Goal: Information Seeking & Learning: Check status

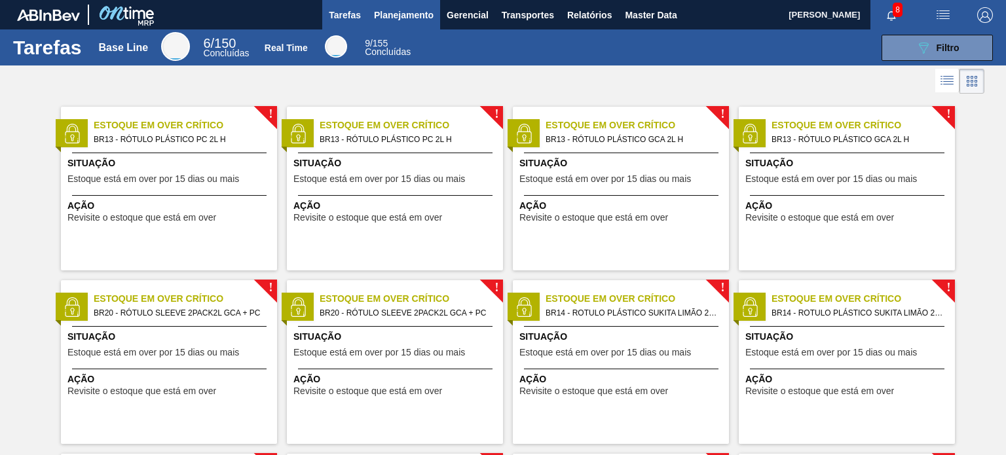
click at [398, 14] on span "Planejamento" at bounding box center [404, 15] width 60 height 16
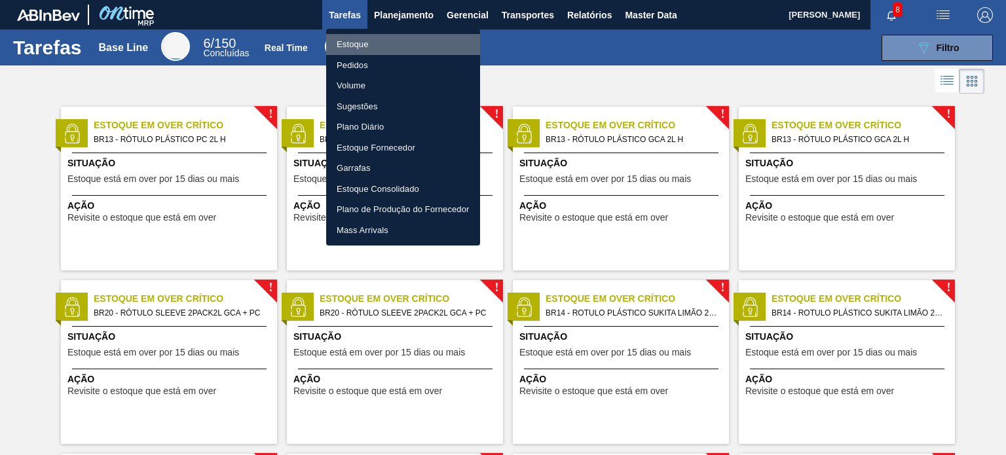
click at [380, 44] on li "Estoque" at bounding box center [403, 44] width 154 height 21
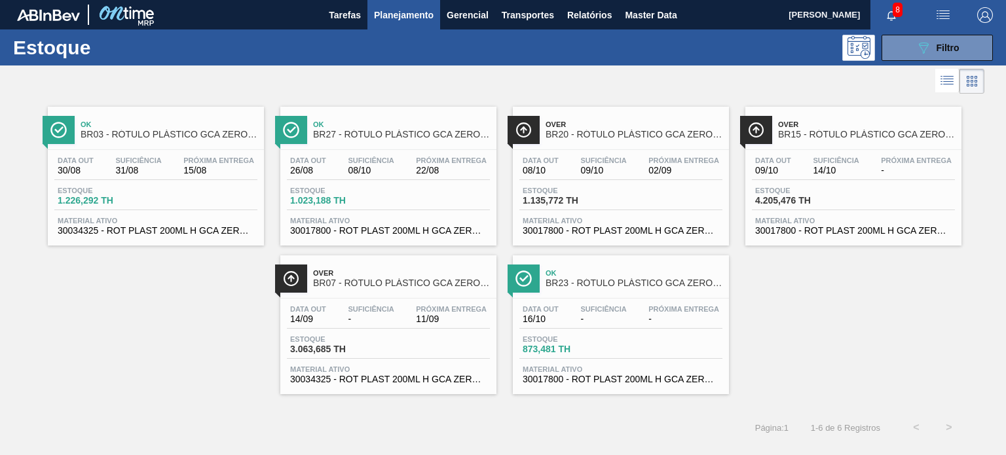
drag, startPoint x: 603, startPoint y: 158, endPoint x: 199, endPoint y: 371, distance: 457.5
click at [199, 371] on div "Ok BR03 - RÓTULO PLÁSTICO GCA ZERO 200ML H Data out 30/08 Suficiência 31/08 Pró…" at bounding box center [503, 245] width 1006 height 297
click at [950, 48] on span "Filtro" at bounding box center [948, 48] width 23 height 10
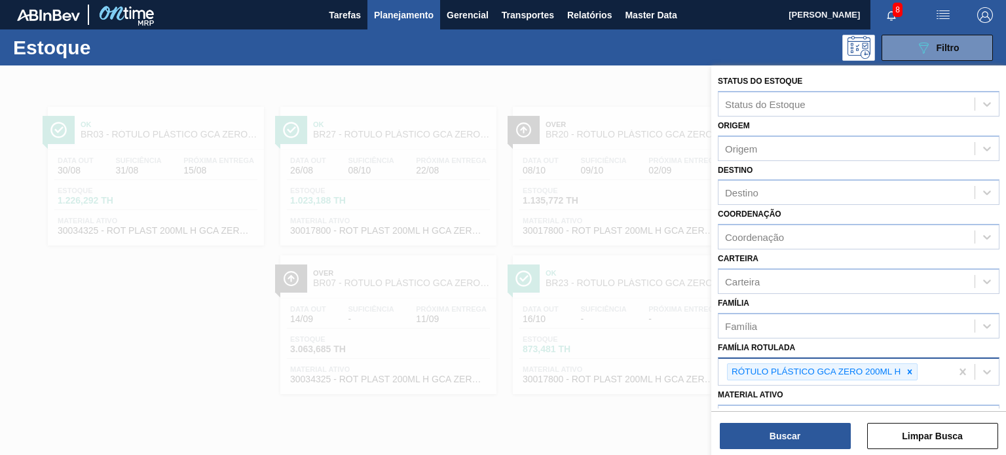
click at [911, 368] on icon at bounding box center [910, 372] width 9 height 9
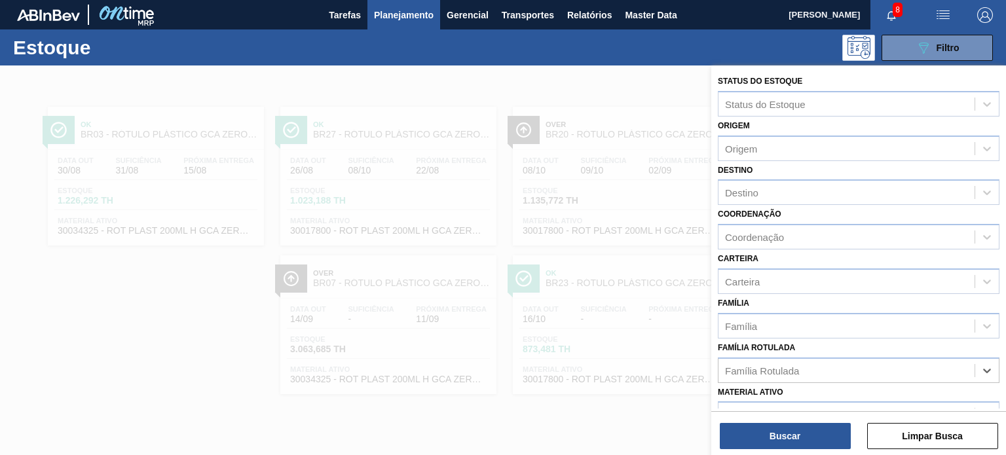
click at [647, 275] on div at bounding box center [503, 293] width 1006 height 455
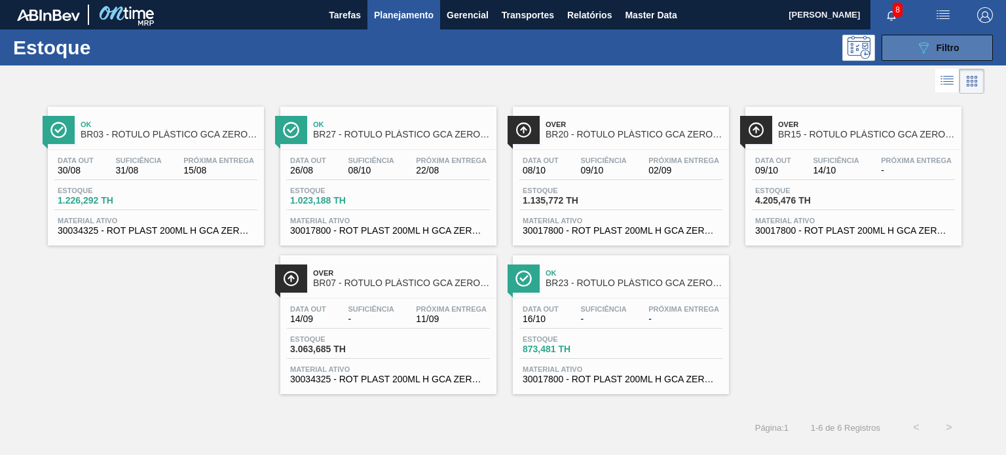
click at [905, 48] on button "089F7B8B-B2A5-4AFE-B5C0-19BA573D28AC Filtro" at bounding box center [937, 48] width 111 height 26
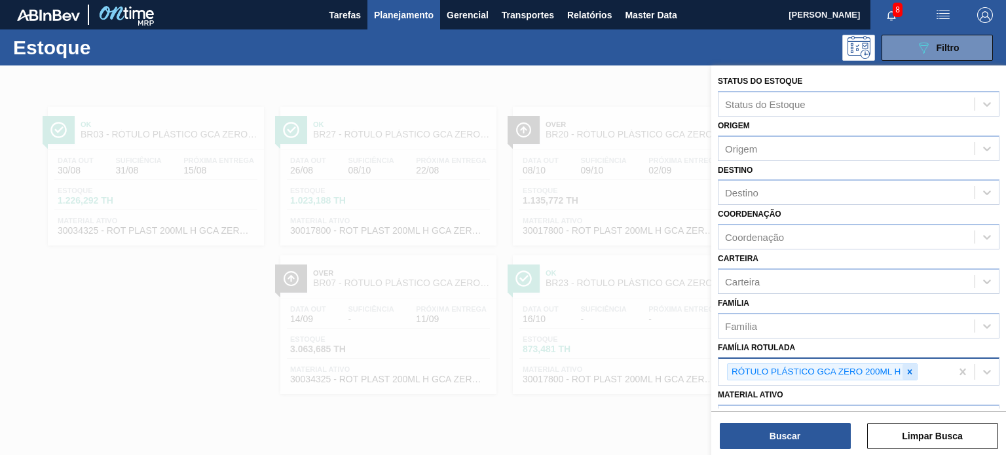
click at [907, 368] on icon at bounding box center [910, 372] width 9 height 9
paste Rotulada "RÓTULO PLÁSTICO SODA 2L H"
type Rotulada "RÓTULO PLÁSTICO SODA 2L H"
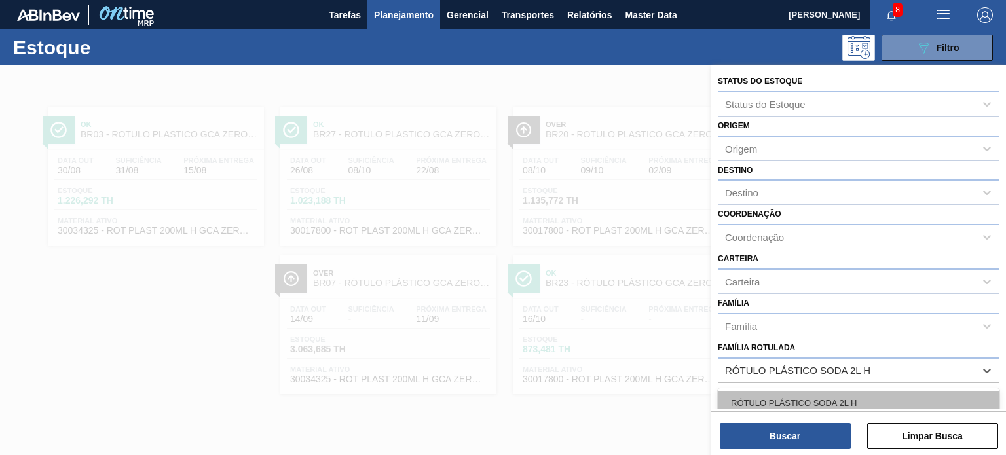
click at [845, 395] on div "RÓTULO PLÁSTICO SODA 2L H" at bounding box center [859, 403] width 282 height 24
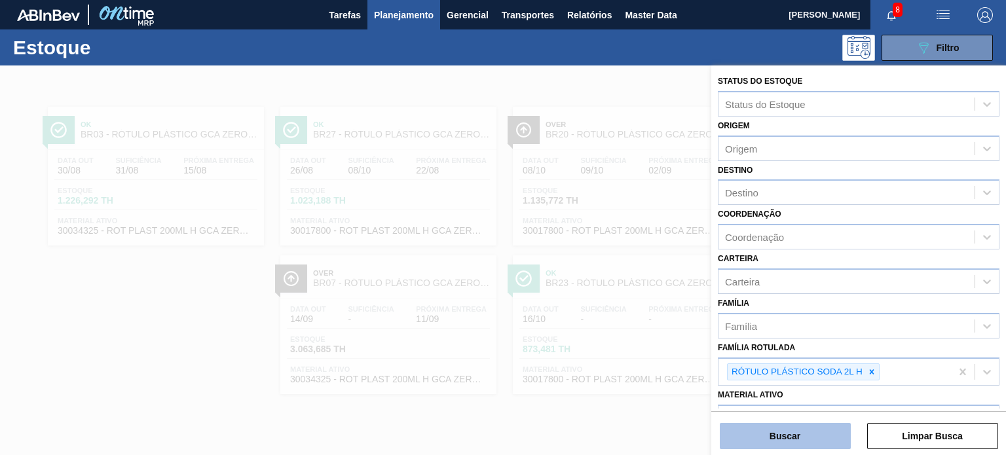
click at [826, 434] on button "Buscar" at bounding box center [785, 436] width 131 height 26
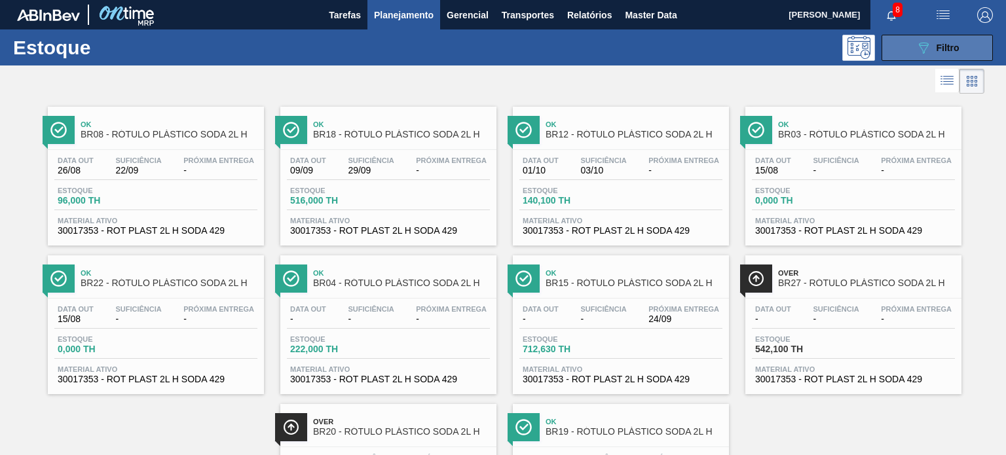
click at [954, 40] on div "089F7B8B-B2A5-4AFE-B5C0-19BA573D28AC Filtro" at bounding box center [938, 48] width 44 height 16
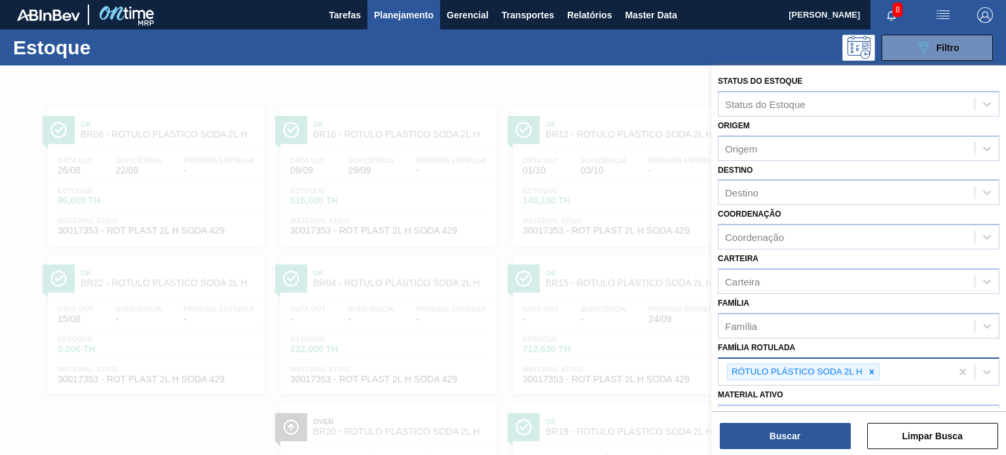
click at [866, 373] on div at bounding box center [872, 372] width 14 height 16
paste Rotulada "RÓTULO PLÁSTICO SUKITA 2L H"
type Rotulada "RÓTULO PLÁSTICO SUKITA 2L H"
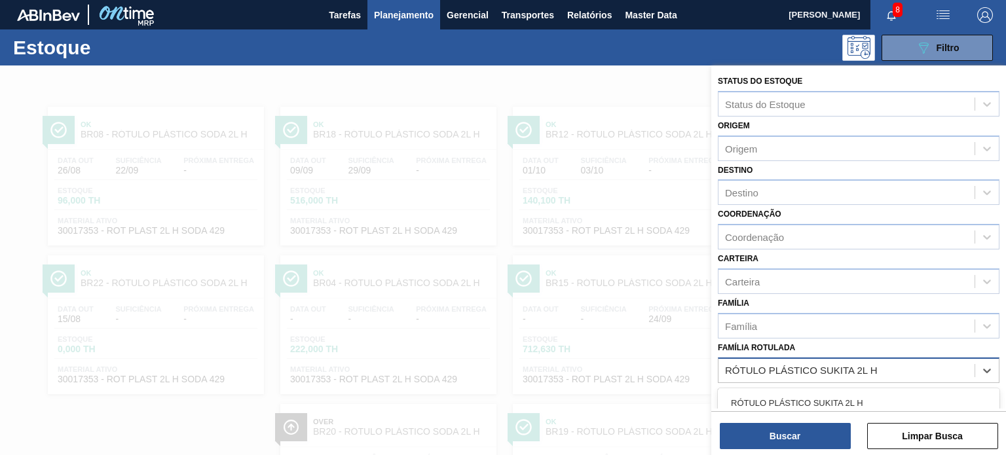
click at [822, 399] on div "RÓTULO PLÁSTICO SUKITA 2L H" at bounding box center [859, 403] width 282 height 24
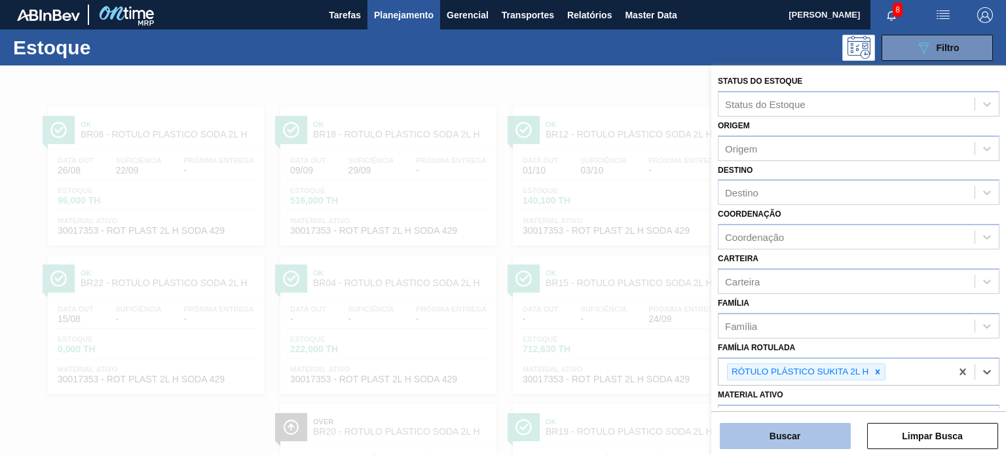
click at [818, 431] on button "Buscar" at bounding box center [785, 436] width 131 height 26
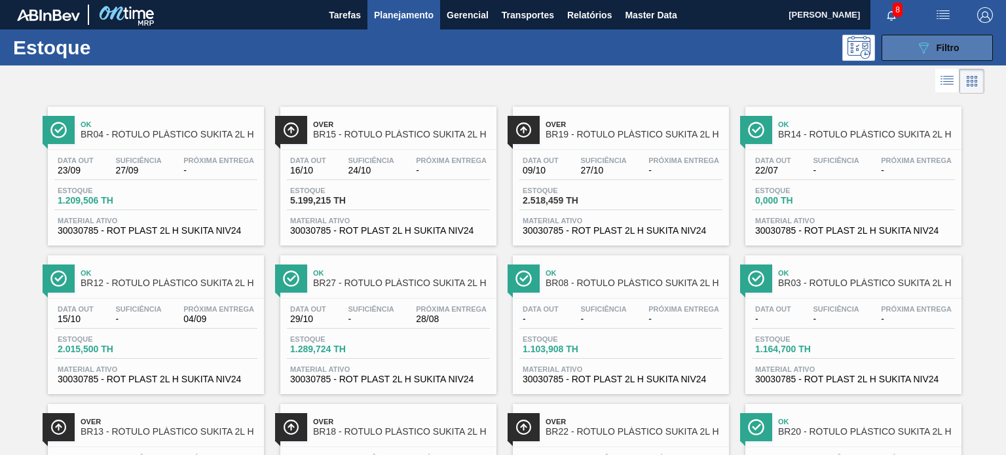
click at [932, 47] on div "089F7B8B-B2A5-4AFE-B5C0-19BA573D28AC Filtro" at bounding box center [938, 48] width 44 height 16
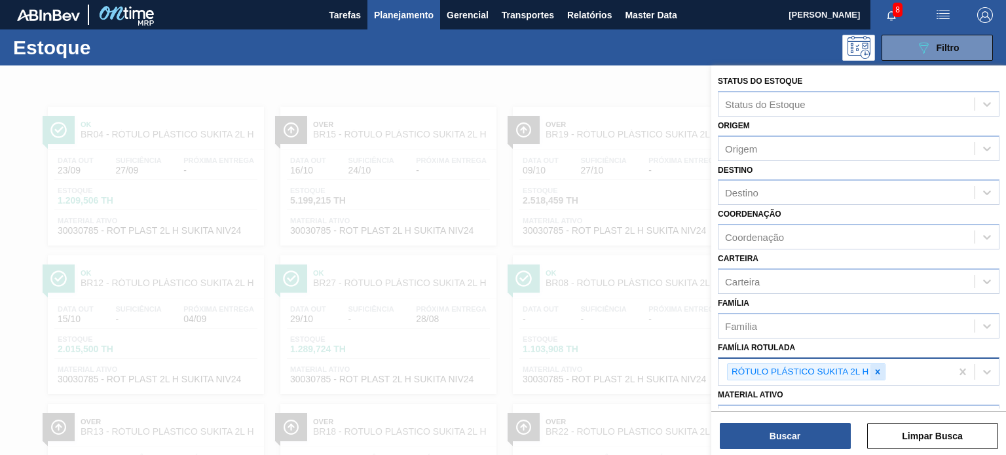
click at [873, 366] on div at bounding box center [878, 372] width 14 height 16
paste Rotulada "ROTULO PLÁSTICO SUKITA LIMÃO 2L H"
type Rotulada "ROTULO PLÁSTICO SUKITA LIMÃO 2L H"
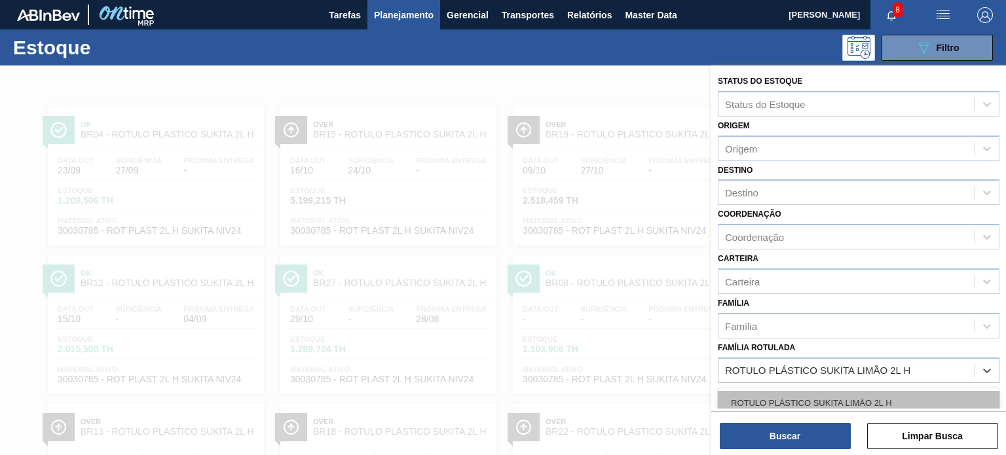
click at [861, 396] on div "ROTULO PLÁSTICO SUKITA LIMÃO 2L H" at bounding box center [859, 403] width 282 height 24
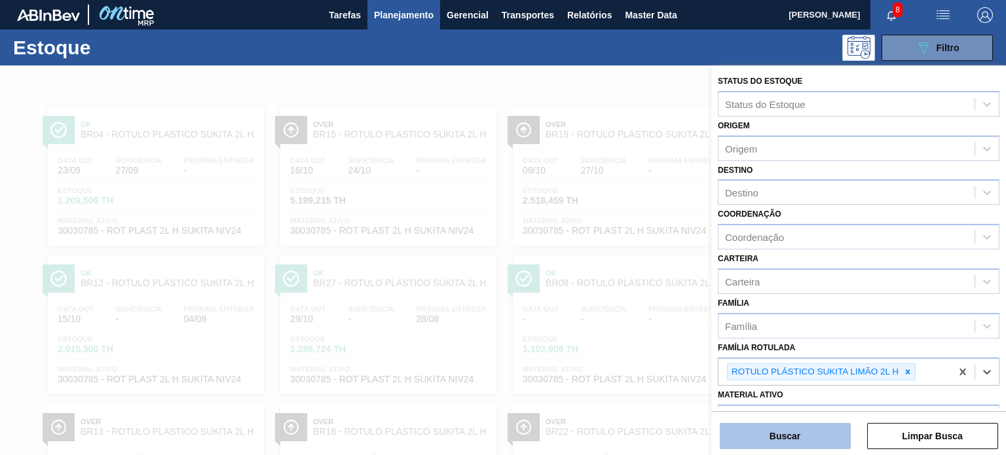
click at [830, 425] on button "Buscar" at bounding box center [785, 436] width 131 height 26
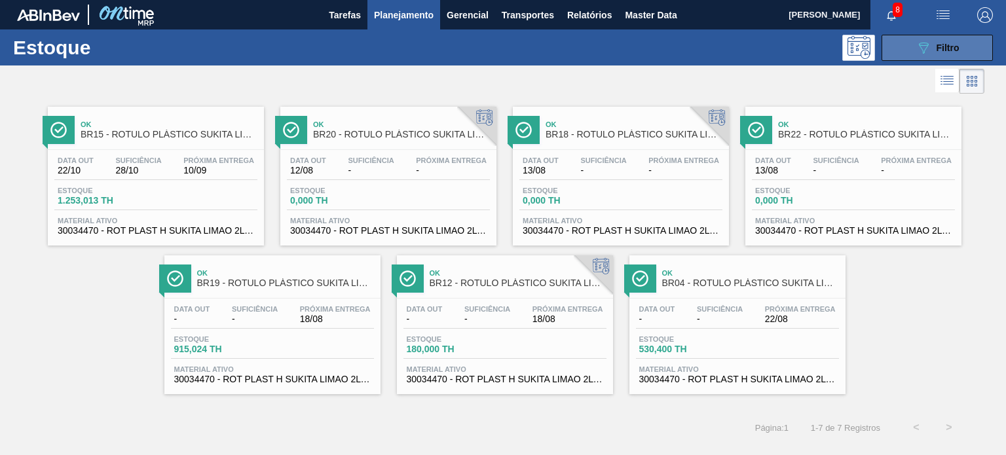
click at [979, 52] on button "089F7B8B-B2A5-4AFE-B5C0-19BA573D28AC Filtro" at bounding box center [937, 48] width 111 height 26
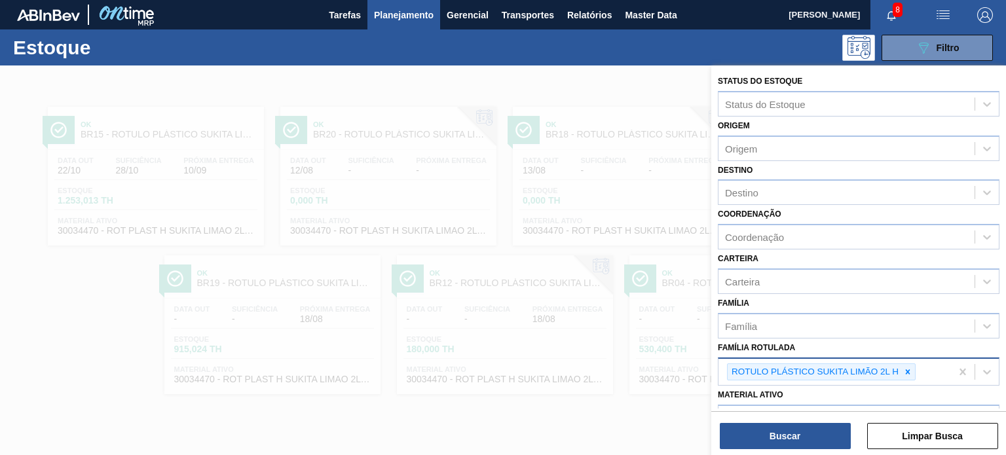
click at [908, 371] on icon at bounding box center [908, 372] width 9 height 9
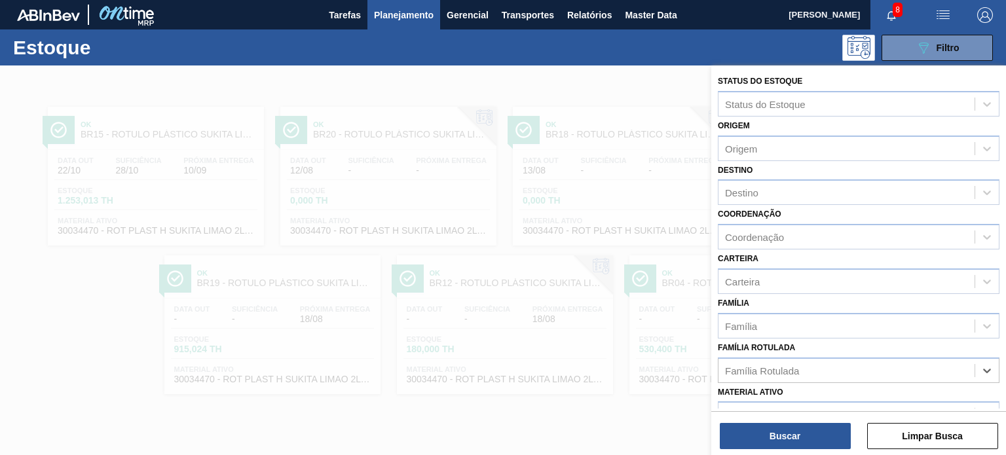
paste Rotulada "RÓTULO PLÁSTICO SUKITA UVA MISTA 2L H"
type Rotulada "RÓTULO PLÁSTICO SUKITA UVA MISTA 2L H"
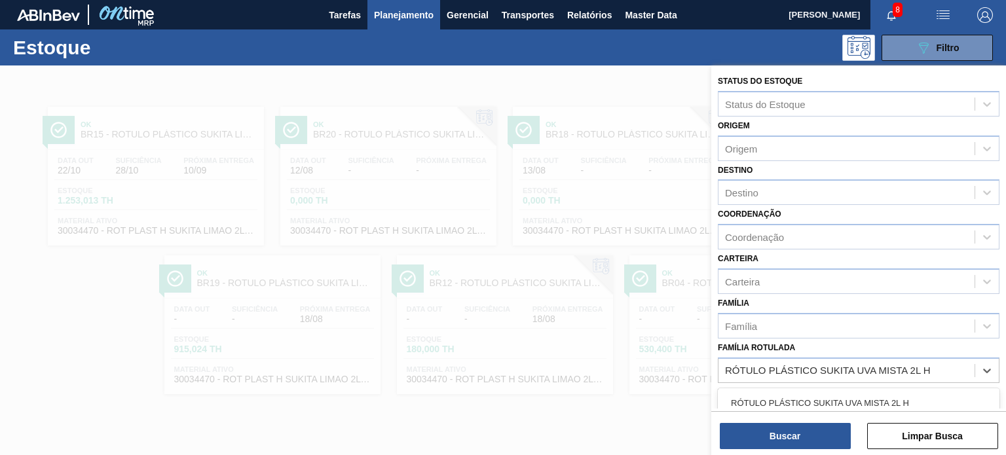
click at [860, 396] on div "RÓTULO PLÁSTICO SUKITA UVA MISTA 2L H" at bounding box center [859, 403] width 282 height 24
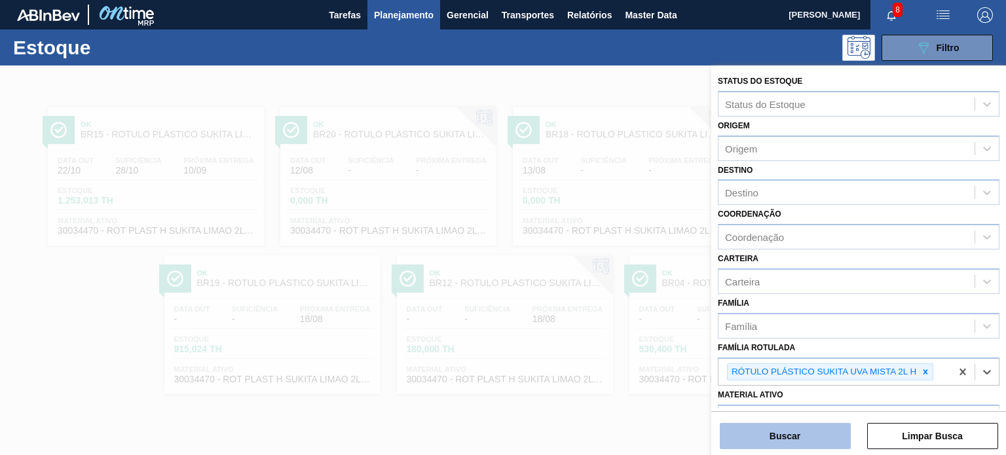
click at [841, 429] on button "Buscar" at bounding box center [785, 436] width 131 height 26
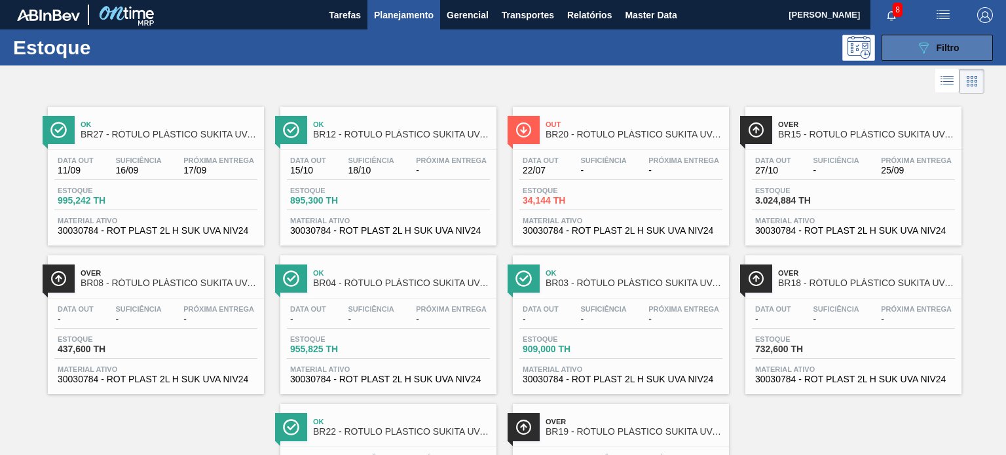
click at [911, 39] on button "089F7B8B-B2A5-4AFE-B5C0-19BA573D28AC Filtro" at bounding box center [937, 48] width 111 height 26
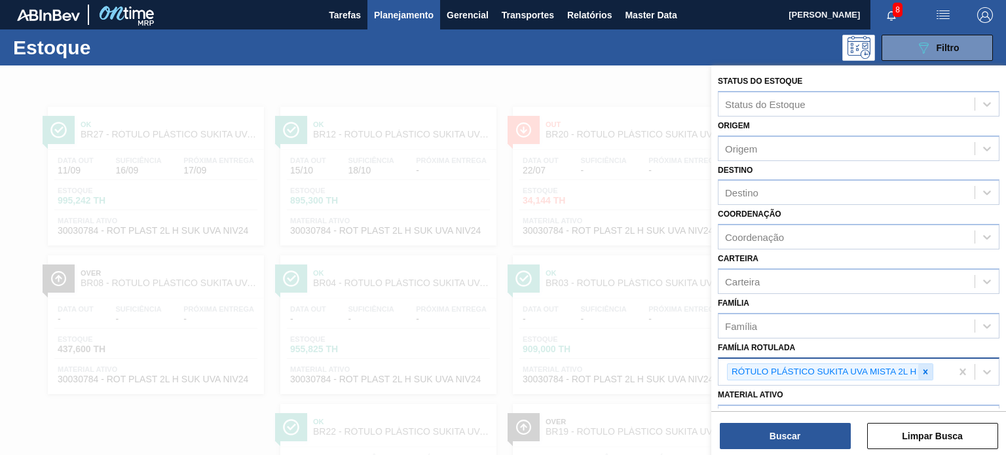
click at [926, 368] on icon at bounding box center [925, 372] width 9 height 9
paste Rotulada "RÓTULO PLÁSTICO PC 200ML H"
type Rotulada "RÓTULO PLÁSTICO PC 200ML H"
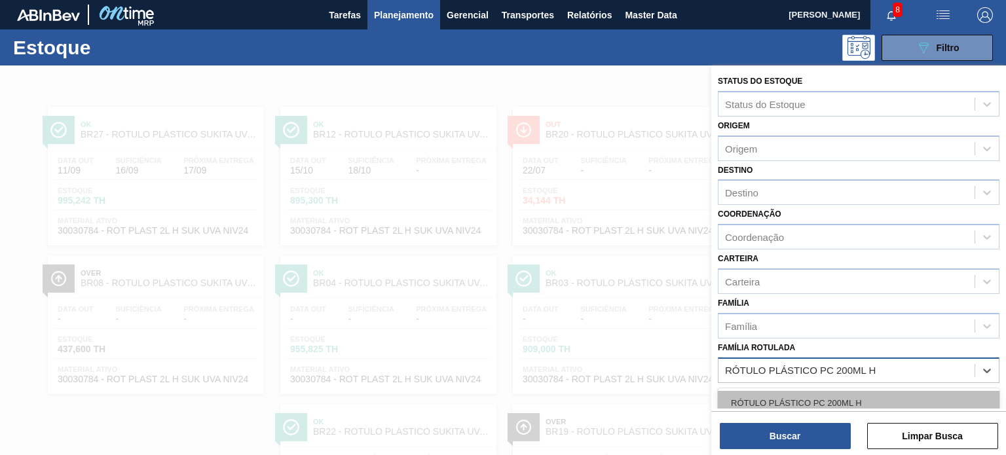
click at [815, 405] on div "RÓTULO PLÁSTICO PC 200ML H" at bounding box center [859, 403] width 282 height 24
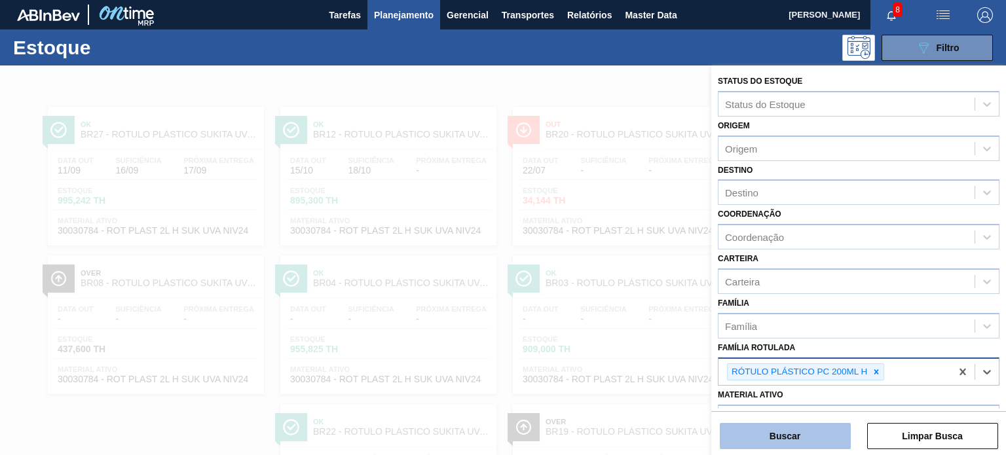
click at [810, 433] on button "Buscar" at bounding box center [785, 436] width 131 height 26
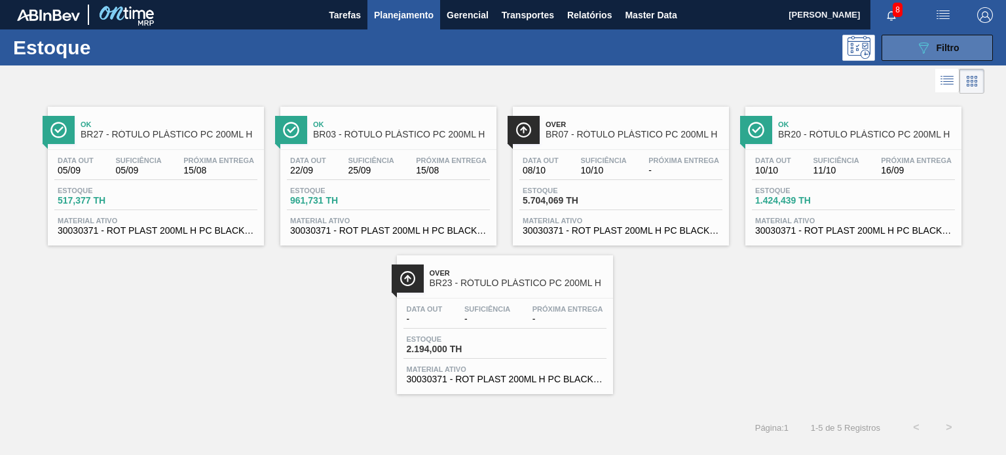
click at [940, 50] on span "Filtro" at bounding box center [948, 48] width 23 height 10
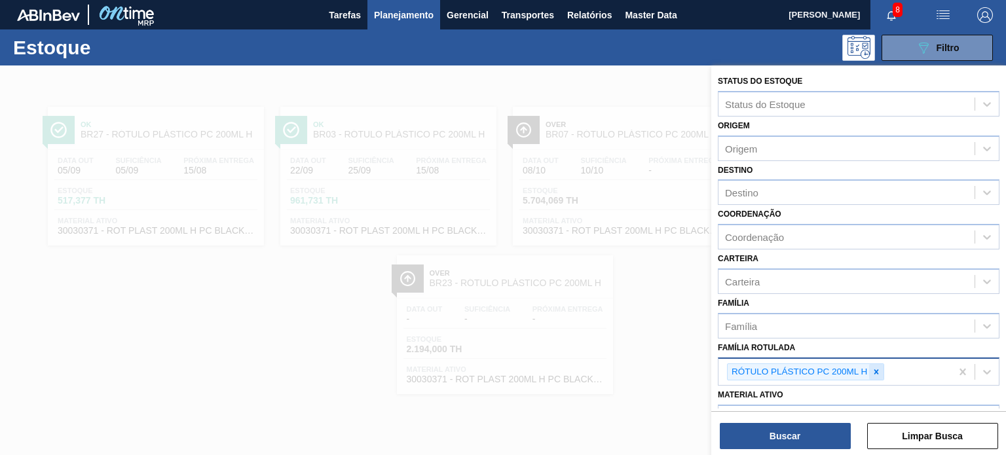
click at [874, 368] on icon at bounding box center [876, 372] width 9 height 9
paste Rotulada "RÓTULO PLÁSTICO PC 2L H"
type Rotulada "RÓTULO PLÁSTICO PC 2L H"
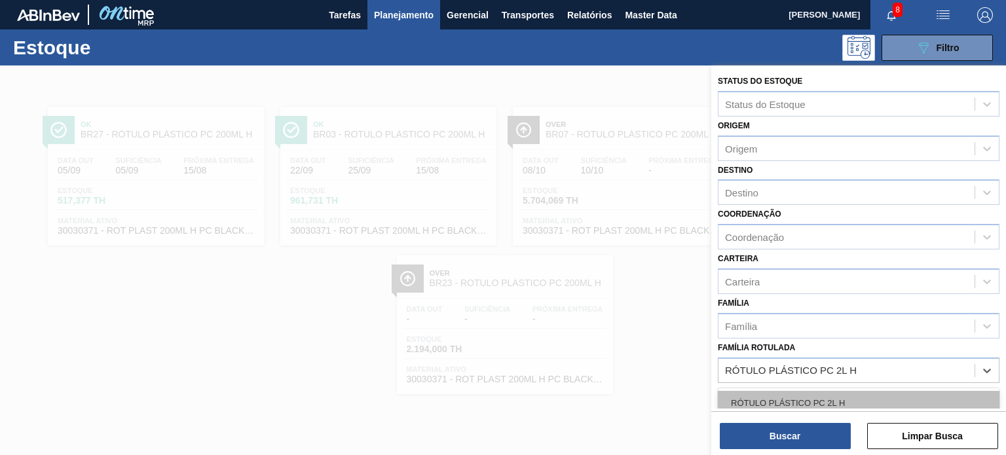
click at [828, 396] on div "RÓTULO PLÁSTICO PC 2L H" at bounding box center [859, 403] width 282 height 24
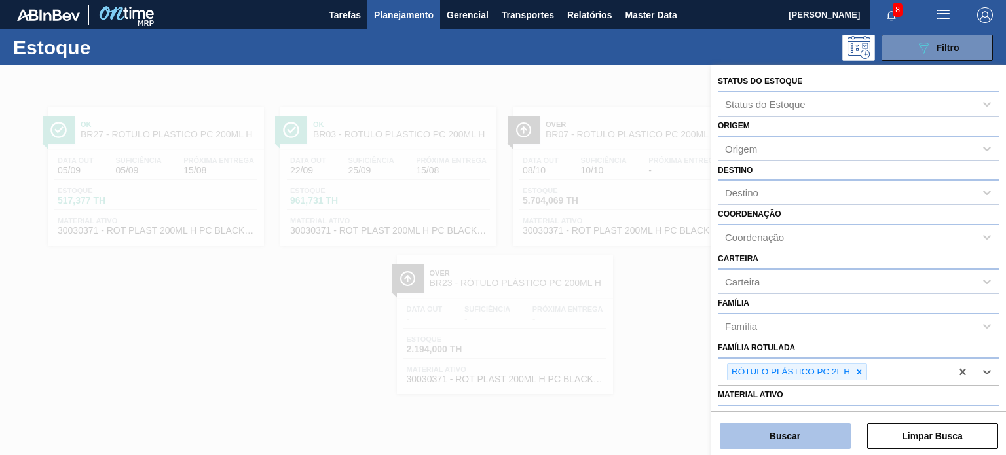
click at [813, 432] on button "Buscar" at bounding box center [785, 436] width 131 height 26
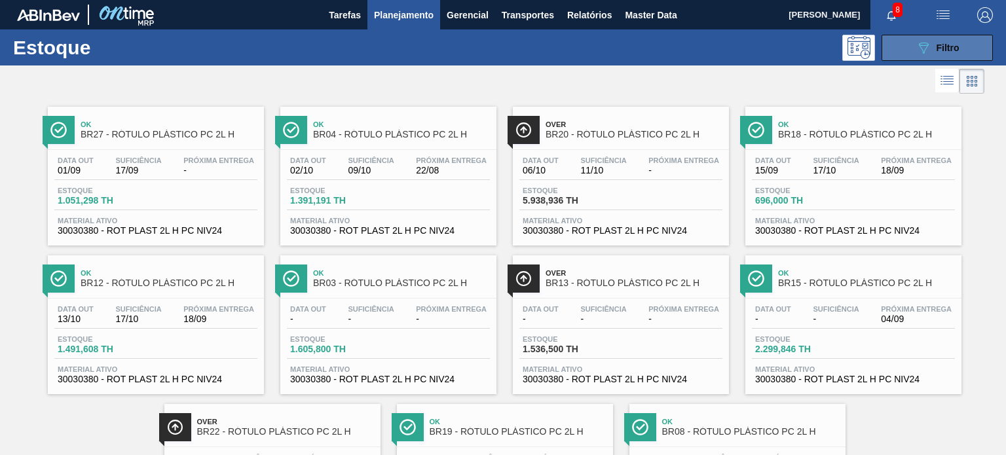
click at [896, 51] on button "089F7B8B-B2A5-4AFE-B5C0-19BA573D28AC Filtro" at bounding box center [937, 48] width 111 height 26
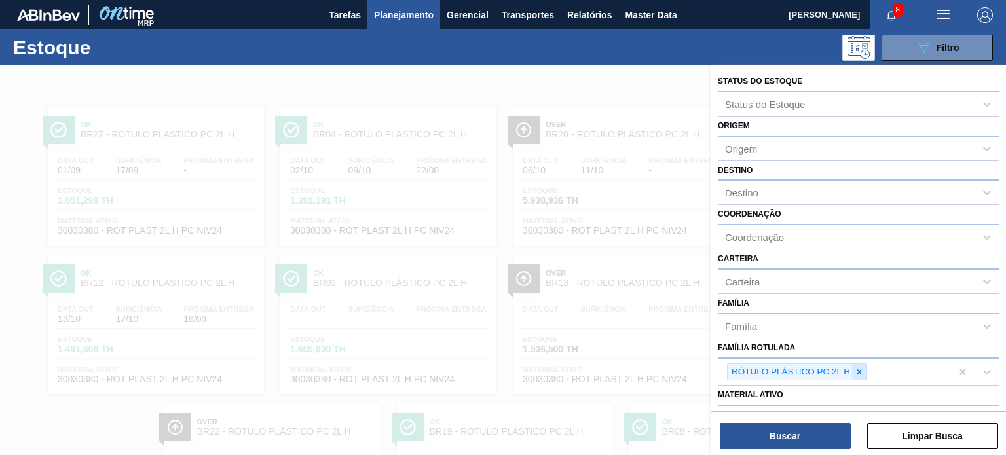
click at [859, 368] on icon at bounding box center [859, 372] width 9 height 9
paste Rotulada "RÓTULO PLÁSTICO PC TWIST 2L H"
type Rotulada "RÓTULO PLÁSTICO PC TWIST 2L H"
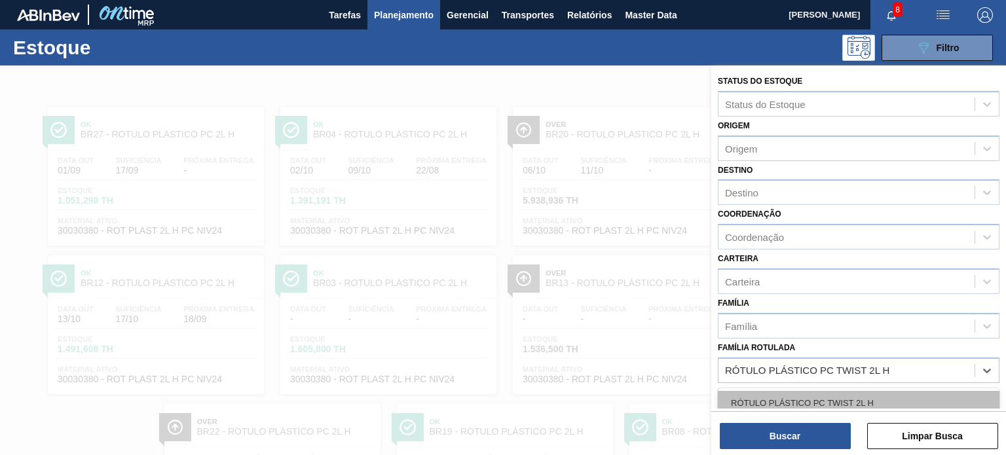
click at [816, 397] on div "RÓTULO PLÁSTICO PC TWIST 2L H" at bounding box center [859, 403] width 282 height 24
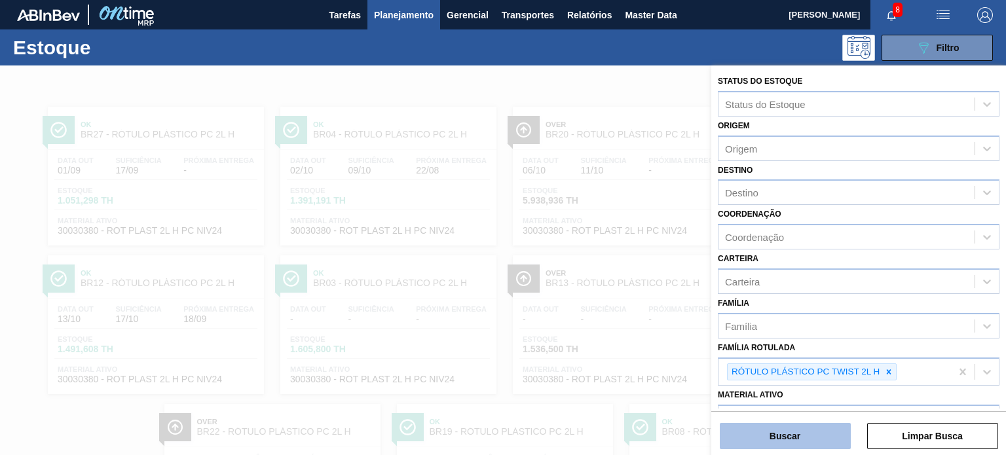
click at [807, 440] on button "Buscar" at bounding box center [785, 436] width 131 height 26
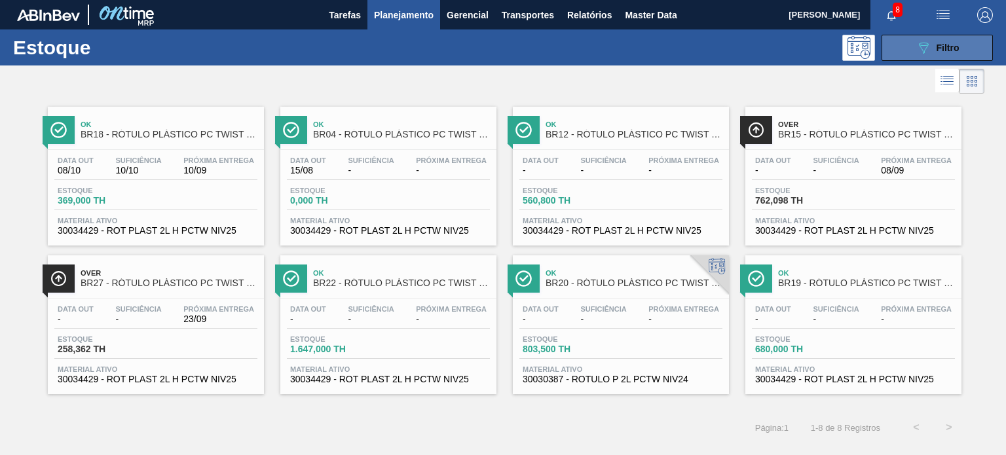
click at [961, 49] on button "089F7B8B-B2A5-4AFE-B5C0-19BA573D28AC Filtro" at bounding box center [937, 48] width 111 height 26
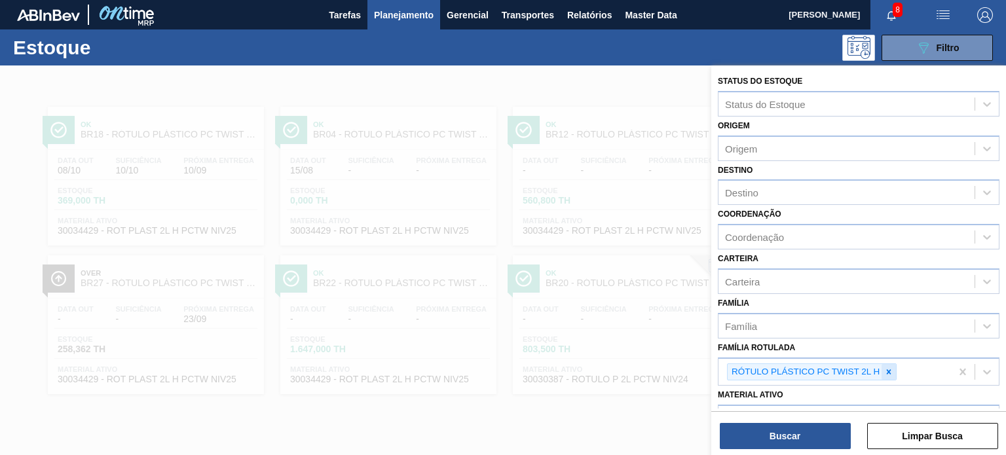
click at [888, 377] on div at bounding box center [889, 372] width 14 height 16
paste Rotulada "RÓTULO PLÁSTICO PC ZERO 2L H"
type Rotulada "RÓTULO PLÁSTICO PC ZERO 2L H"
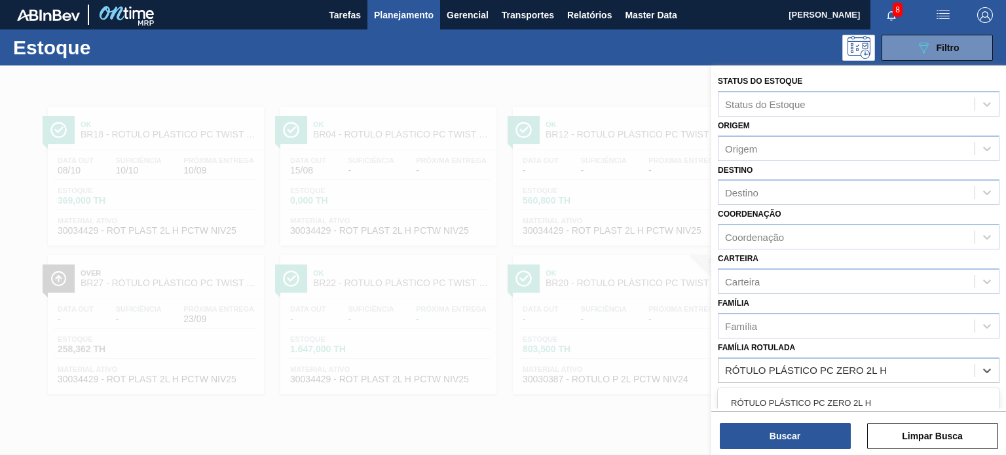
click at [853, 395] on div "RÓTULO PLÁSTICO PC ZERO 2L H" at bounding box center [859, 403] width 282 height 24
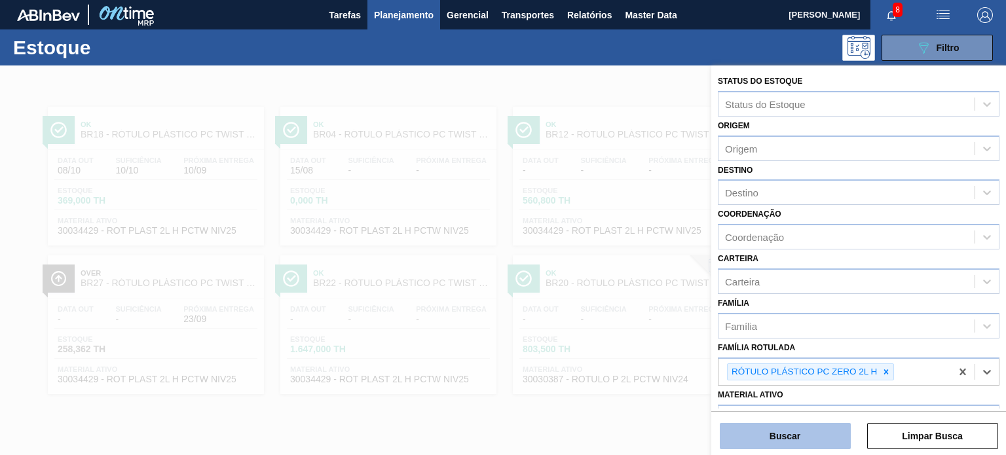
click at [831, 433] on button "Buscar" at bounding box center [785, 436] width 131 height 26
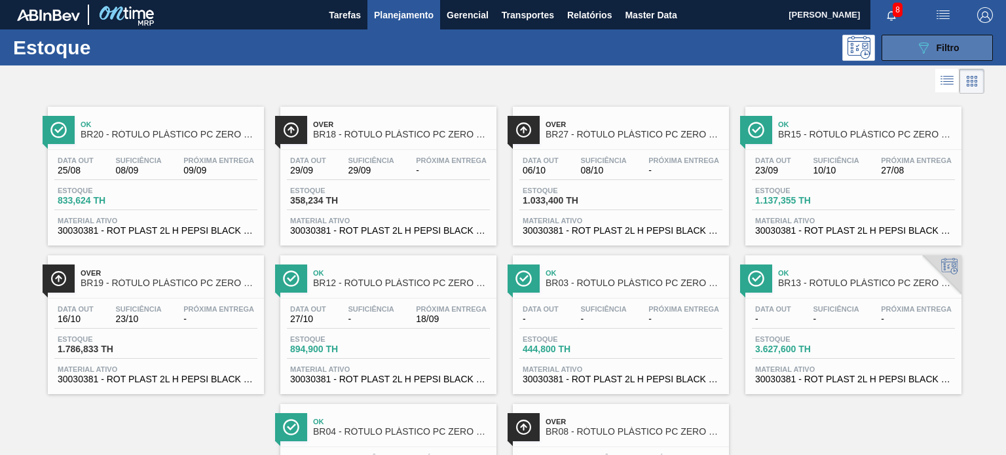
click at [885, 56] on button "089F7B8B-B2A5-4AFE-B5C0-19BA573D28AC Filtro" at bounding box center [937, 48] width 111 height 26
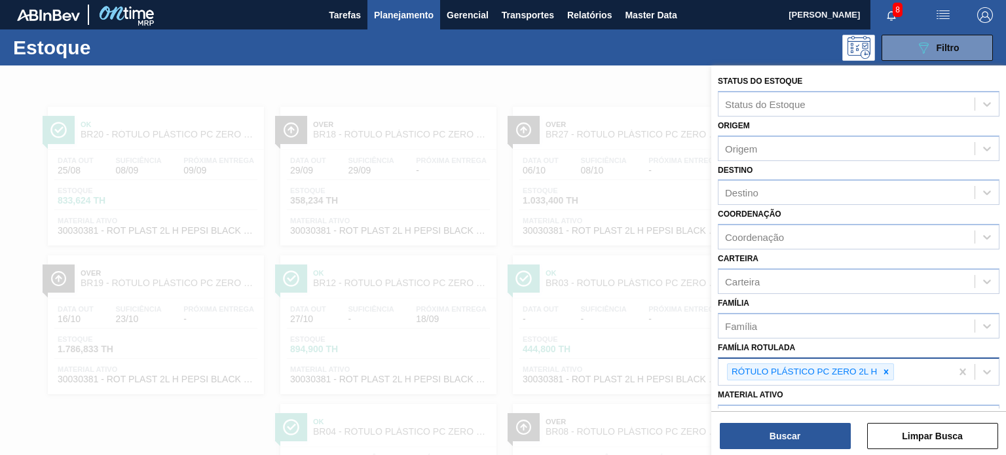
click at [886, 371] on icon at bounding box center [886, 372] width 9 height 9
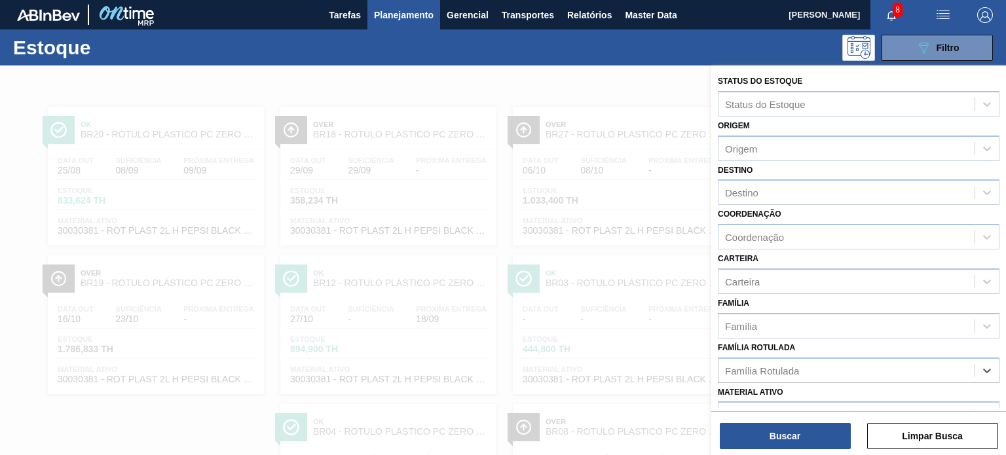
paste Rotulada "RÓTULO PLÁSTICO SODA 2L H"
type Rotulada "RÓTULO PLÁSTICO SODA 2L H"
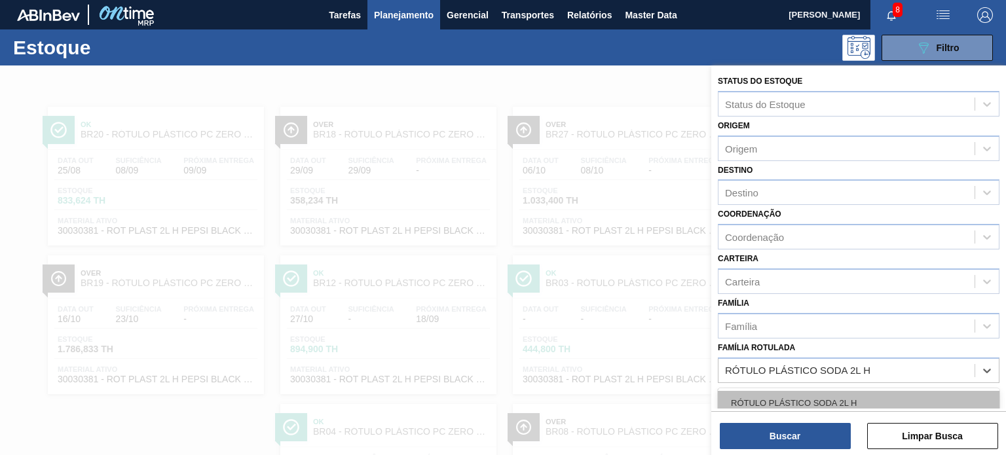
click at [847, 400] on div "RÓTULO PLÁSTICO SODA 2L H" at bounding box center [859, 403] width 282 height 24
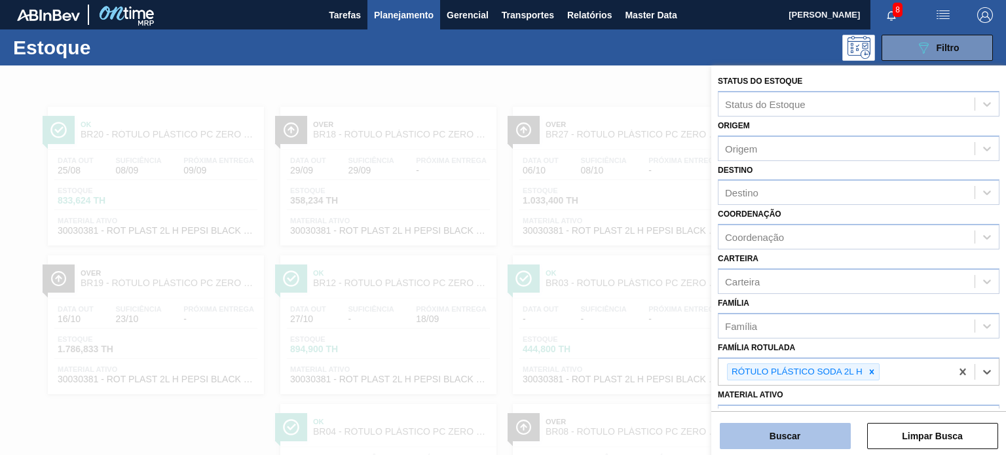
click at [834, 433] on button "Buscar" at bounding box center [785, 436] width 131 height 26
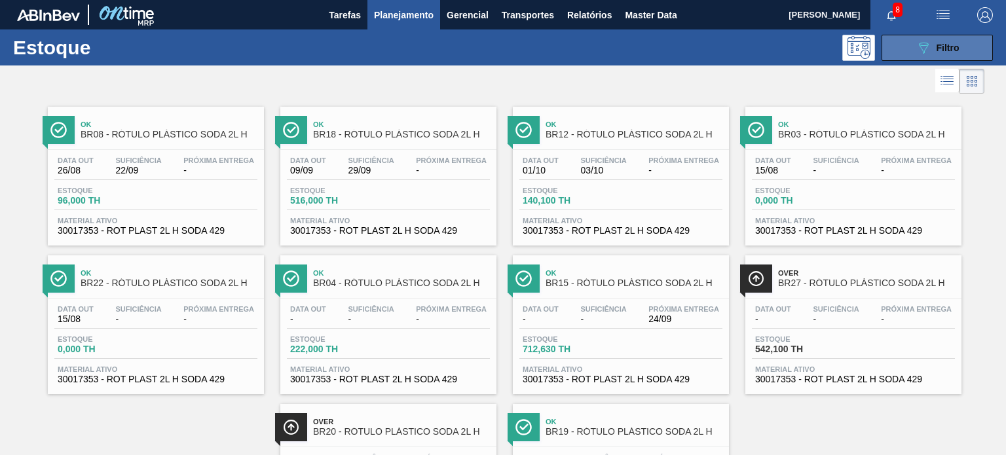
click at [910, 47] on button "089F7B8B-B2A5-4AFE-B5C0-19BA573D28AC Filtro" at bounding box center [937, 48] width 111 height 26
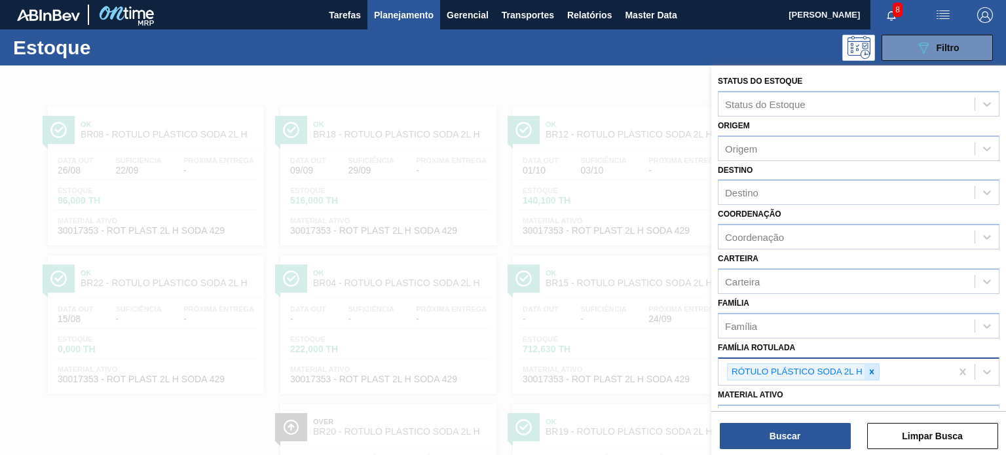
click at [871, 368] on icon at bounding box center [872, 372] width 9 height 9
paste Rotulada "RÓTULO PLÁSTICO SUKITA 2L H"
type Rotulada "RÓTULO PLÁSTICO SUKITA 2L H"
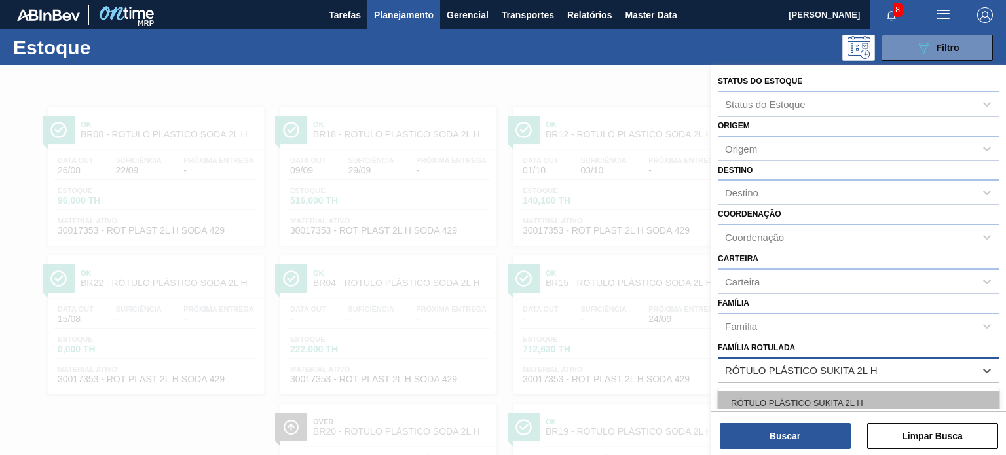
click at [828, 394] on div "RÓTULO PLÁSTICO SUKITA 2L H" at bounding box center [859, 403] width 282 height 24
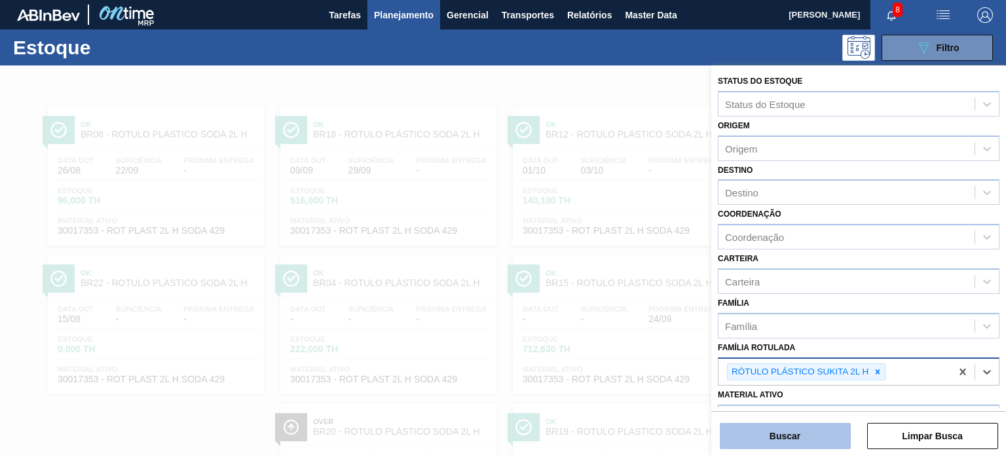
click at [814, 434] on button "Buscar" at bounding box center [785, 436] width 131 height 26
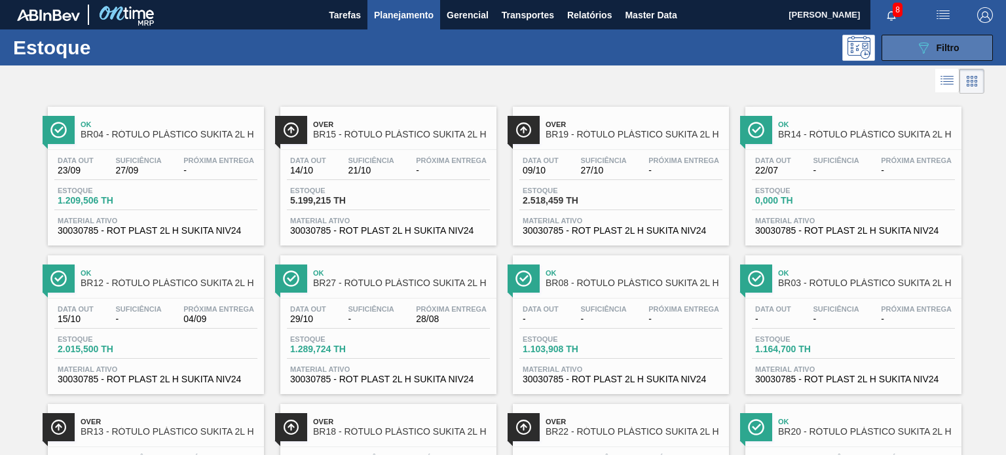
click at [938, 38] on button "089F7B8B-B2A5-4AFE-B5C0-19BA573D28AC Filtro" at bounding box center [937, 48] width 111 height 26
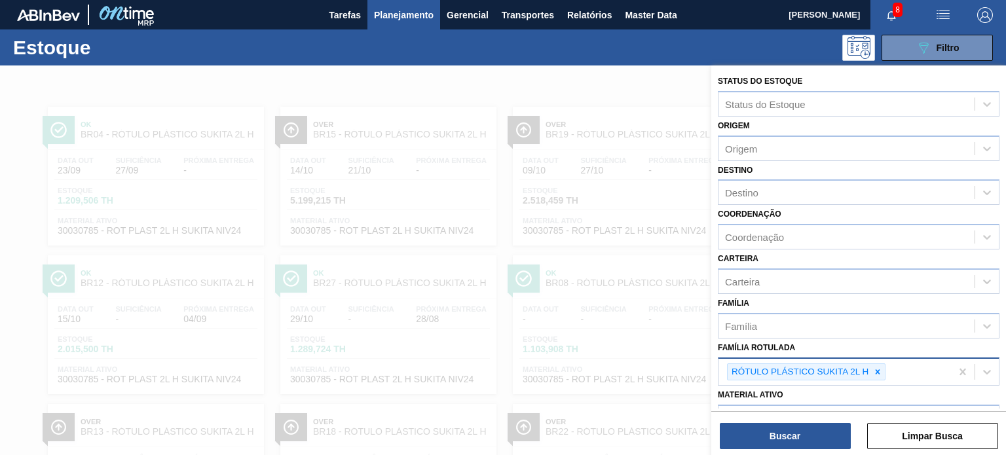
click at [877, 364] on div at bounding box center [878, 372] width 14 height 16
paste Rotulada "RÓTULO PLÁSTICO SUKITA UVA MISTA 200ML H"
type Rotulada "RÓTULO PLÁSTICO SUKITA UVA MISTA 200ML H"
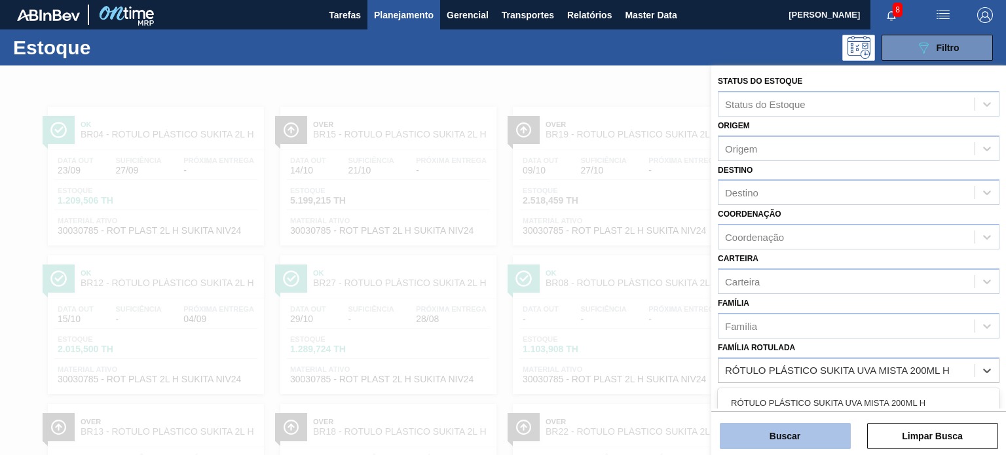
drag, startPoint x: 839, startPoint y: 392, endPoint x: 816, endPoint y: 428, distance: 42.7
click at [838, 393] on div "RÓTULO PLÁSTICO SUKITA UVA MISTA 200ML H" at bounding box center [859, 403] width 282 height 24
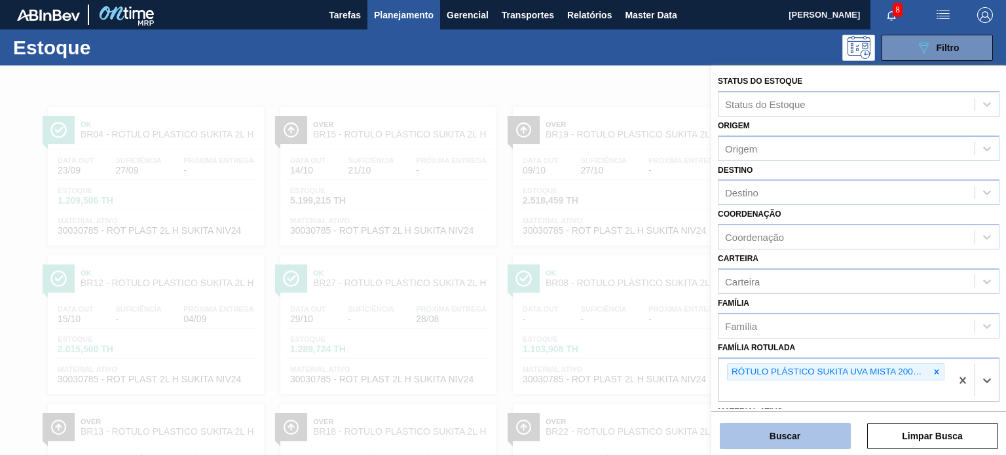
click at [811, 432] on button "Buscar" at bounding box center [785, 436] width 131 height 26
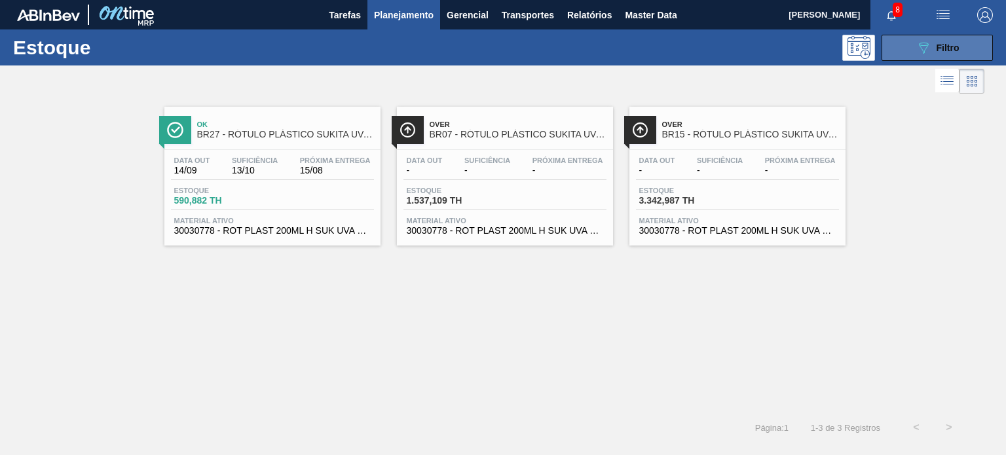
click at [907, 49] on button "089F7B8B-B2A5-4AFE-B5C0-19BA573D28AC Filtro" at bounding box center [937, 48] width 111 height 26
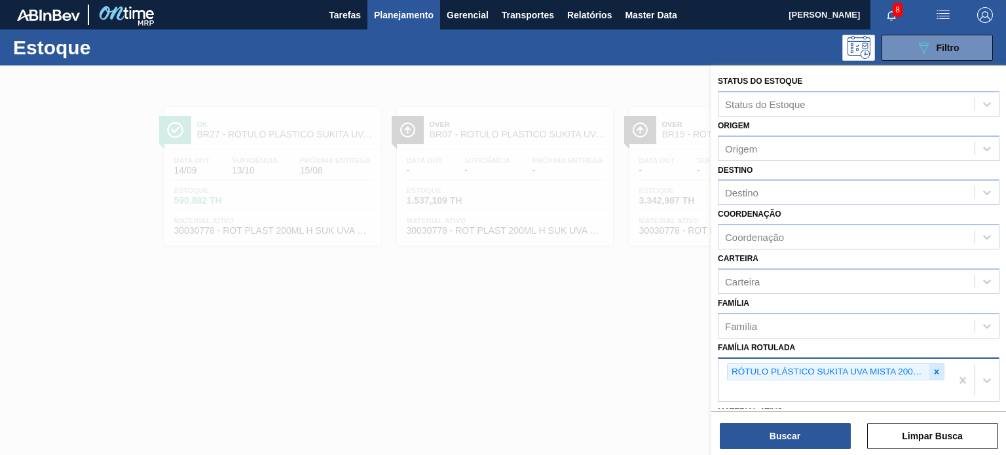
click at [932, 372] on icon at bounding box center [936, 372] width 9 height 9
paste Rotulada "RÓTULO PLÁSTICO SUKITA UVA MISTA 2L H"
type Rotulada "RÓTULO PLÁSTICO SUKITA UVA MISTA 2L H"
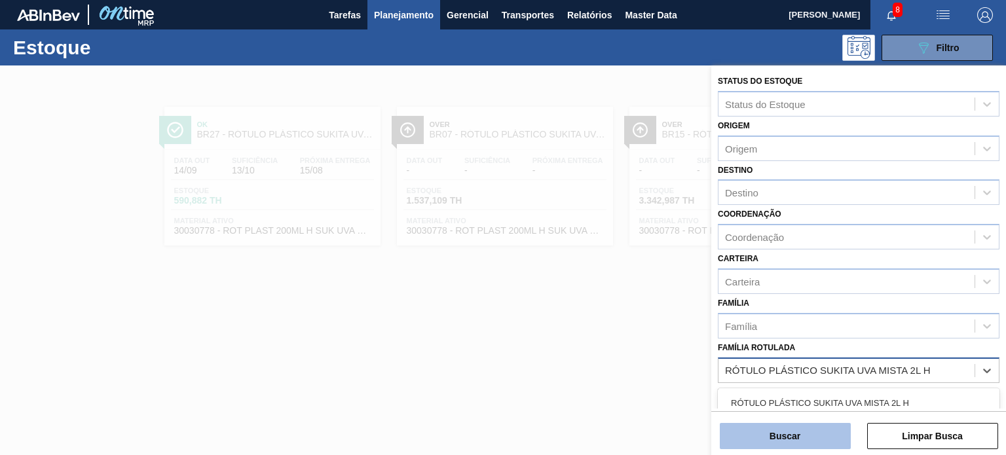
drag, startPoint x: 848, startPoint y: 403, endPoint x: 805, endPoint y: 431, distance: 51.1
click at [847, 403] on div "RÓTULO PLÁSTICO SUKITA UVA MISTA 2L H" at bounding box center [859, 403] width 282 height 24
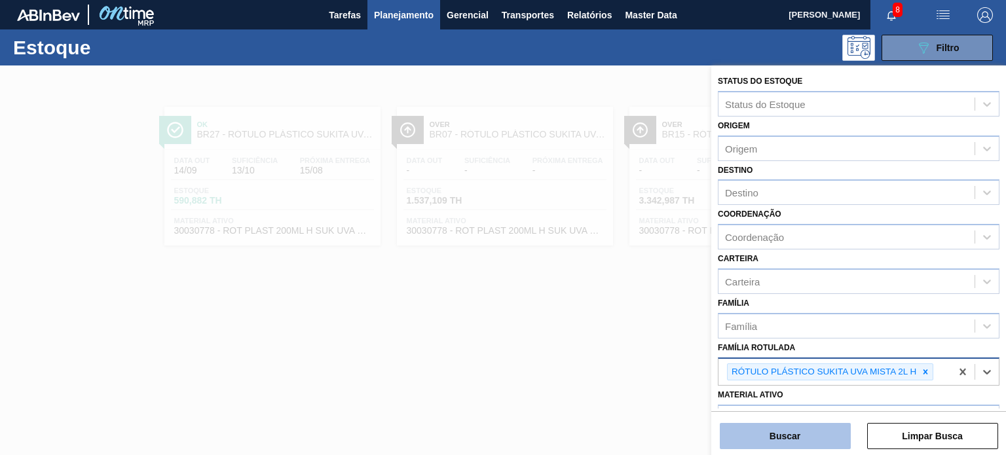
click at [804, 432] on button "Buscar" at bounding box center [785, 436] width 131 height 26
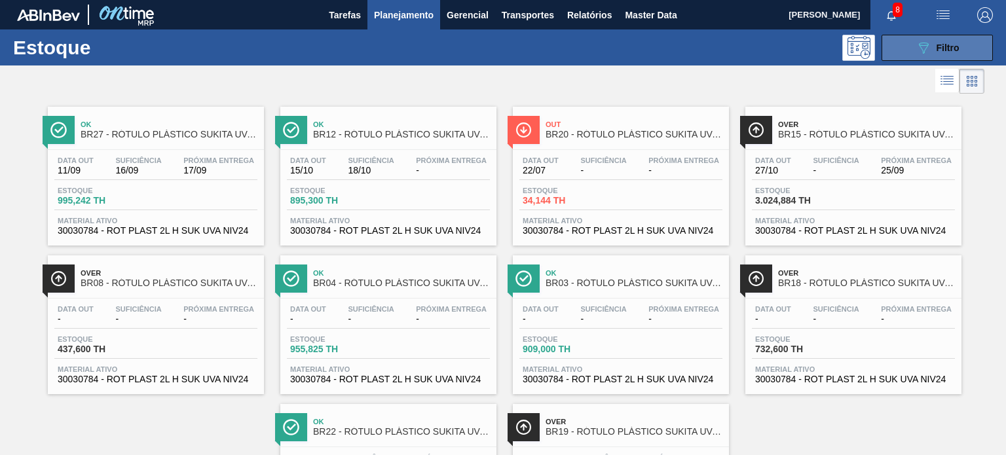
click at [930, 43] on div "089F7B8B-B2A5-4AFE-B5C0-19BA573D28AC Filtro" at bounding box center [938, 48] width 44 height 16
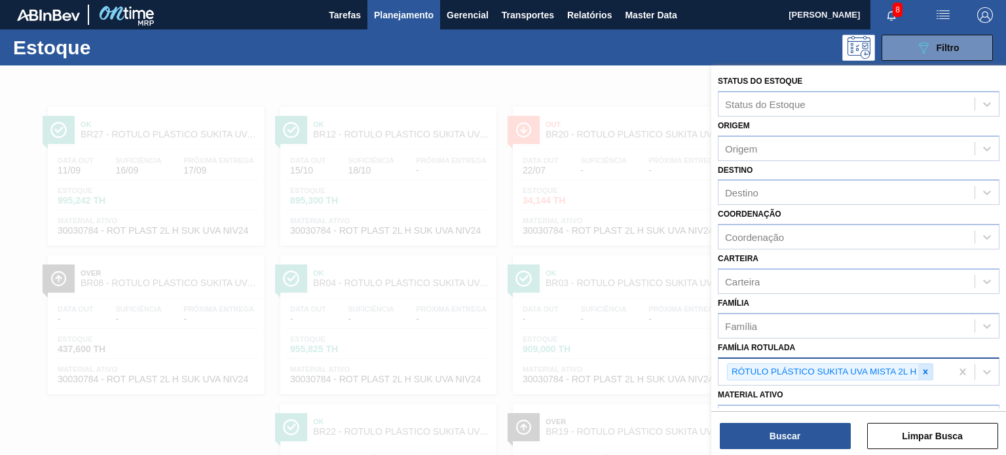
click at [928, 368] on icon at bounding box center [925, 372] width 9 height 9
paste Rotulada "RÓTULO PLÁSTICO SODA 2L H"
type Rotulada "RÓTULO PLÁSTICO SODA 2L H"
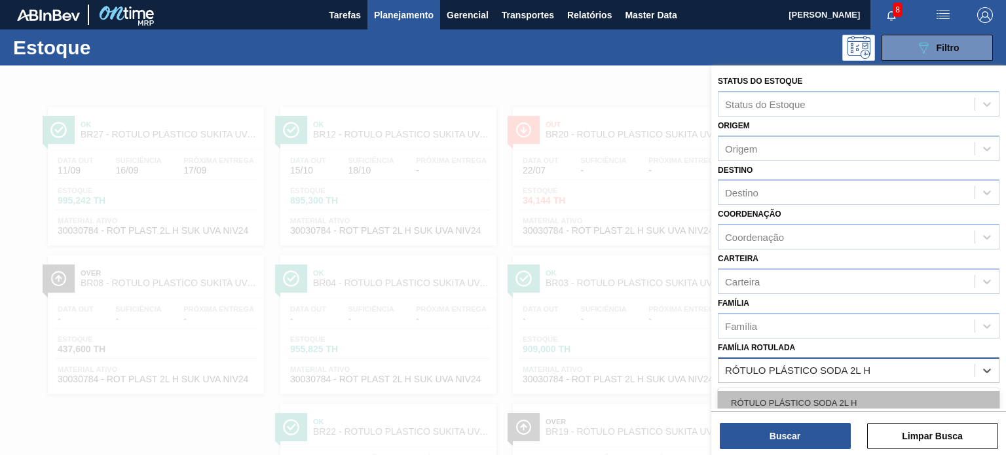
click at [845, 394] on div "RÓTULO PLÁSTICO SODA 2L H" at bounding box center [859, 403] width 282 height 24
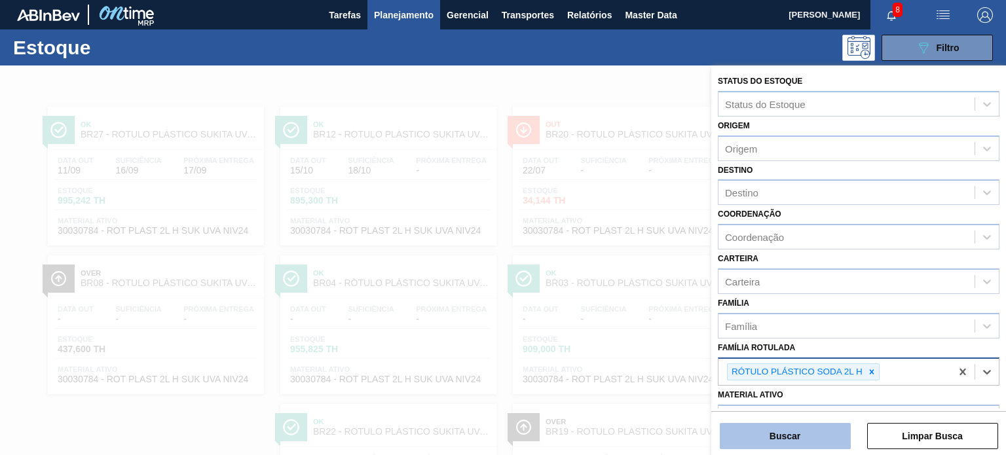
click at [835, 427] on button "Buscar" at bounding box center [785, 436] width 131 height 26
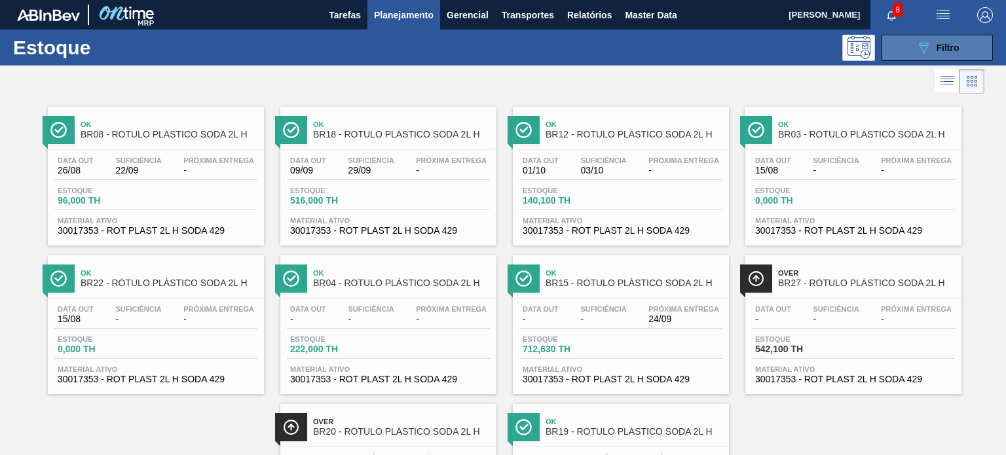
click at [940, 50] on span "Filtro" at bounding box center [948, 48] width 23 height 10
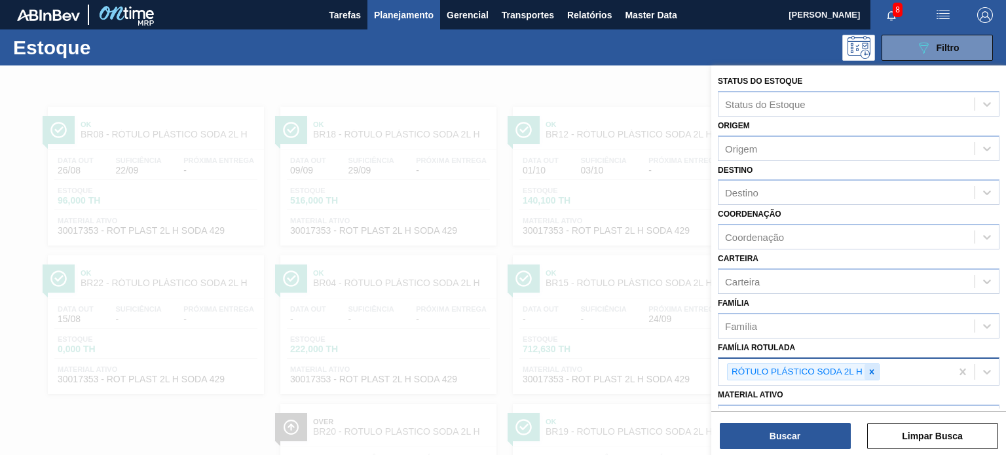
click at [871, 370] on icon at bounding box center [872, 372] width 5 height 5
paste Rotulada "RÓTULO PLÁSTICO SUKITA 200ML H"
type Rotulada "RÓTULO PLÁSTICO SUKITA 200ML H"
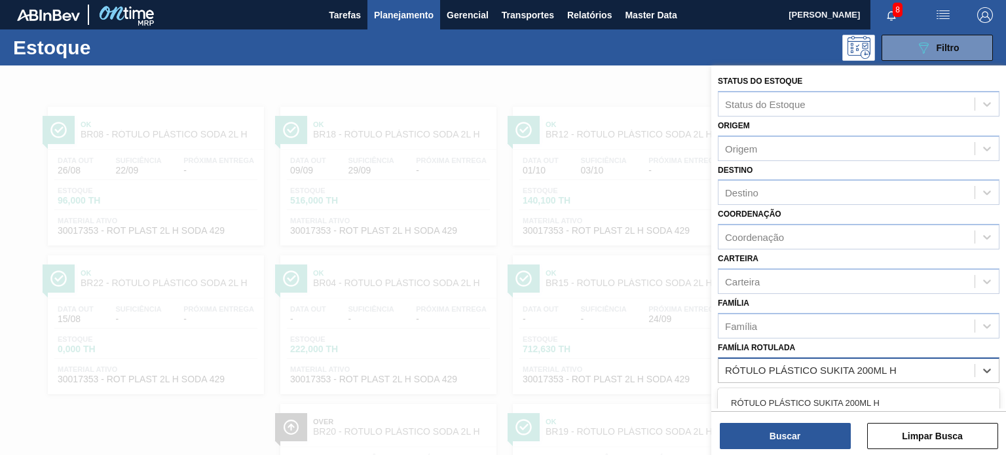
click at [831, 392] on div "RÓTULO PLÁSTICO SUKITA 200ML H" at bounding box center [859, 403] width 282 height 24
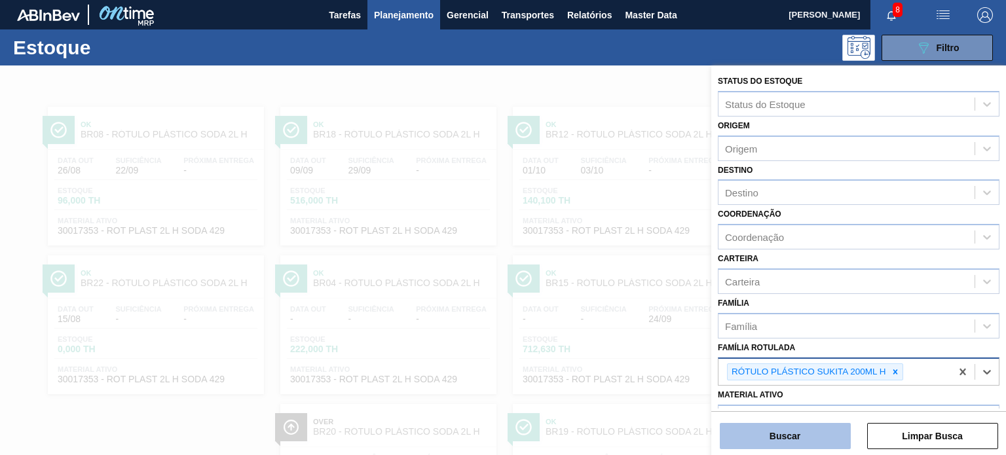
click at [828, 429] on button "Buscar" at bounding box center [785, 436] width 131 height 26
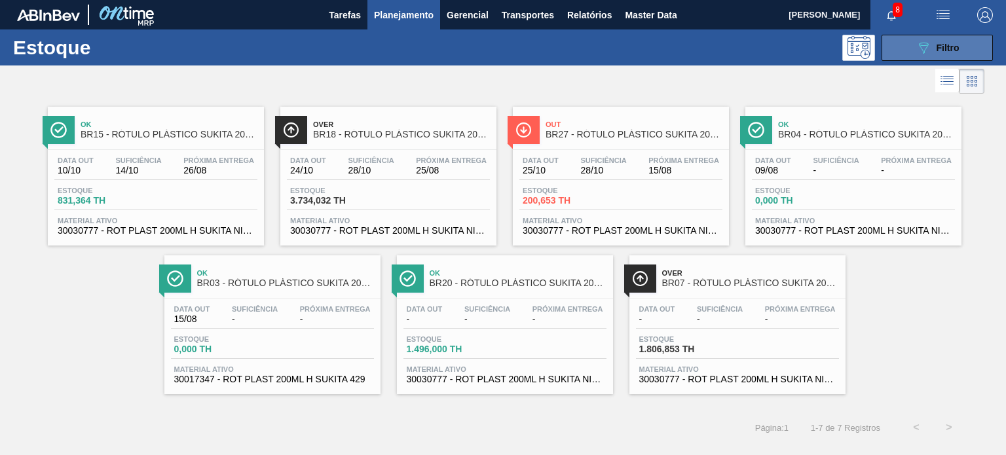
click at [920, 50] on icon "089F7B8B-B2A5-4AFE-B5C0-19BA573D28AC" at bounding box center [924, 48] width 16 height 16
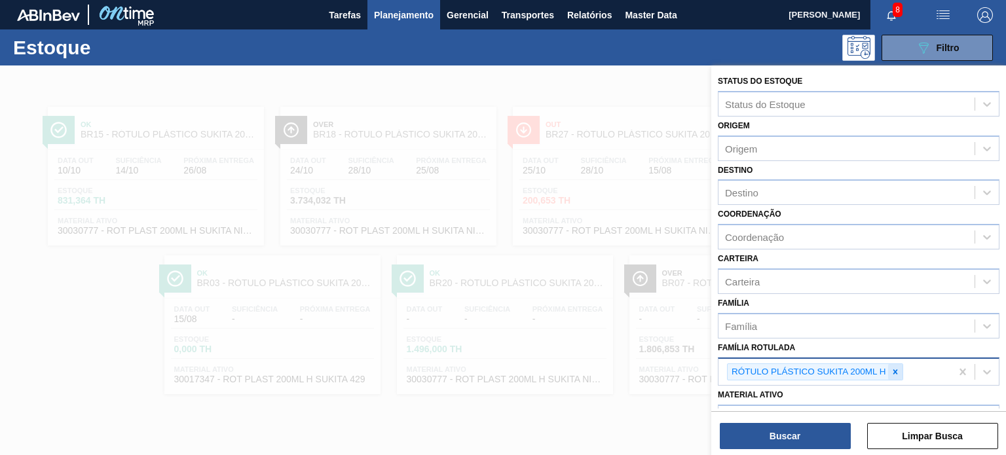
click at [895, 373] on icon at bounding box center [895, 372] width 9 height 9
paste Rotulada "RÓTULO PLÁSTICO SUKITA 2L H"
type Rotulada "RÓTULO PLÁSTICO SUKITA 2L H"
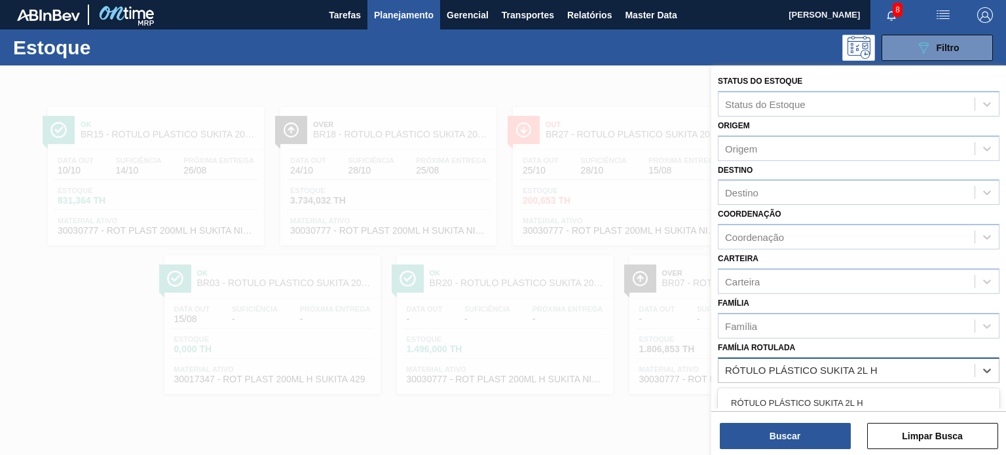
click at [854, 403] on div "RÓTULO PLÁSTICO SUKITA 2L H" at bounding box center [859, 403] width 282 height 24
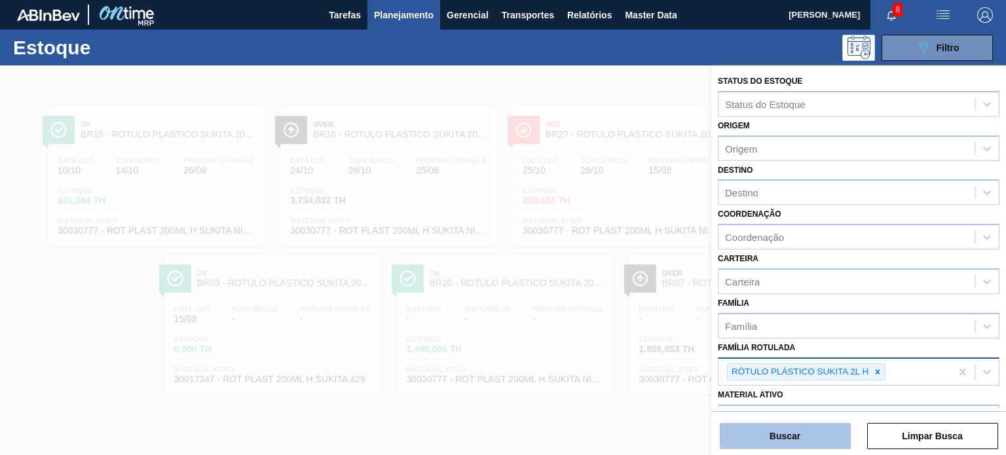
click at [835, 430] on button "Buscar" at bounding box center [785, 436] width 131 height 26
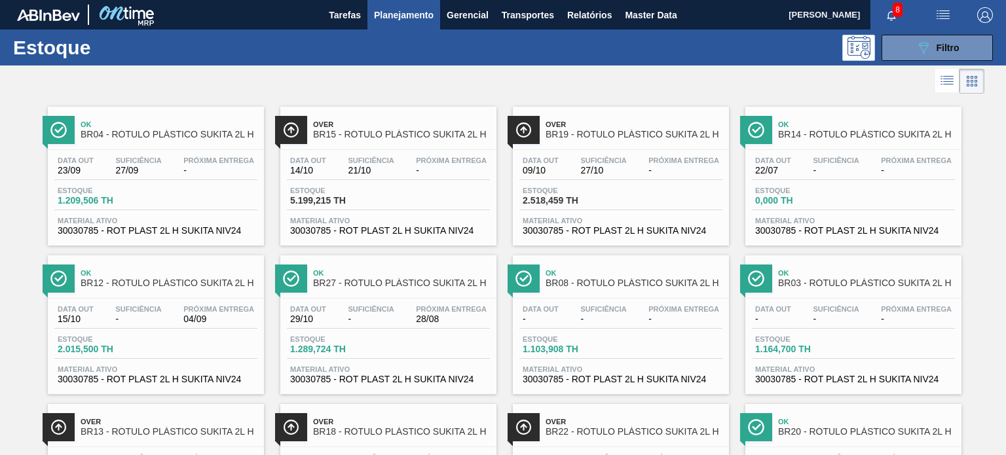
click at [930, 62] on div "Estoque 089F7B8B-B2A5-4AFE-B5C0-19BA573D28AC Filtro" at bounding box center [503, 47] width 1006 height 36
click at [920, 38] on button "089F7B8B-B2A5-4AFE-B5C0-19BA573D28AC Filtro" at bounding box center [937, 48] width 111 height 26
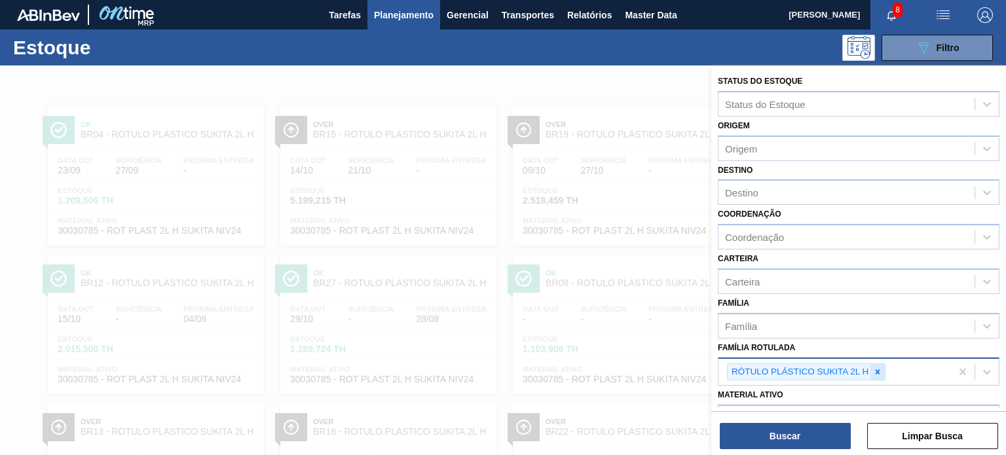
click at [871, 374] on div at bounding box center [878, 372] width 14 height 16
paste Rotulada "RÓTULO PLÁSTICO H2OH LIMÃO 500ML H"
type Rotulada "RÓTULO PLÁSTICO H2OH LIMÃO 500ML H"
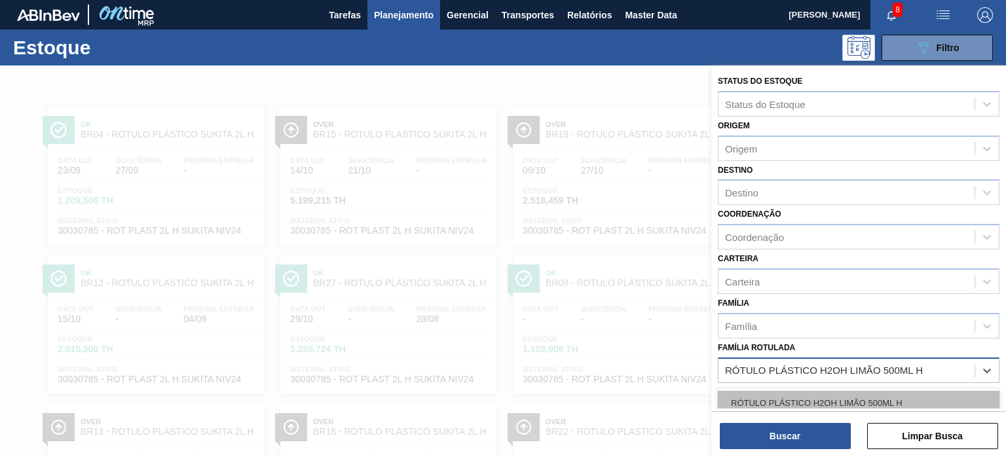
click at [846, 396] on div "RÓTULO PLÁSTICO H2OH LIMÃO 500ML H" at bounding box center [859, 403] width 282 height 24
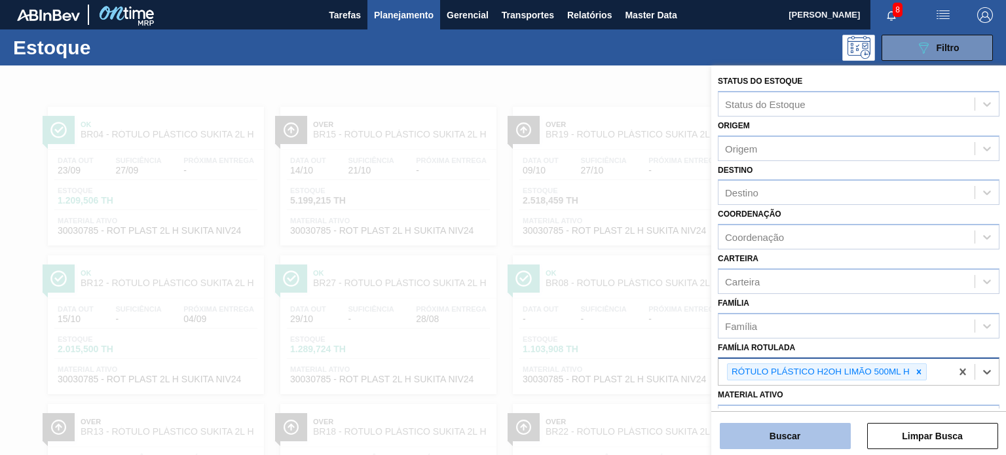
click at [826, 426] on button "Buscar" at bounding box center [785, 436] width 131 height 26
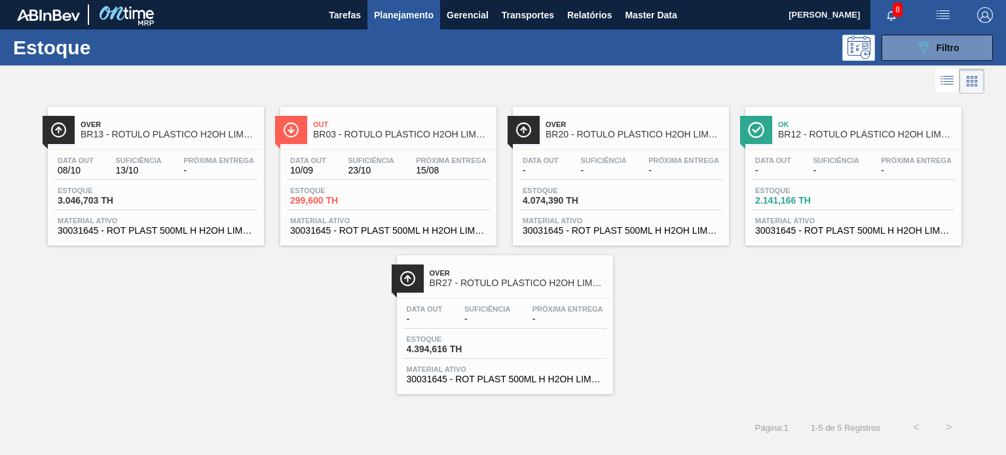
drag, startPoint x: 904, startPoint y: 50, endPoint x: 896, endPoint y: 89, distance: 40.0
click at [904, 50] on button "089F7B8B-B2A5-4AFE-B5C0-19BA573D28AC Filtro" at bounding box center [937, 48] width 111 height 26
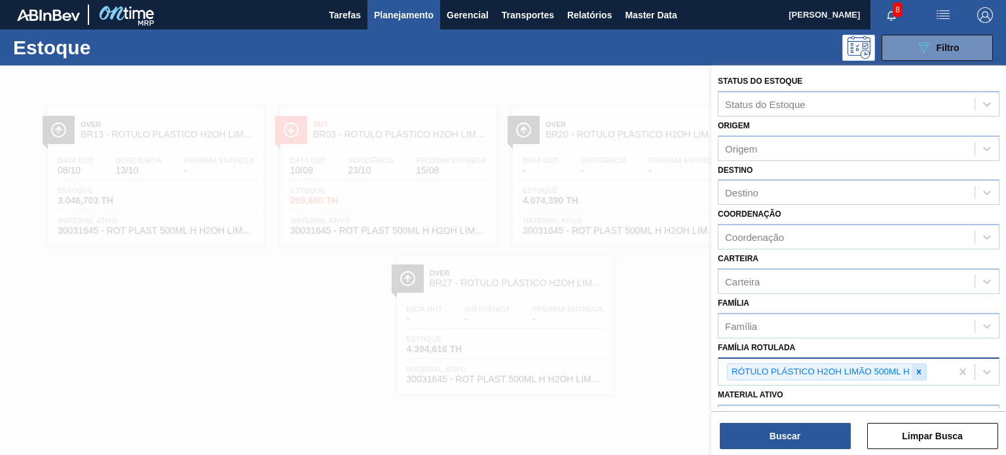
click at [920, 364] on div at bounding box center [919, 372] width 14 height 16
paste Rotulada "RÓTULO PLÁSTICO H2OH LIMONETO 1,5L H"
type Rotulada "RÓTULO PLÁSTICO H2OH LIMONETO 1,5L H"
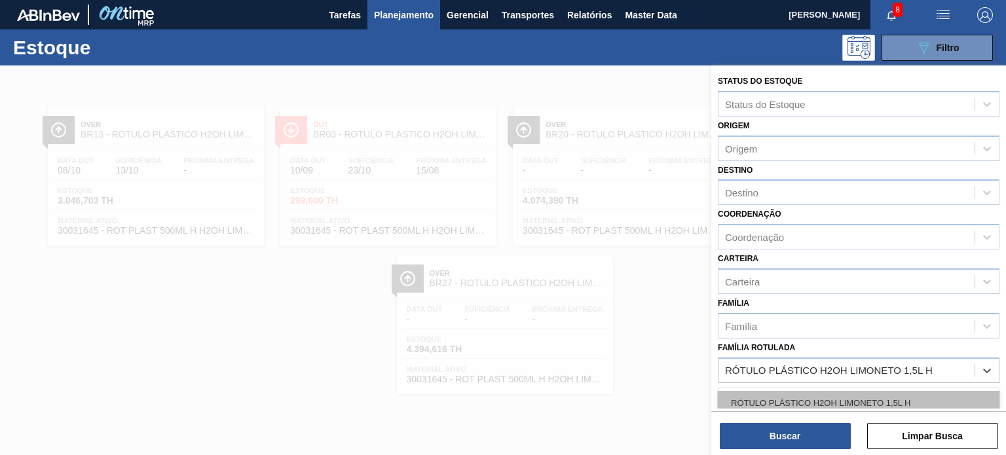
drag, startPoint x: 871, startPoint y: 387, endPoint x: 864, endPoint y: 396, distance: 12.6
click at [870, 389] on div "RÓTULO PLÁSTICO H2OH LIMONETO 1,5L H" at bounding box center [859, 403] width 282 height 29
click at [864, 396] on div "RÓTULO PLÁSTICO H2OH LIMONETO 1,5L H" at bounding box center [859, 403] width 282 height 24
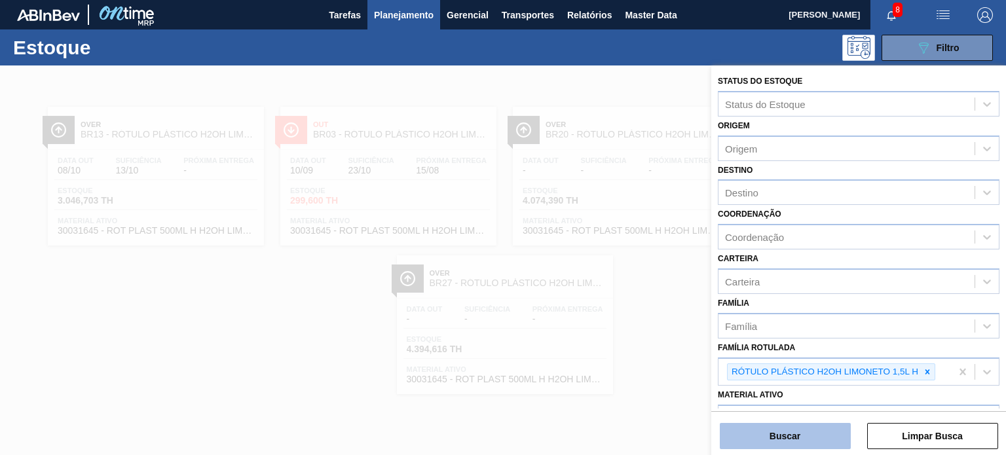
click at [829, 436] on button "Buscar" at bounding box center [785, 436] width 131 height 26
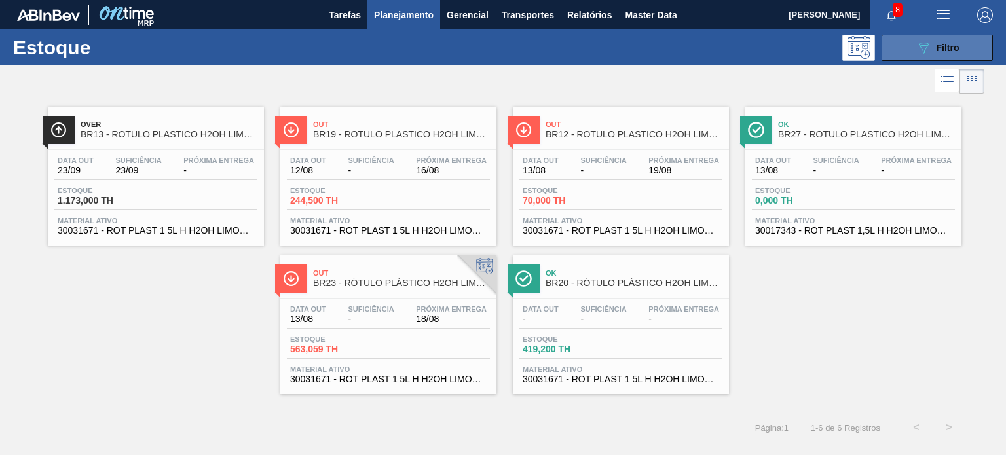
click at [909, 45] on button "089F7B8B-B2A5-4AFE-B5C0-19BA573D28AC Filtro" at bounding box center [937, 48] width 111 height 26
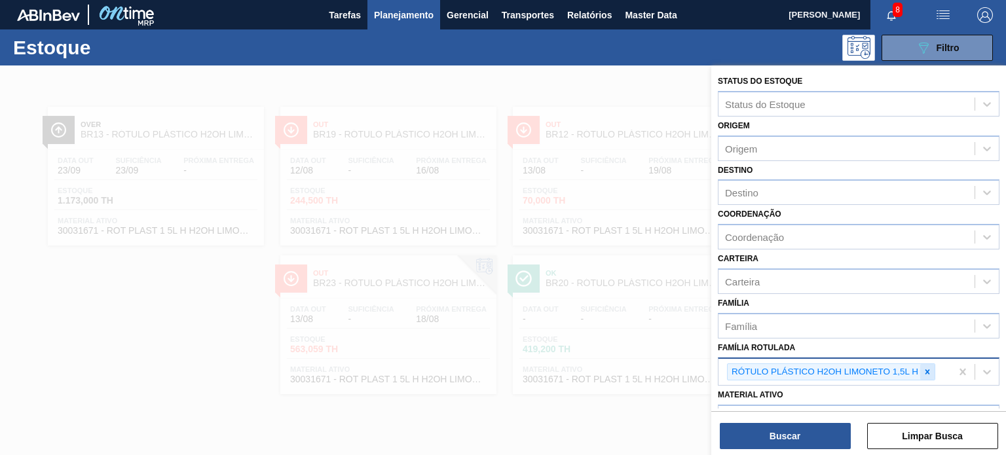
click at [926, 368] on icon at bounding box center [927, 372] width 9 height 9
paste Rotulada "RÓTULO PLÁSTICO PC 2L H"
type Rotulada "RÓTULO PLÁSTICO PC 2L H"
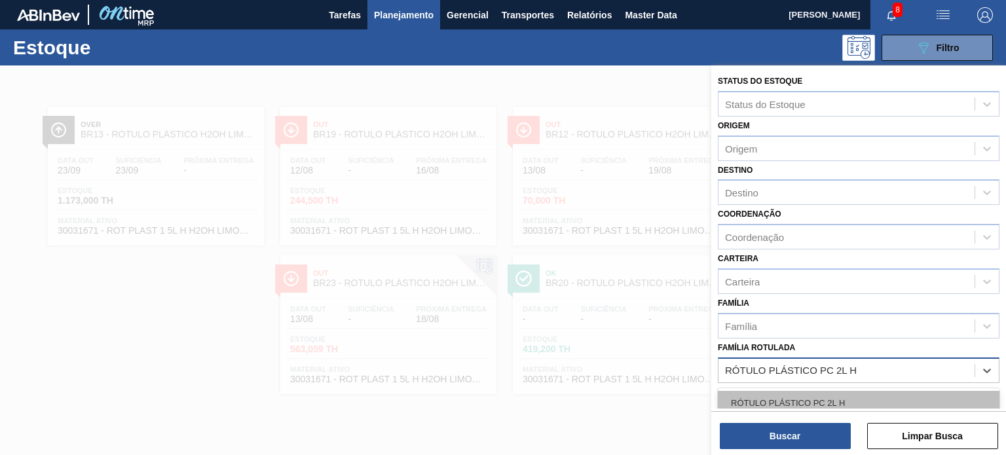
click at [831, 396] on div "RÓTULO PLÁSTICO PC 2L H" at bounding box center [859, 403] width 282 height 24
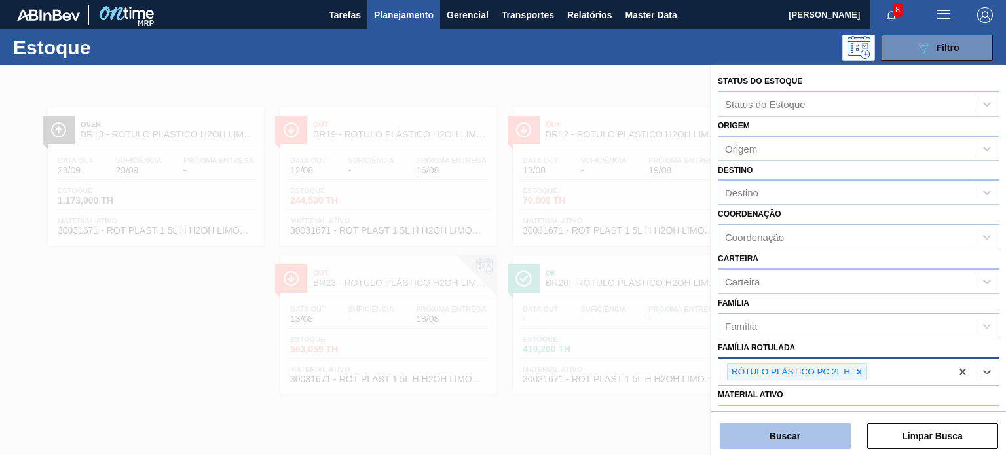
click at [822, 428] on button "Buscar" at bounding box center [785, 436] width 131 height 26
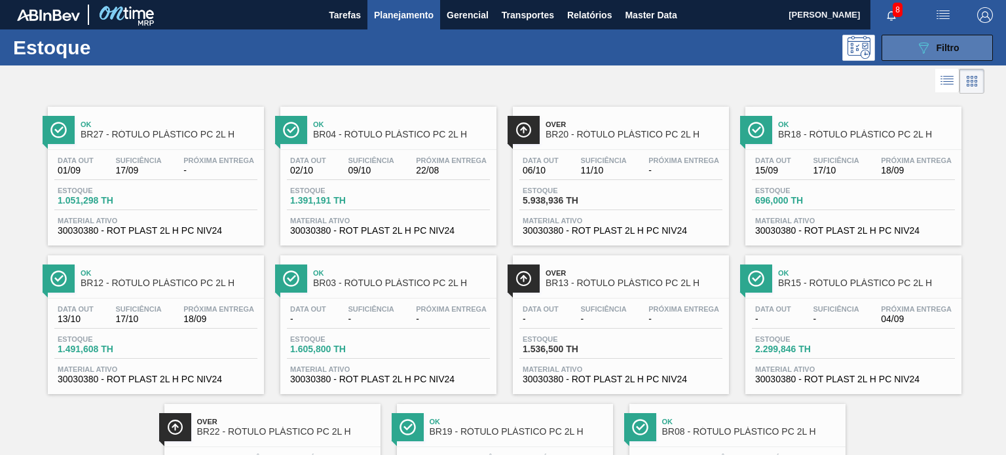
click at [923, 50] on icon at bounding box center [924, 48] width 10 height 11
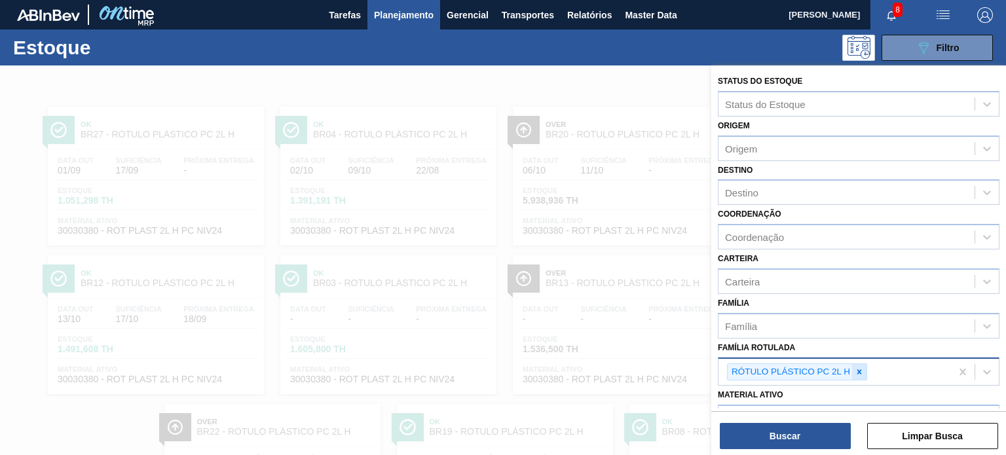
click at [861, 374] on div at bounding box center [859, 372] width 14 height 16
click at [861, 373] on div "Família Rotulada" at bounding box center [847, 370] width 256 height 19
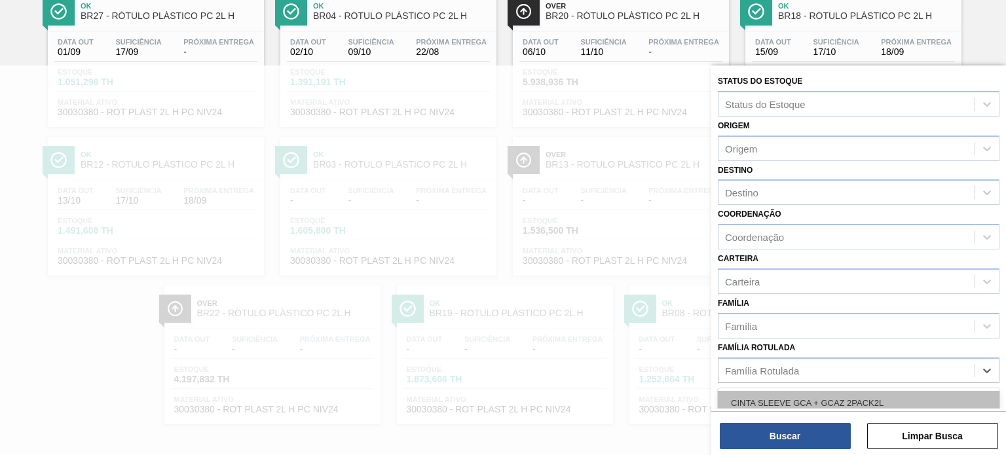
paste Rotulada "RÓTULO PLÁSTICO PC ZERO 2L H"
type Rotulada "RÓTULO PLÁSTICO PC ZERO 2L H"
click at [797, 398] on div "RÓTULO PLÁSTICO PC ZERO 2L H" at bounding box center [859, 403] width 282 height 24
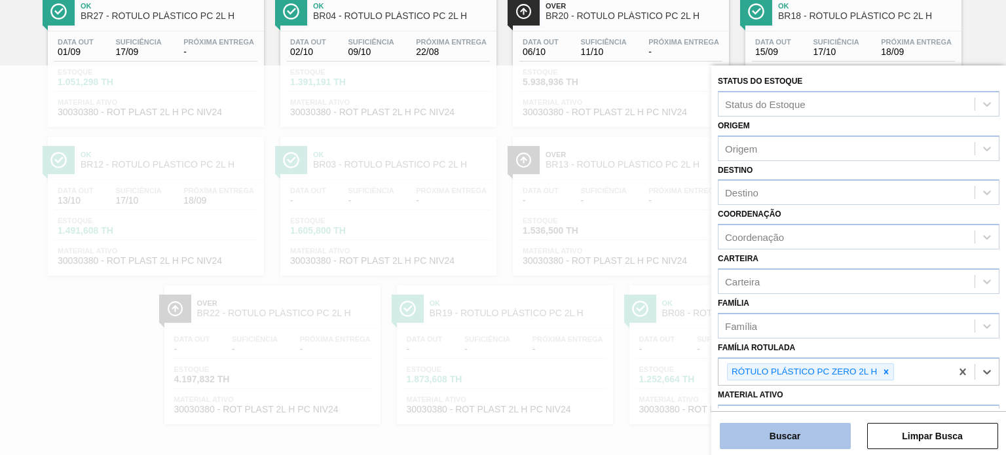
click at [800, 434] on button "Buscar" at bounding box center [785, 436] width 131 height 26
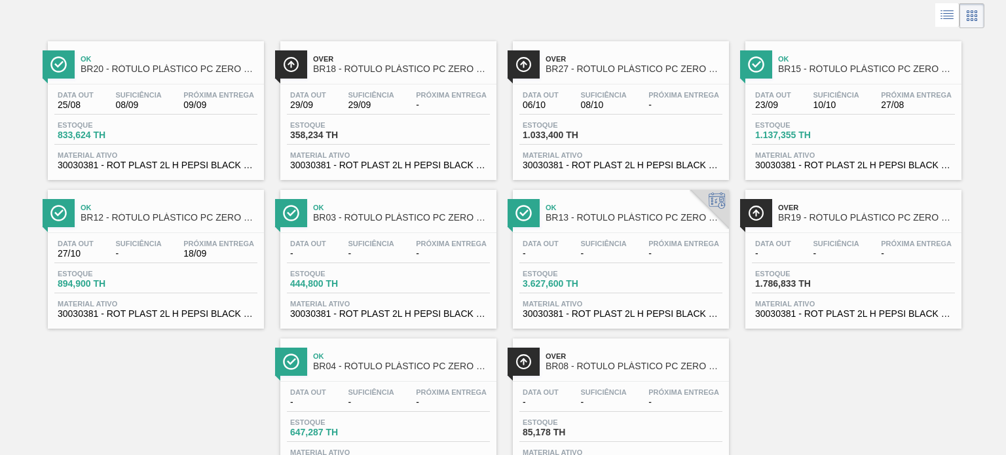
scroll to position [0, 0]
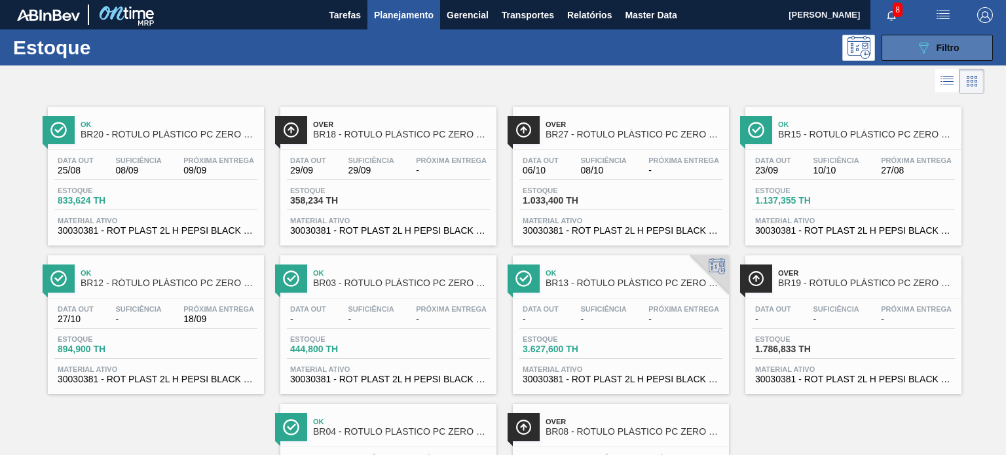
click at [919, 50] on icon "089F7B8B-B2A5-4AFE-B5C0-19BA573D28AC" at bounding box center [924, 48] width 16 height 16
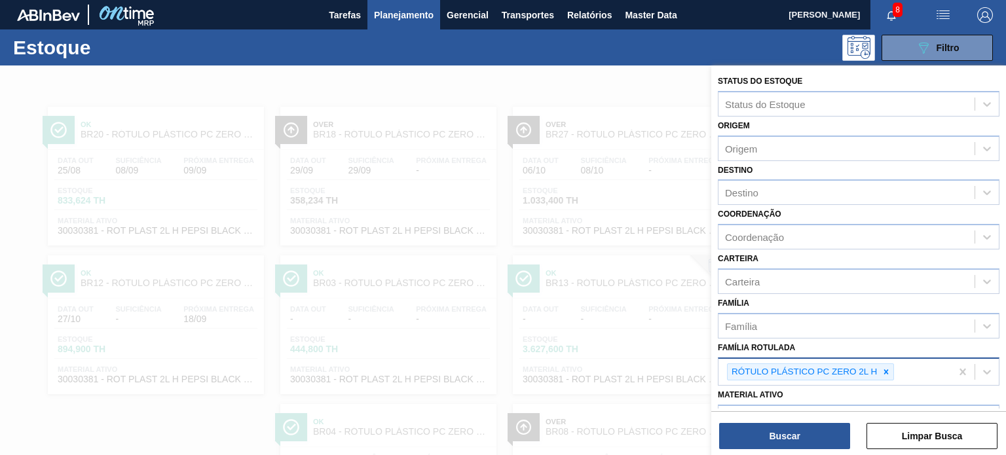
click at [881, 371] on div at bounding box center [886, 372] width 14 height 16
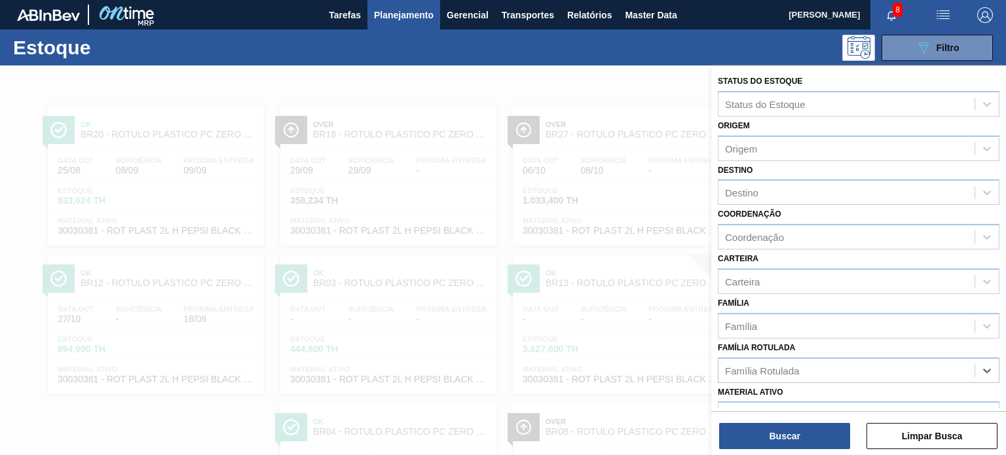
paste Rotulada "RÓTULO PLÁSTICO SUKITA UVA MISTA 2L H"
type Rotulada "RÓTULO PLÁSTICO SUKITA UVA MISTA 2L H"
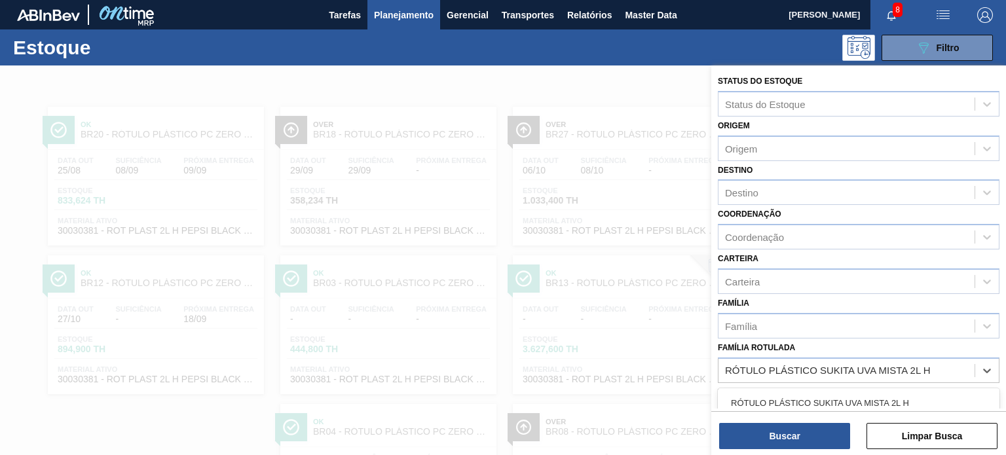
click at [831, 400] on div "RÓTULO PLÁSTICO SUKITA UVA MISTA 2L H" at bounding box center [859, 403] width 282 height 24
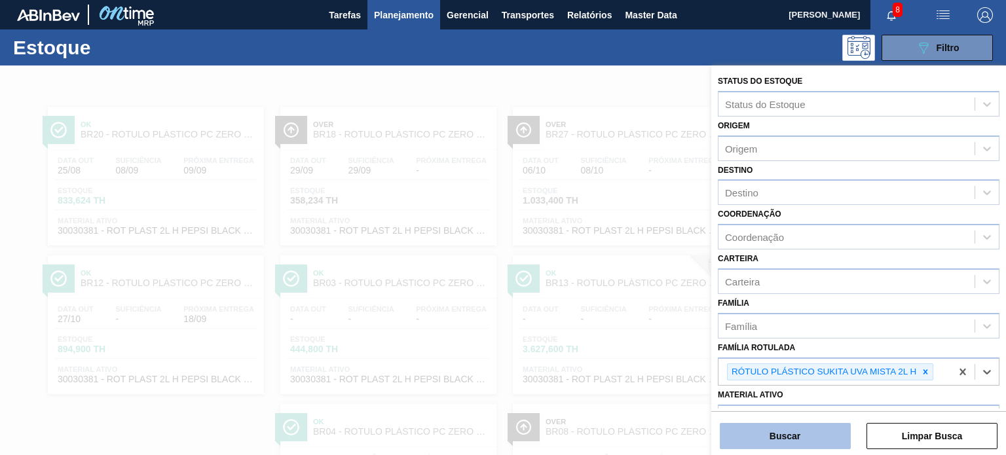
click at [804, 434] on button "Buscar" at bounding box center [785, 436] width 131 height 26
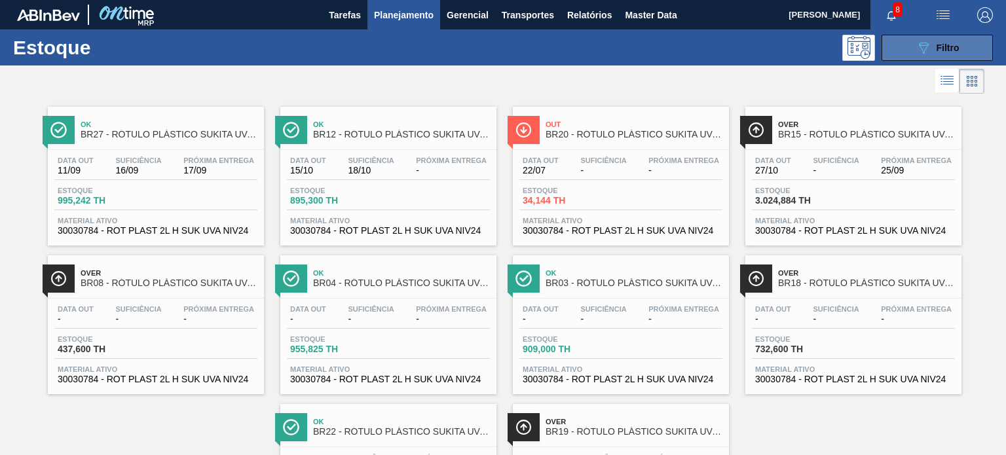
click at [902, 36] on button "089F7B8B-B2A5-4AFE-B5C0-19BA573D28AC Filtro" at bounding box center [937, 48] width 111 height 26
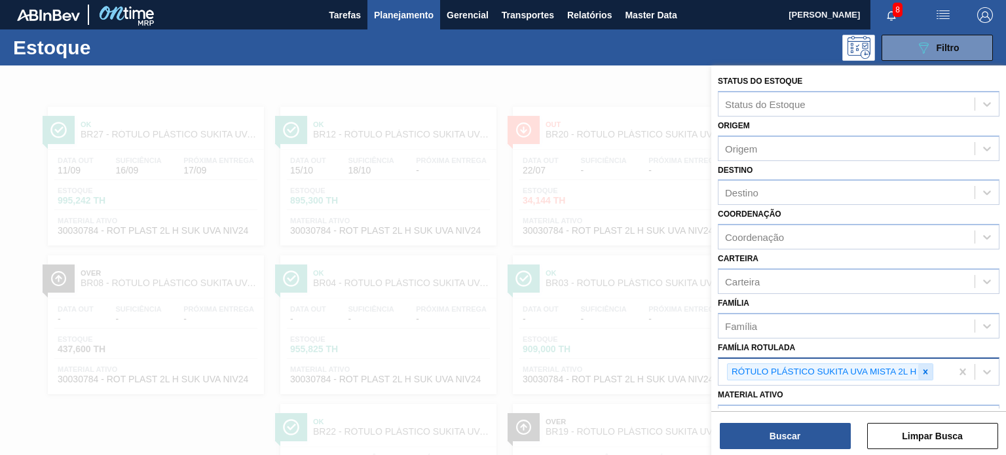
click at [923, 370] on icon at bounding box center [925, 372] width 9 height 9
paste Rotulada "RÓTULO PLÁSTICO SUKITA 2L H"
type Rotulada "RÓTULO PLÁSTICO SUKITA 2L H"
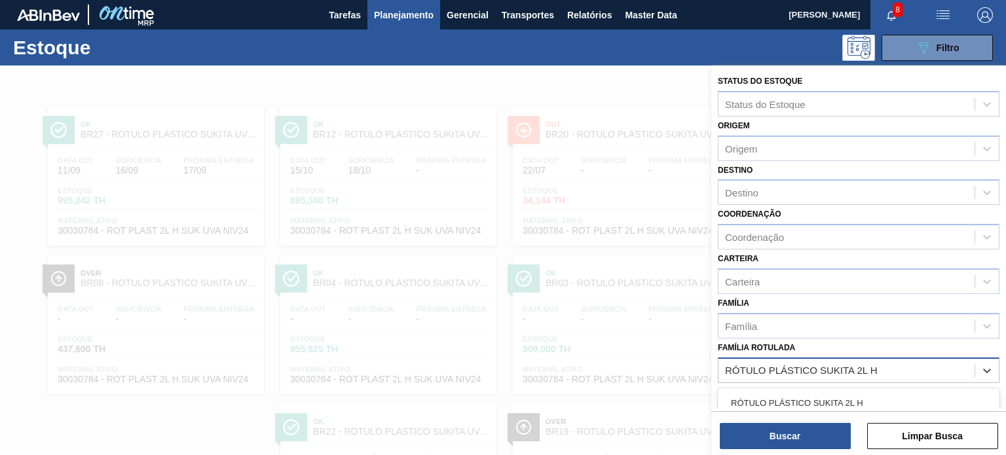
click at [858, 392] on div "RÓTULO PLÁSTICO SUKITA 2L H" at bounding box center [859, 403] width 282 height 24
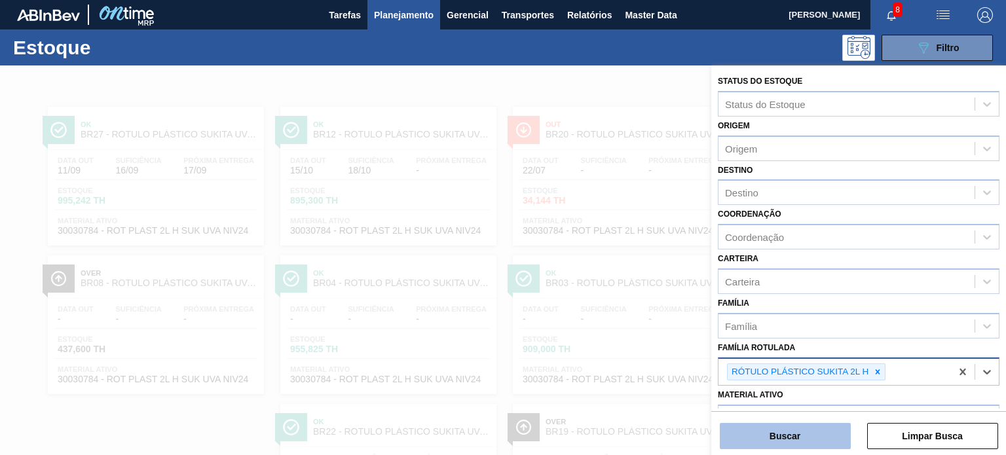
click at [827, 433] on button "Buscar" at bounding box center [785, 436] width 131 height 26
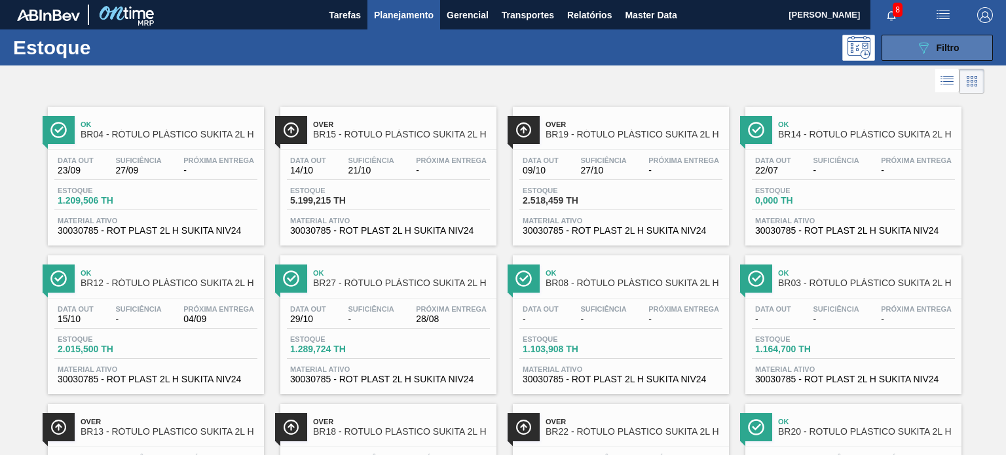
click at [896, 43] on button "089F7B8B-B2A5-4AFE-B5C0-19BA573D28AC Filtro" at bounding box center [937, 48] width 111 height 26
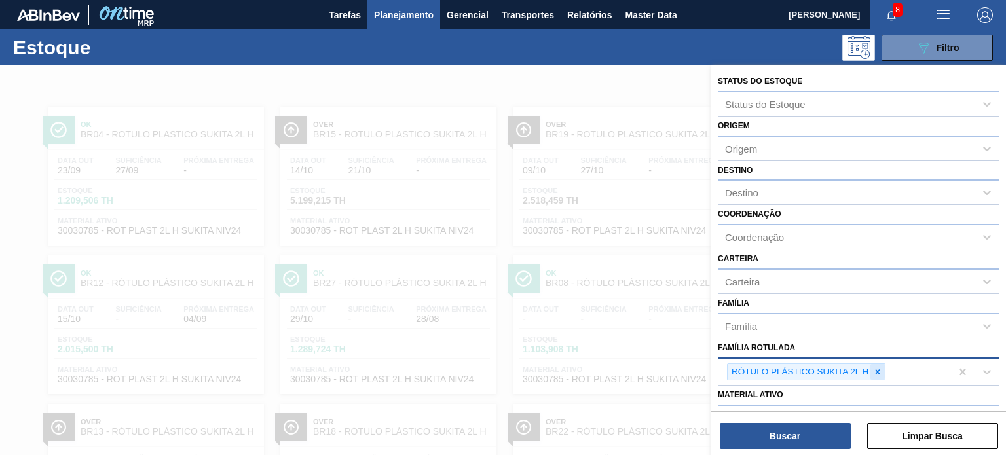
click at [872, 373] on div at bounding box center [878, 372] width 14 height 16
paste Rotulada "RÓTULO PLÁSTICO TÔNICA ZERO 1L H"
type Rotulada "RÓTULO PLÁSTICO TÔNICA ZERO 1L H"
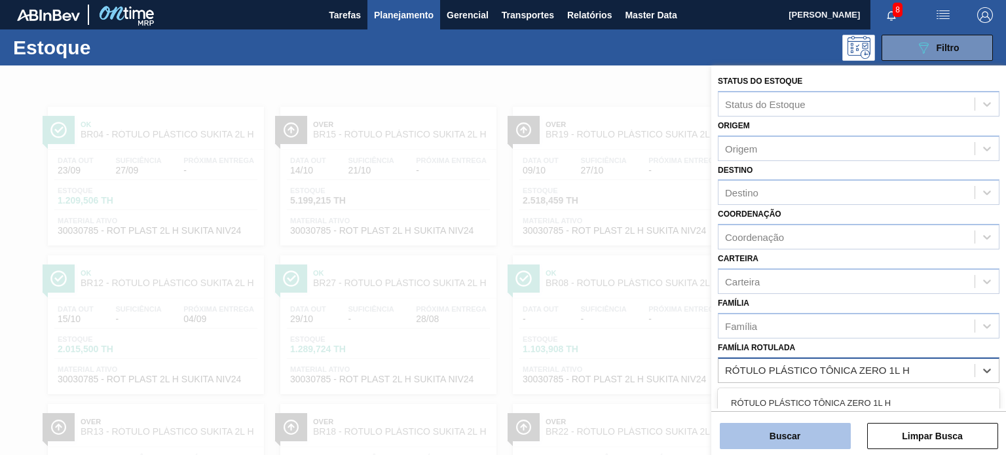
drag, startPoint x: 851, startPoint y: 382, endPoint x: 802, endPoint y: 434, distance: 71.8
click at [831, 398] on div "RÓTULO PLÁSTICO TÔNICA ZERO 1L H" at bounding box center [859, 403] width 282 height 24
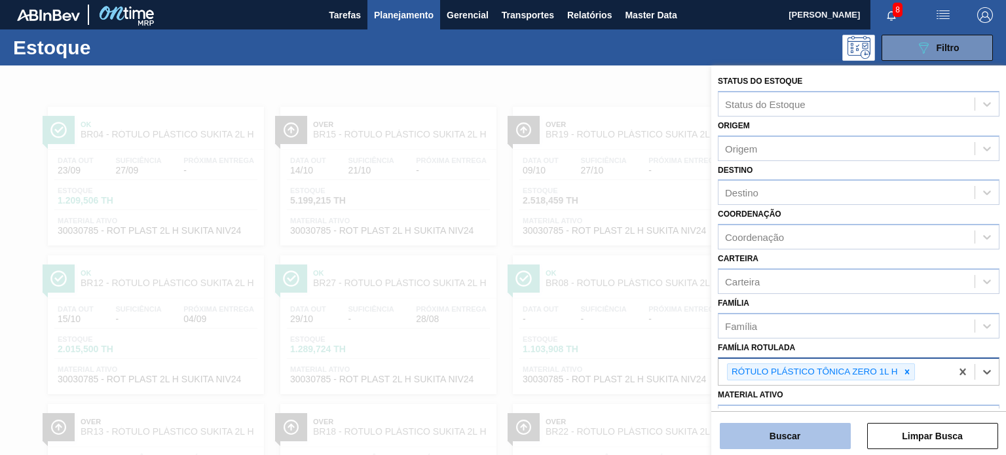
click at [798, 437] on button "Buscar" at bounding box center [785, 436] width 131 height 26
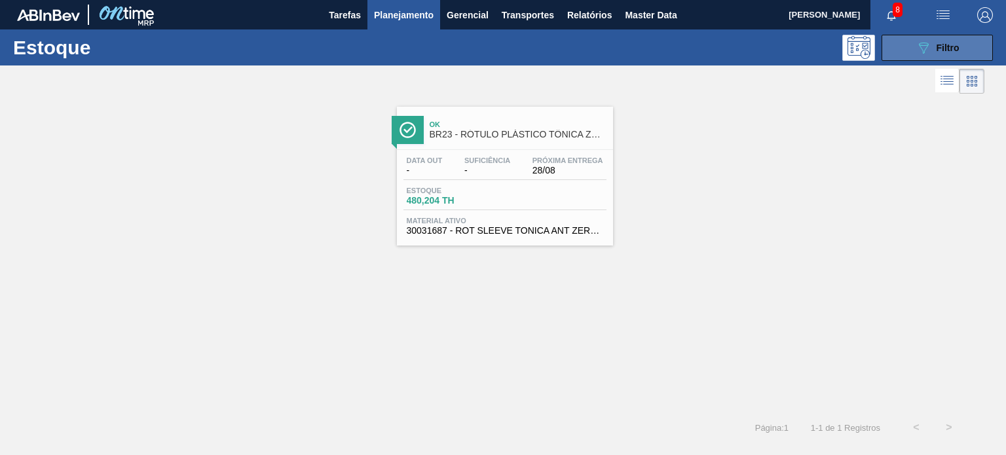
click at [934, 58] on button "089F7B8B-B2A5-4AFE-B5C0-19BA573D28AC Filtro" at bounding box center [937, 48] width 111 height 26
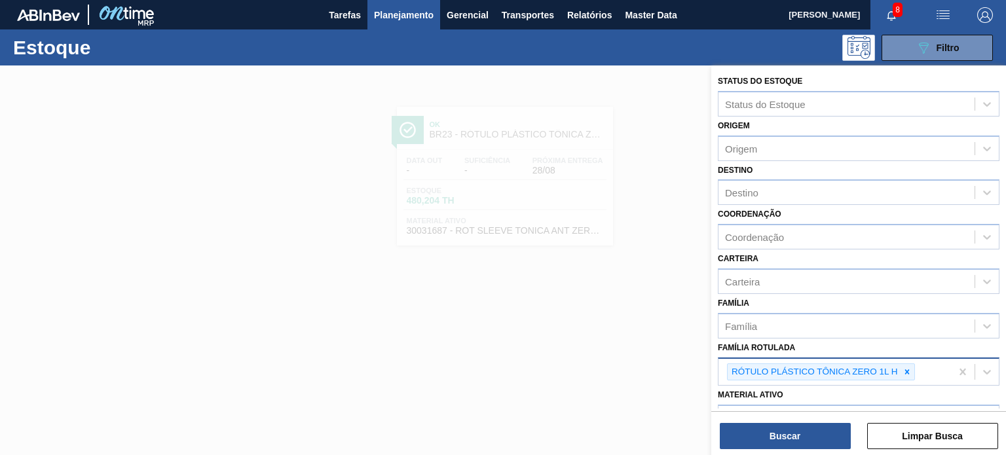
click at [904, 371] on icon at bounding box center [907, 372] width 9 height 9
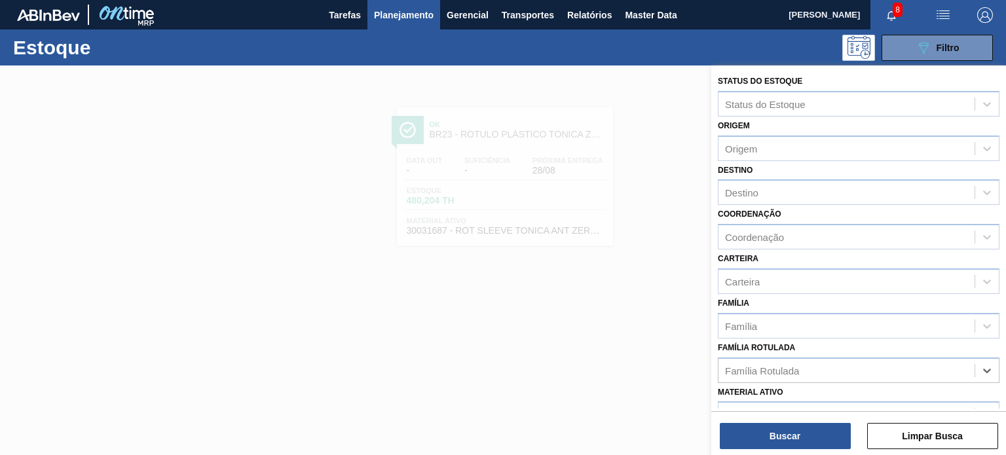
paste Rotulada "RÓTULO PLÁSTICO GCA ZERO 1L H"
type Rotulada "RÓTULO PLÁSTICO GCA ZERO 1L H"
click at [845, 391] on div "RÓTULO PLÁSTICO GCA ZERO 1L H" at bounding box center [859, 403] width 282 height 24
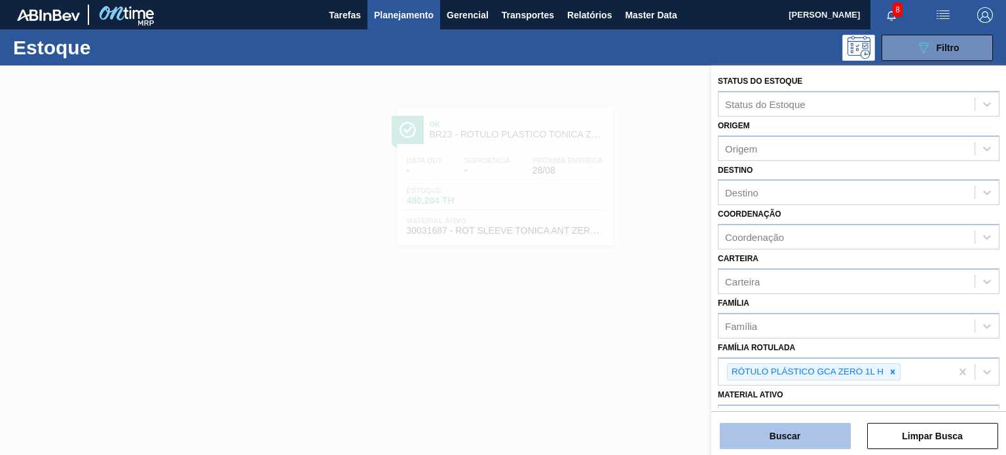
click at [816, 430] on button "Buscar" at bounding box center [785, 436] width 131 height 26
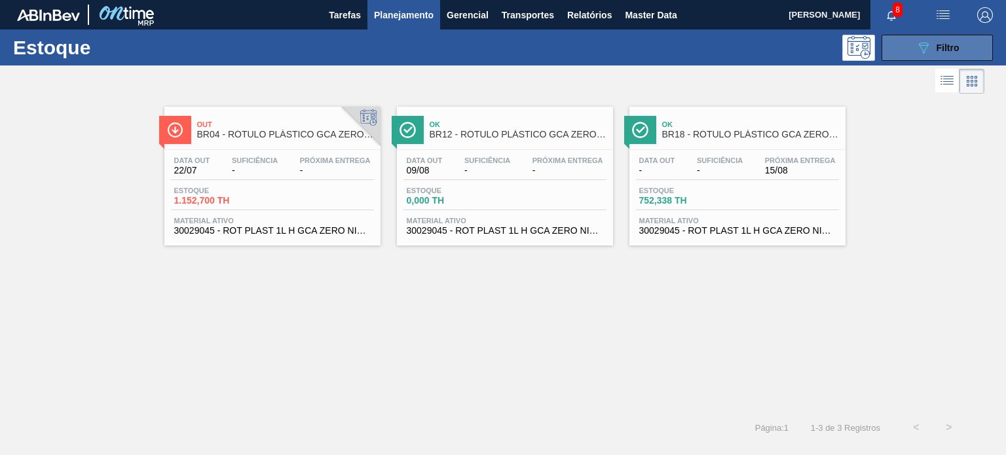
click at [984, 55] on button "089F7B8B-B2A5-4AFE-B5C0-19BA573D28AC Filtro" at bounding box center [937, 48] width 111 height 26
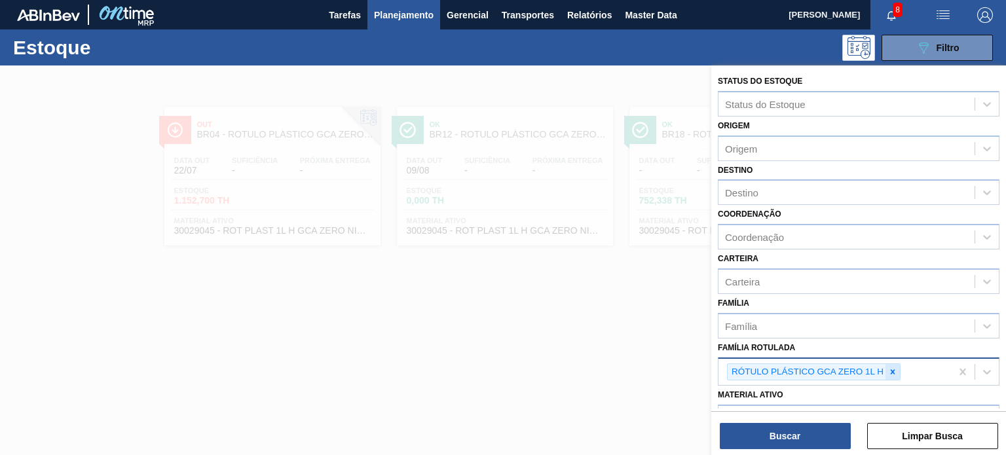
click at [888, 364] on div at bounding box center [893, 372] width 14 height 16
paste Rotulada "ROT PLAST. 1L AH PC BLACK"
type Rotulada "ROT PLAST. 1L AH PC BLACK"
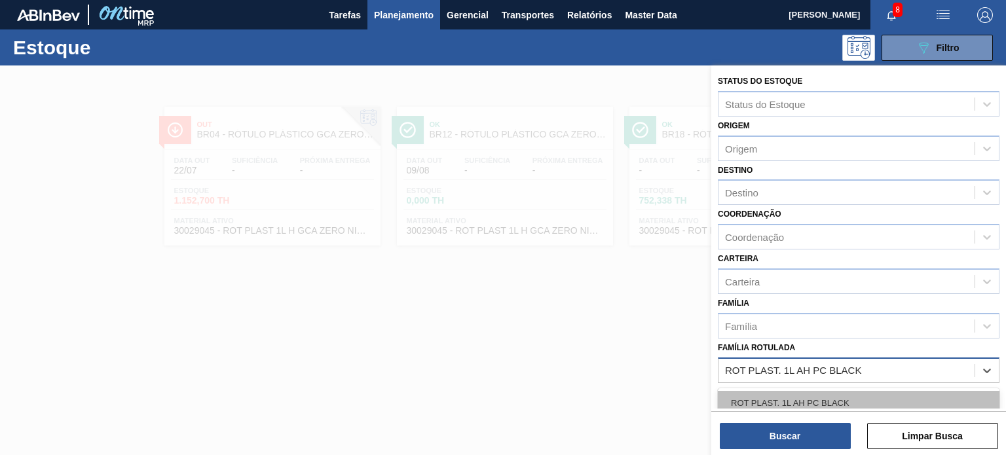
click at [841, 396] on div "ROT PLAST. 1L AH PC BLACK" at bounding box center [859, 403] width 282 height 24
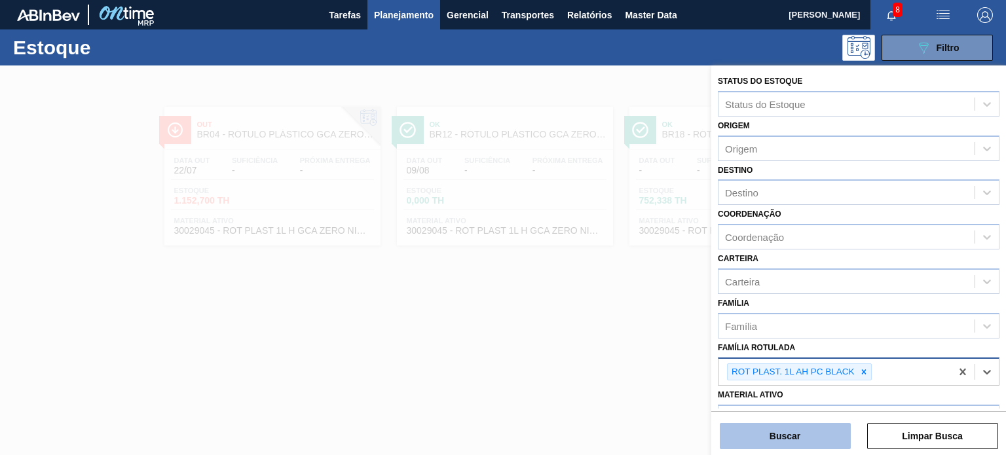
click at [824, 425] on button "Buscar" at bounding box center [785, 436] width 131 height 26
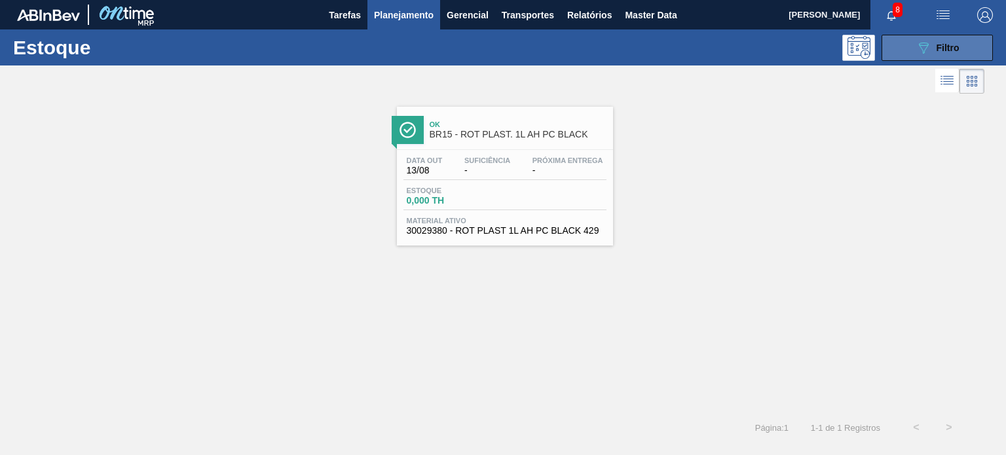
click at [925, 51] on icon at bounding box center [924, 48] width 10 height 11
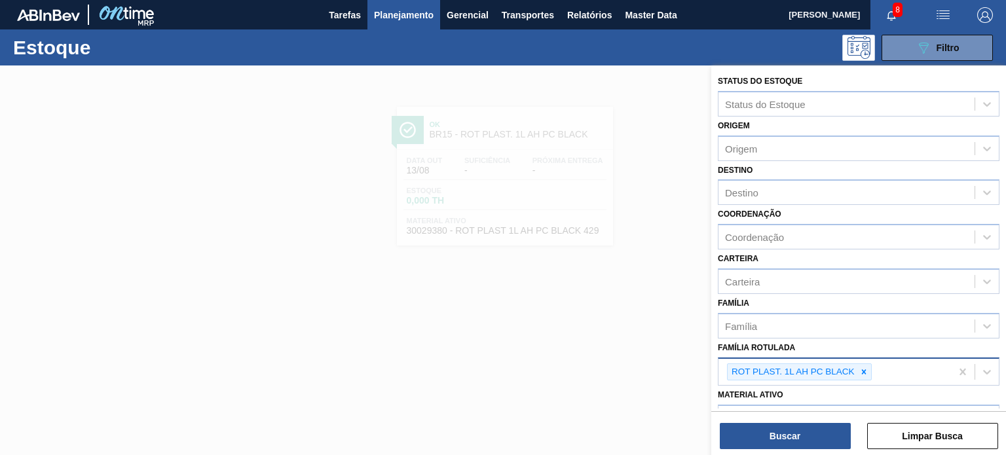
click at [863, 368] on icon at bounding box center [864, 372] width 9 height 9
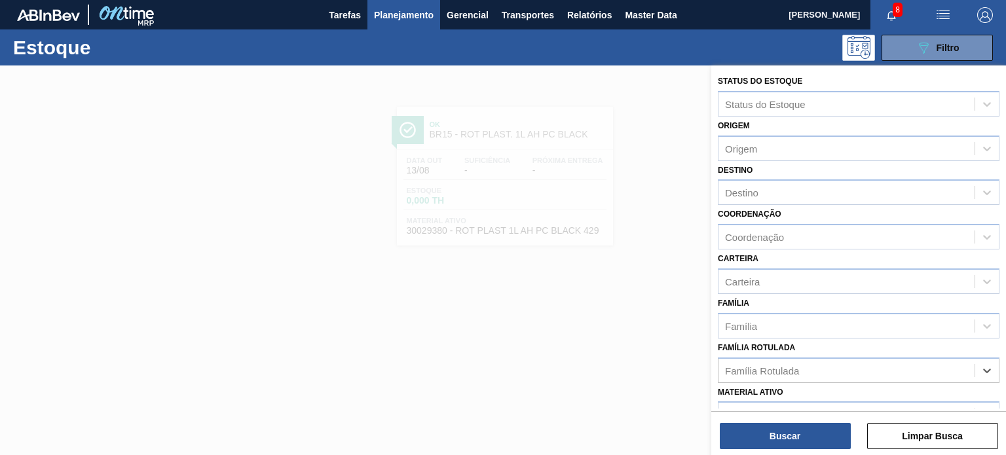
paste Rotulada "RÓTULO PLÁSTICO GCA 2PACK1L H"
type Rotulada "RÓTULO PLÁSTICO GCA 2PACK1L H"
click at [820, 403] on div "RÓTULO PLÁSTICO GCA 2PACK1L H" at bounding box center [859, 403] width 282 height 24
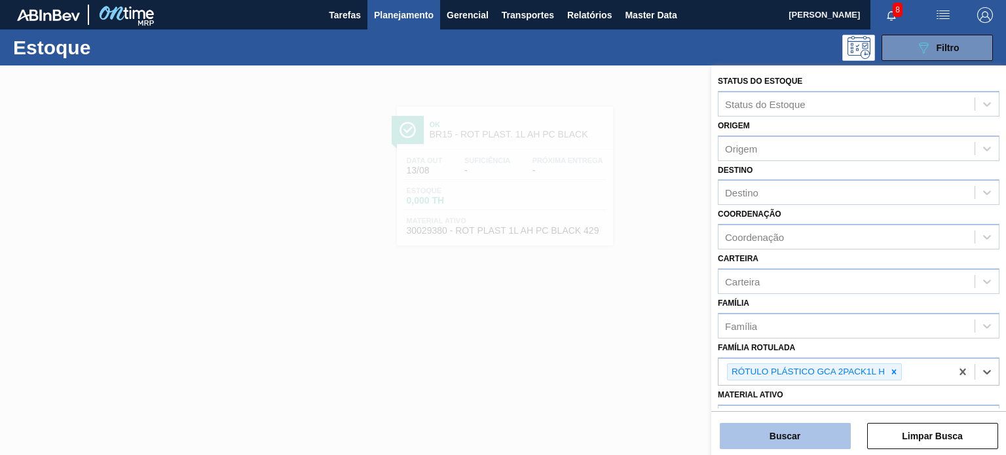
click at [811, 432] on button "Buscar" at bounding box center [785, 436] width 131 height 26
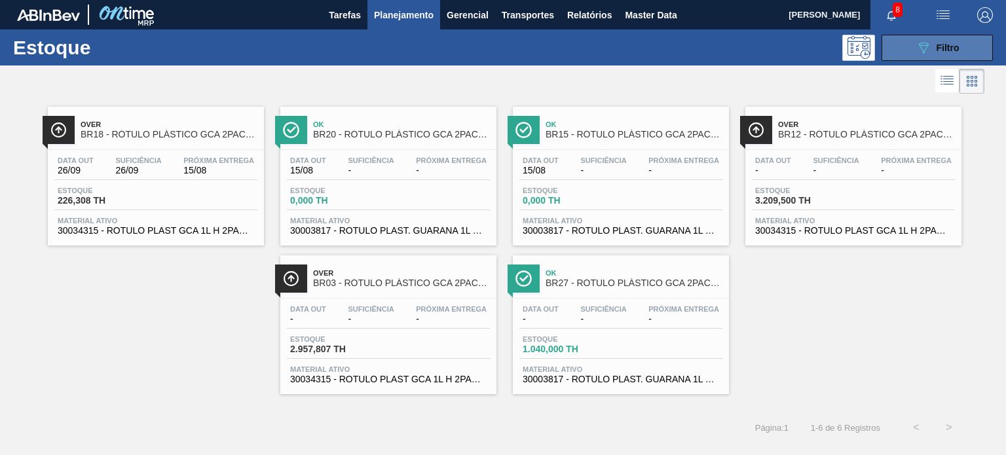
click at [944, 37] on button "089F7B8B-B2A5-4AFE-B5C0-19BA573D28AC Filtro" at bounding box center [937, 48] width 111 height 26
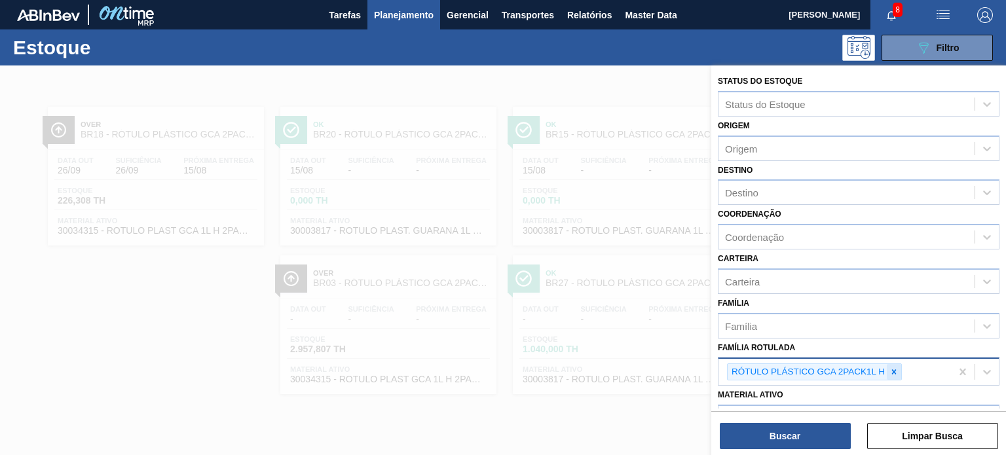
click at [893, 368] on icon at bounding box center [894, 372] width 9 height 9
paste Rotulada "RÓTULO PLÁSTICO H2OH LIMONETO 1,5L AH"
type Rotulada "RÓTULO PLÁSTICO H2OH LIMONETO 1,5L AH"
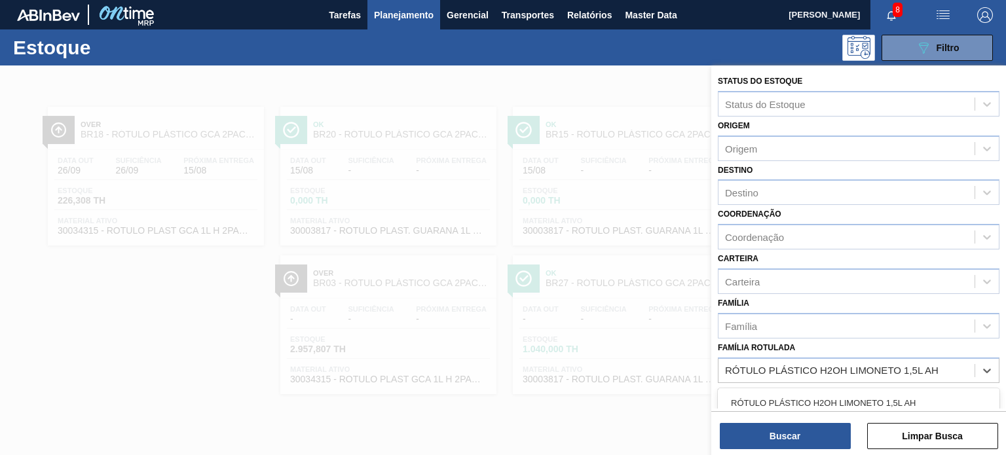
drag, startPoint x: 854, startPoint y: 390, endPoint x: 841, endPoint y: 407, distance: 21.5
click at [852, 391] on div "RÓTULO PLÁSTICO H2OH LIMONETO 1,5L AH" at bounding box center [859, 403] width 282 height 24
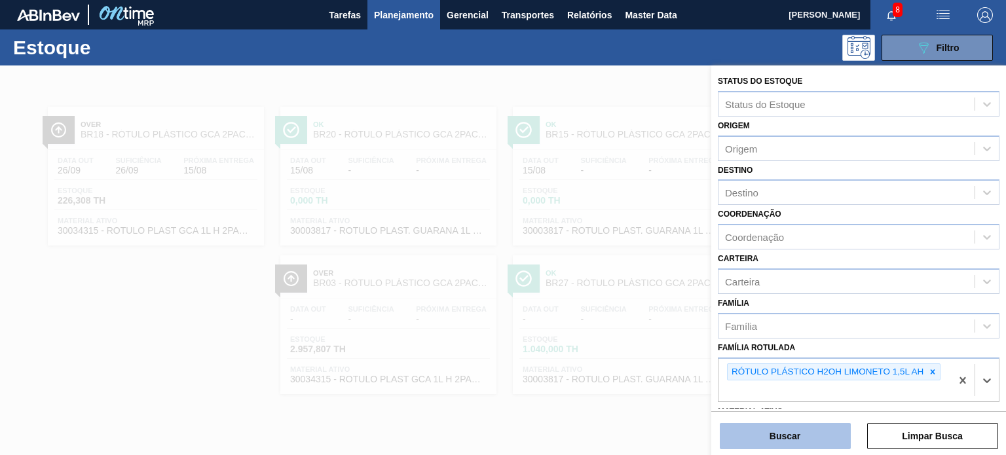
click at [824, 432] on button "Buscar" at bounding box center [785, 436] width 131 height 26
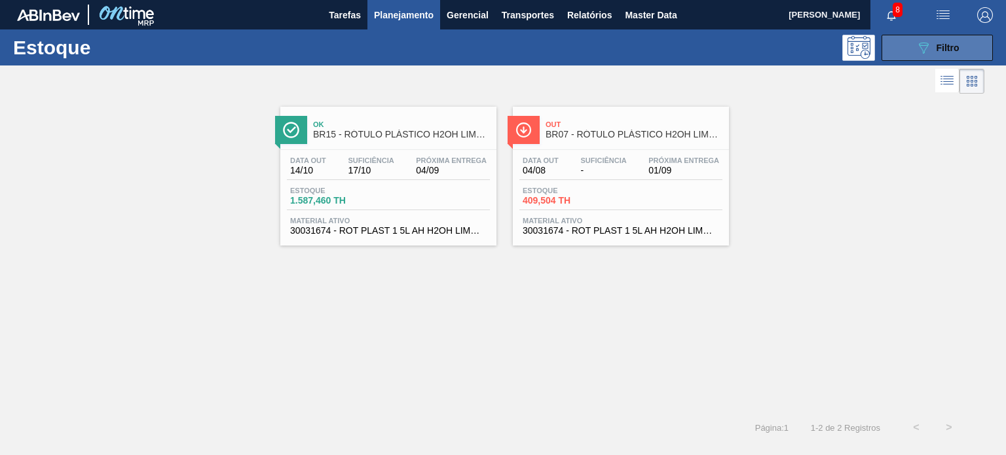
click at [915, 56] on button "089F7B8B-B2A5-4AFE-B5C0-19BA573D28AC Filtro" at bounding box center [937, 48] width 111 height 26
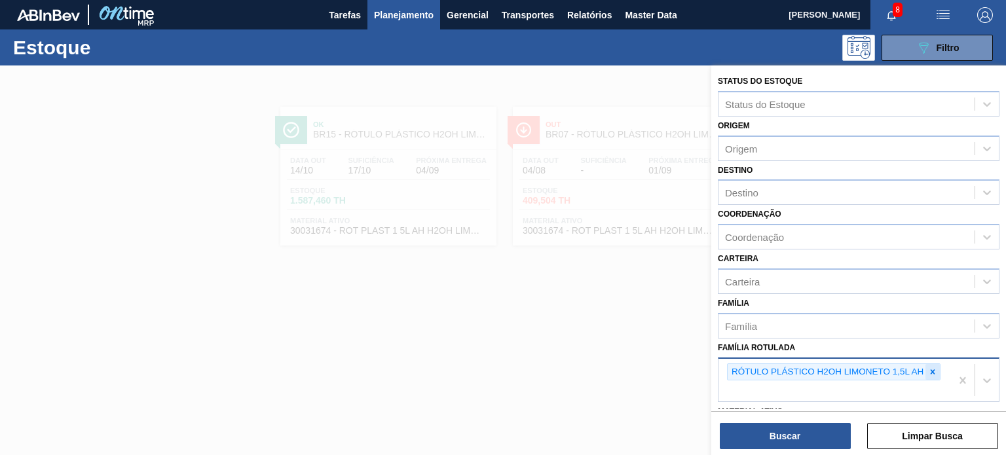
click at [926, 372] on div at bounding box center [933, 372] width 14 height 16
paste Rotulada "RÓTULO PLÁSTICO H2OH LIMÃO 1,5L AH"
type Rotulada "RÓTULO PLÁSTICO H2OH LIMÃO 1,5L AH"
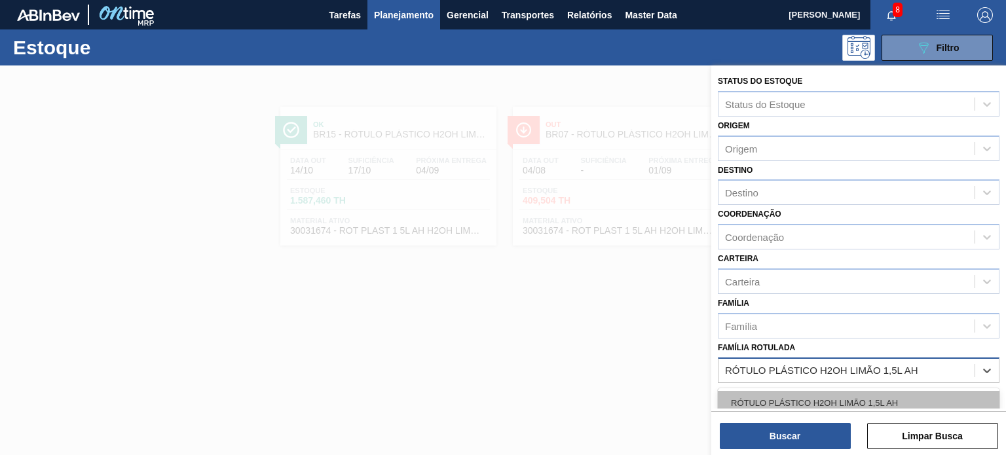
click at [844, 406] on div "RÓTULO PLÁSTICO H2OH LIMÃO 1,5L AH" at bounding box center [859, 403] width 282 height 24
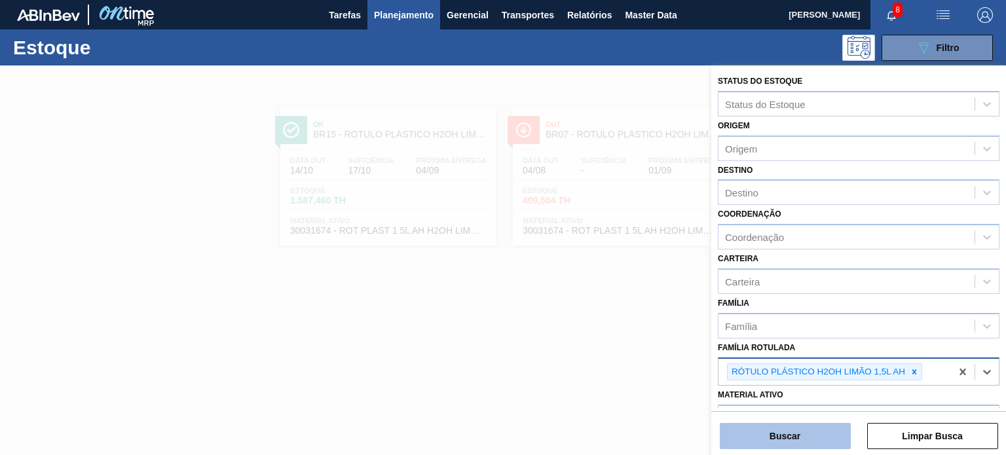
click at [814, 430] on button "Buscar" at bounding box center [785, 436] width 131 height 26
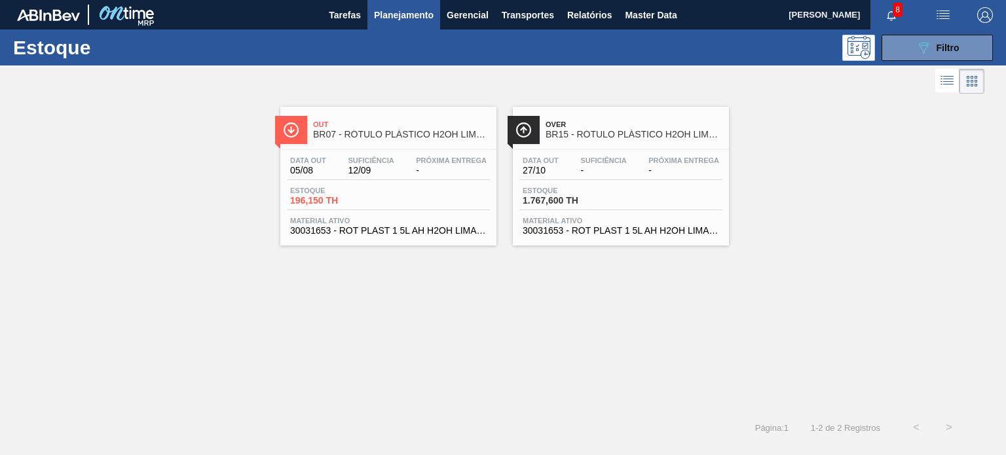
drag, startPoint x: 637, startPoint y: 168, endPoint x: 864, endPoint y: 104, distance: 236.3
click at [862, 109] on div "Out BR07 - RÓTULO PLÁSTICO H2OH LIMÃO 1,5L AH Data out 05/08 Suficiência 12/09 …" at bounding box center [503, 171] width 1006 height 149
click at [937, 43] on span "Filtro" at bounding box center [948, 48] width 23 height 10
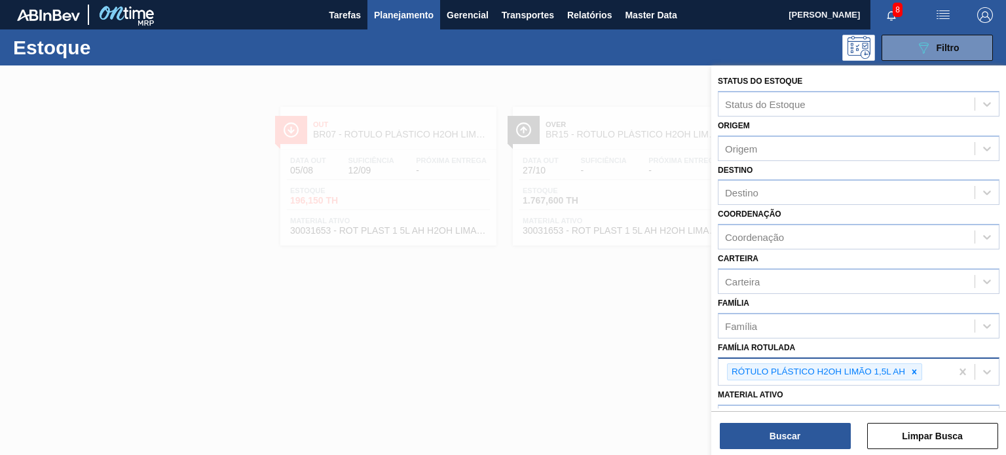
click at [676, 216] on div at bounding box center [503, 293] width 1006 height 455
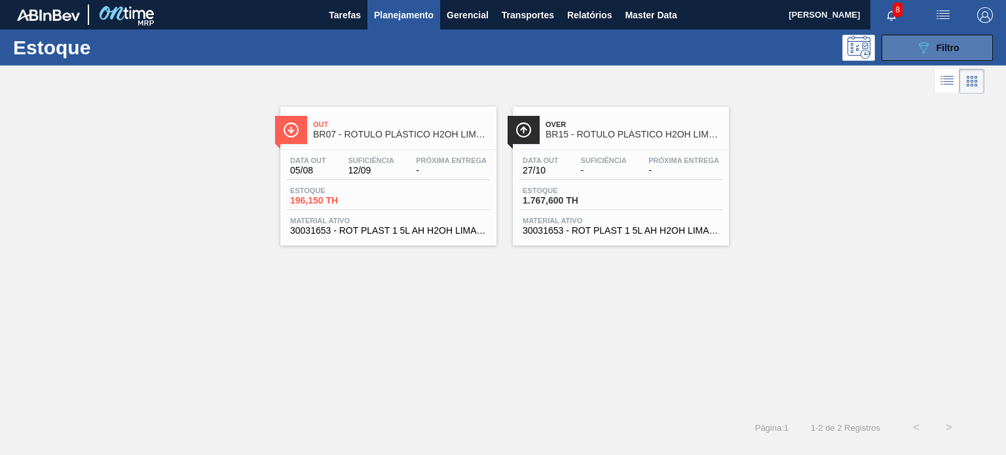
click at [922, 41] on icon "089F7B8B-B2A5-4AFE-B5C0-19BA573D28AC" at bounding box center [924, 48] width 16 height 16
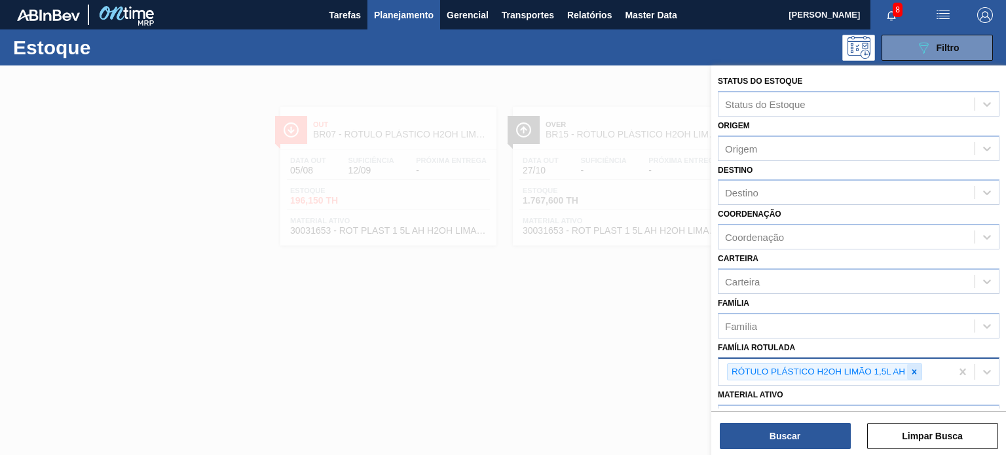
click at [914, 368] on icon at bounding box center [914, 372] width 9 height 9
paste Rotulada "ROT PLAST. 1.5L AH PC BLACK"
type Rotulada "ROT PLAST. 1.5L AH PC BLACK"
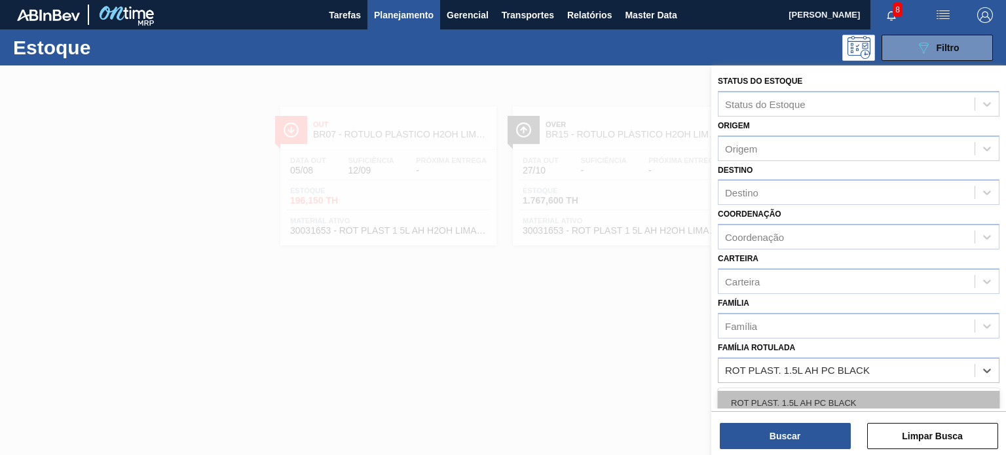
click at [845, 398] on div "ROT PLAST. 1.5L AH PC BLACK" at bounding box center [859, 403] width 282 height 24
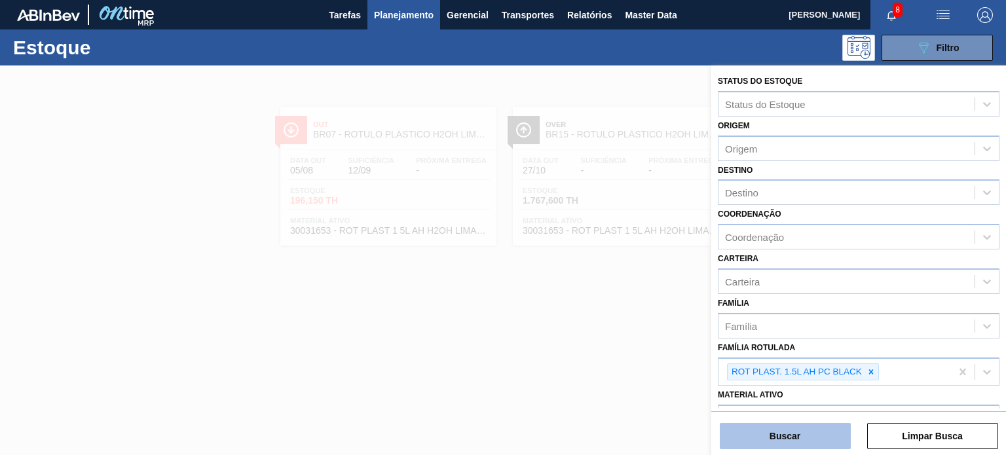
click at [831, 425] on div "Buscar Limpar Busca" at bounding box center [859, 429] width 295 height 37
click at [810, 437] on button "Buscar" at bounding box center [785, 436] width 131 height 26
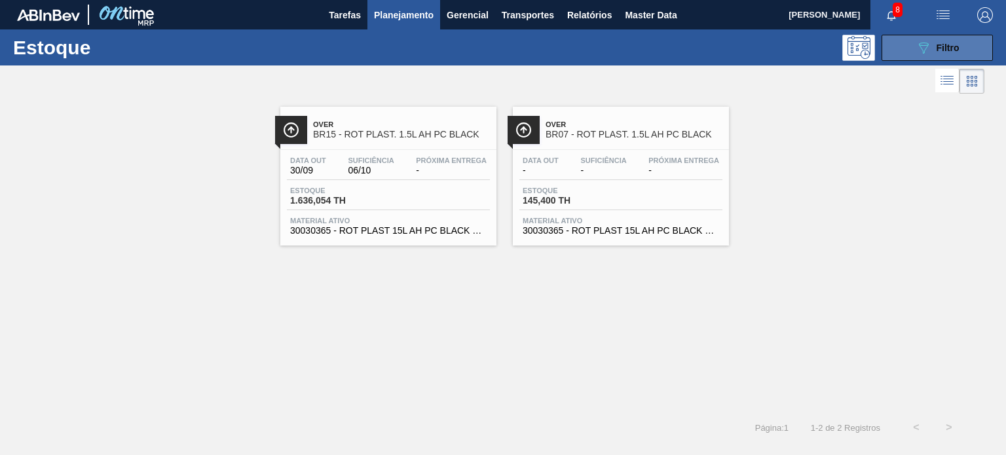
click at [910, 50] on button "089F7B8B-B2A5-4AFE-B5C0-19BA573D28AC Filtro" at bounding box center [937, 48] width 111 height 26
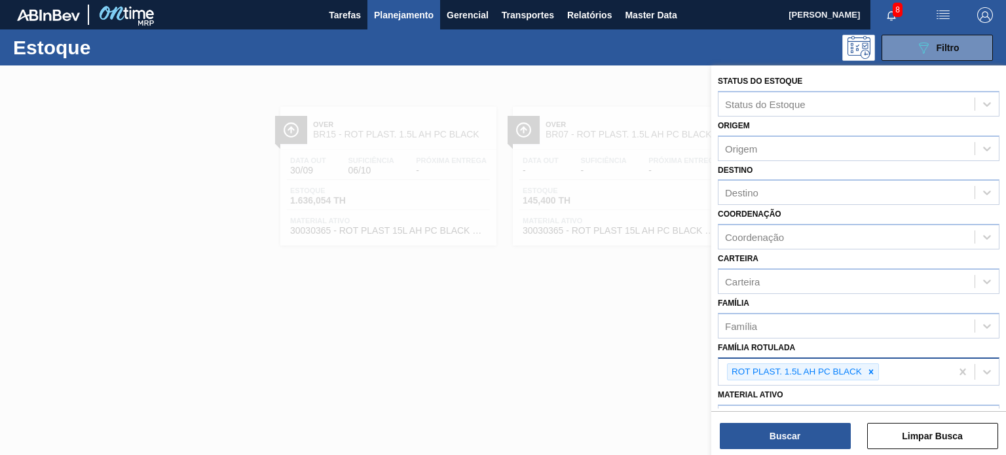
click at [869, 370] on icon at bounding box center [871, 372] width 9 height 9
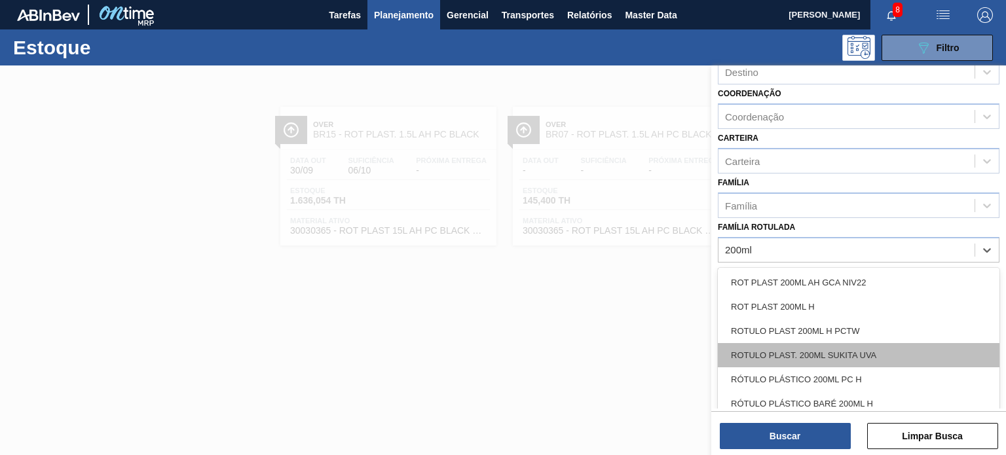
scroll to position [131, 0]
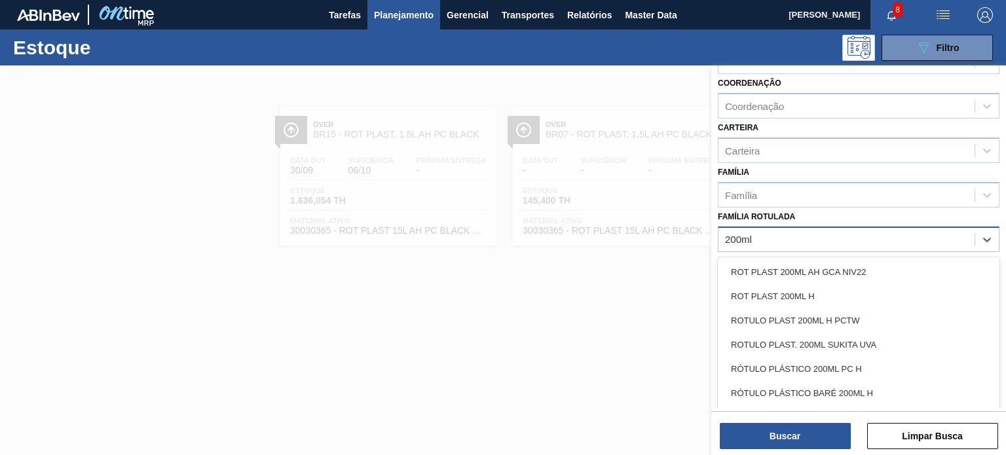
type Rotulada "200ml"
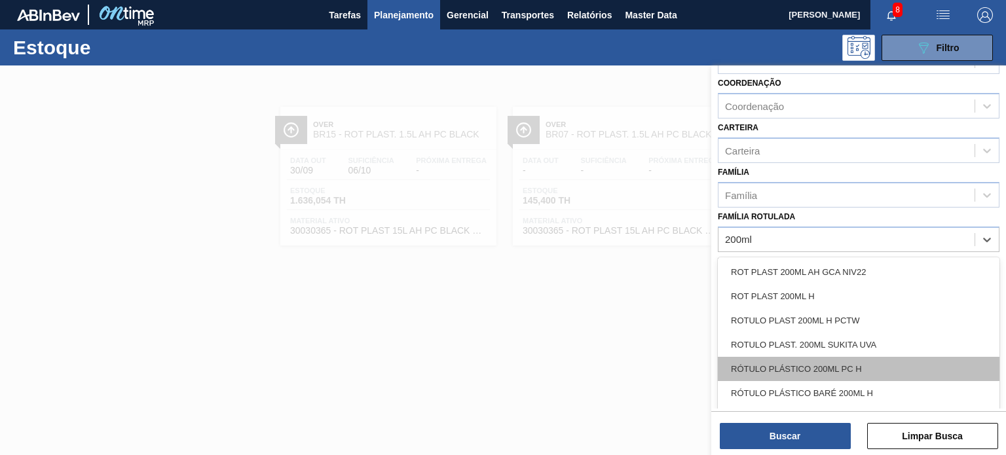
click at [849, 361] on div "RÓTULO PLÁSTICO 200ML PC H" at bounding box center [859, 369] width 282 height 24
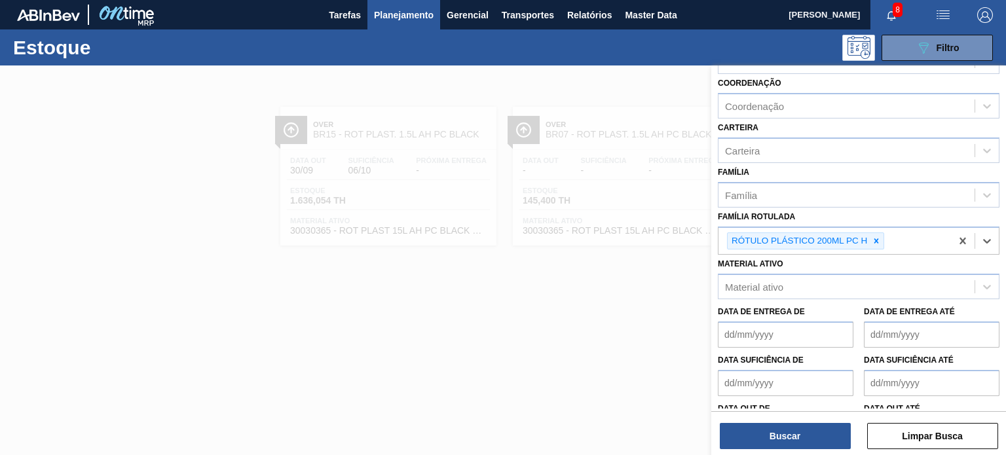
click at [836, 420] on div "Buscar Limpar Busca" at bounding box center [859, 429] width 295 height 37
click at [826, 433] on button "Buscar" at bounding box center [785, 436] width 131 height 26
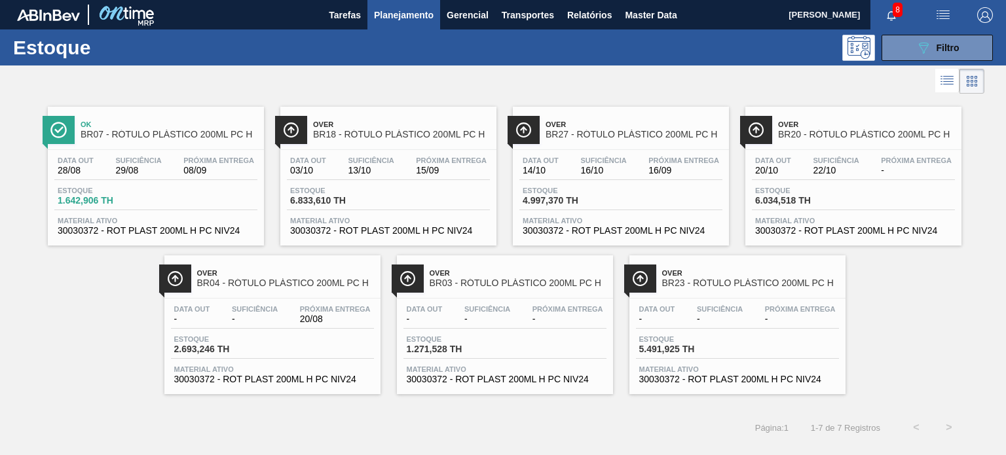
click at [149, 151] on div "Data out 28/08 Suficiência 29/08 Próxima Entrega 08/09 Estoque 1.642,906 TH Mat…" at bounding box center [156, 194] width 216 height 89
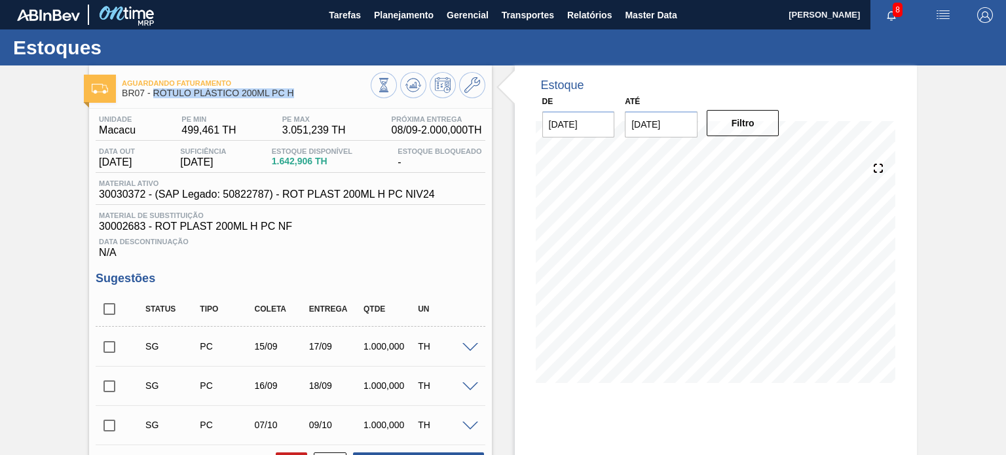
drag, startPoint x: 242, startPoint y: 105, endPoint x: 153, endPoint y: 98, distance: 89.3
click at [153, 98] on div "Aguardando Faturamento BR07 - RÓTULO PLÁSTICO 200ML PC H" at bounding box center [246, 88] width 248 height 29
copy span "RÓTULO PLÁSTICO 200ML PC H"
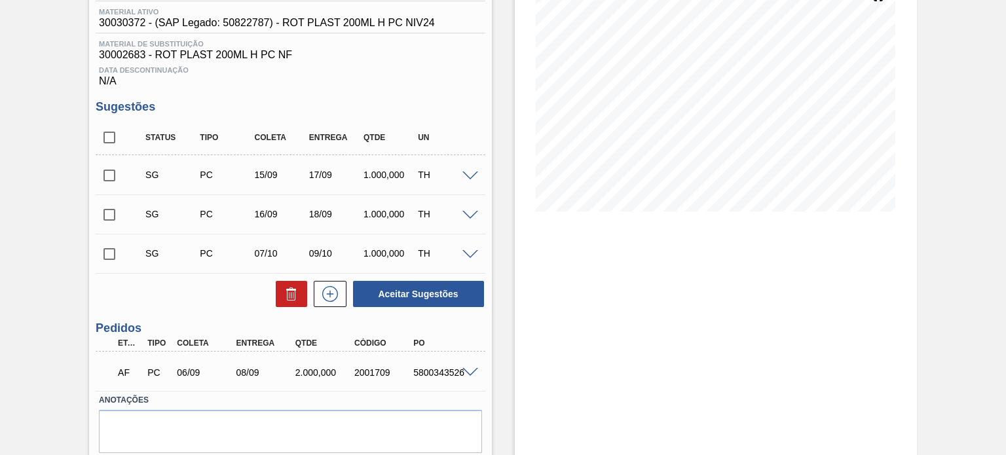
scroll to position [215, 0]
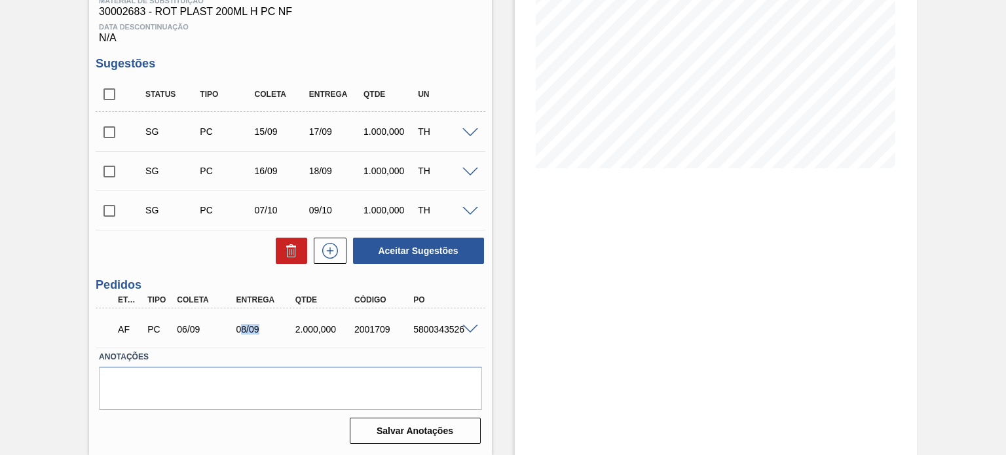
drag, startPoint x: 238, startPoint y: 324, endPoint x: 277, endPoint y: 325, distance: 38.0
click at [277, 325] on div "08/09" at bounding box center [265, 329] width 65 height 10
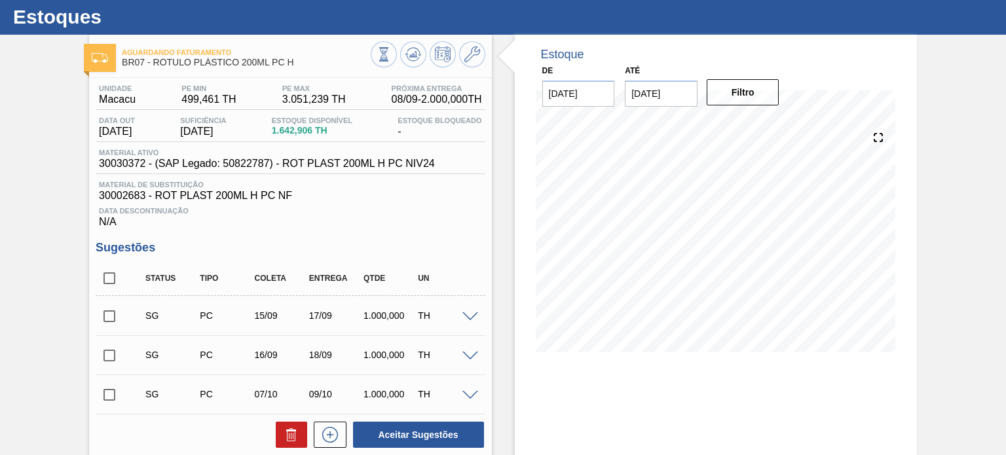
scroll to position [0, 0]
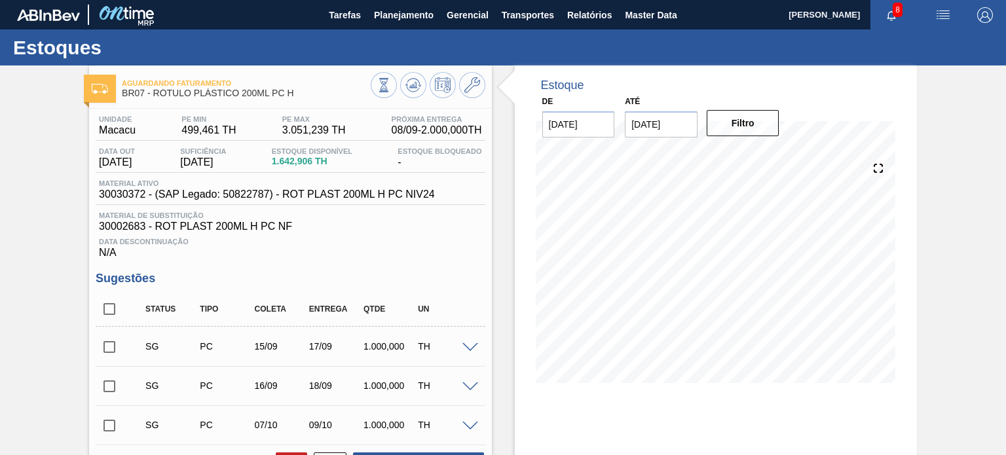
drag, startPoint x: 223, startPoint y: 243, endPoint x: 963, endPoint y: 154, distance: 745.7
click at [963, 154] on div "Aguardando Faturamento BR07 - RÓTULO PLÁSTICO 200ML PC H Unidade Macacu PE MIN …" at bounding box center [503, 368] width 1006 height 605
drag, startPoint x: 297, startPoint y: 99, endPoint x: 153, endPoint y: 97, distance: 144.8
click at [153, 97] on div "Aguardando Faturamento BR07 - RÓTULO PLÁSTICO 200ML PC H" at bounding box center [246, 88] width 248 height 29
copy span "RÓTULO PLÁSTICO 200ML PC H"
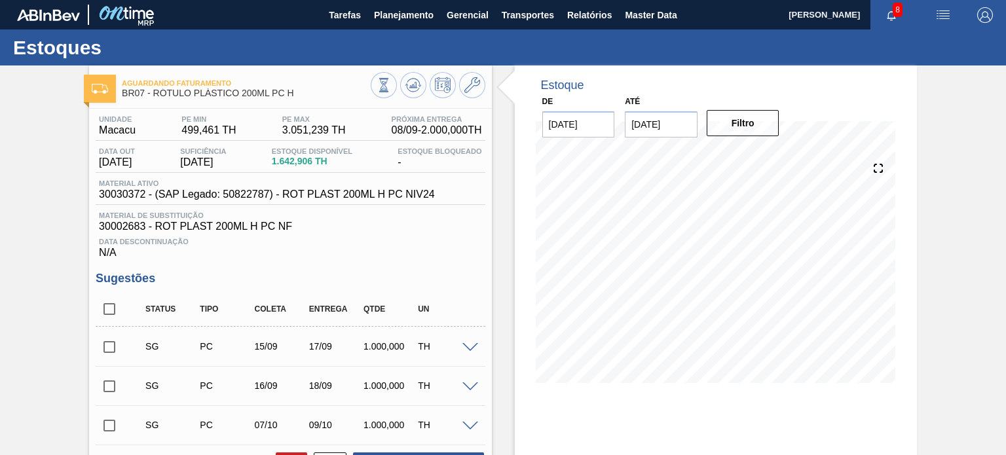
click at [288, 197] on span "30030372 - (SAP Legado: 50822787) - ROT PLAST 200ML H PC NIV24" at bounding box center [267, 195] width 336 height 12
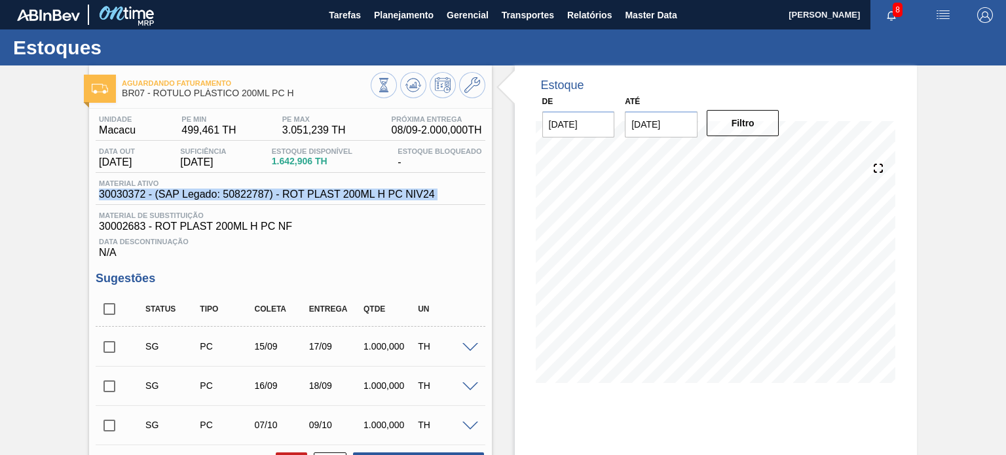
click at [287, 197] on span "30030372 - (SAP Legado: 50822787) - ROT PLAST 200ML H PC NIV24" at bounding box center [267, 195] width 336 height 12
copy span "30030372 - (SAP Legado: 50822787) - ROT PLAST 200ML H PC NIV24"
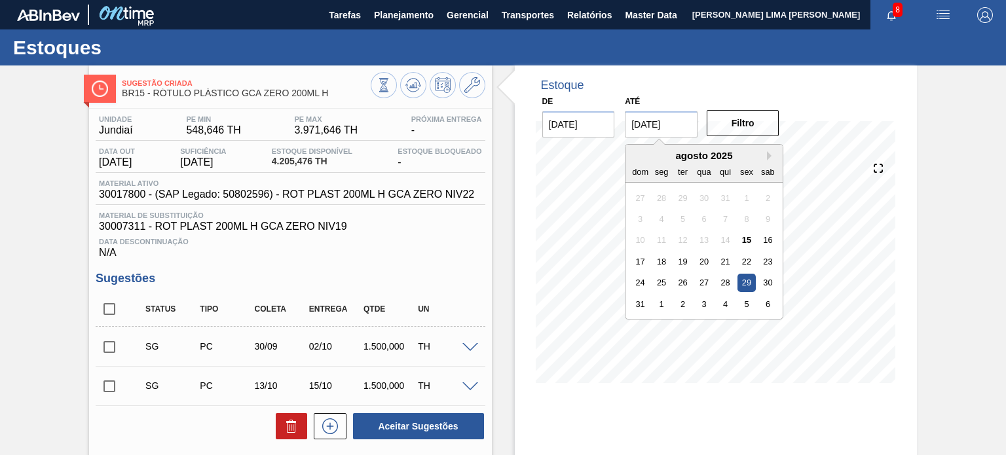
click at [647, 135] on input "[DATE]" at bounding box center [661, 124] width 73 height 26
click at [765, 153] on div "agosto 2025" at bounding box center [704, 155] width 157 height 11
click at [768, 155] on button "Next Month" at bounding box center [771, 155] width 9 height 9
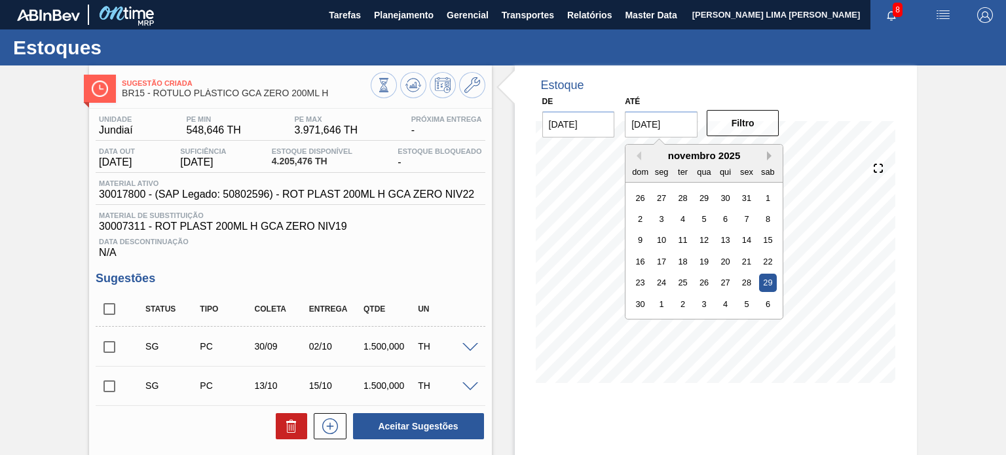
click at [768, 155] on button "Next Month" at bounding box center [771, 155] width 9 height 9
click at [774, 284] on div "31" at bounding box center [768, 283] width 18 height 18
type input "31/01/2026"
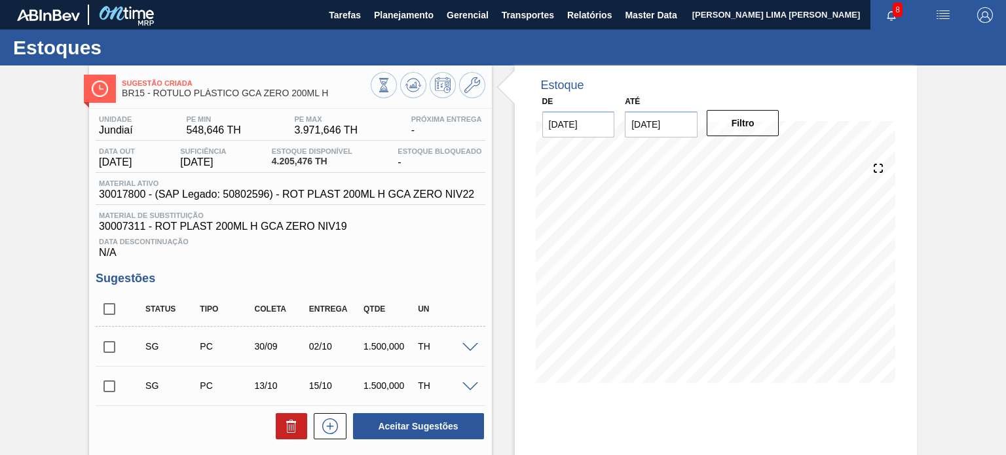
click at [761, 136] on div "Filtro" at bounding box center [744, 123] width 83 height 29
click at [757, 128] on button "Filtro" at bounding box center [743, 123] width 73 height 26
click at [391, 88] on icon at bounding box center [384, 85] width 14 height 14
click at [349, 155] on span "Estoque Disponível" at bounding box center [312, 151] width 81 height 8
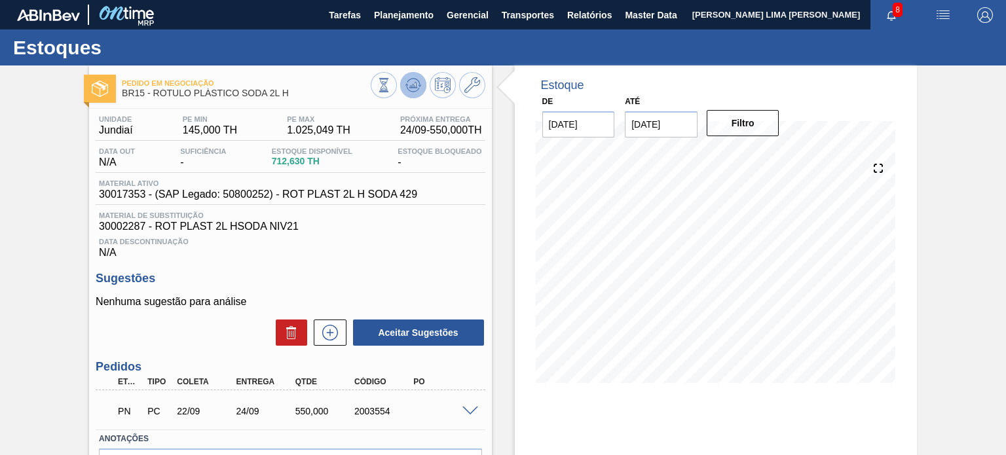
click at [391, 80] on icon at bounding box center [384, 85] width 14 height 14
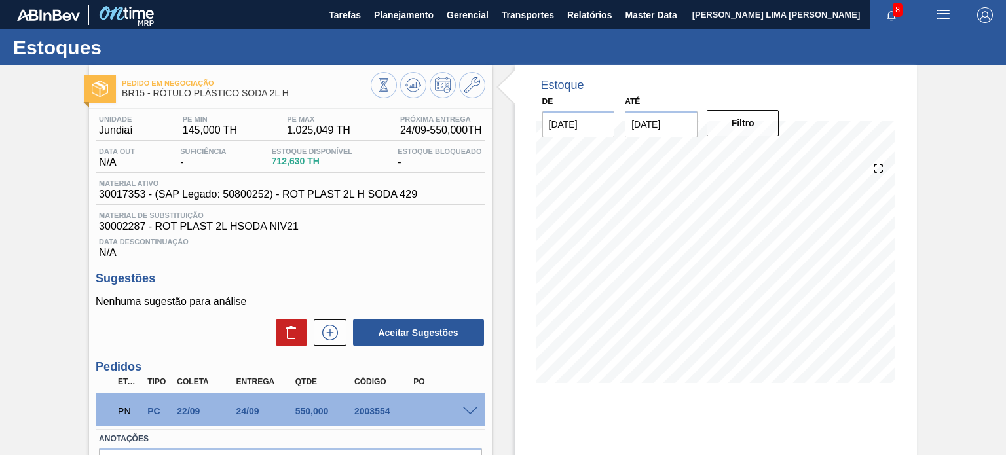
click at [406, 188] on div "Material ativo 30017353 - (SAP Legado: 50800252) - ROT PLAST 2L H SODA 429" at bounding box center [258, 190] width 325 height 21
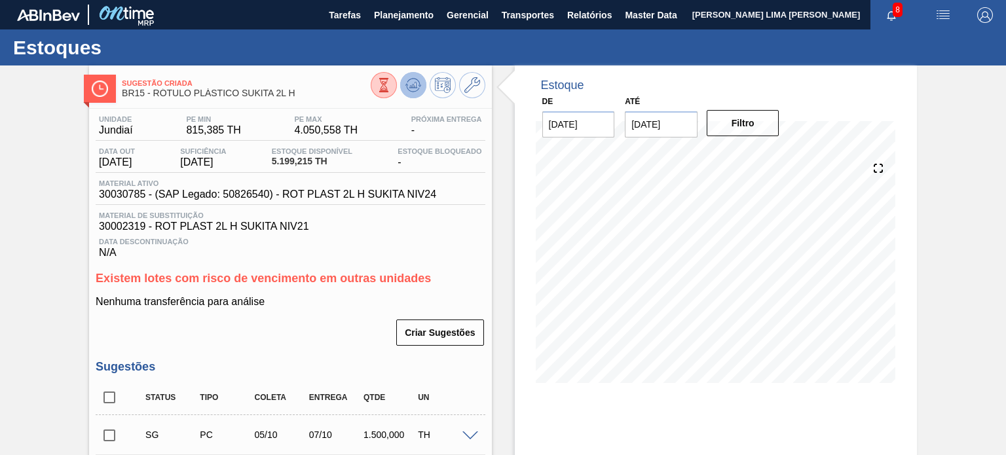
click at [407, 81] on icon at bounding box center [413, 82] width 13 height 7
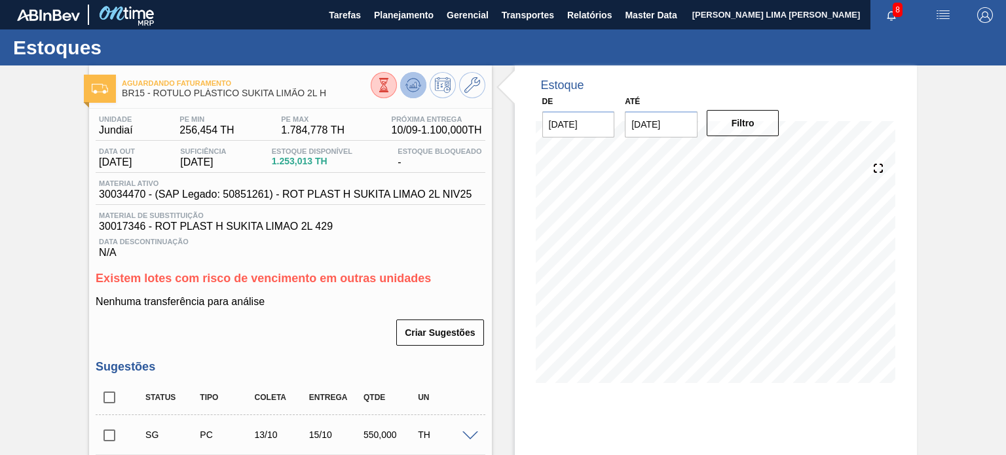
click at [418, 86] on icon at bounding box center [419, 86] width 3 height 2
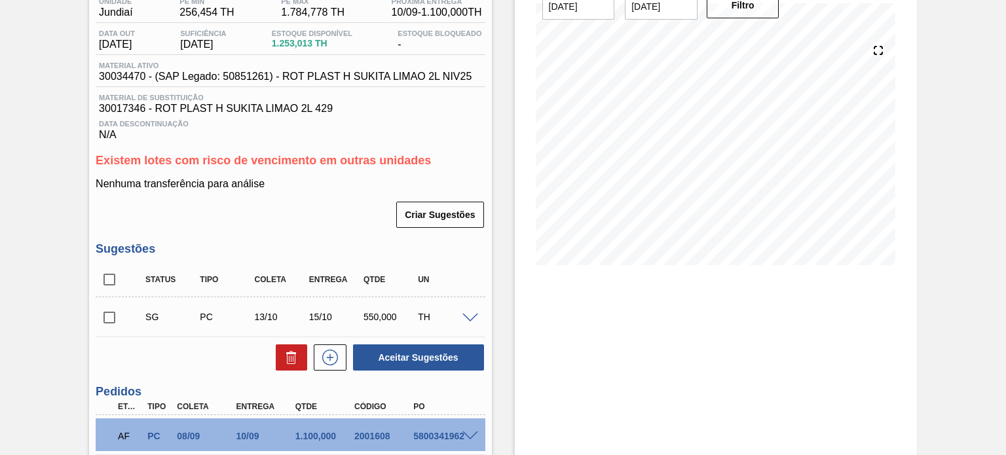
scroll to position [197, 0]
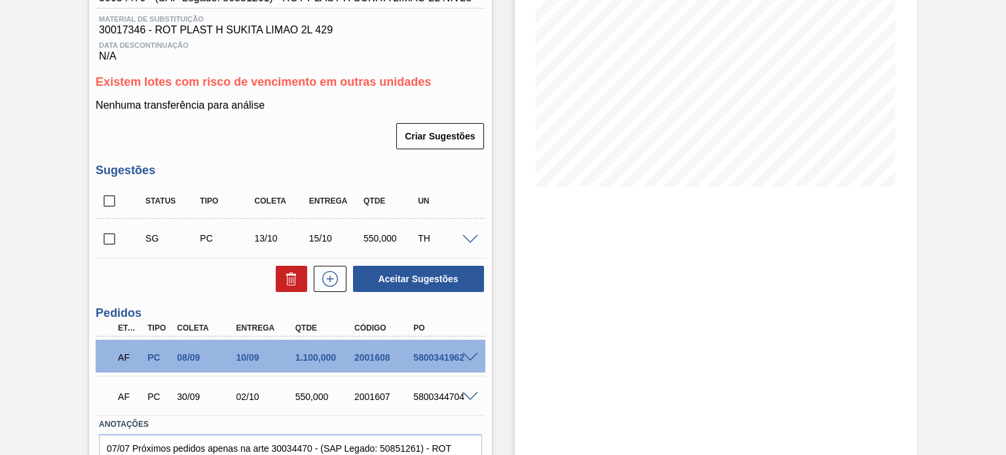
click at [465, 360] on span at bounding box center [471, 358] width 16 height 10
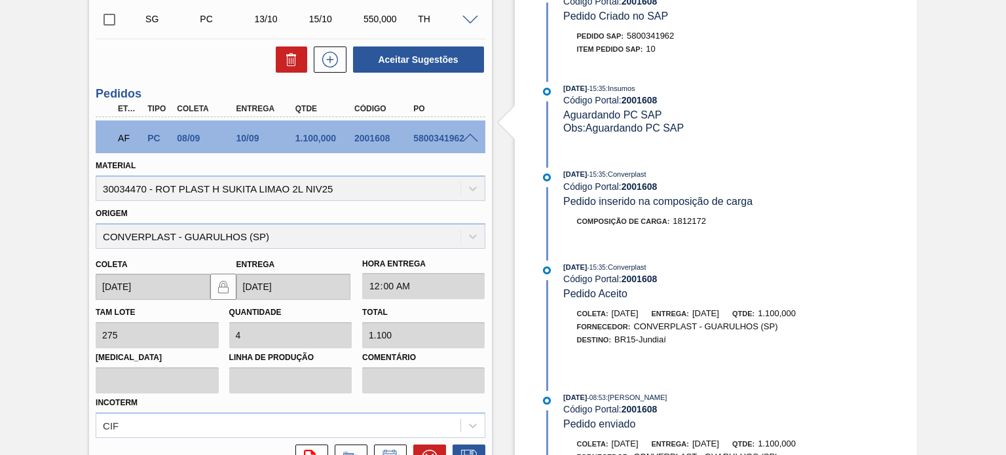
scroll to position [393, 0]
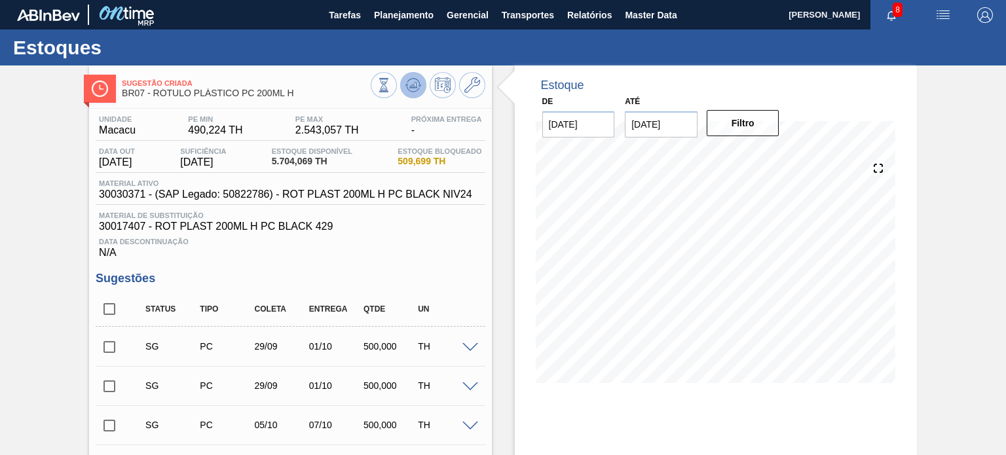
click at [391, 89] on icon at bounding box center [384, 85] width 14 height 14
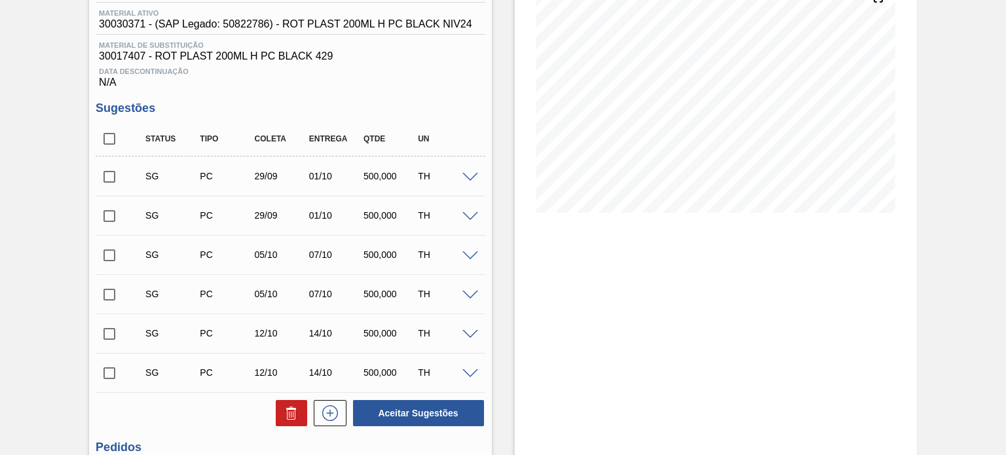
scroll to position [113, 0]
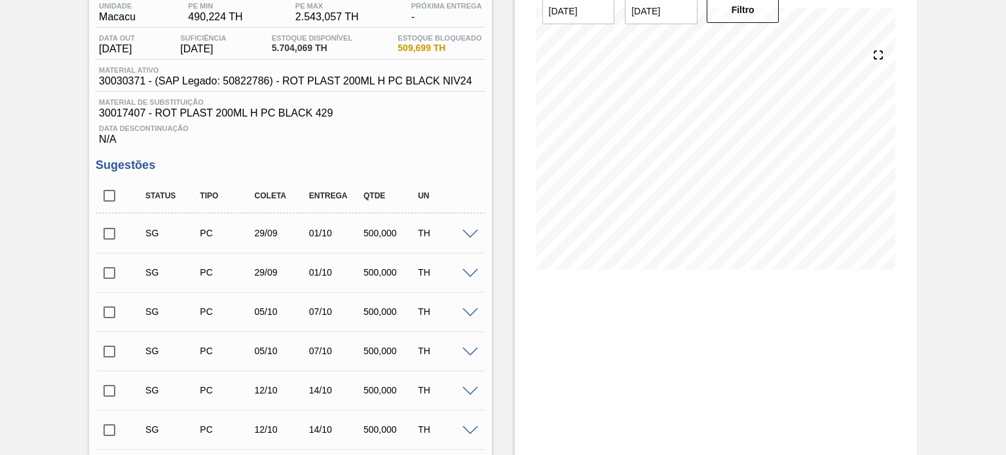
click at [515, 305] on div "Estoque De [DATE] Até [DATE] Filtro 03/09 Projeção de Estoque 3,754.057 [DOMAIN…" at bounding box center [716, 302] width 402 height 700
click at [522, 199] on div "Estoque De [DATE] Até [DATE] Filtro 07/09 Projeção de Estoque 3,304.057 [DOMAIN…" at bounding box center [716, 120] width 402 height 337
click at [717, 316] on div "Estoque De [DATE] Até [DATE] Filtro 15/08 Projeção de Estoque 5,704.069 [DOMAIN…" at bounding box center [716, 302] width 402 height 700
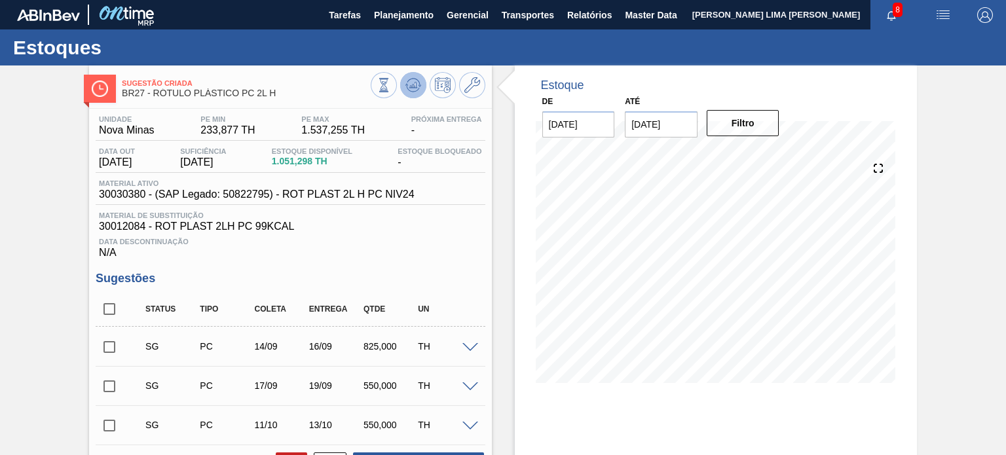
click at [391, 81] on icon at bounding box center [384, 85] width 14 height 14
drag, startPoint x: 280, startPoint y: 96, endPoint x: 155, endPoint y: 91, distance: 125.9
click at [155, 91] on span "BR27 - RÓTULO PLÁSTICO PC 2L H" at bounding box center [246, 93] width 248 height 10
copy span "RÓTULO PLÁSTICO PC 2L H"
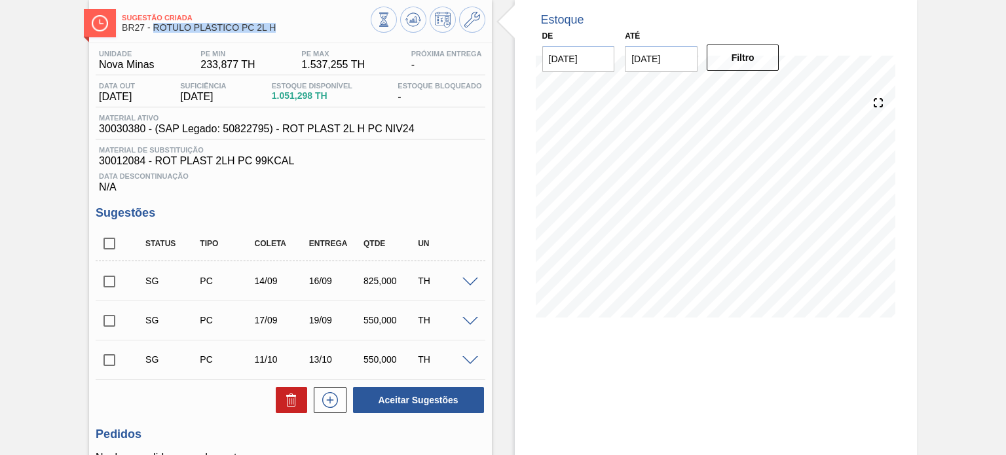
scroll to position [61, 0]
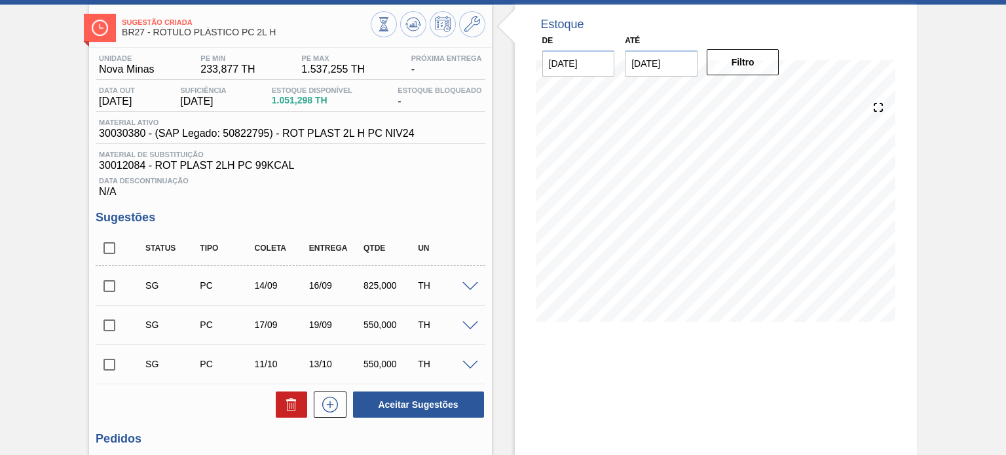
click at [435, 176] on div "Data Descontinuação N/A" at bounding box center [290, 185] width 389 height 26
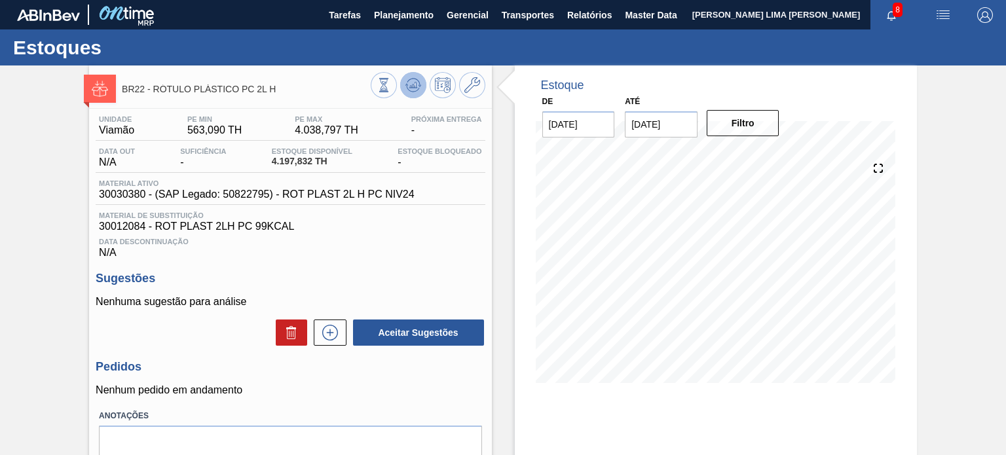
click at [391, 90] on icon at bounding box center [384, 85] width 14 height 14
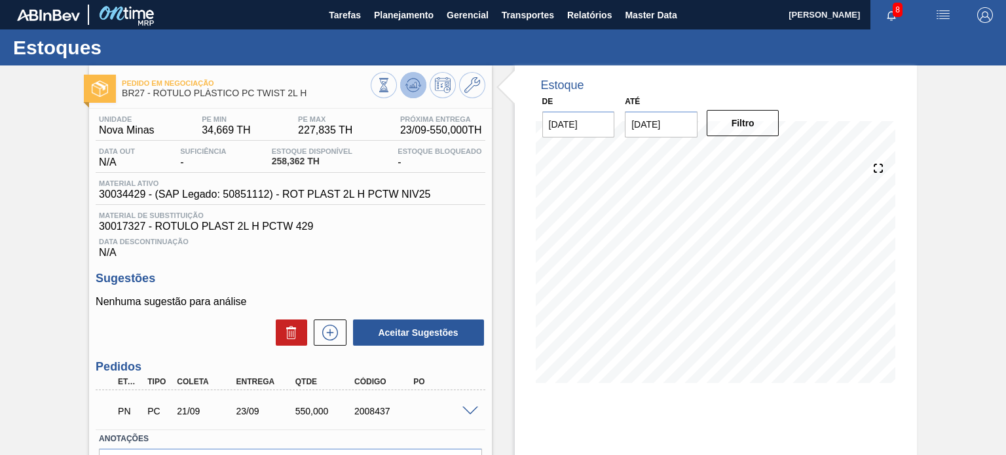
click at [409, 94] on button at bounding box center [413, 85] width 26 height 26
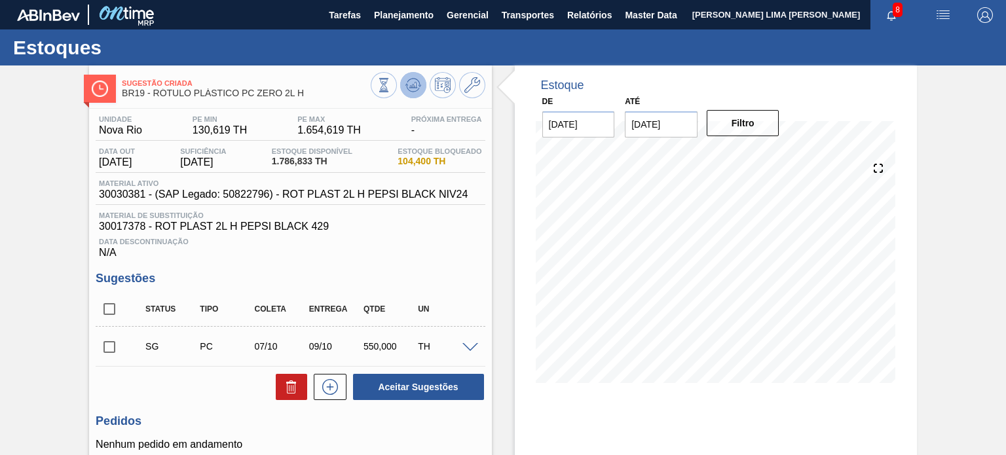
click at [409, 94] on button at bounding box center [413, 85] width 26 height 26
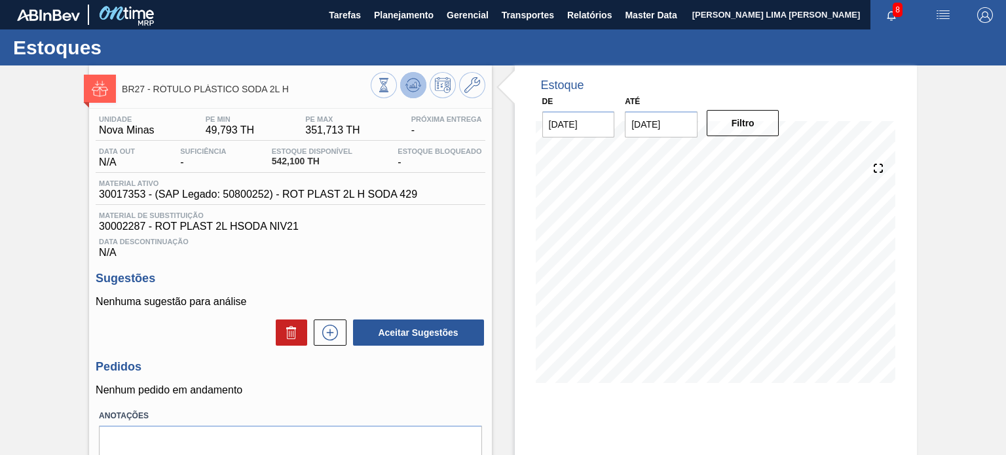
click at [412, 86] on icon at bounding box center [412, 86] width 1 height 3
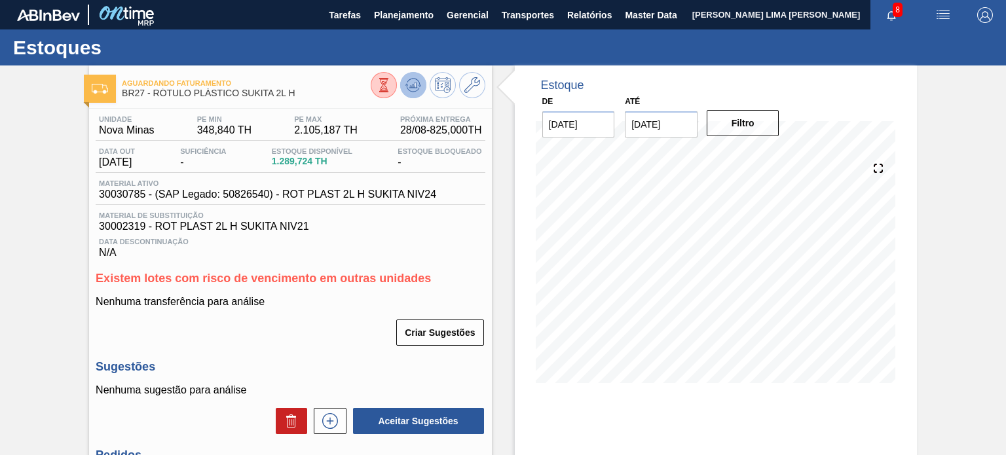
click at [391, 81] on icon at bounding box center [384, 85] width 14 height 14
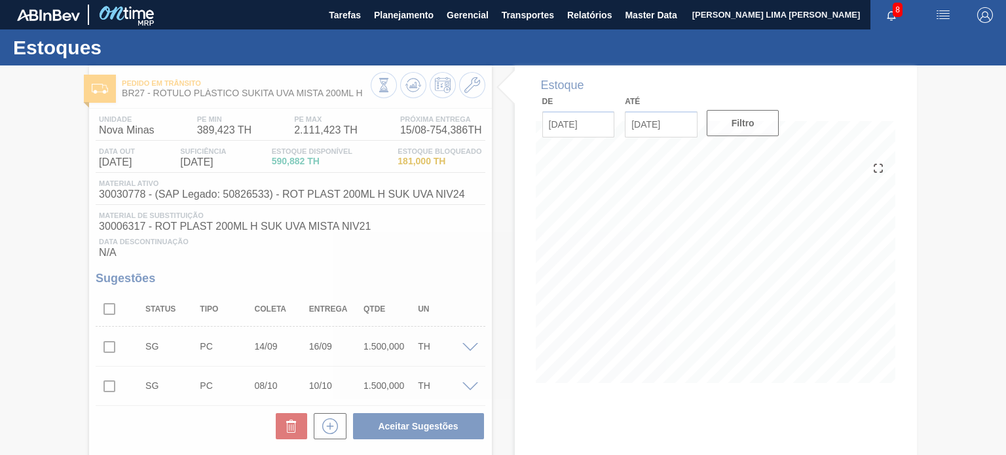
click at [419, 86] on div at bounding box center [503, 261] width 1006 height 390
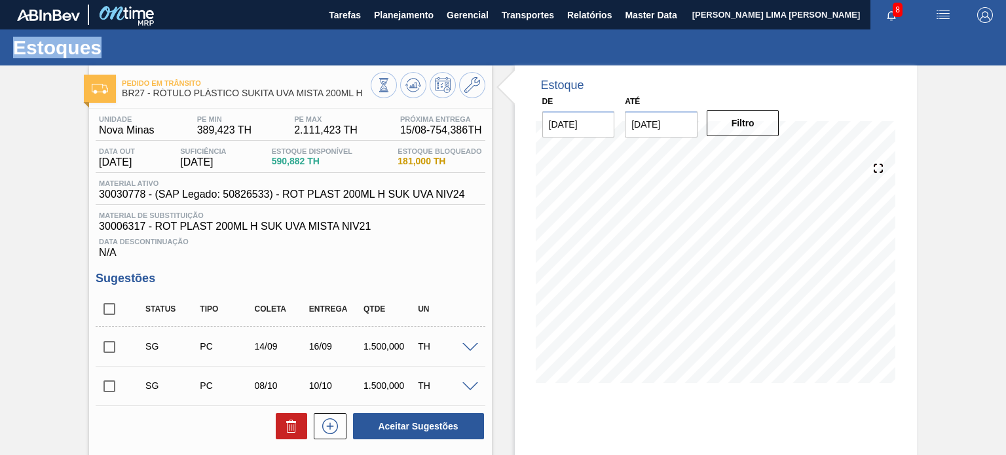
click at [419, 86] on icon at bounding box center [419, 86] width 3 height 2
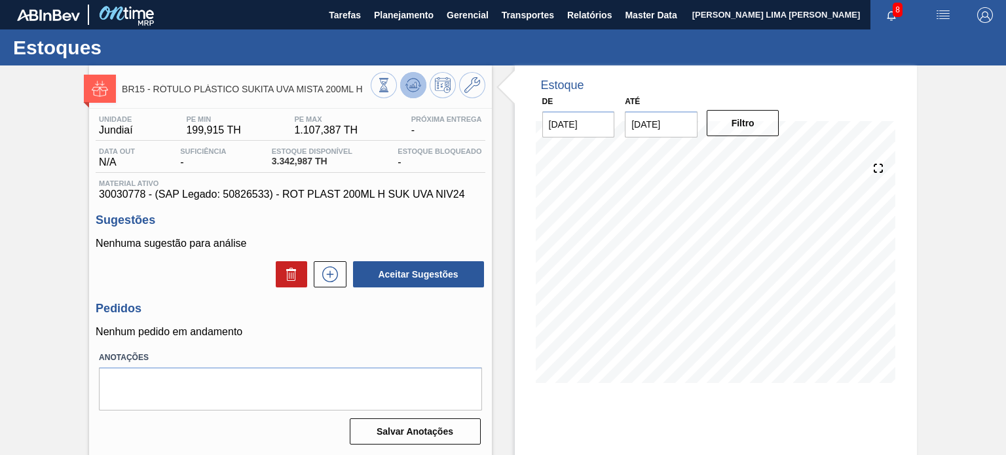
click at [413, 94] on button at bounding box center [413, 85] width 26 height 26
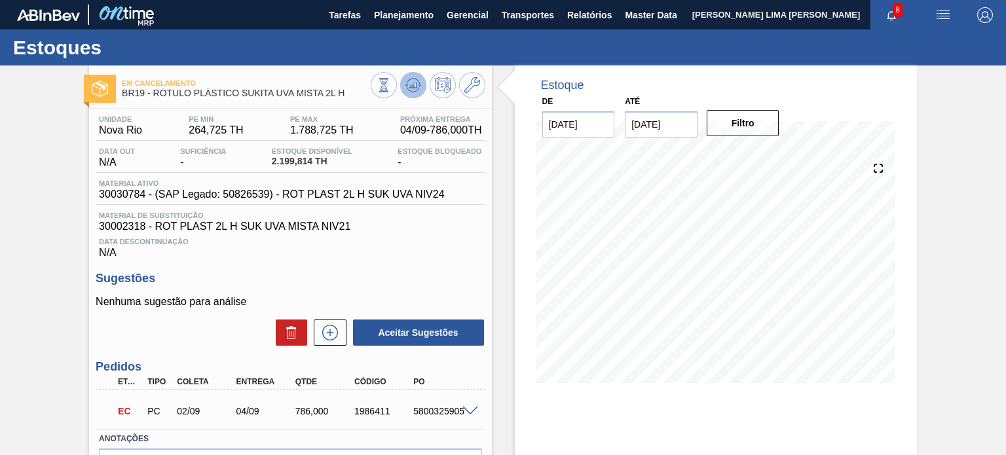
click at [404, 96] on button at bounding box center [413, 85] width 26 height 26
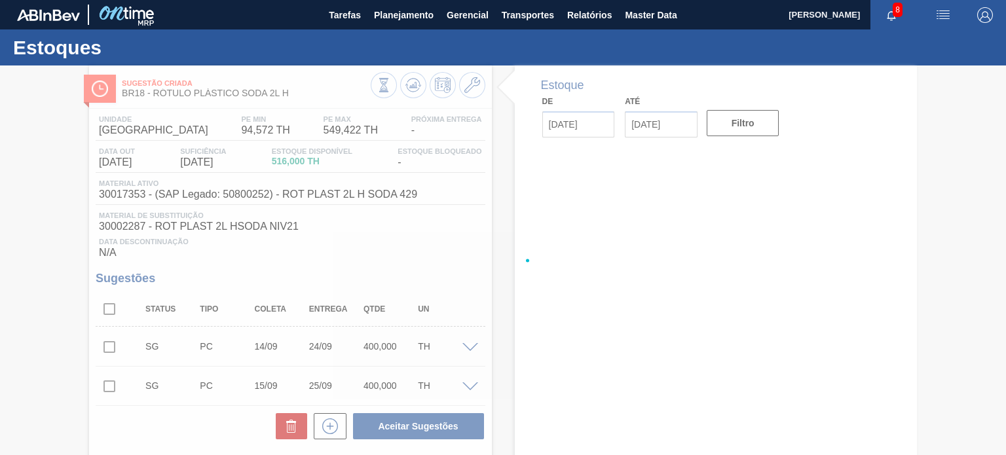
click at [411, 85] on div at bounding box center [503, 261] width 1006 height 390
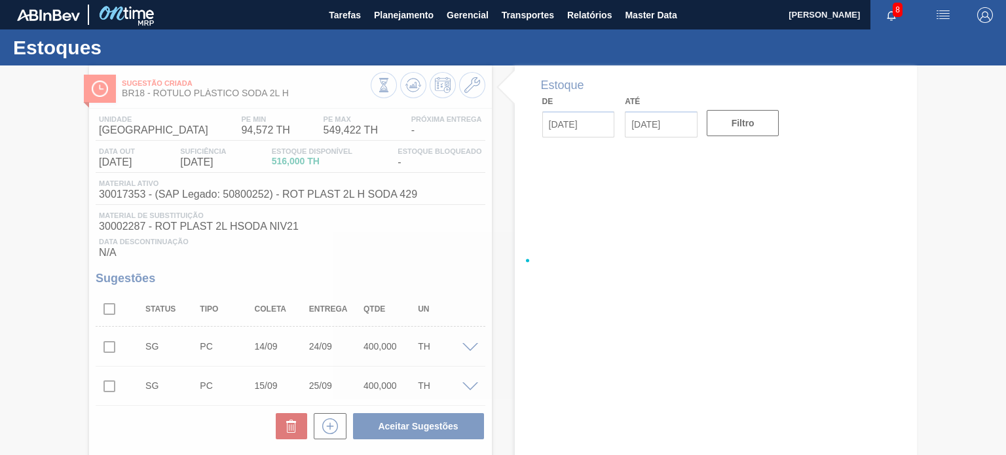
click at [411, 85] on div at bounding box center [503, 261] width 1006 height 390
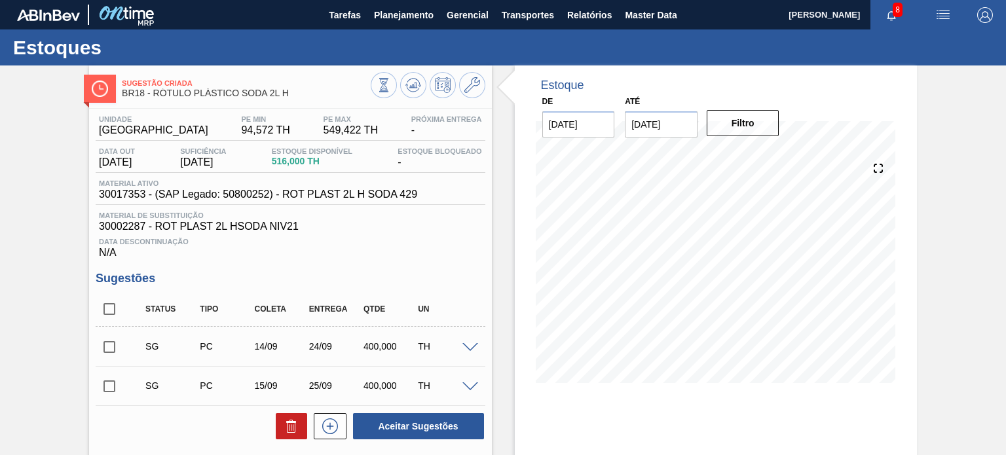
click at [391, 85] on icon at bounding box center [384, 85] width 14 height 14
drag, startPoint x: 294, startPoint y: 97, endPoint x: 153, endPoint y: 96, distance: 140.2
click at [153, 96] on span "BR18 - RÓTULO PLÁSTICO SODA 2L H" at bounding box center [246, 93] width 248 height 10
copy span "RÓTULO PLÁSTICO SODA 2L H"
click at [506, 199] on div "Estoque De 15/08/2025 Até 31/01/2026 Filtro 18/10 Projeção de Estoque 416 Nec.S…" at bounding box center [704, 337] width 425 height 543
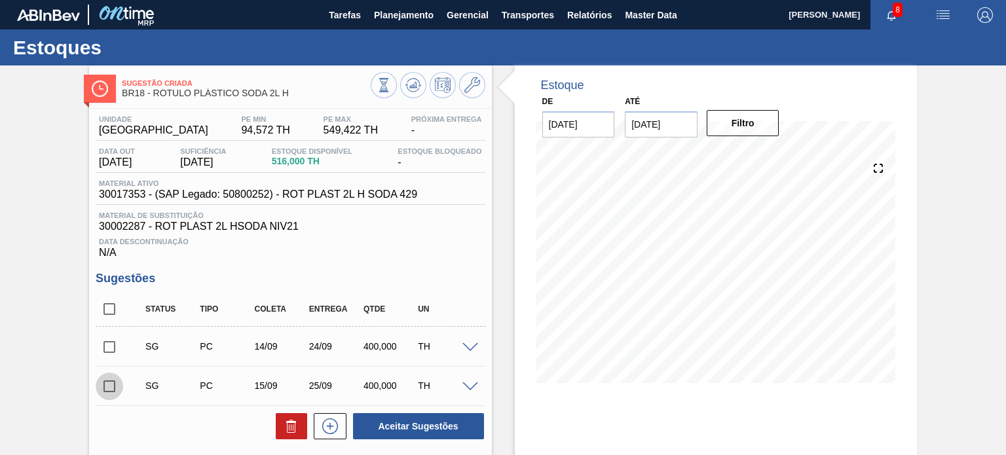
click at [108, 385] on input "checkbox" at bounding box center [110, 387] width 28 height 28
click at [0, 0] on icon at bounding box center [0, 0] width 0 height 0
checkbox input "false"
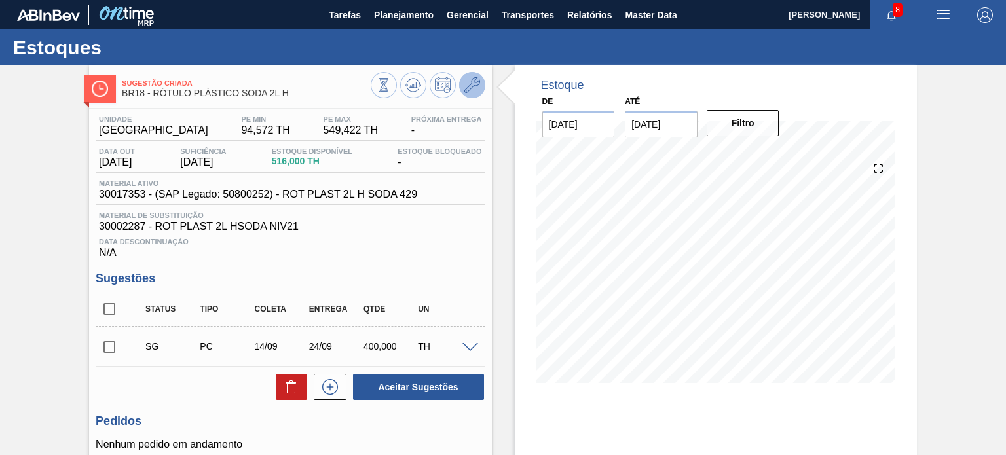
click at [467, 86] on icon at bounding box center [473, 85] width 16 height 16
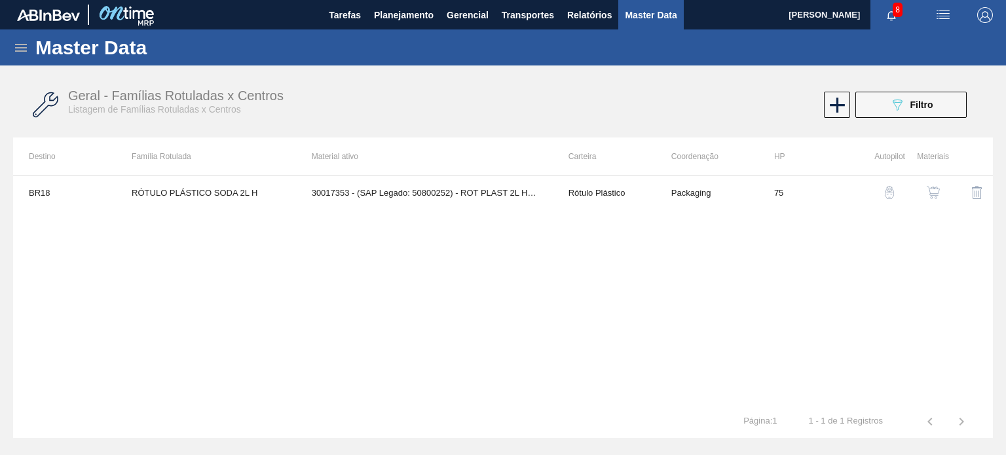
click at [932, 195] on img "button" at bounding box center [933, 192] width 13 height 13
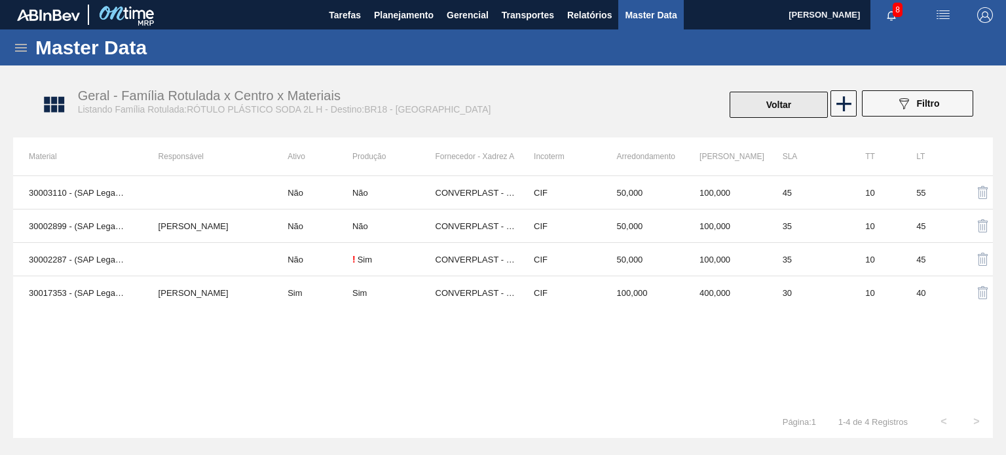
click at [764, 103] on button "Voltar" at bounding box center [779, 105] width 98 height 26
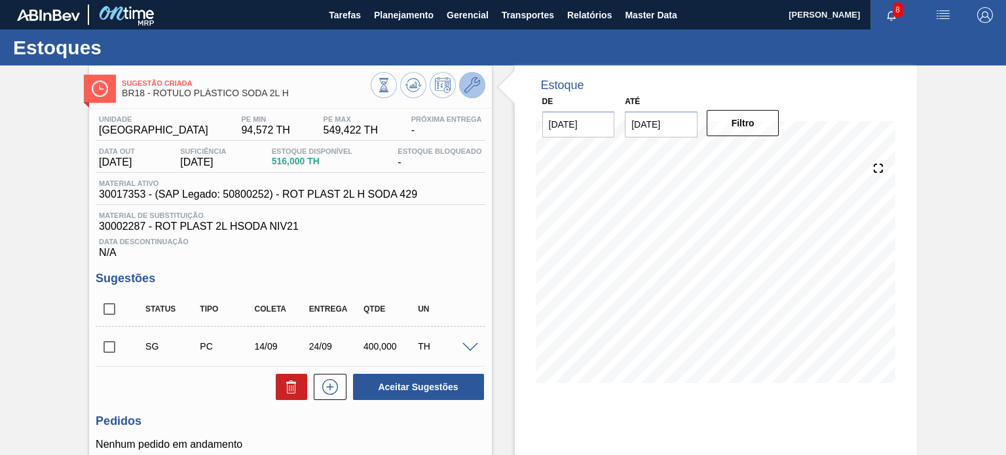
click at [470, 94] on button at bounding box center [472, 85] width 26 height 26
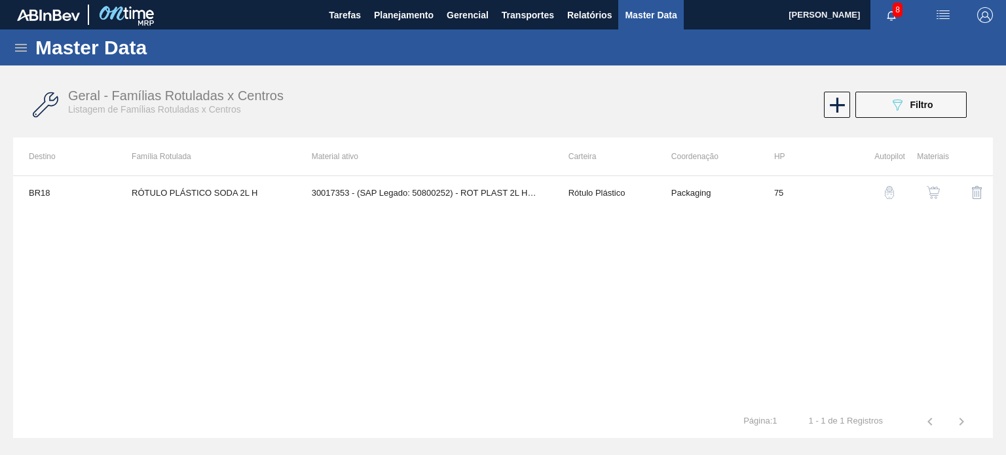
click at [936, 195] on img "button" at bounding box center [933, 192] width 13 height 13
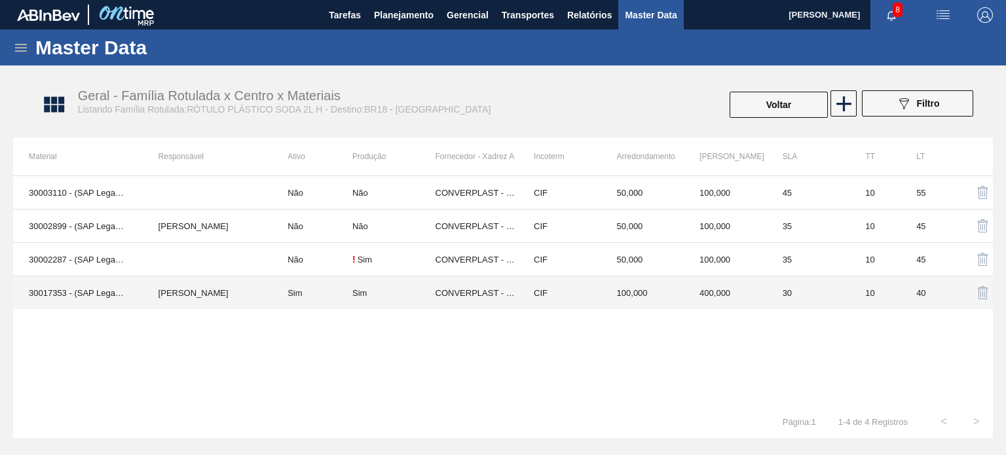
click at [600, 286] on td "CIF" at bounding box center [559, 293] width 83 height 33
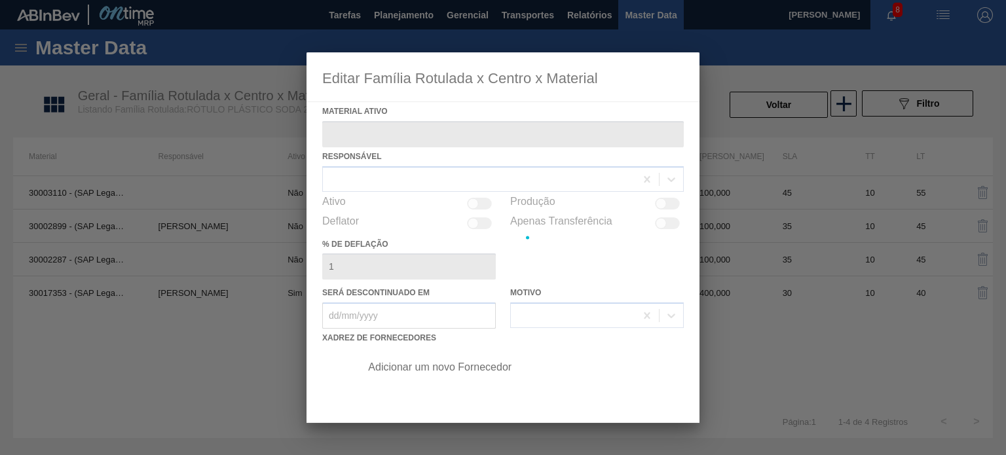
type ativo "30017353 - (SAP Legado: 50800252) - ROT PLAST 2L H SODA 429"
checkbox input "true"
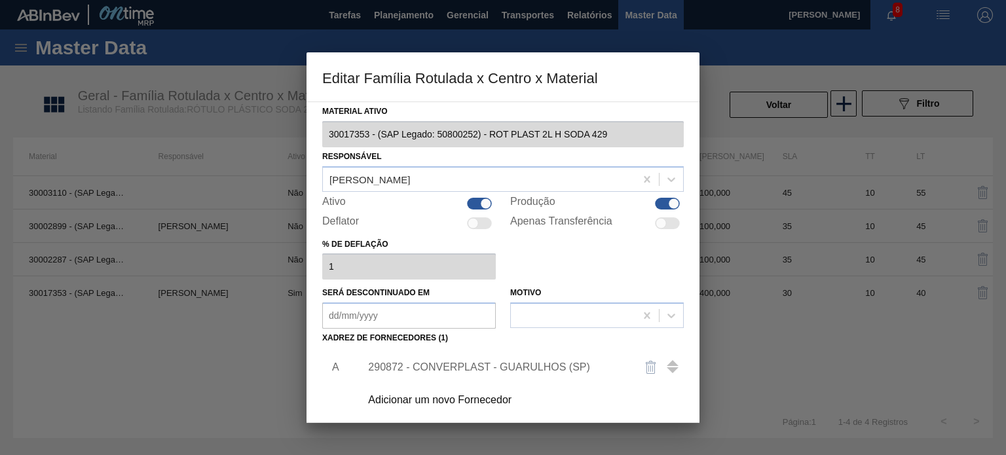
click at [492, 366] on div "290872 - CONVERPLAST - GUARULHOS (SP)" at bounding box center [496, 368] width 257 height 12
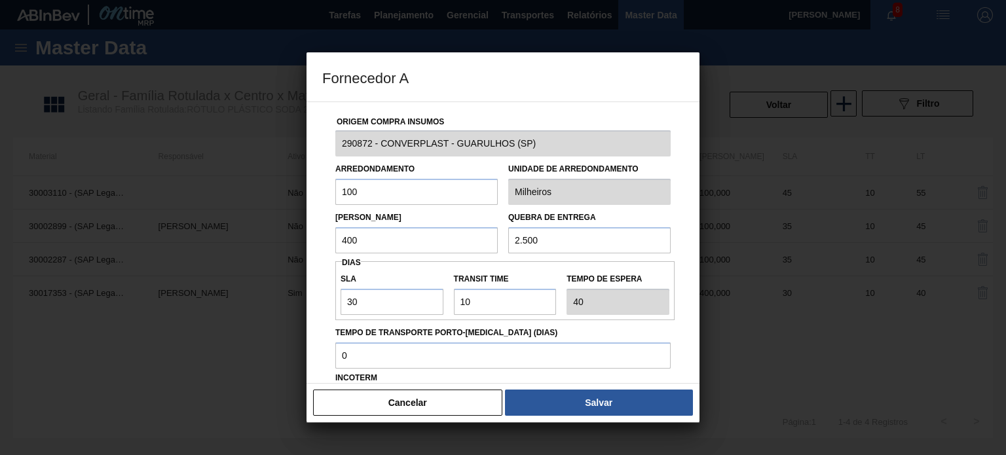
drag, startPoint x: 382, startPoint y: 233, endPoint x: 321, endPoint y: 227, distance: 61.2
click at [324, 229] on div "Origem Compra Insumos 290872 - CONVERPLAST - GUARULHOS (SP) Arredondamento 100 …" at bounding box center [503, 319] width 362 height 434
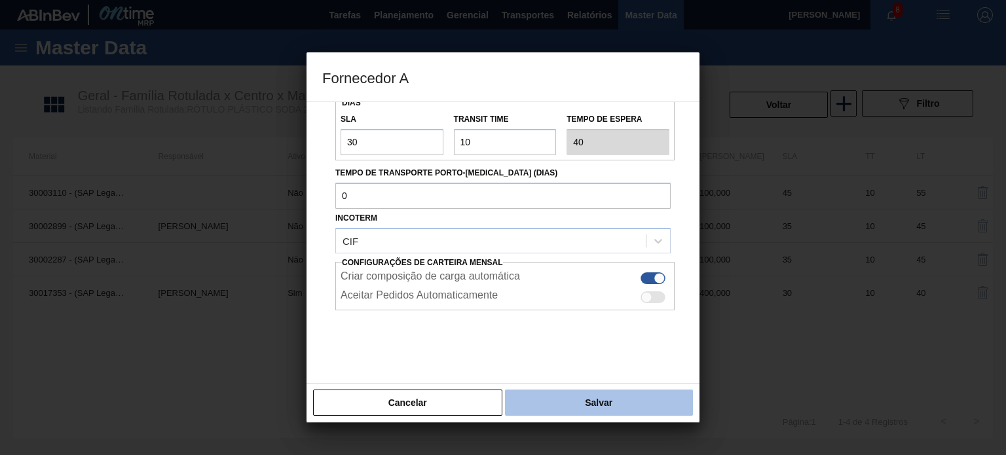
scroll to position [167, 0]
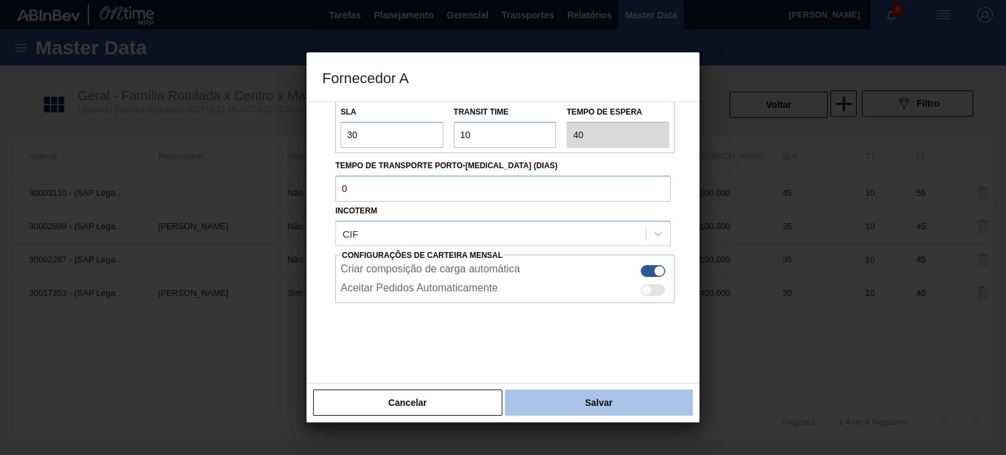
type input "500"
click at [587, 415] on button "Salvar" at bounding box center [599, 403] width 188 height 26
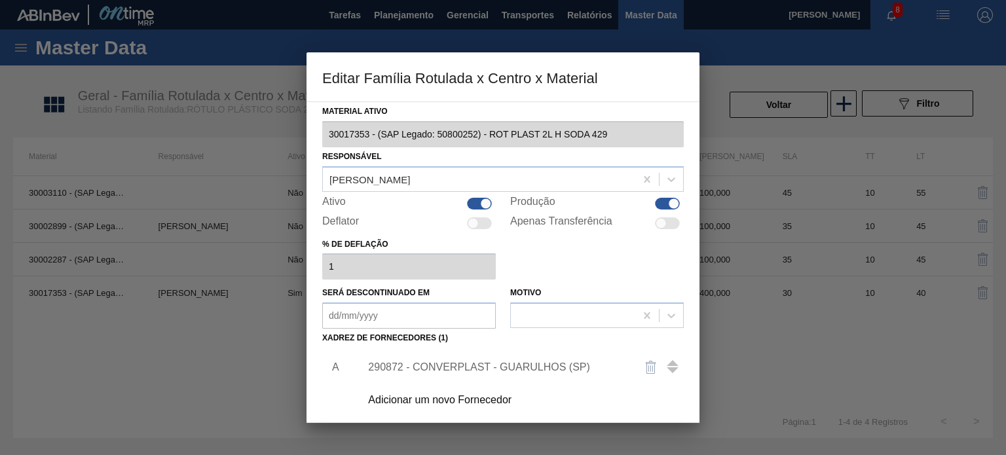
scroll to position [134, 0]
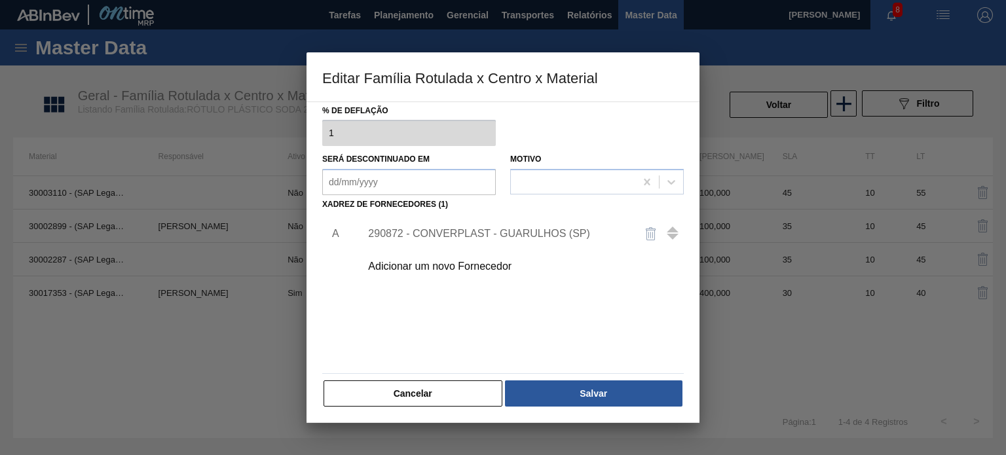
click at [587, 415] on div "Material ativo 30017353 - (SAP Legado: 50800252) - ROT PLAST 2L H SODA 429 Resp…" at bounding box center [503, 263] width 393 height 322
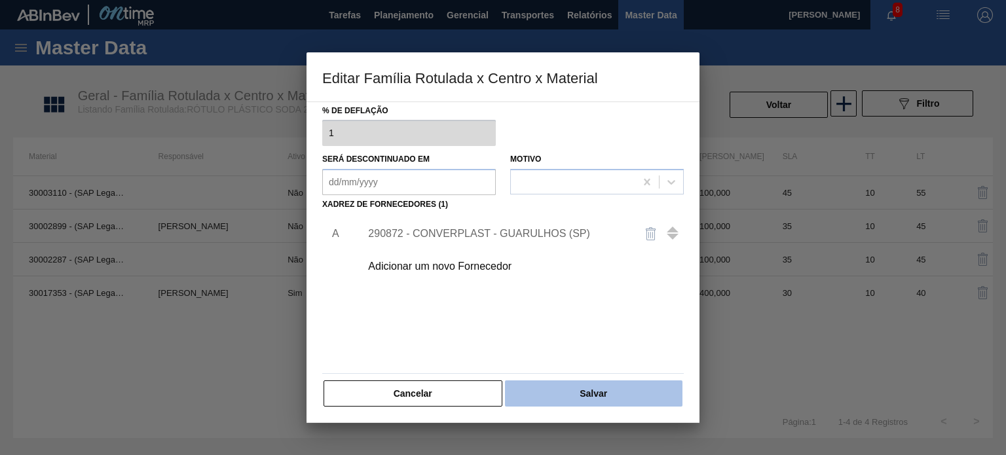
click at [586, 403] on button "Salvar" at bounding box center [594, 394] width 178 height 26
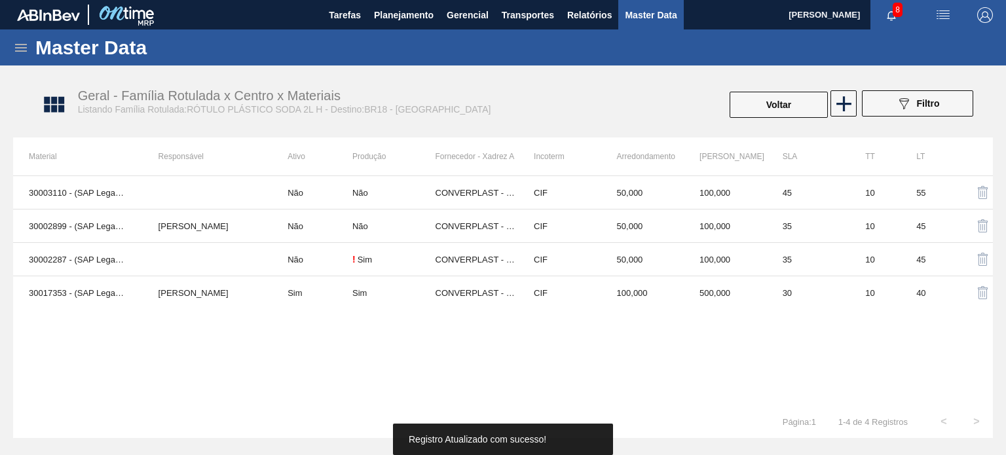
click at [755, 115] on button "Voltar" at bounding box center [779, 105] width 98 height 26
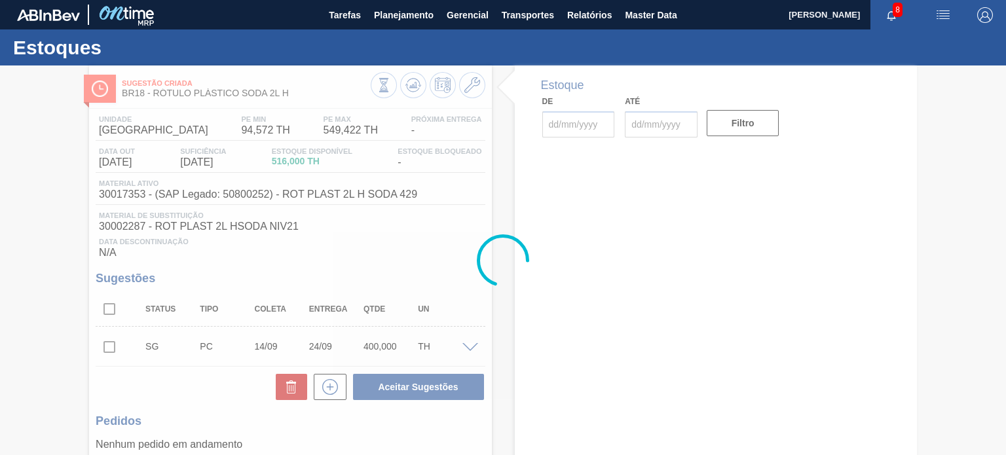
type input "[DATE]"
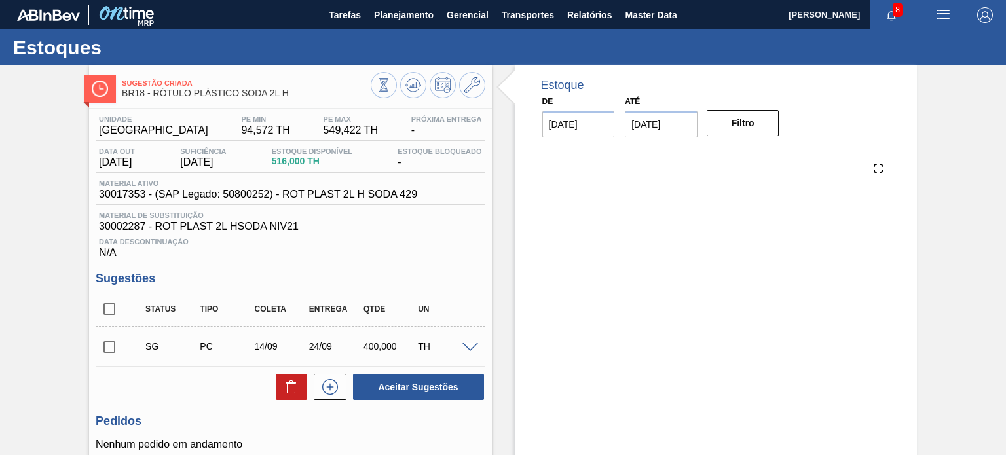
click at [412, 85] on icon at bounding box center [412, 86] width 1 height 3
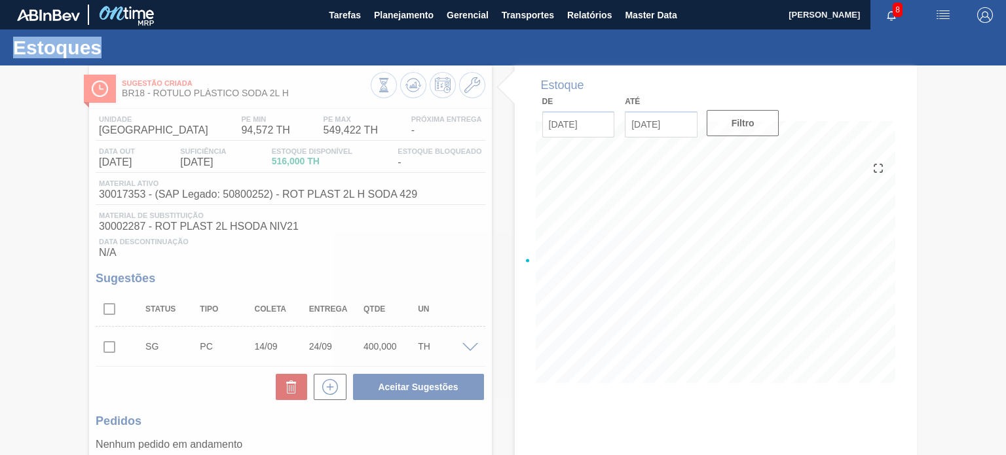
click at [411, 85] on div at bounding box center [503, 261] width 1006 height 390
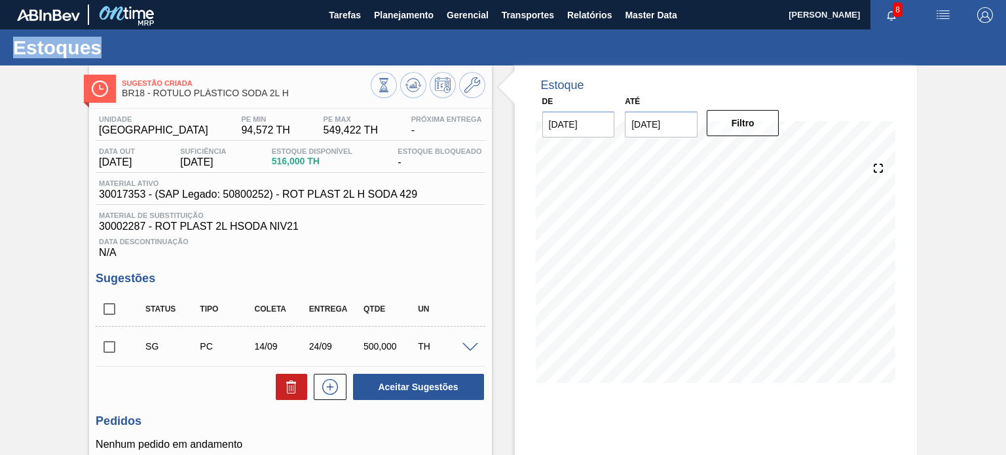
click at [104, 343] on input "checkbox" at bounding box center [110, 348] width 28 height 28
click at [435, 373] on div "Aceitar Sugestões" at bounding box center [416, 387] width 139 height 29
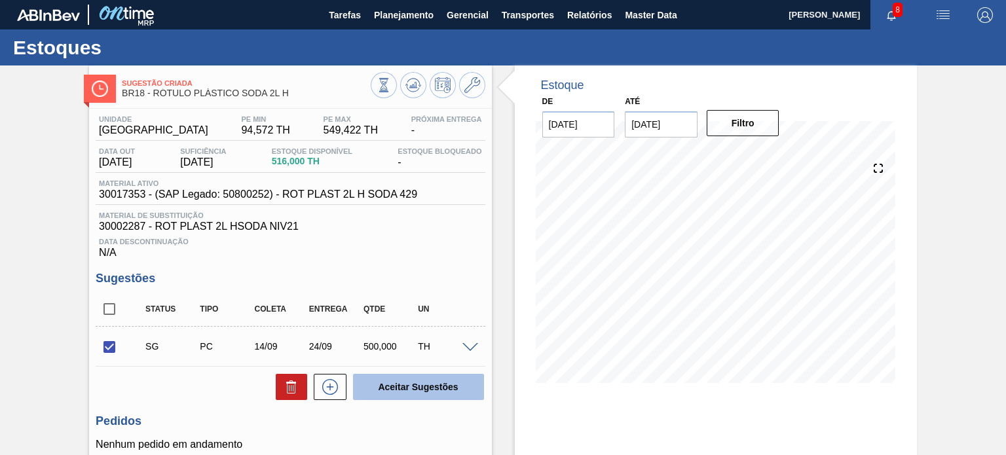
click at [435, 378] on button "Aceitar Sugestões" at bounding box center [418, 387] width 131 height 26
checkbox input "false"
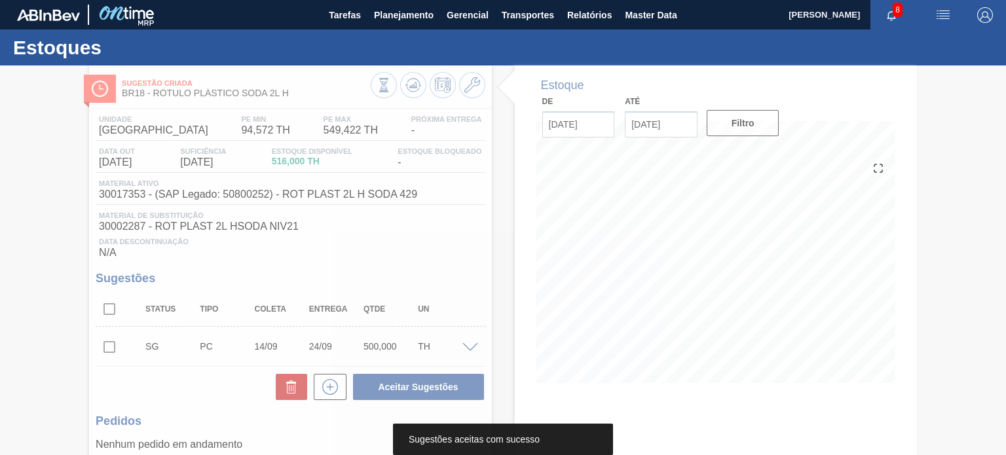
click at [409, 88] on div at bounding box center [503, 261] width 1006 height 390
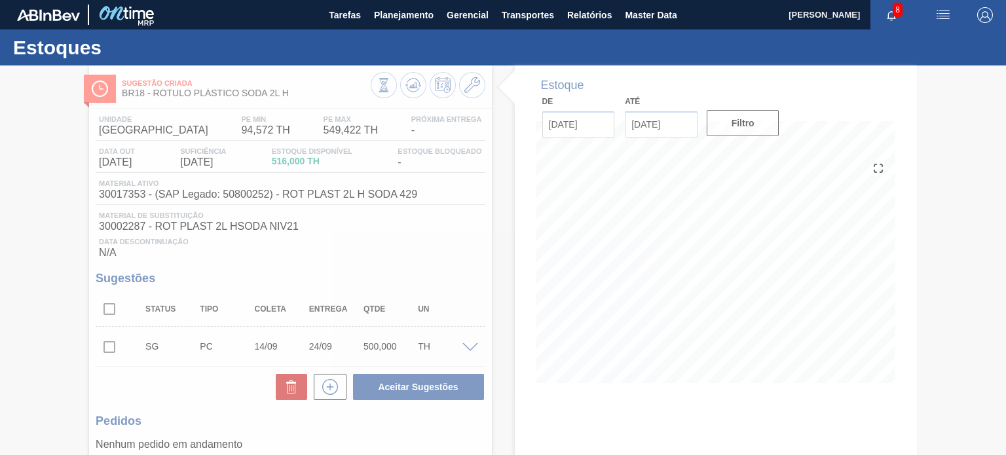
click at [408, 88] on div at bounding box center [503, 261] width 1006 height 390
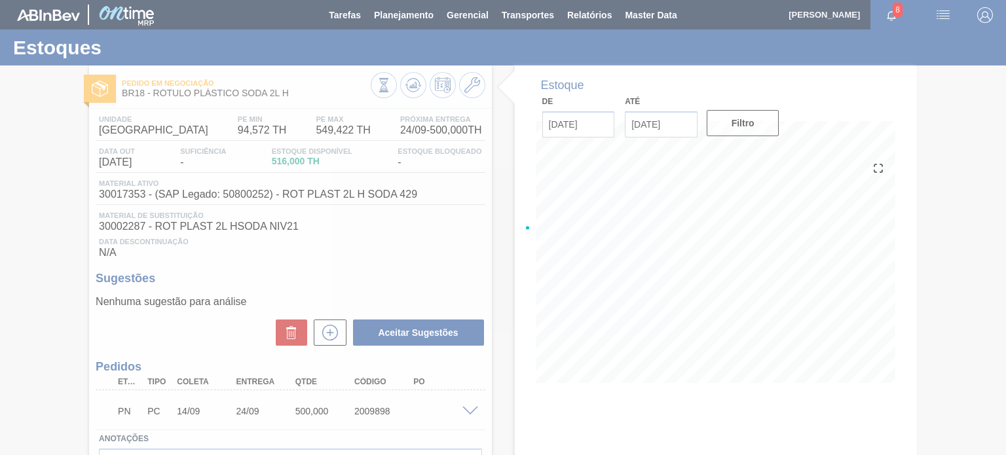
click at [408, 88] on div at bounding box center [503, 227] width 1006 height 455
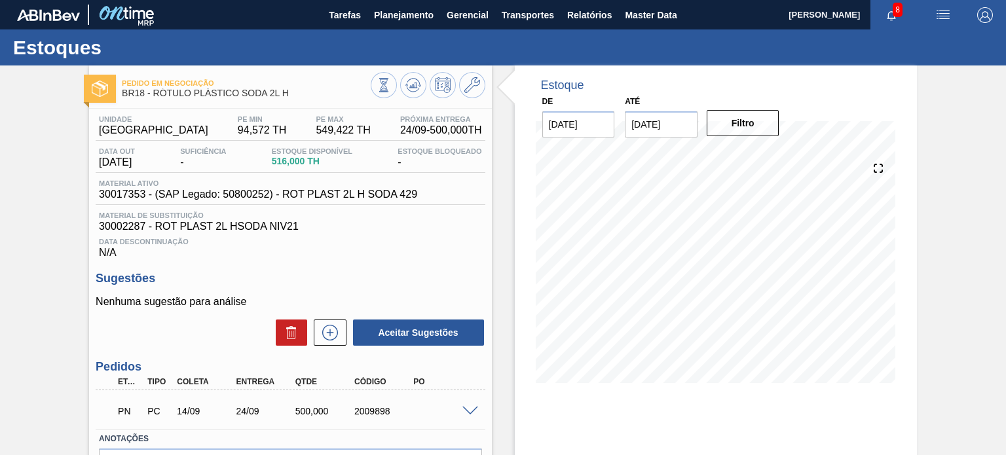
click at [374, 410] on div "2009898" at bounding box center [383, 411] width 65 height 10
copy div "2009898"
drag, startPoint x: 294, startPoint y: 94, endPoint x: 153, endPoint y: 96, distance: 140.9
click at [153, 96] on span "BR18 - RÓTULO PLÁSTICO SODA 2L H" at bounding box center [246, 93] width 248 height 10
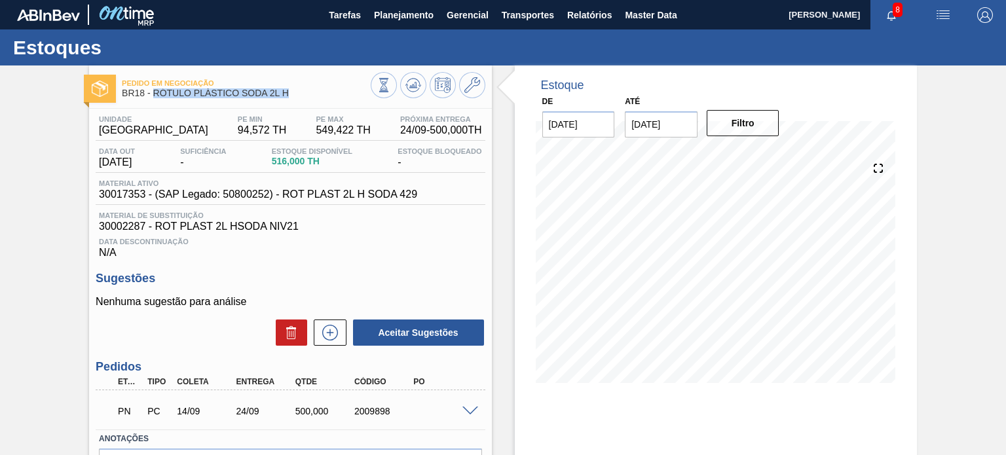
copy span "RÓTULO PLÁSTICO SODA 2L H"
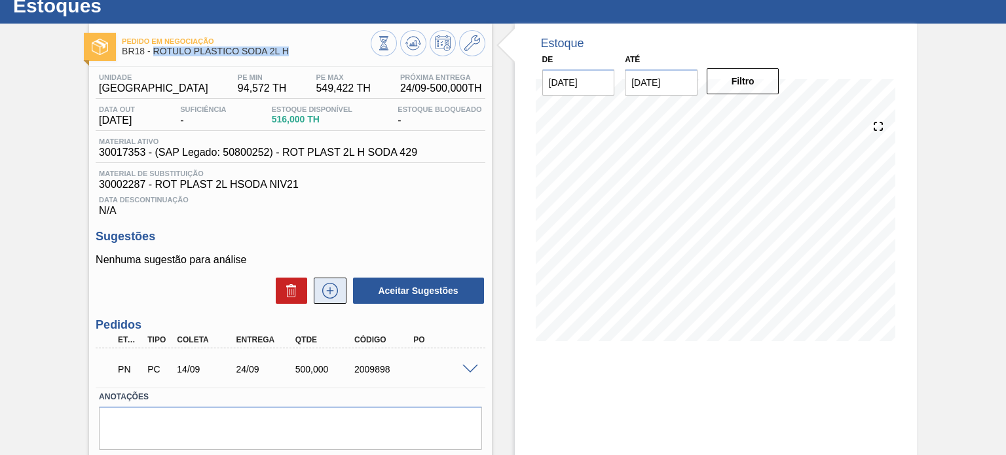
scroll to position [66, 0]
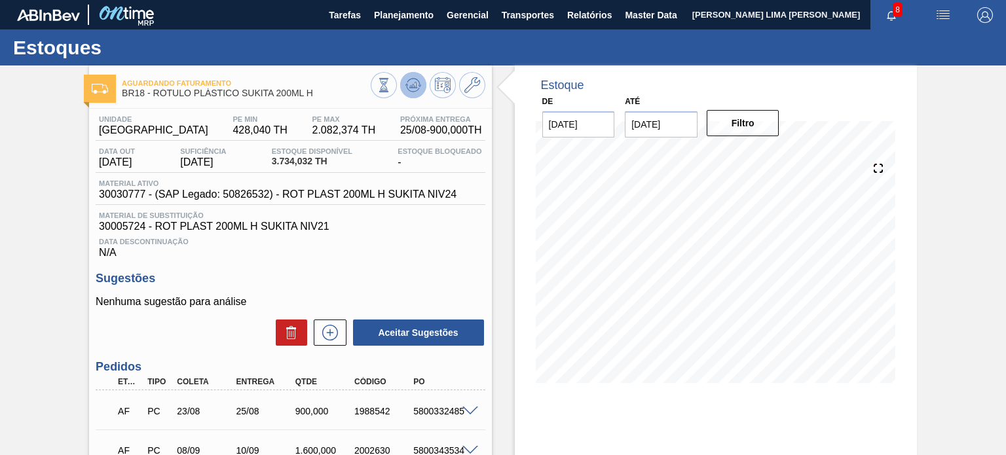
click at [391, 89] on icon at bounding box center [384, 85] width 14 height 14
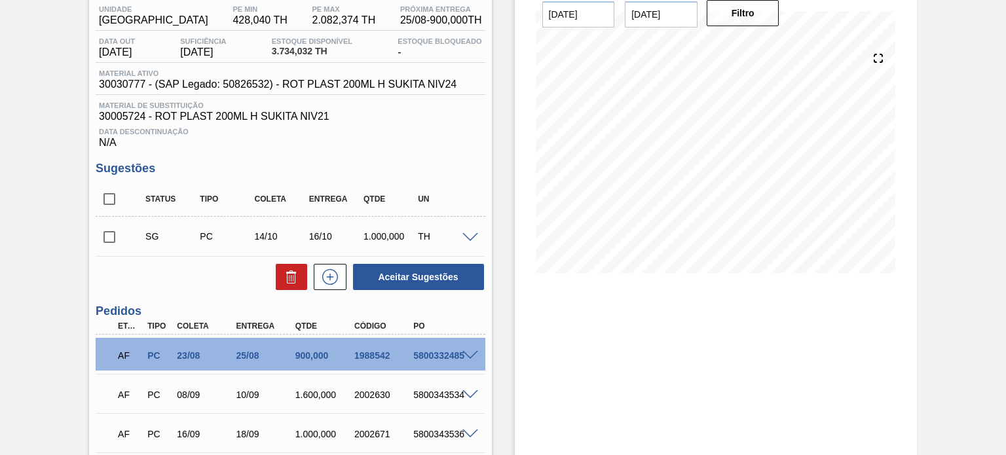
scroll to position [131, 0]
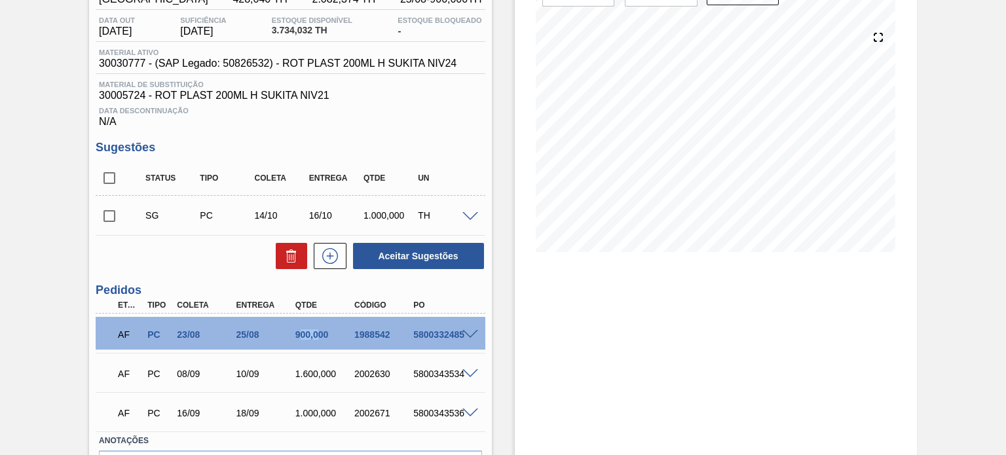
drag, startPoint x: 301, startPoint y: 335, endPoint x: 339, endPoint y: 334, distance: 38.0
click at [337, 334] on div "900,000" at bounding box center [324, 335] width 65 height 10
drag, startPoint x: 364, startPoint y: 337, endPoint x: 393, endPoint y: 336, distance: 29.5
click at [391, 336] on div "1988542" at bounding box center [383, 335] width 65 height 10
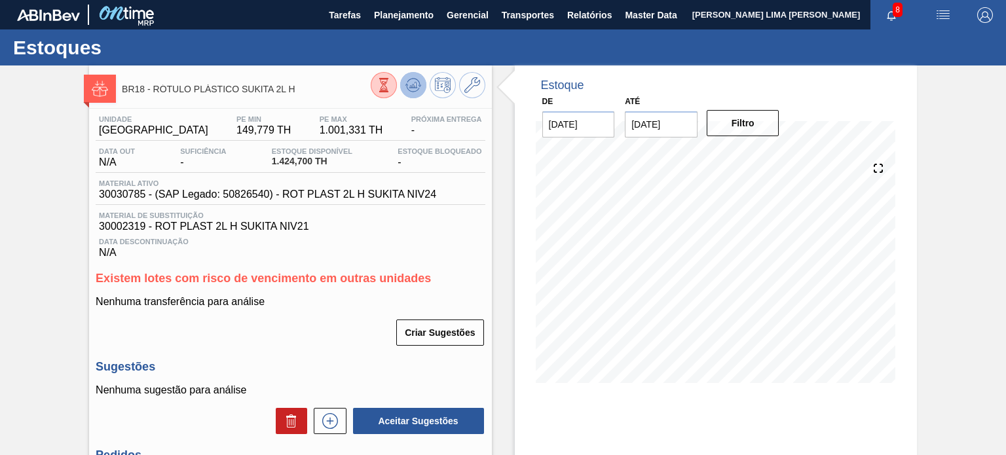
click at [391, 91] on icon at bounding box center [384, 85] width 14 height 14
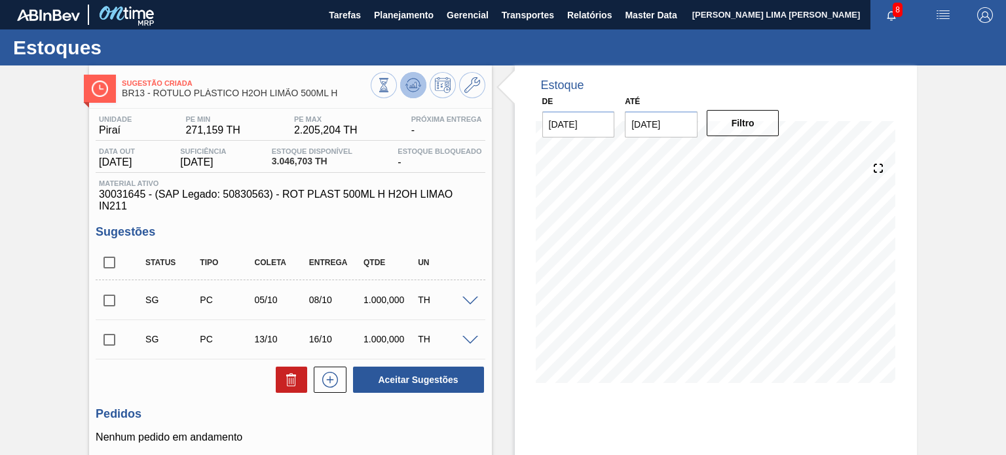
click at [391, 86] on icon at bounding box center [384, 85] width 14 height 14
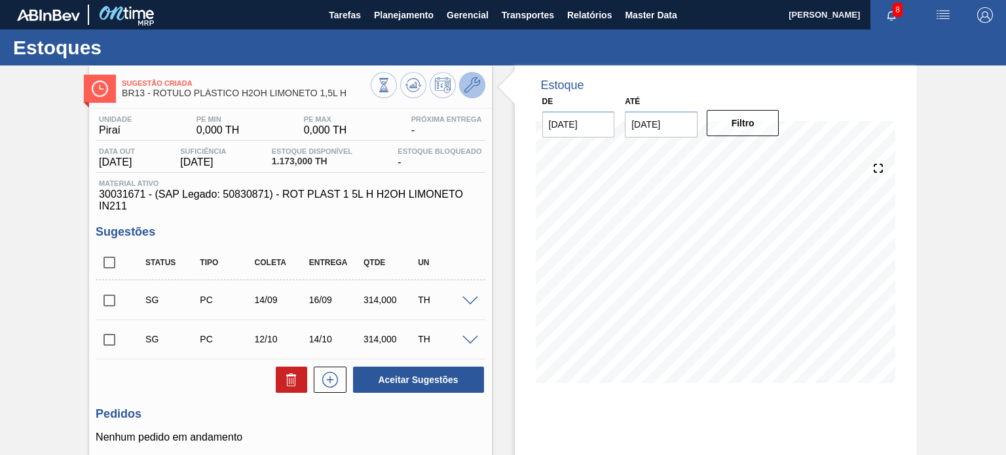
click at [465, 83] on icon at bounding box center [473, 85] width 16 height 16
click at [391, 78] on icon at bounding box center [384, 85] width 14 height 14
click at [466, 86] on icon at bounding box center [473, 85] width 16 height 16
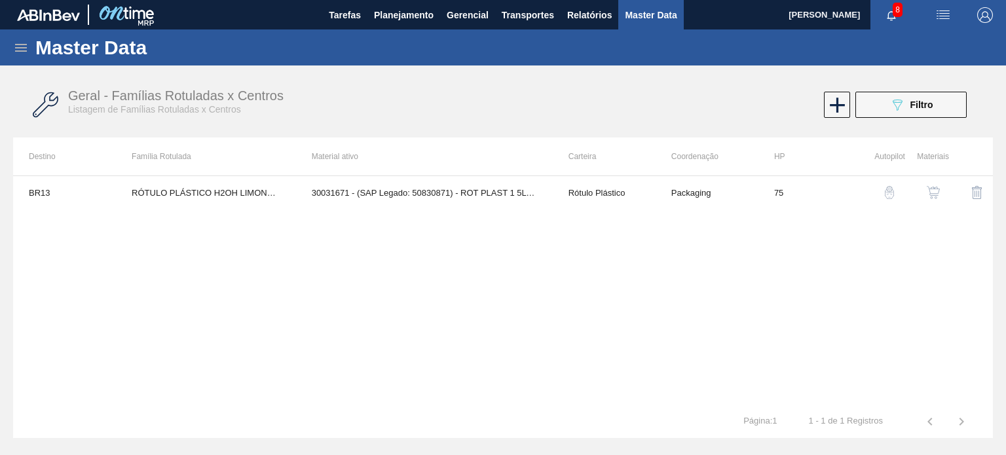
click at [930, 192] on img "button" at bounding box center [933, 192] width 13 height 13
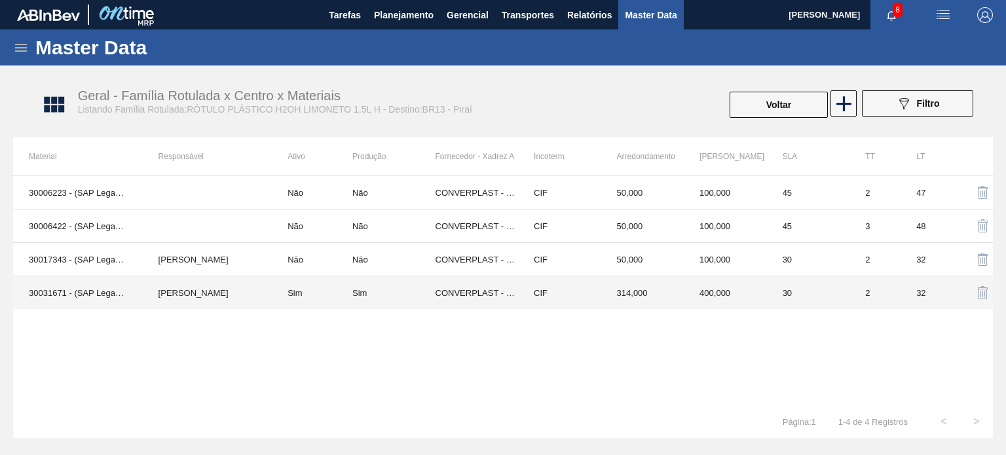
click at [544, 292] on td "CIF" at bounding box center [559, 293] width 83 height 33
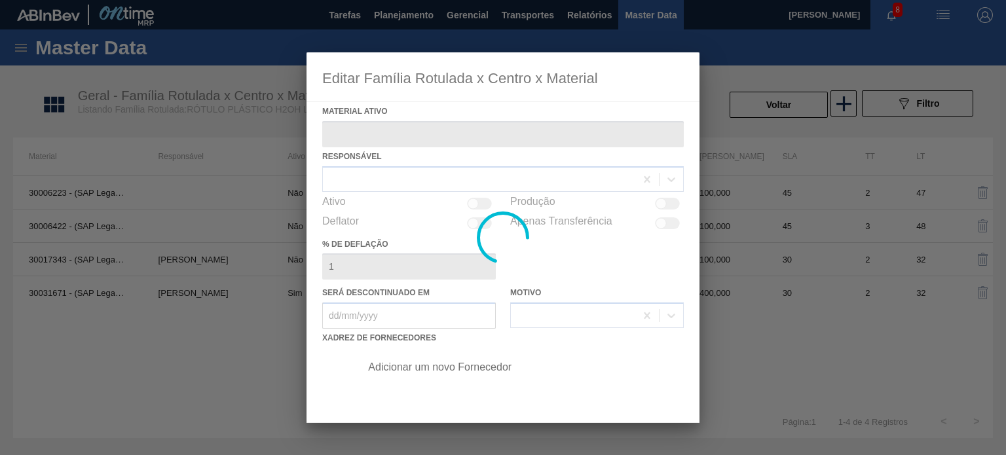
type ativo "30031671 - (SAP Legado: 50830871) - ROT PLAST 1 5L H H2OH LIMONETO IN211"
checkbox input "true"
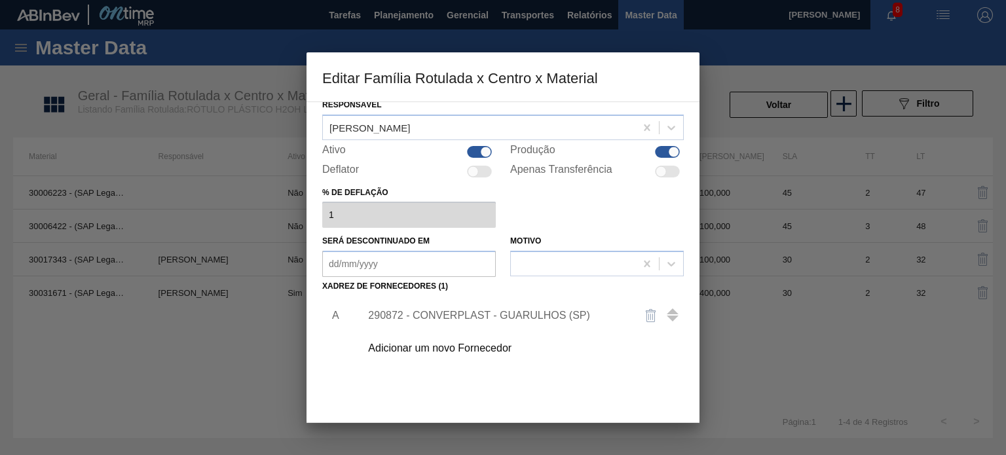
scroll to position [131, 0]
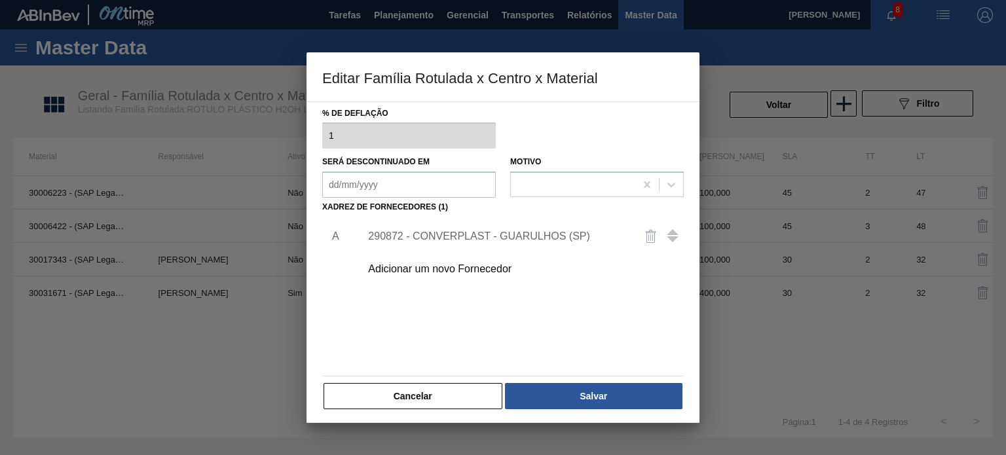
click at [513, 234] on div "290872 - CONVERPLAST - GUARULHOS (SP)" at bounding box center [496, 237] width 257 height 12
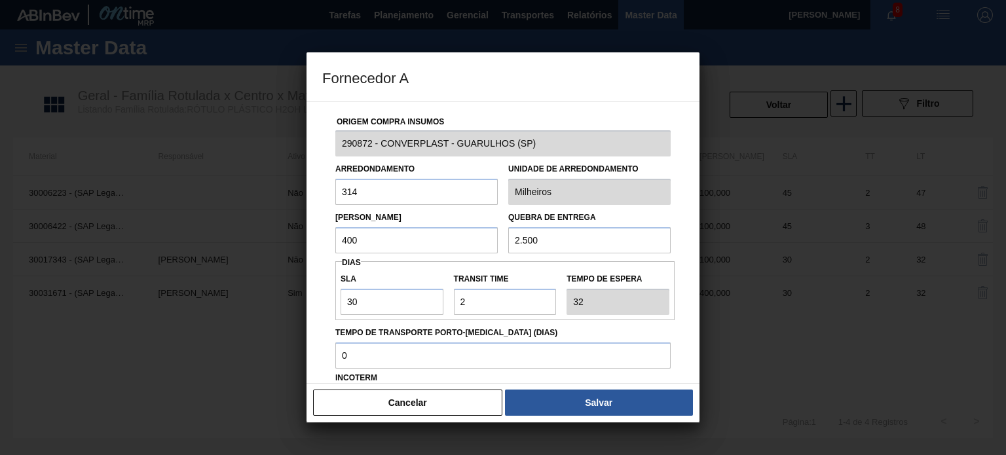
drag, startPoint x: 360, startPoint y: 246, endPoint x: 325, endPoint y: 238, distance: 36.2
click at [325, 238] on div "Origem Compra Insumos 290872 - CONVERPLAST - GUARULHOS (SP) Arredondamento 314 …" at bounding box center [503, 319] width 362 height 434
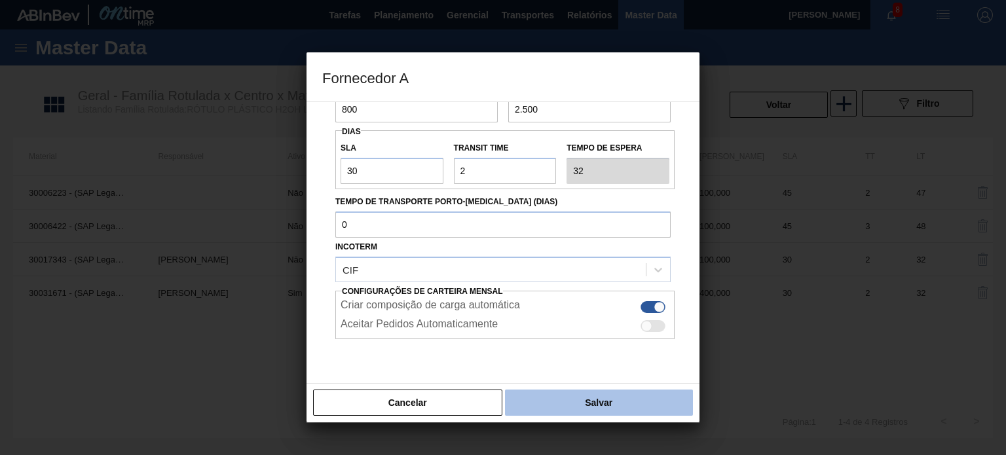
type input "800"
click at [591, 404] on button "Salvar" at bounding box center [599, 403] width 188 height 26
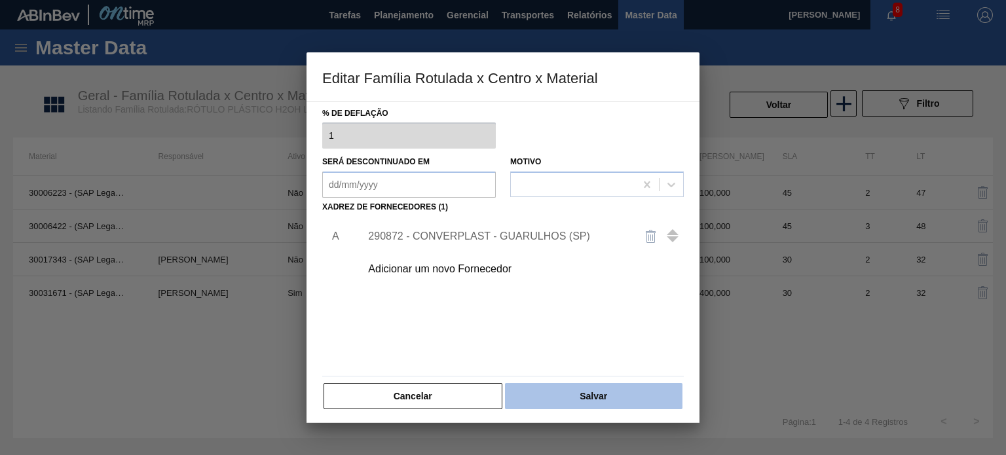
scroll to position [134, 0]
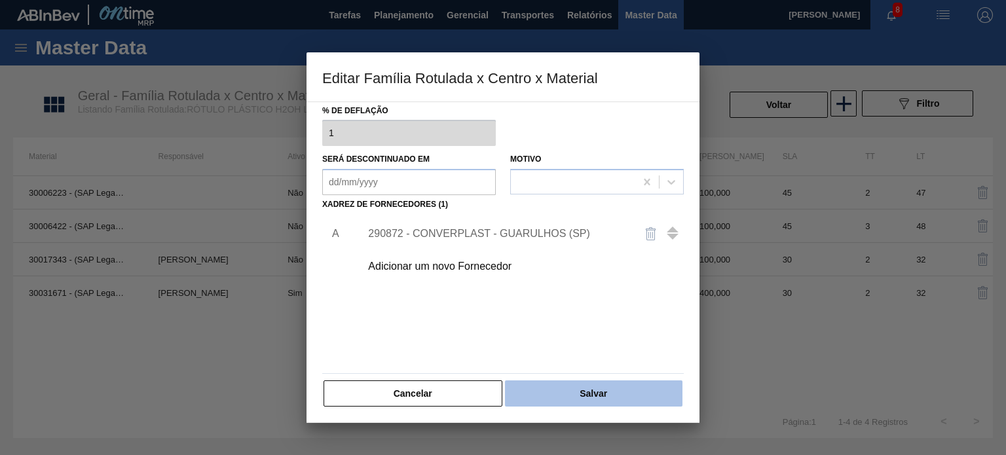
click at [588, 387] on button "Salvar" at bounding box center [594, 394] width 178 height 26
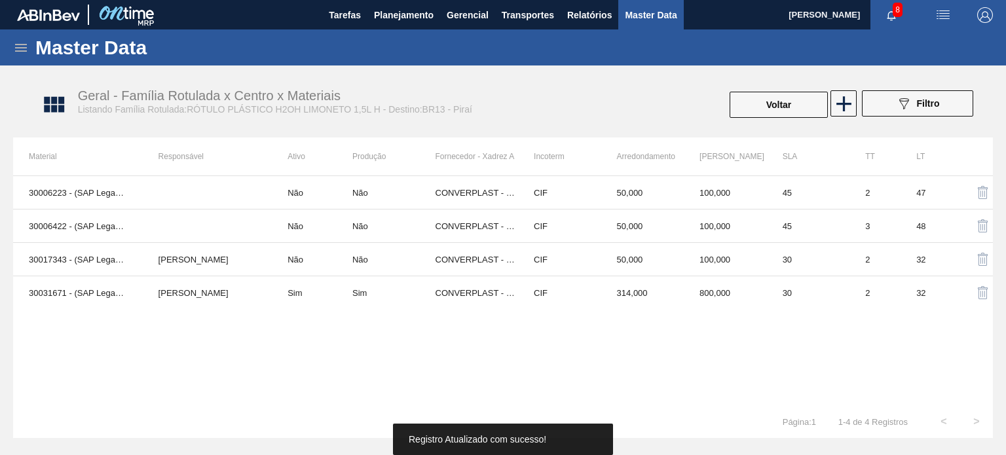
click at [765, 107] on button "Voltar" at bounding box center [779, 105] width 98 height 26
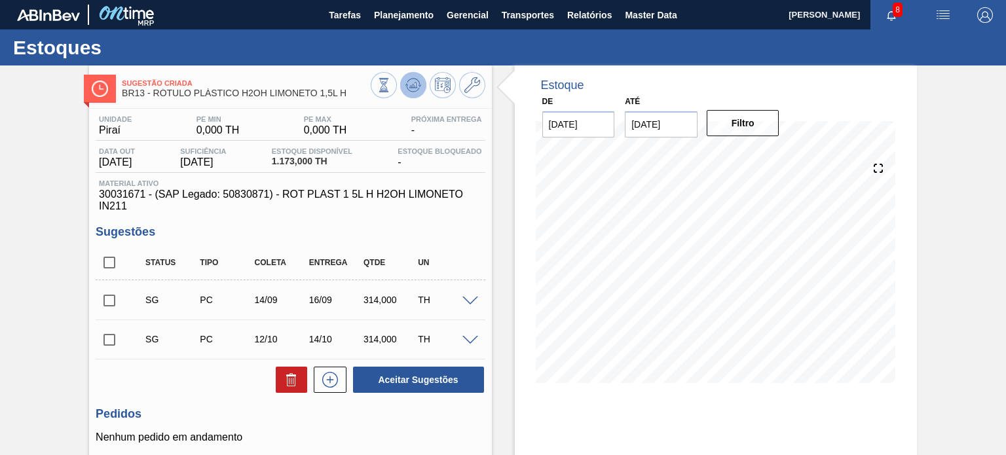
click at [391, 92] on icon at bounding box center [384, 85] width 14 height 14
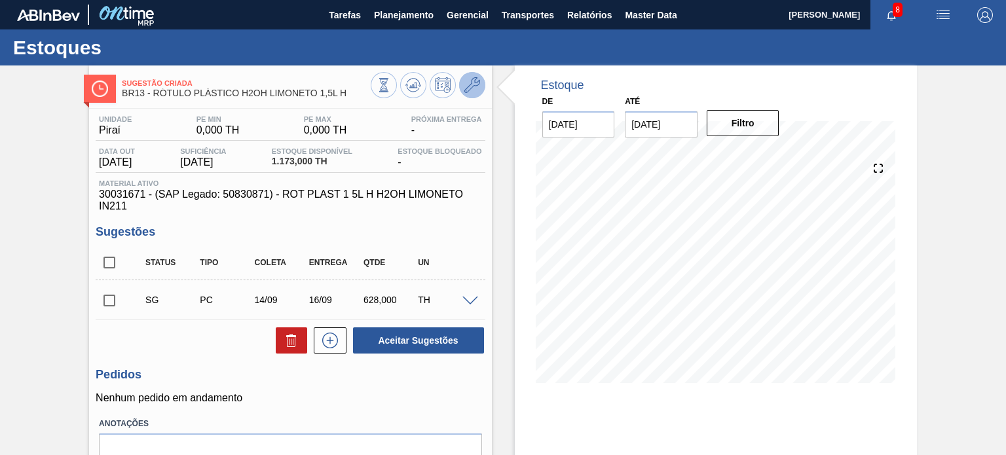
click at [466, 87] on icon at bounding box center [473, 85] width 16 height 16
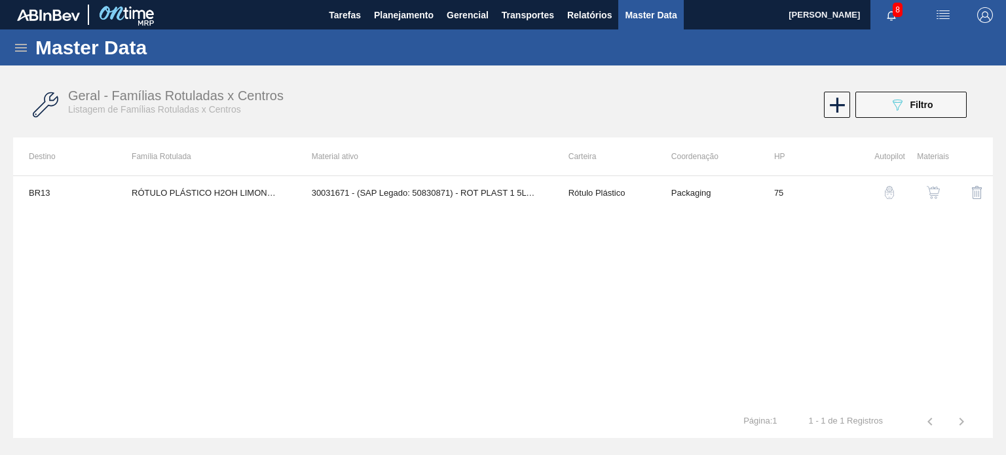
click at [940, 193] on div "button" at bounding box center [934, 192] width 16 height 13
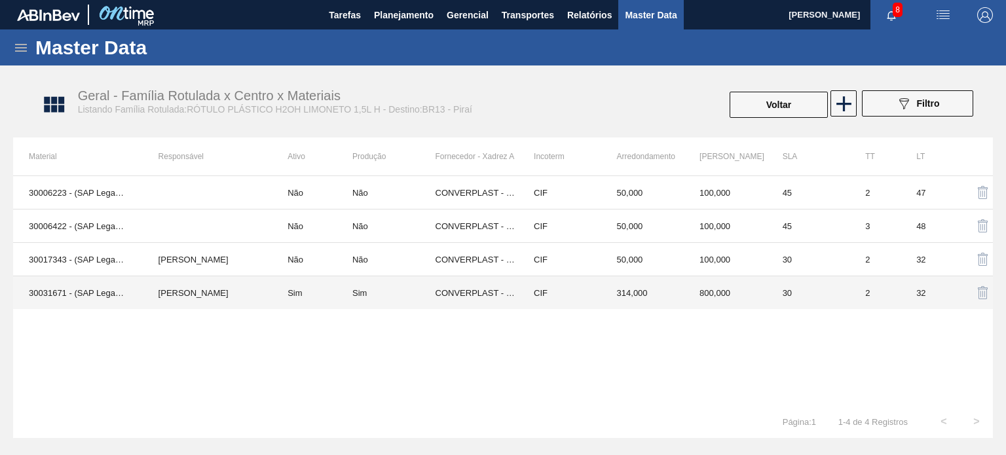
click at [666, 290] on td "314,000" at bounding box center [642, 293] width 83 height 33
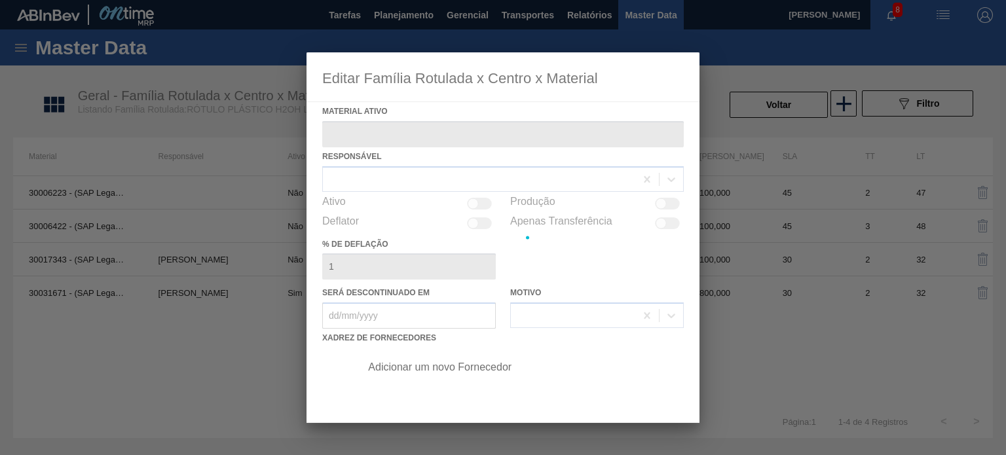
type ativo "30031671 - (SAP Legado: 50830871) - ROT PLAST 1 5L H H2OH LIMONETO IN211"
checkbox input "true"
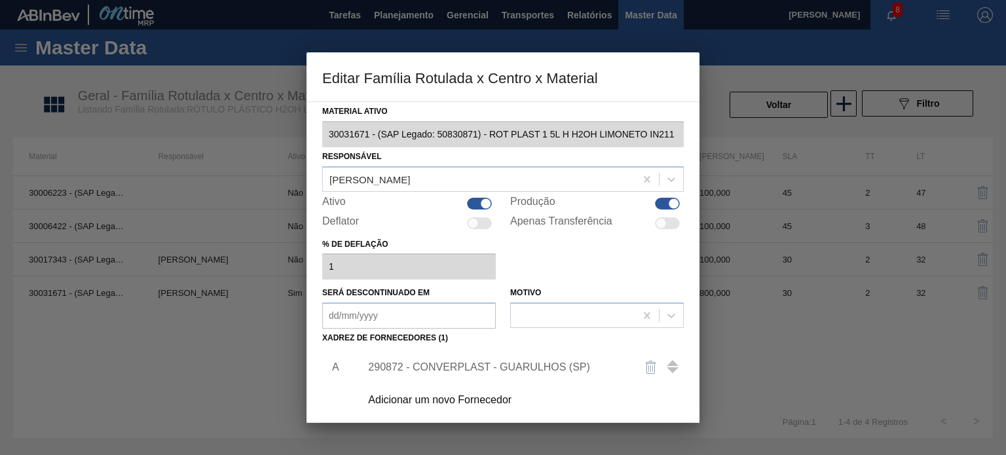
click at [474, 359] on div "290872 - CONVERPLAST - GUARULHOS (SP)" at bounding box center [518, 367] width 331 height 33
click at [459, 377] on div "290872 - CONVERPLAST - GUARULHOS (SP)" at bounding box center [518, 367] width 331 height 33
click at [419, 364] on div "290872 - CONVERPLAST - GUARULHOS (SP)" at bounding box center [496, 368] width 257 height 12
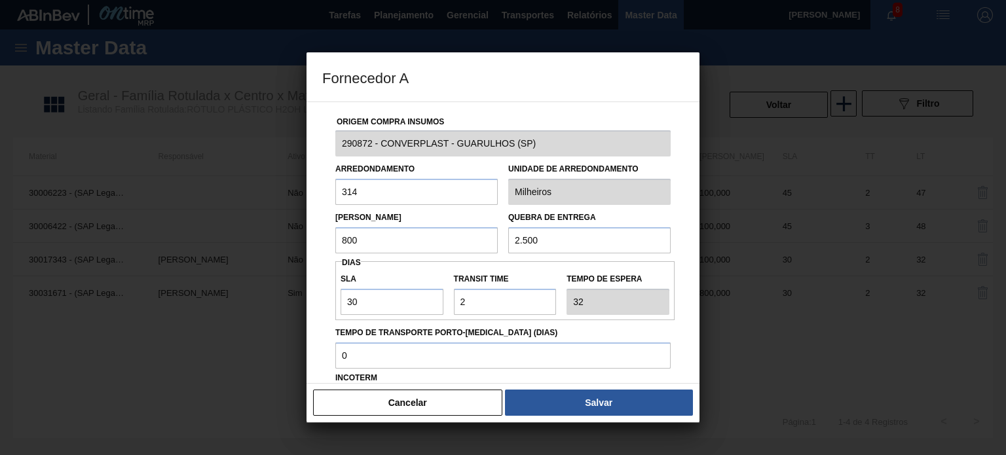
drag, startPoint x: 382, startPoint y: 240, endPoint x: 292, endPoint y: 203, distance: 97.2
click at [300, 209] on div "Fornecedor A Origem Compra Insumos 290872 - CONVERPLAST - GUARULHOS (SP) Arredo…" at bounding box center [503, 227] width 1006 height 455
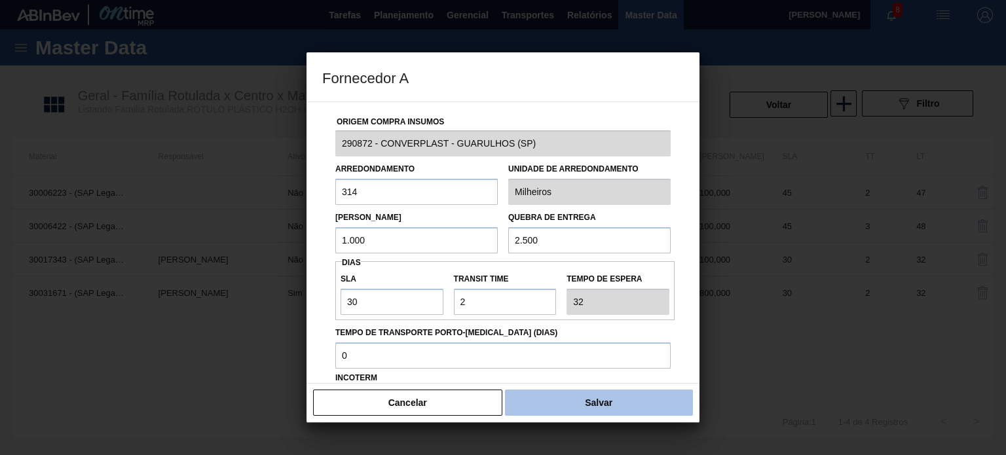
type input "1.000"
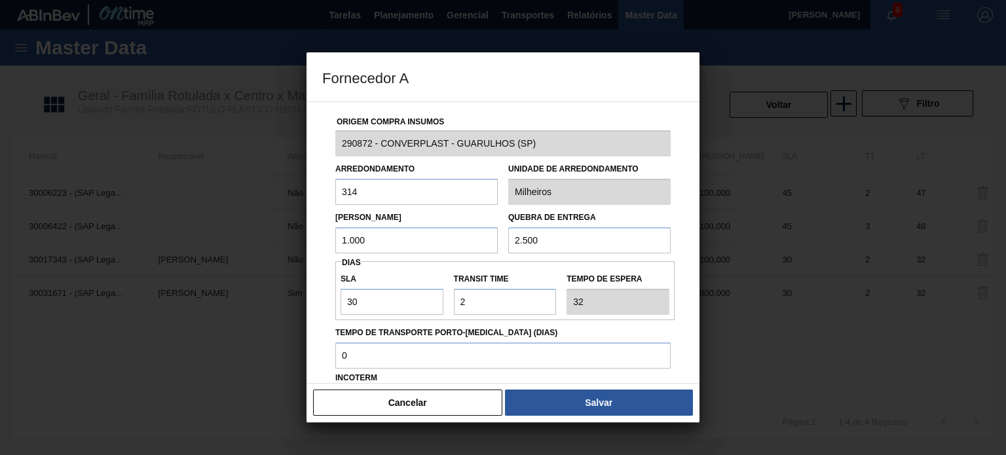
click at [659, 407] on button "Salvar" at bounding box center [599, 403] width 188 height 26
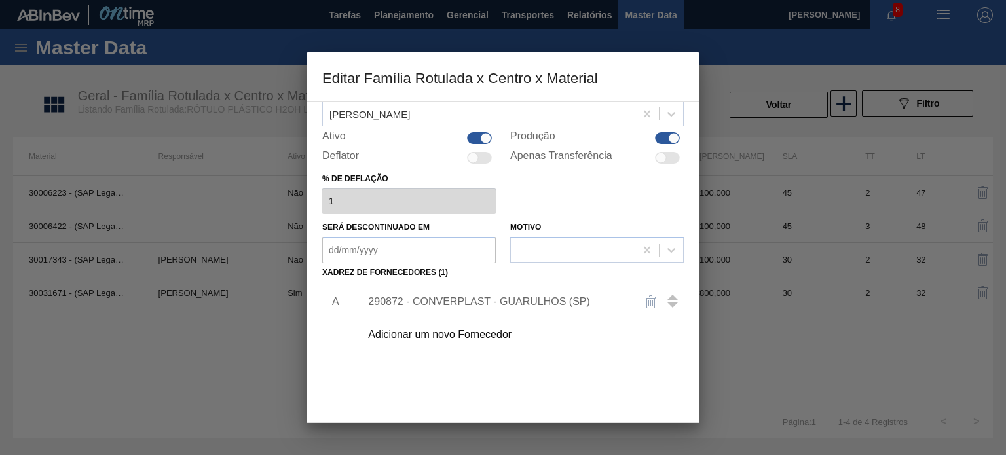
scroll to position [131, 0]
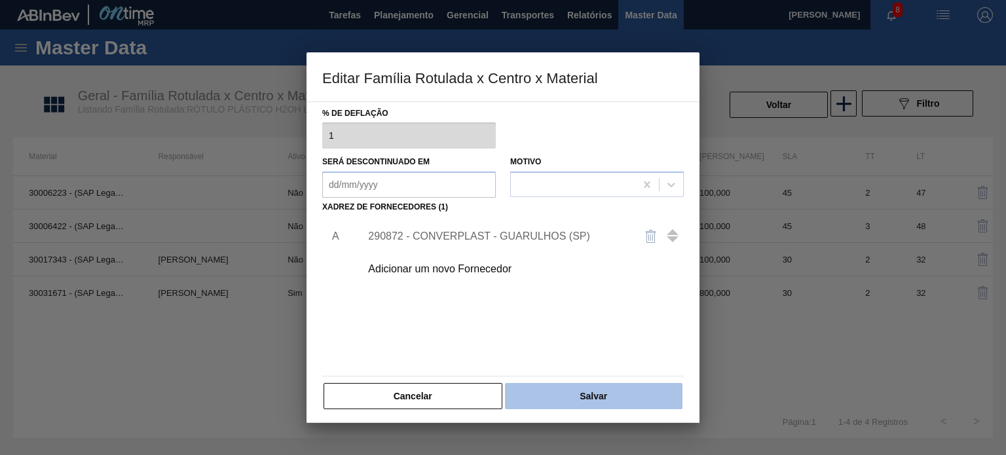
click at [653, 397] on button "Salvar" at bounding box center [594, 396] width 178 height 26
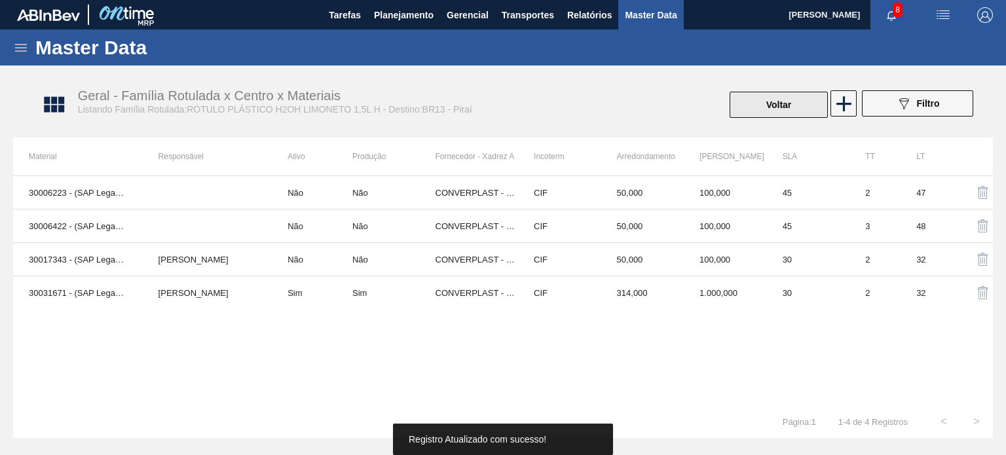
click at [753, 100] on button "Voltar" at bounding box center [779, 105] width 98 height 26
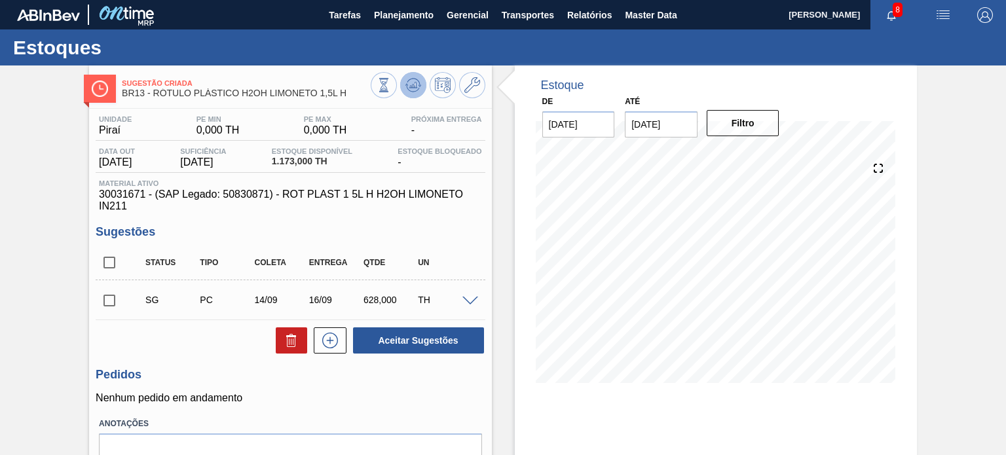
click at [391, 89] on icon at bounding box center [384, 85] width 14 height 14
click at [118, 261] on input "checkbox" at bounding box center [110, 263] width 28 height 28
checkbox input "true"
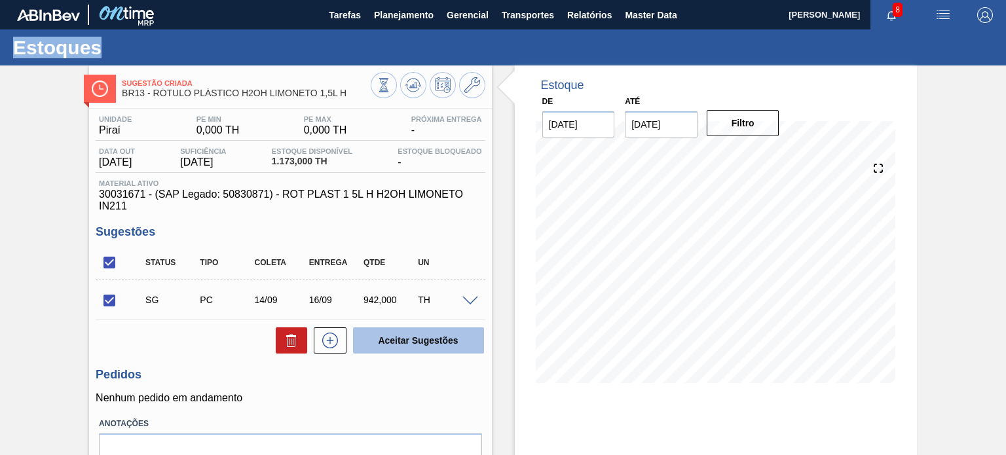
click at [419, 347] on button "Aceitar Sugestões" at bounding box center [418, 341] width 131 height 26
checkbox input "false"
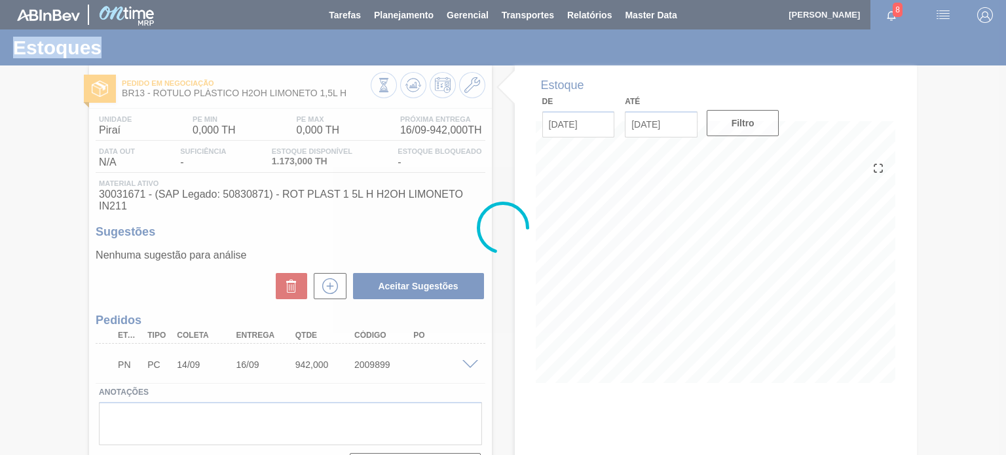
click at [409, 89] on div at bounding box center [503, 227] width 1006 height 455
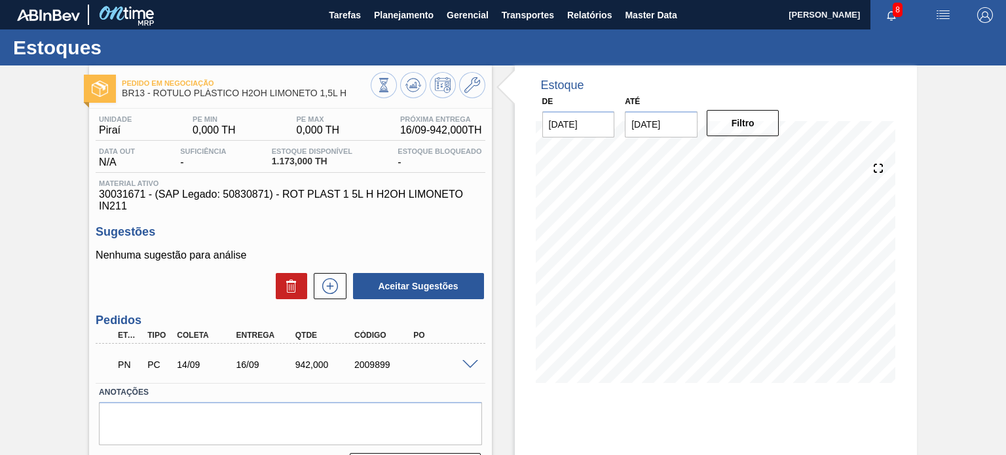
click at [372, 358] on div "PN PC 14/09 16/09 942,000 2009899" at bounding box center [286, 364] width 354 height 26
copy div "2009899"
click at [254, 99] on div "Pedido em Negociação BR13 - RÓTULO PLÁSTICO H2OH LIMONETO 1,5L H" at bounding box center [246, 88] width 248 height 29
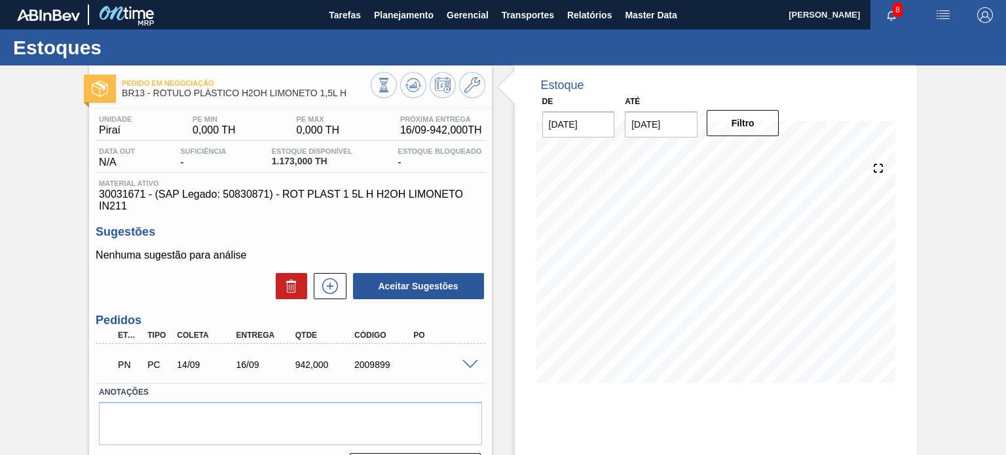
click at [309, 107] on div "Pedido em Negociação BR13 - RÓTULO PLÁSTICO H2OH LIMONETO 1,5L H Unidade Piraí …" at bounding box center [290, 315] width 402 height 498
drag, startPoint x: 351, startPoint y: 94, endPoint x: 318, endPoint y: 96, distance: 33.5
click at [318, 96] on span "BR13 - RÓTULO PLÁSTICO H2OH LIMONETO 1,5L H" at bounding box center [246, 93] width 248 height 10
click at [327, 102] on div "Pedido em Negociação BR13 - RÓTULO PLÁSTICO H2OH LIMONETO 1,5L H" at bounding box center [246, 88] width 248 height 29
drag, startPoint x: 345, startPoint y: 94, endPoint x: 152, endPoint y: 94, distance: 193.3
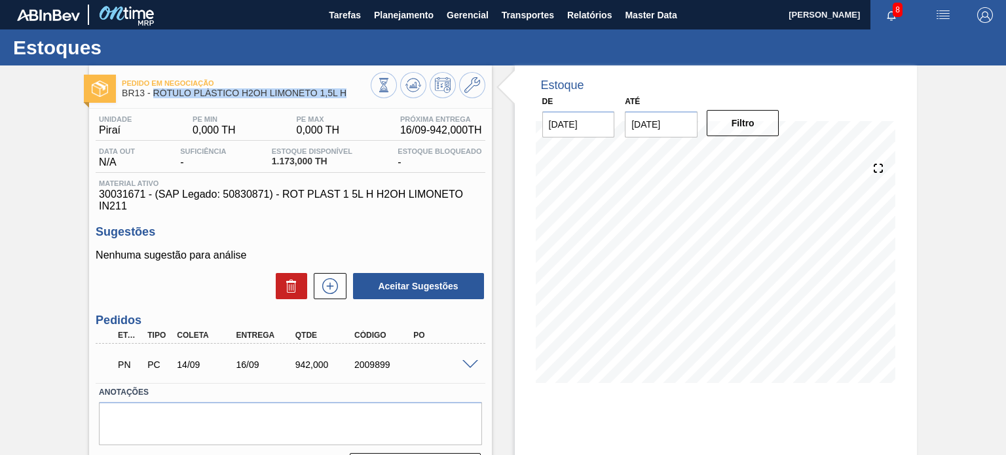
click at [152, 94] on span "BR13 - RÓTULO PLÁSTICO H2OH LIMONETO 1,5L H" at bounding box center [246, 93] width 248 height 10
copy span "RÓTULO PLÁSTICO H2OH LIMONETO 1,5L H"
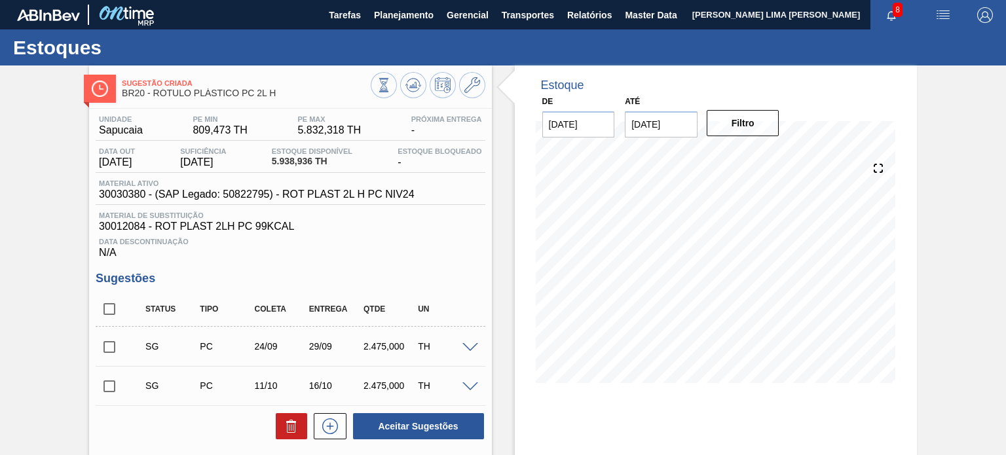
click at [391, 79] on icon at bounding box center [384, 85] width 14 height 14
drag, startPoint x: 280, startPoint y: 96, endPoint x: 153, endPoint y: 96, distance: 127.1
click at [153, 96] on span "BR20 - RÓTULO PLÁSTICO PC 2L H" at bounding box center [246, 93] width 248 height 10
copy span "RÓTULO PLÁSTICO PC 2L H"
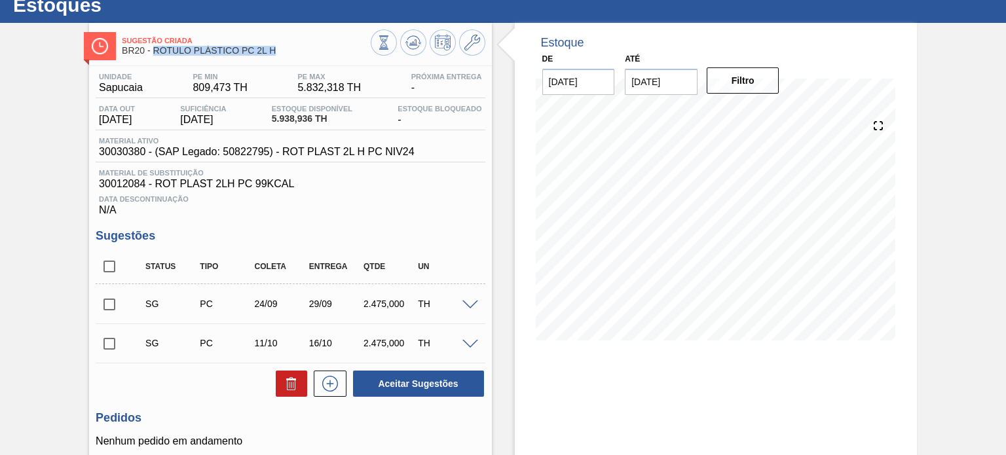
scroll to position [66, 0]
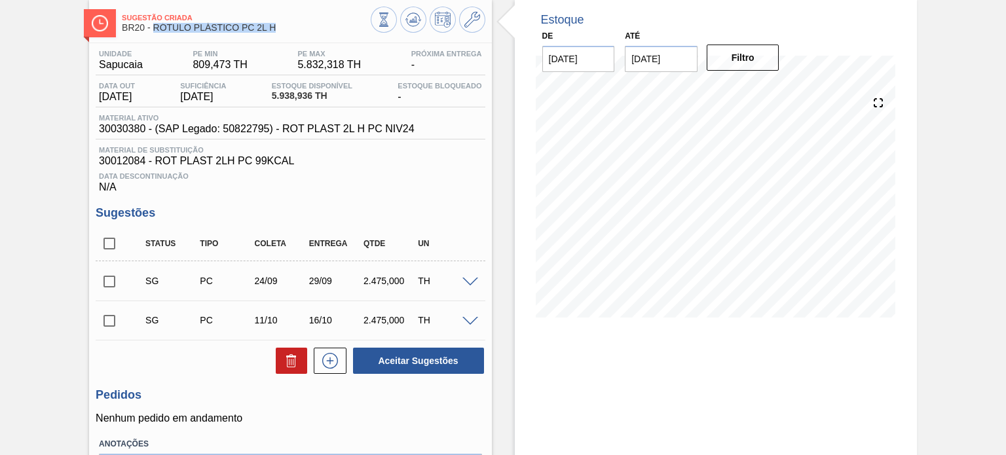
click at [107, 280] on input "checkbox" at bounding box center [110, 282] width 28 height 28
click at [422, 366] on button "Aceitar Sugestões" at bounding box center [418, 361] width 131 height 26
checkbox input "false"
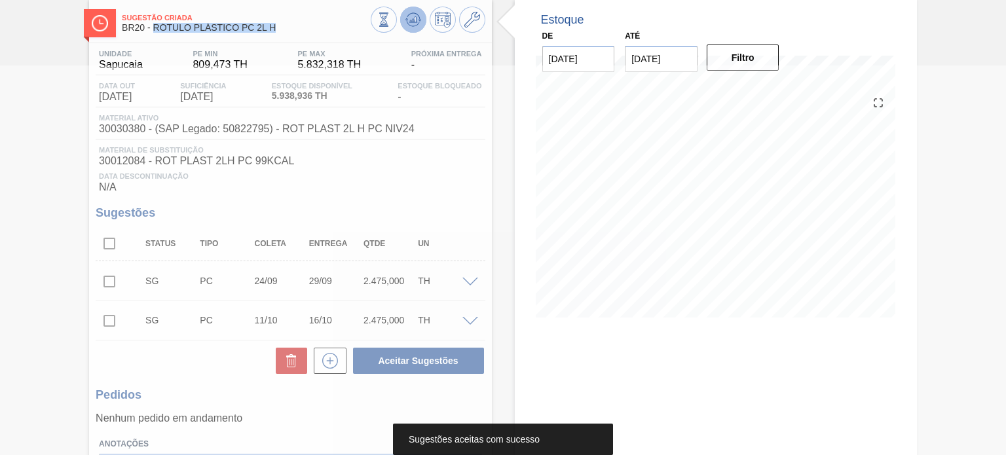
click at [411, 28] on span at bounding box center [414, 20] width 16 height 16
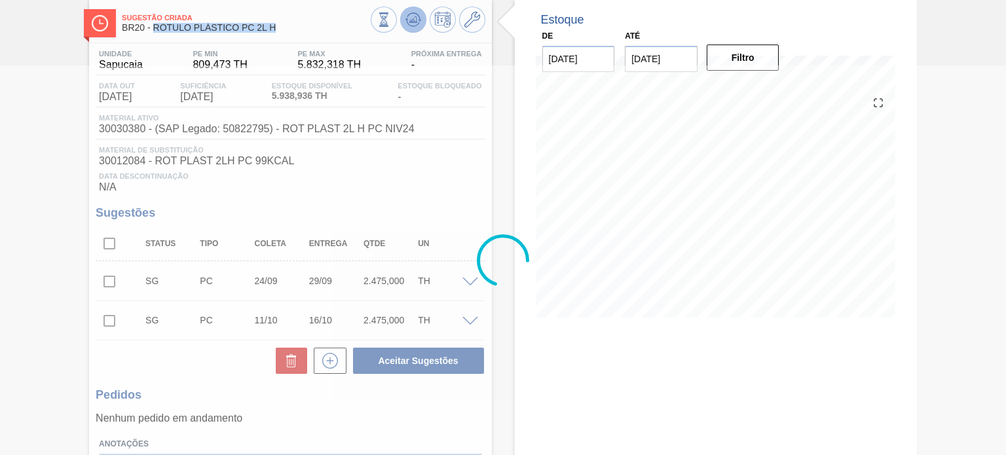
click at [411, 28] on span at bounding box center [414, 20] width 16 height 16
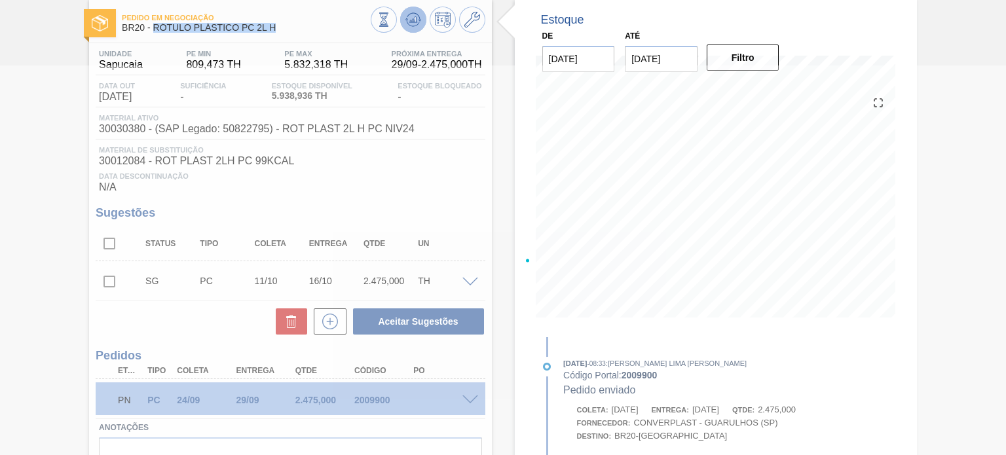
click at [411, 28] on span at bounding box center [414, 20] width 16 height 16
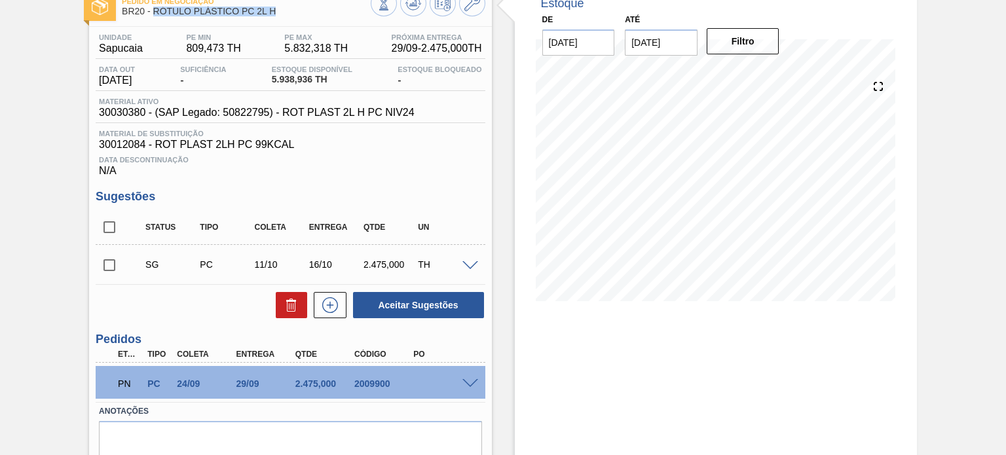
scroll to position [131, 0]
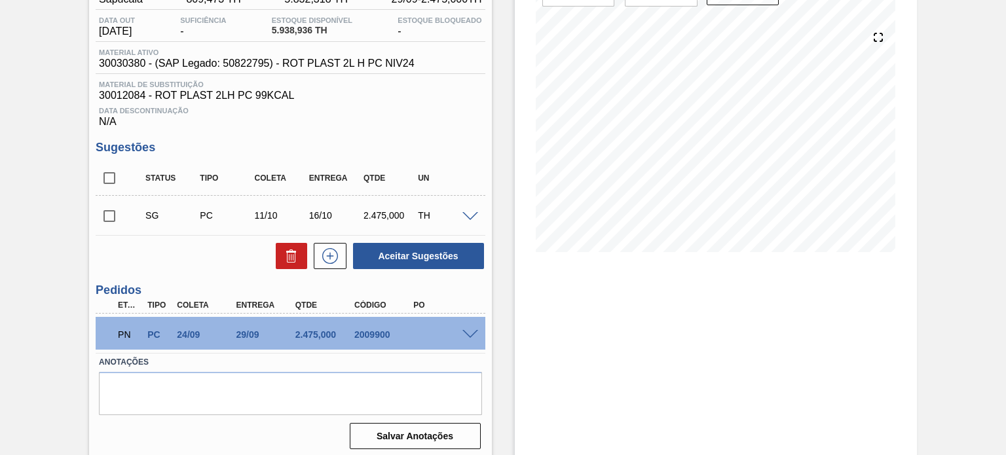
click at [362, 339] on div "2009900" at bounding box center [383, 335] width 65 height 10
copy div "2009900"
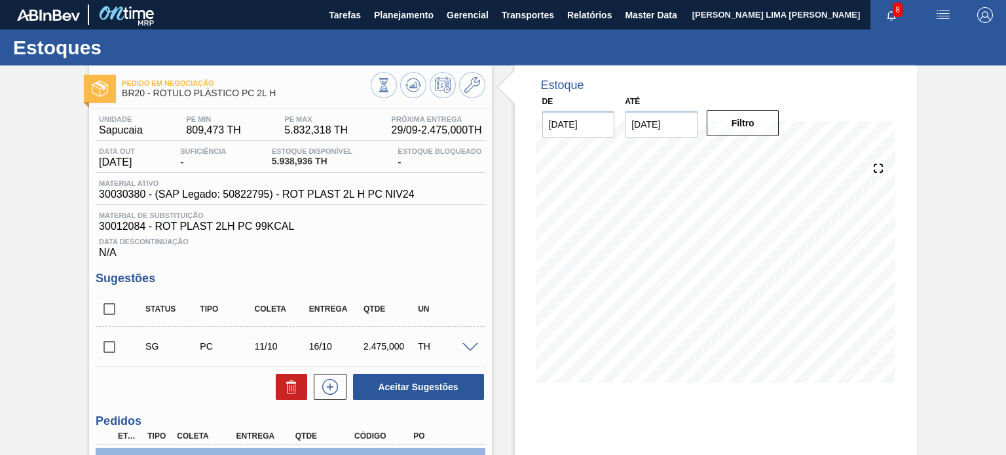
scroll to position [0, 0]
drag, startPoint x: 278, startPoint y: 94, endPoint x: 154, endPoint y: 96, distance: 123.9
click at [154, 96] on span "BR20 - RÓTULO PLÁSTICO PC 2L H" at bounding box center [246, 93] width 248 height 10
copy span "RÓTULO PLÁSTICO PC 2L H"
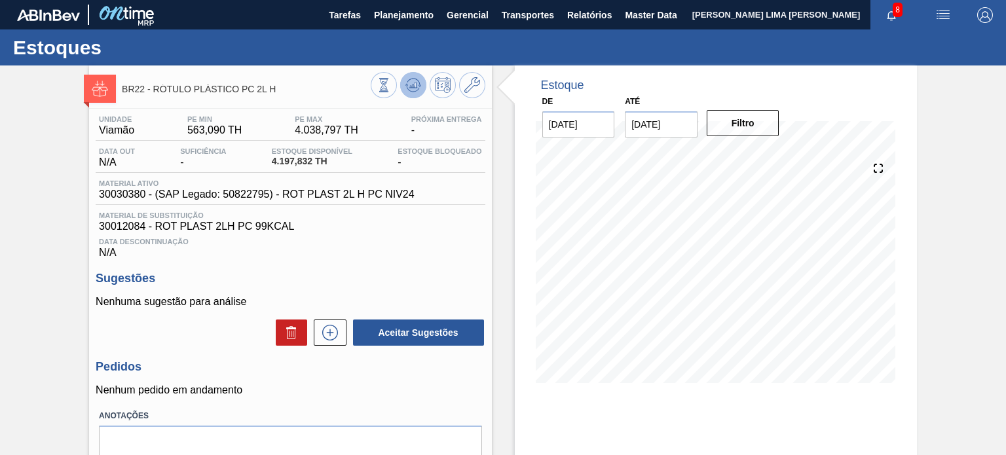
click at [407, 93] on span at bounding box center [414, 85] width 16 height 16
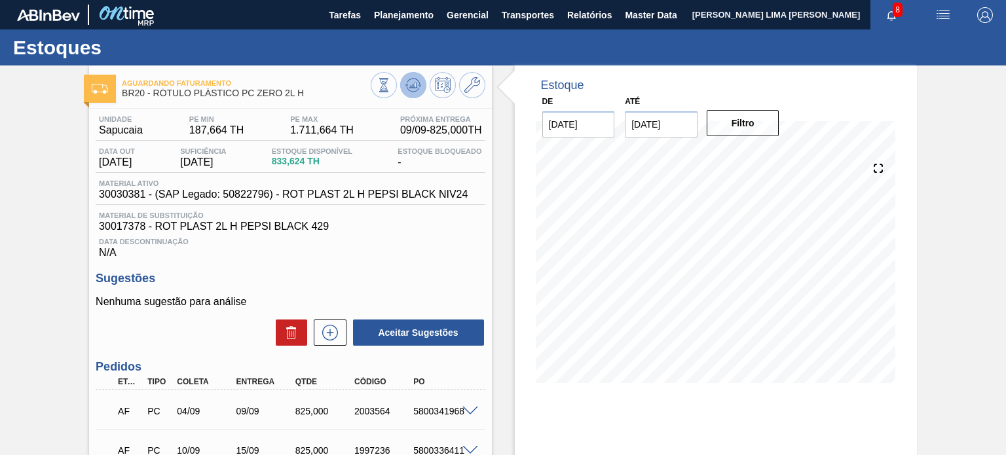
click at [410, 86] on icon at bounding box center [413, 85] width 9 height 6
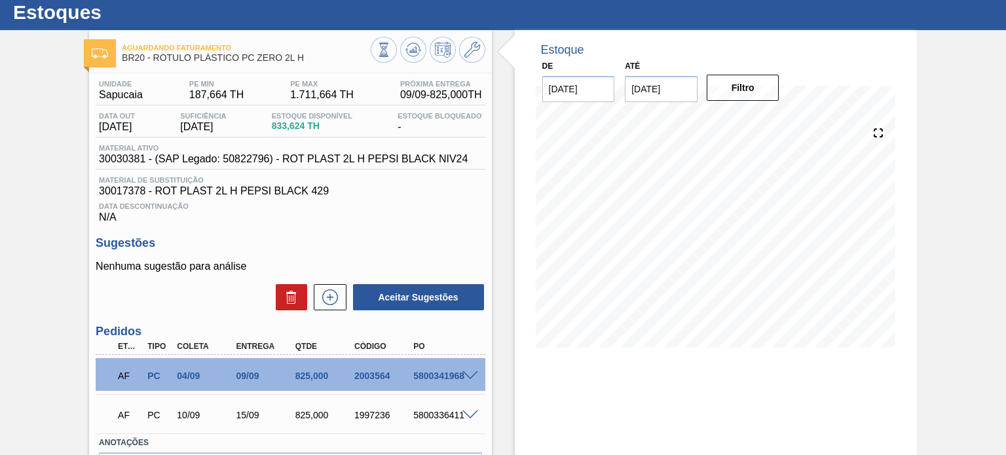
scroll to position [66, 0]
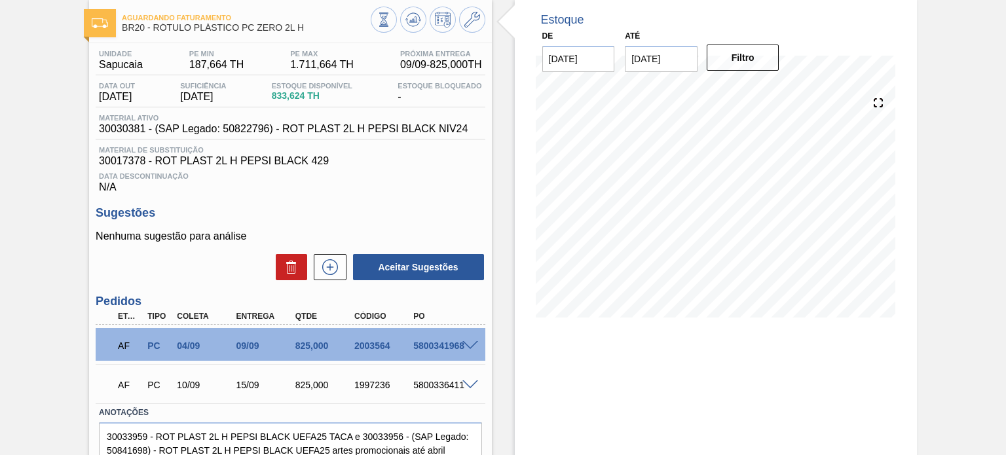
click at [370, 345] on div "2003564" at bounding box center [383, 346] width 65 height 10
copy div "2003564"
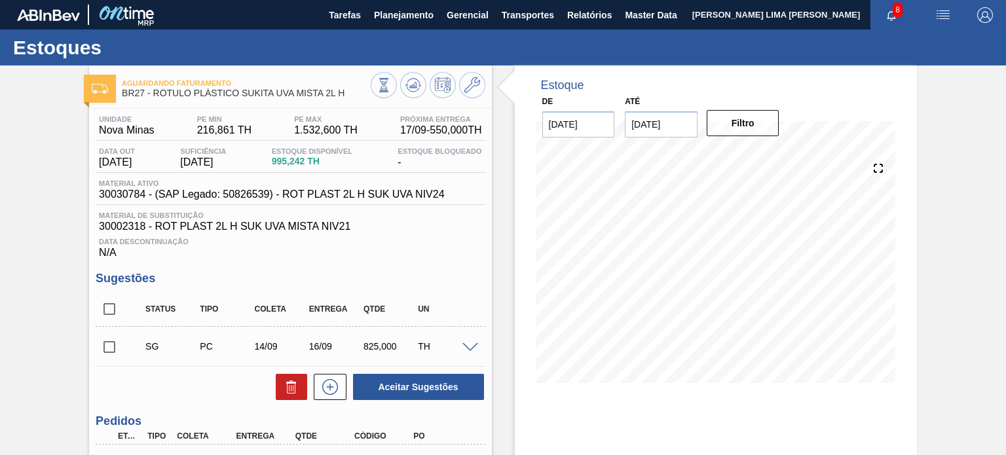
click at [391, 91] on icon at bounding box center [384, 85] width 14 height 14
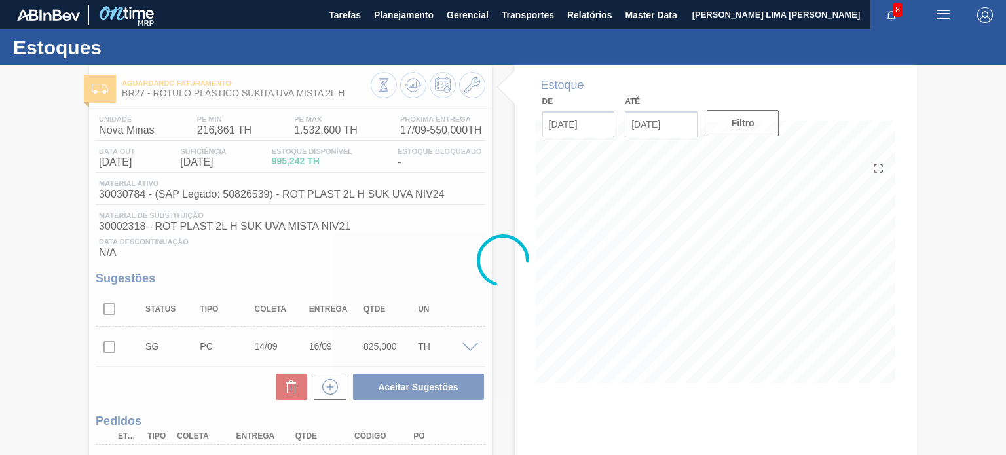
click at [413, 91] on div at bounding box center [503, 261] width 1006 height 390
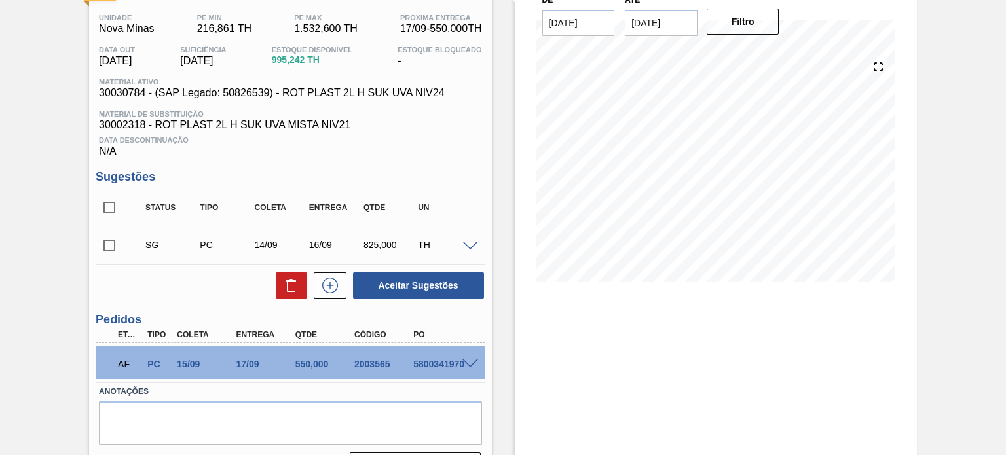
scroll to position [131, 0]
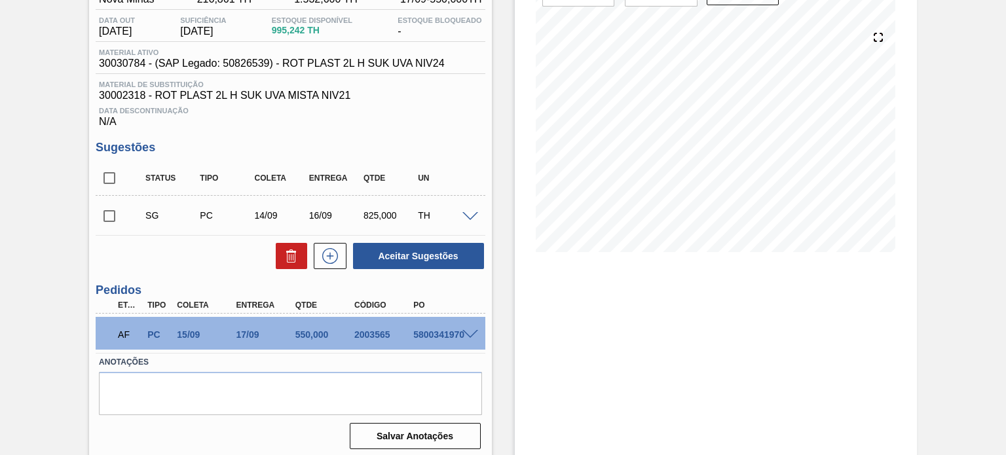
click at [372, 330] on div "2003565" at bounding box center [383, 335] width 65 height 10
copy div "2003565"
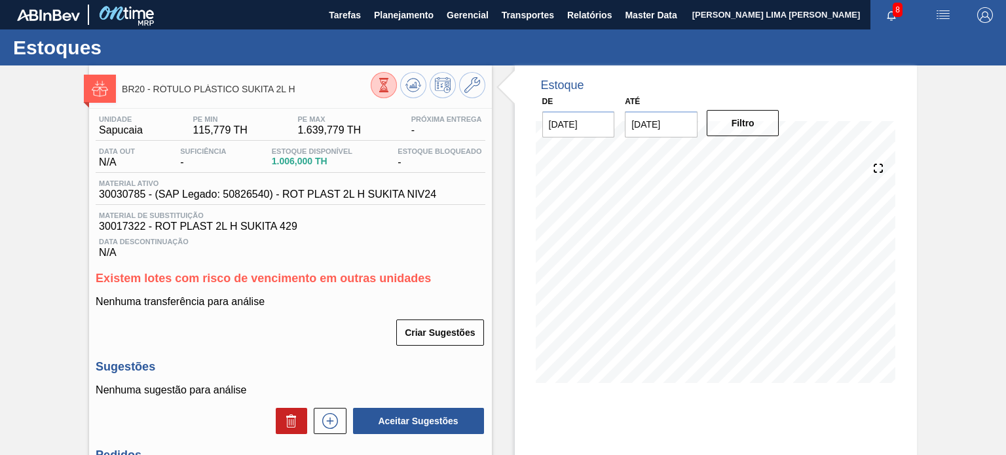
click at [391, 91] on icon at bounding box center [384, 85] width 14 height 14
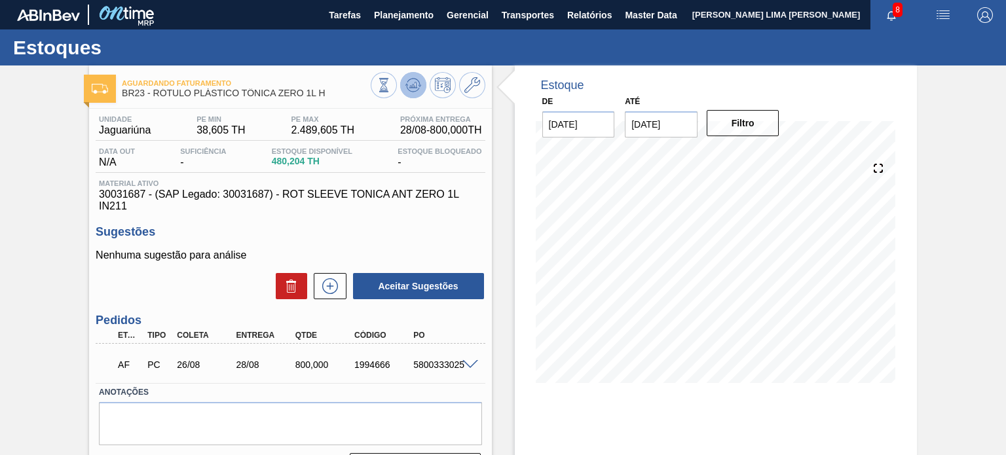
click at [391, 83] on icon at bounding box center [384, 85] width 14 height 14
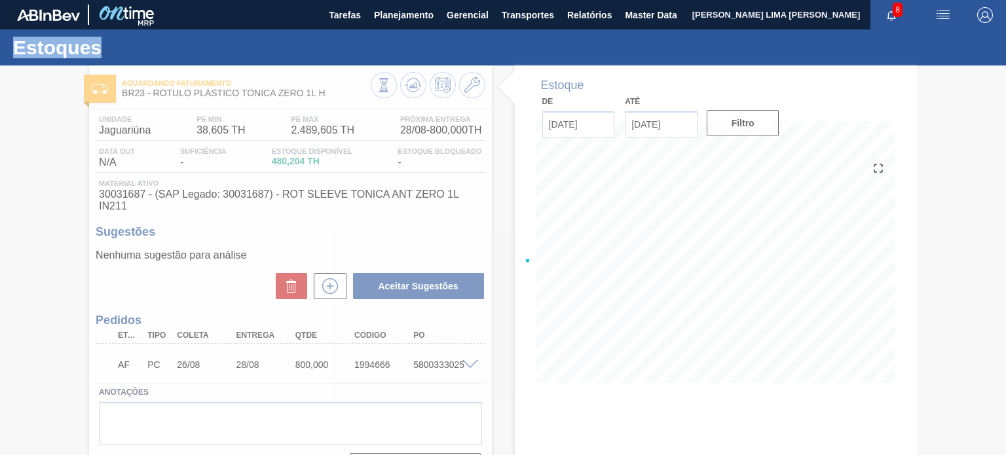
click at [413, 83] on div at bounding box center [503, 261] width 1006 height 390
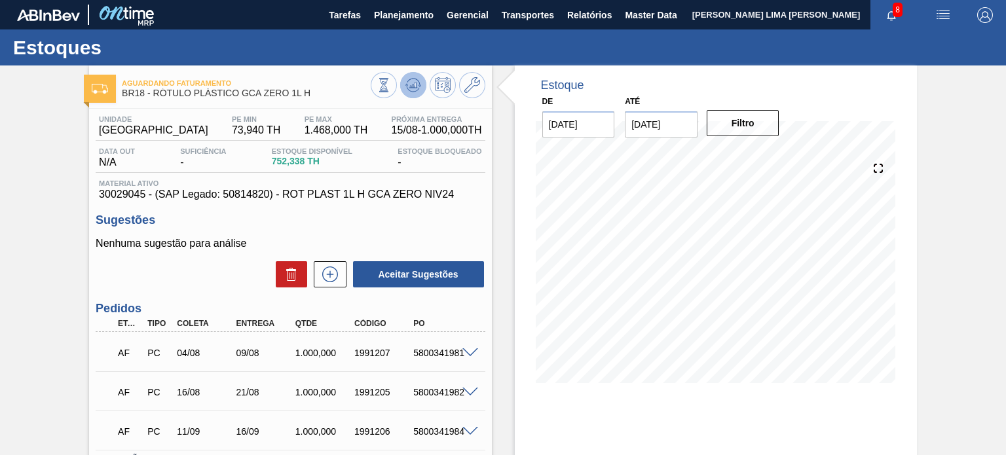
click at [391, 83] on icon at bounding box center [384, 85] width 14 height 14
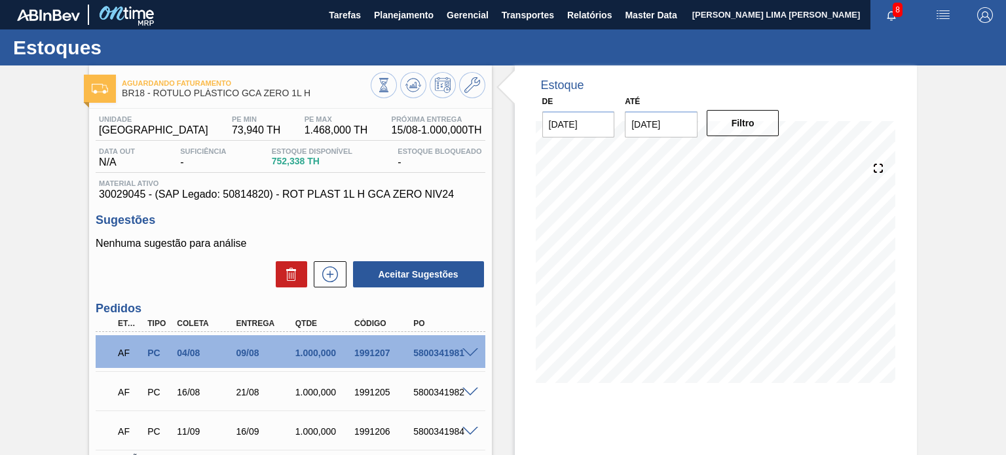
scroll to position [66, 0]
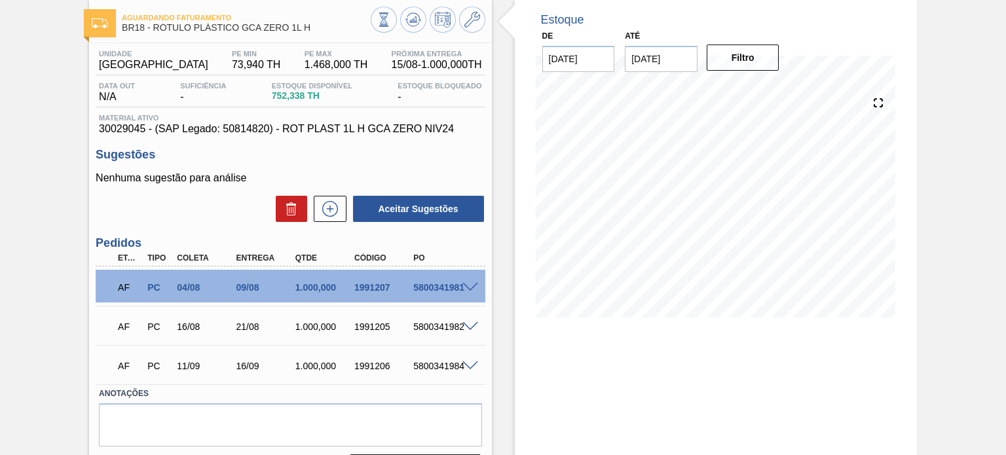
click at [476, 285] on span at bounding box center [471, 288] width 16 height 10
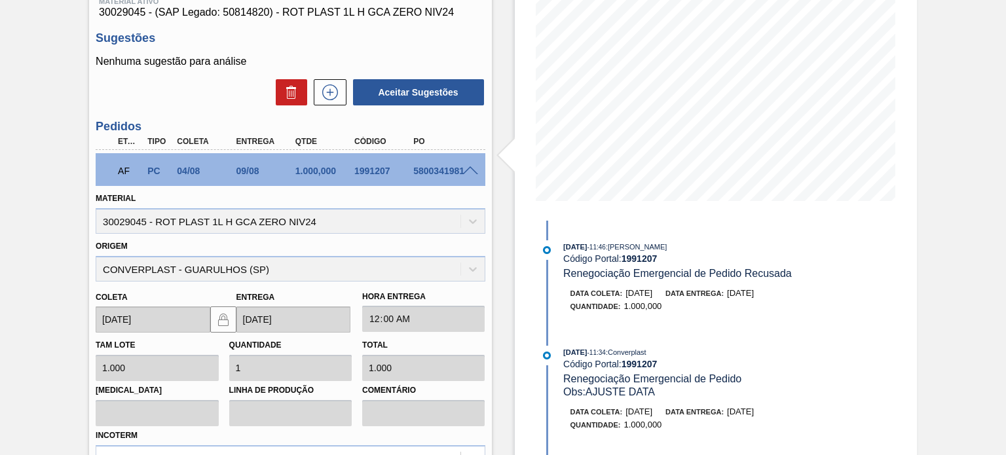
scroll to position [197, 0]
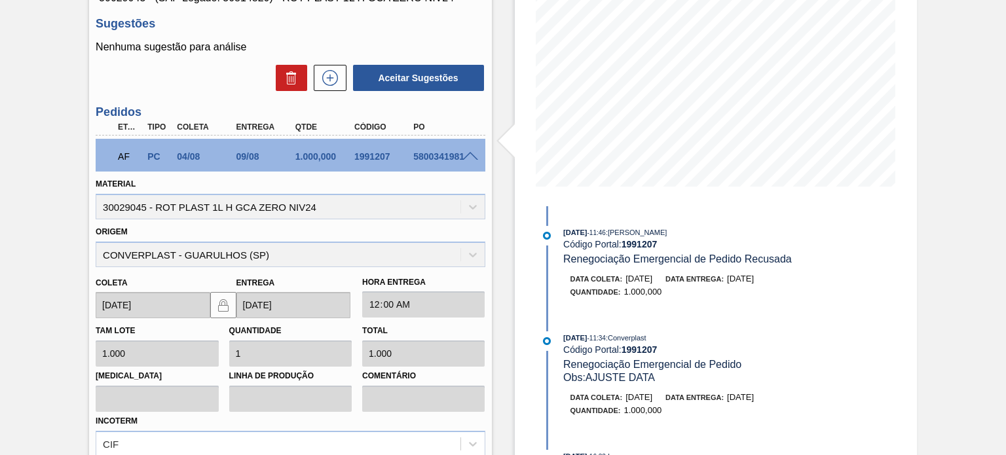
drag, startPoint x: 782, startPoint y: 280, endPoint x: 761, endPoint y: 281, distance: 21.0
click at [754, 281] on span "28/08/2025" at bounding box center [740, 279] width 27 height 10
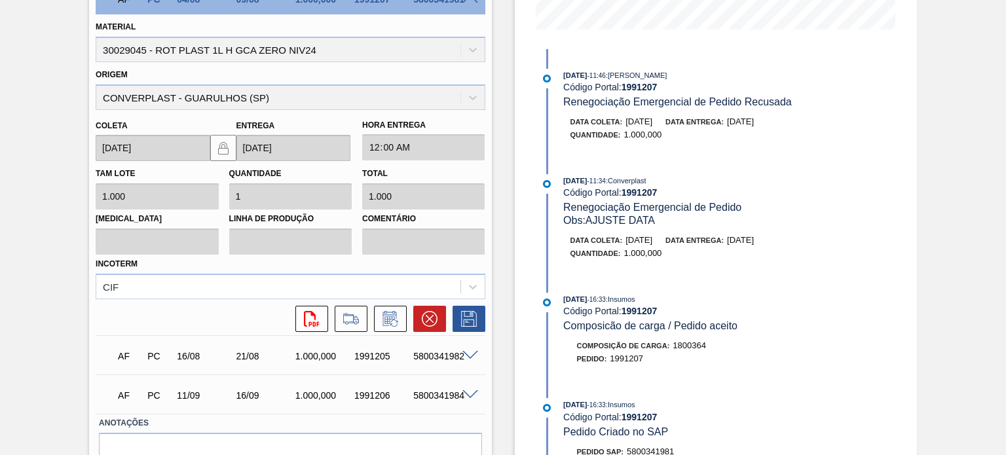
scroll to position [131, 0]
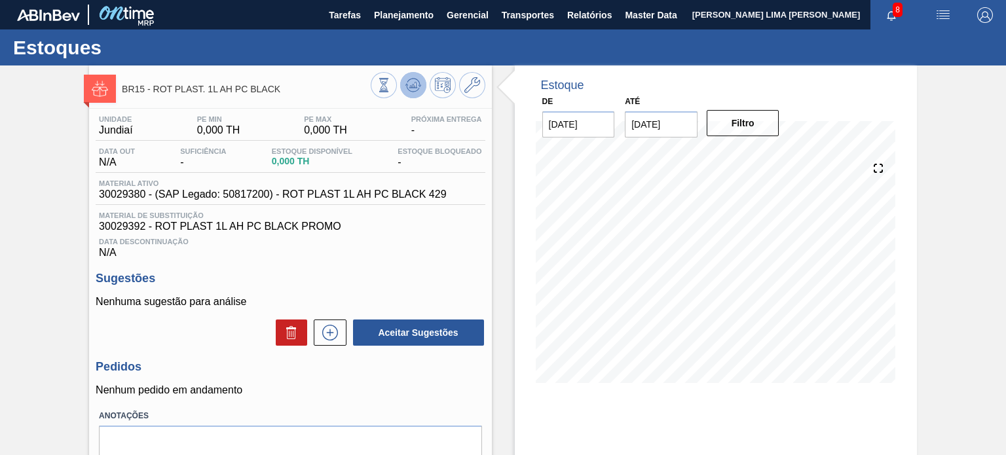
click at [419, 95] on button at bounding box center [413, 85] width 26 height 26
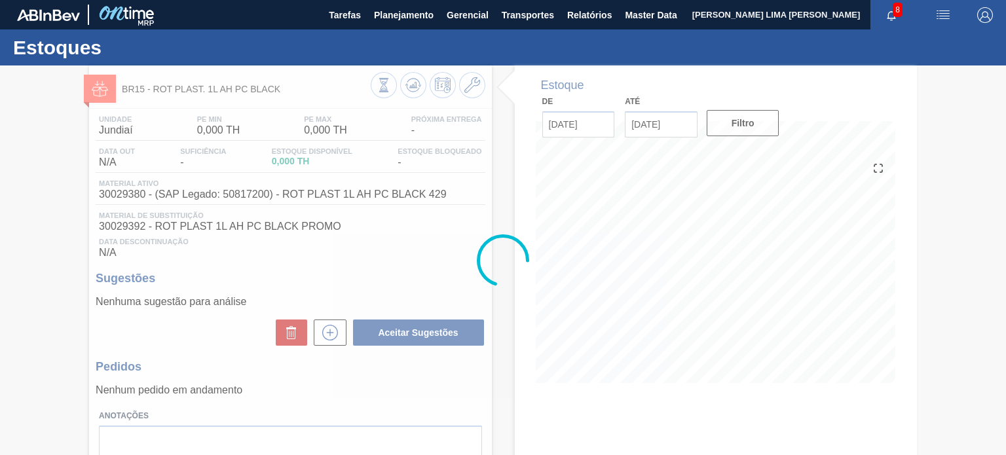
click at [472, 90] on div at bounding box center [503, 261] width 1006 height 390
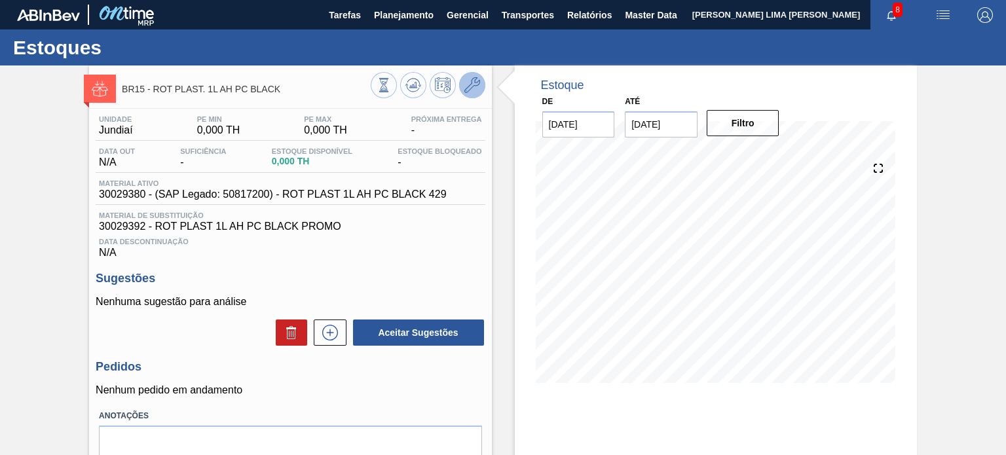
click at [481, 86] on button at bounding box center [472, 85] width 26 height 26
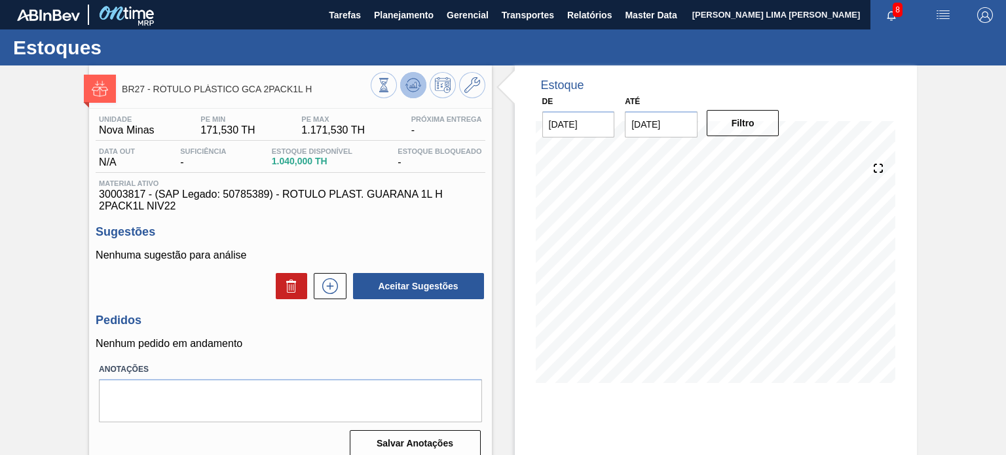
click at [408, 94] on button at bounding box center [413, 85] width 26 height 26
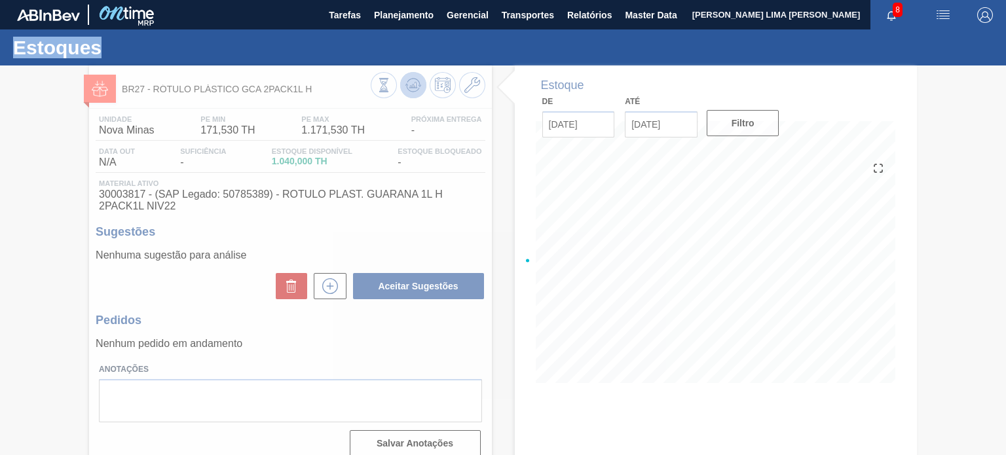
click at [408, 94] on div at bounding box center [503, 261] width 1006 height 390
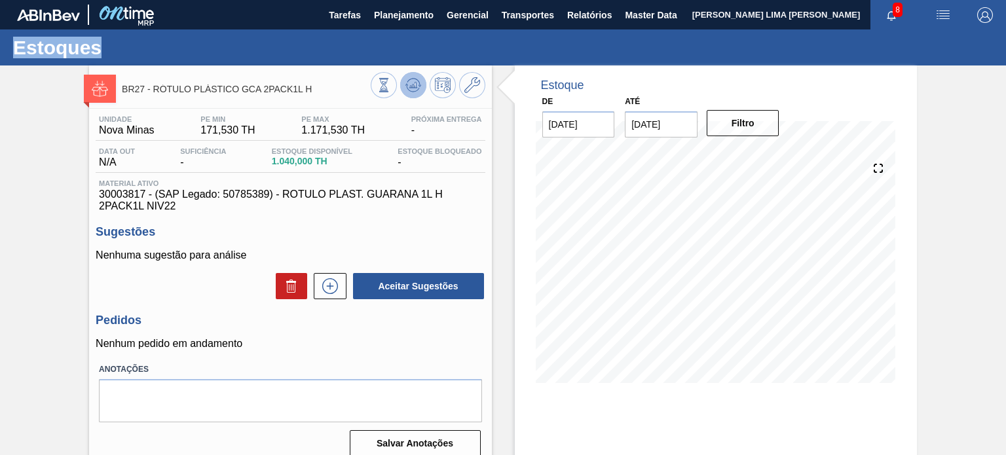
click at [391, 88] on icon at bounding box center [384, 85] width 14 height 14
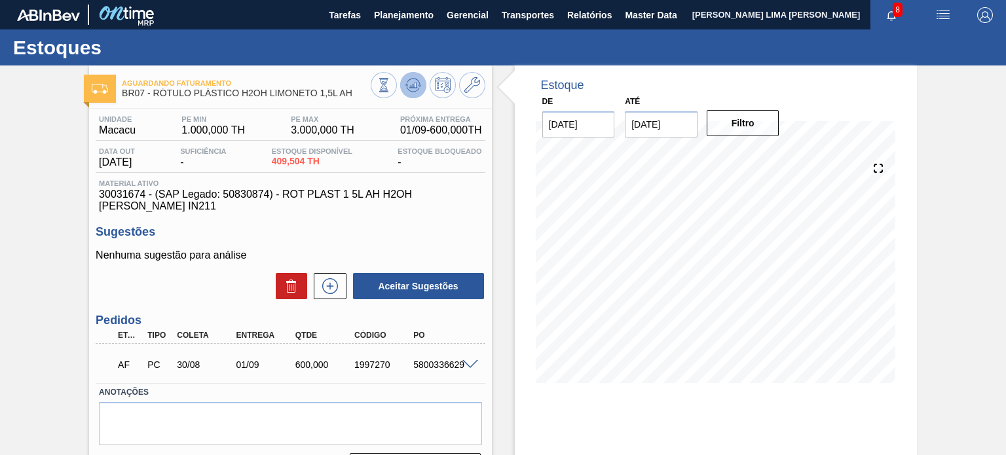
click at [391, 92] on icon at bounding box center [384, 85] width 14 height 14
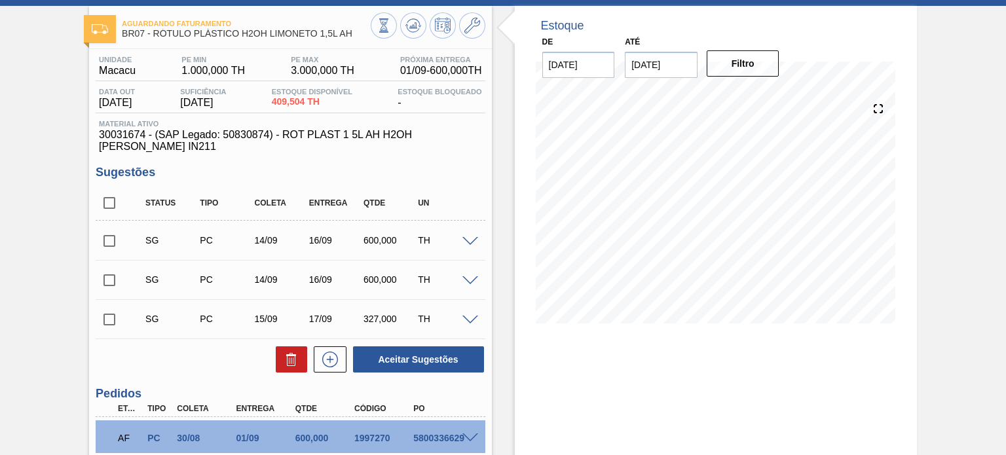
scroll to position [156, 0]
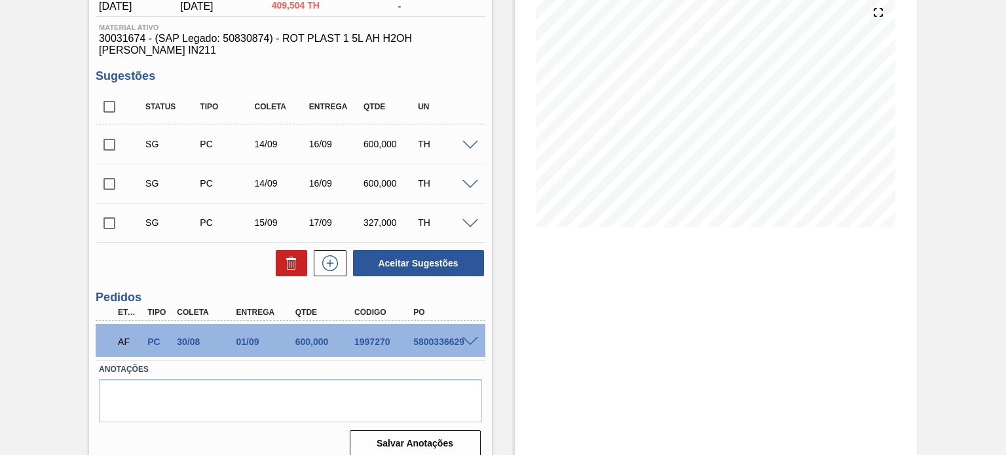
click at [383, 337] on div "1997270" at bounding box center [383, 342] width 65 height 10
click at [382, 337] on div "1997270" at bounding box center [383, 342] width 65 height 10
copy div "1997270"
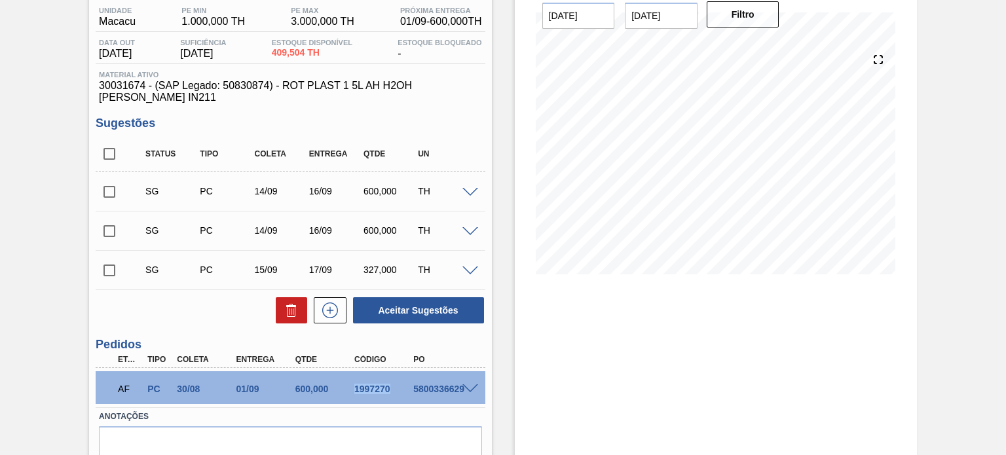
scroll to position [90, 0]
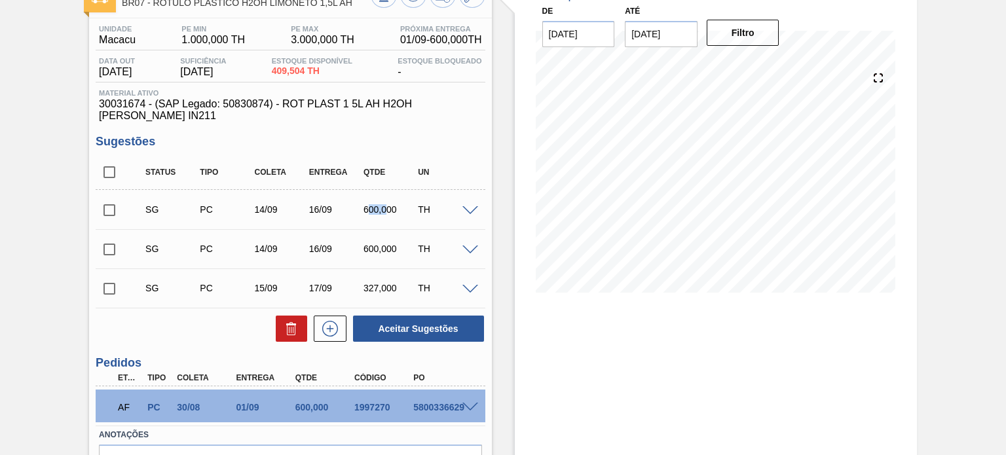
drag, startPoint x: 369, startPoint y: 201, endPoint x: 385, endPoint y: 203, distance: 16.5
click at [385, 204] on div "600,000" at bounding box center [390, 209] width 60 height 10
drag, startPoint x: 360, startPoint y: 239, endPoint x: 380, endPoint y: 246, distance: 20.7
click at [397, 251] on div "SG PC 14/09 16/09 600,000 TH" at bounding box center [290, 249] width 389 height 33
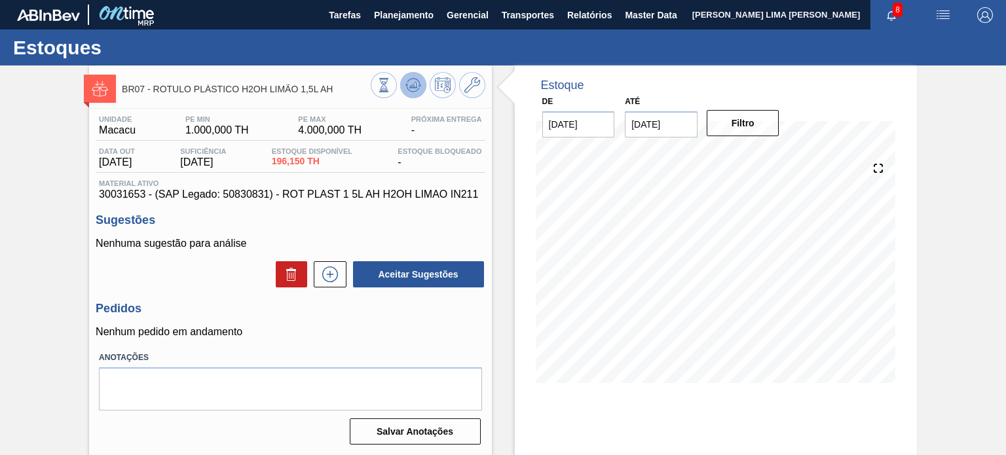
click at [391, 81] on icon at bounding box center [384, 85] width 14 height 14
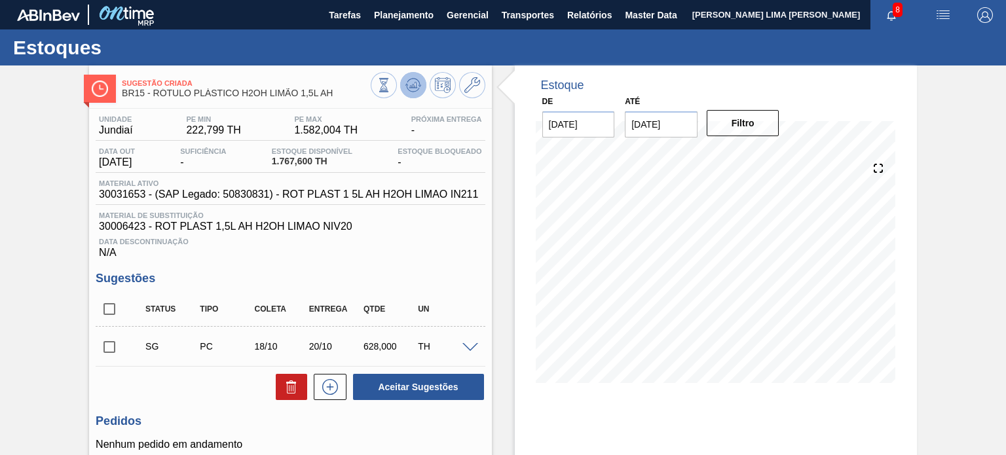
click at [406, 85] on icon at bounding box center [407, 85] width 3 height 2
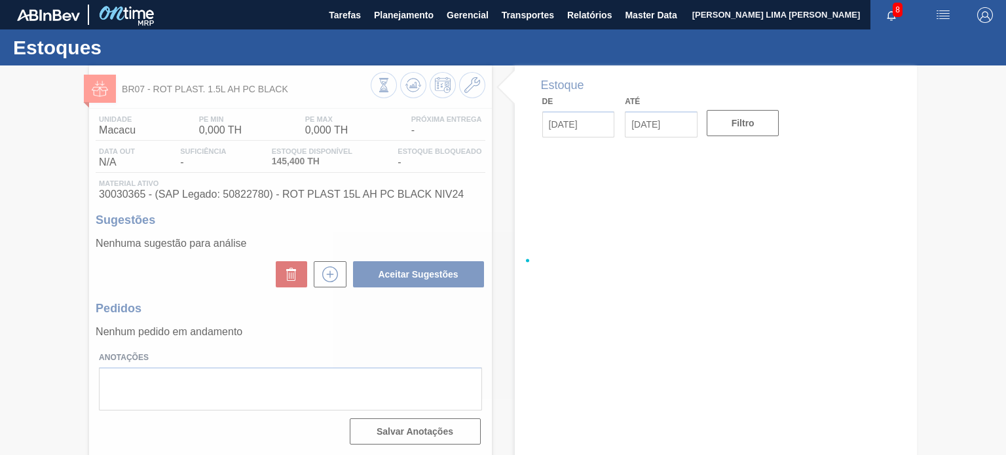
click at [413, 80] on div at bounding box center [503, 261] width 1006 height 390
click at [413, 85] on div at bounding box center [503, 261] width 1006 height 390
click at [413, 86] on div at bounding box center [503, 261] width 1006 height 390
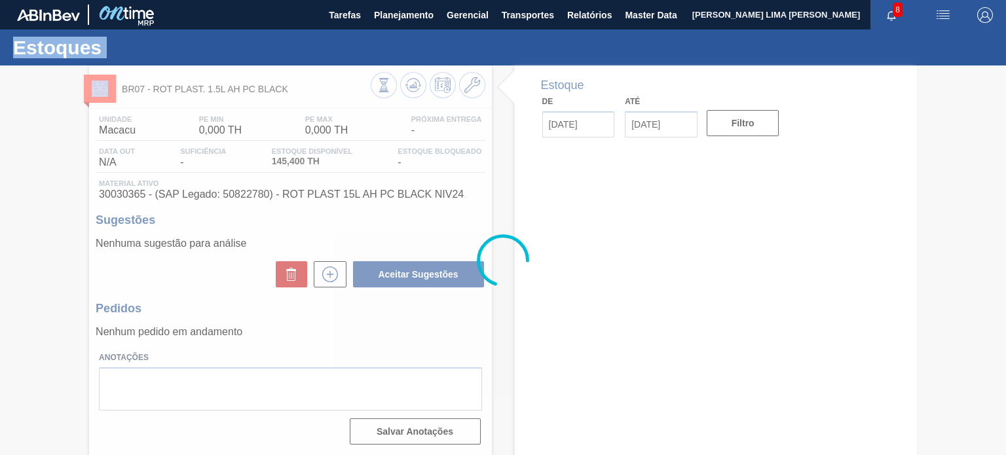
click at [413, 86] on div at bounding box center [503, 261] width 1006 height 390
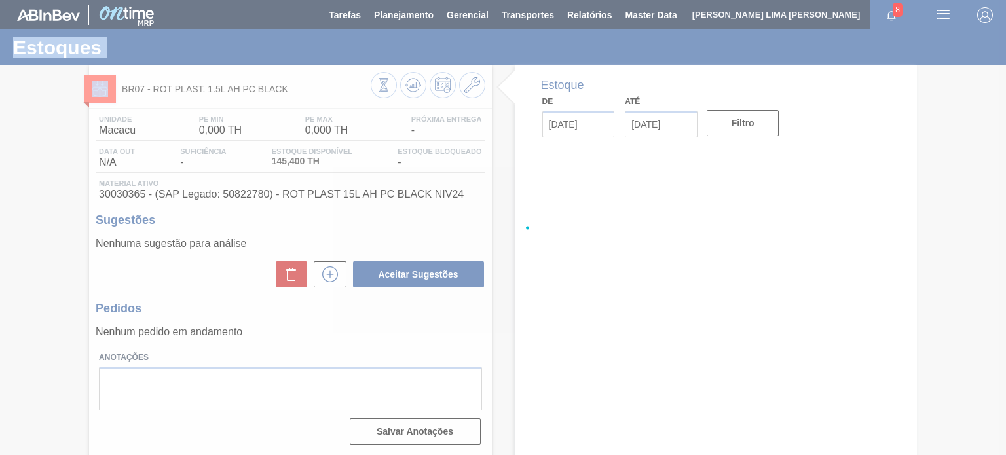
click at [391, 86] on icon at bounding box center [384, 85] width 14 height 14
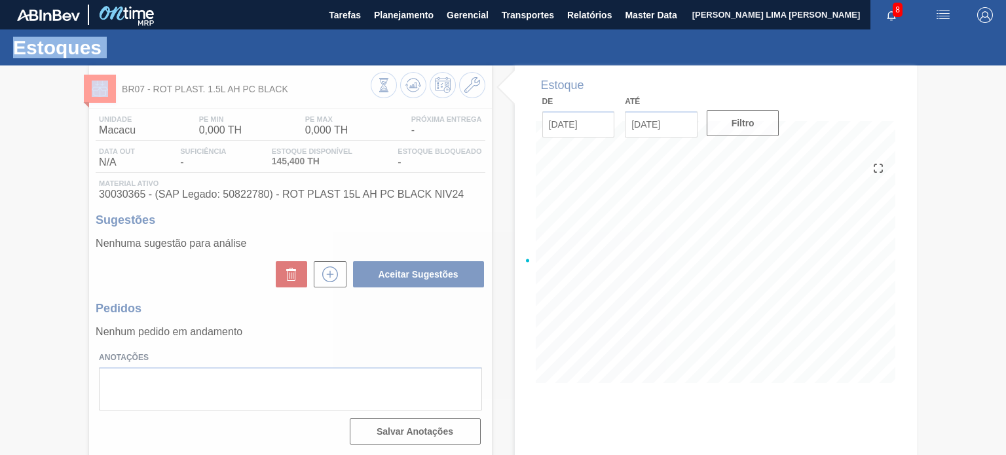
click at [413, 86] on div at bounding box center [503, 261] width 1006 height 390
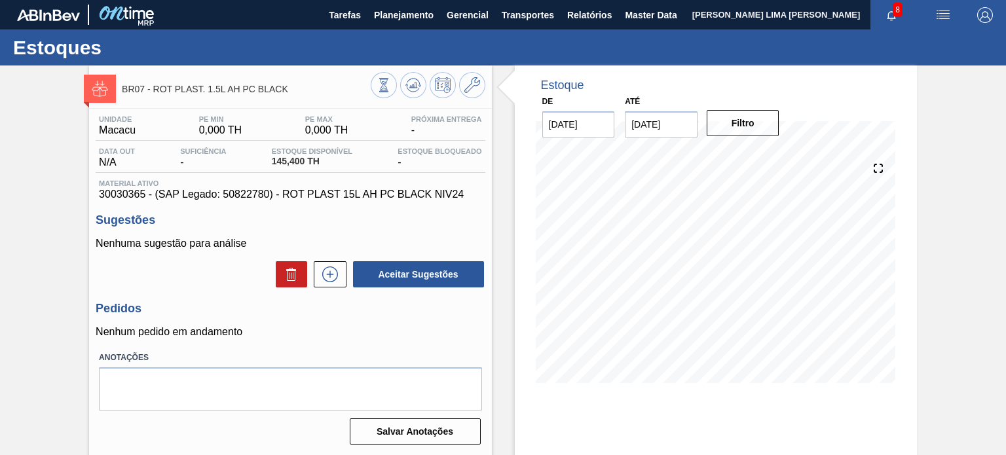
click at [467, 99] on div at bounding box center [428, 86] width 115 height 29
click at [467, 97] on button at bounding box center [472, 85] width 26 height 26
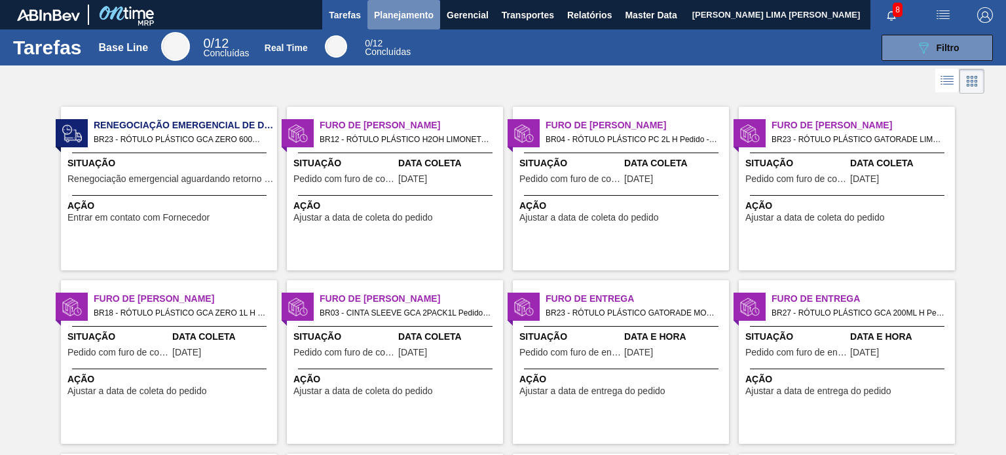
click at [392, 19] on span "Planejamento" at bounding box center [404, 15] width 60 height 16
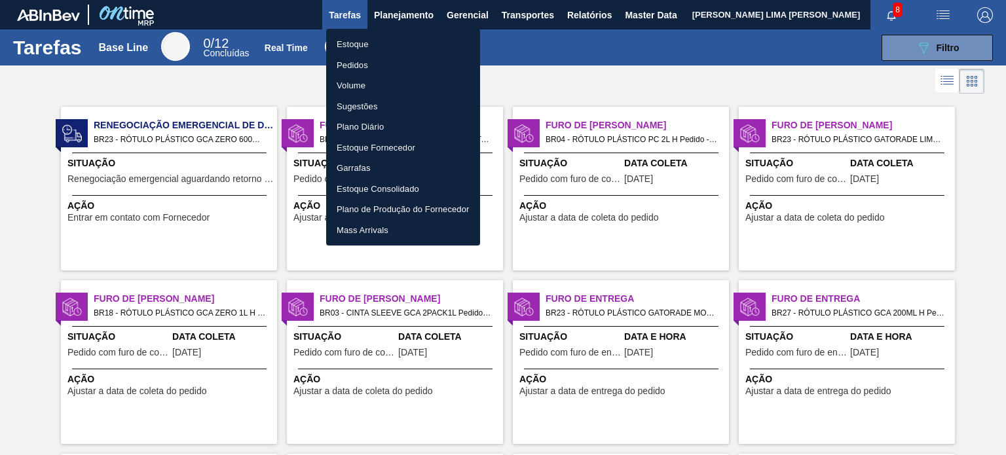
click at [381, 42] on li "Estoque" at bounding box center [403, 44] width 154 height 21
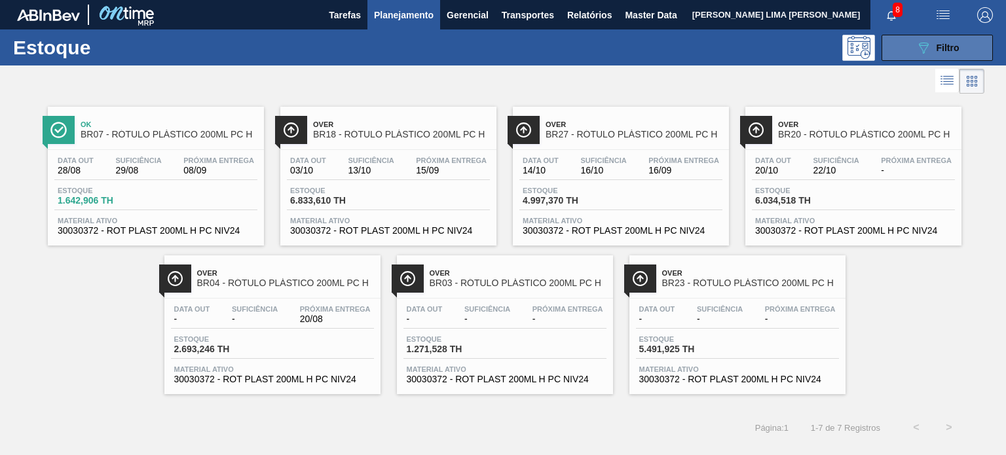
click at [954, 49] on span "Filtro" at bounding box center [948, 48] width 23 height 10
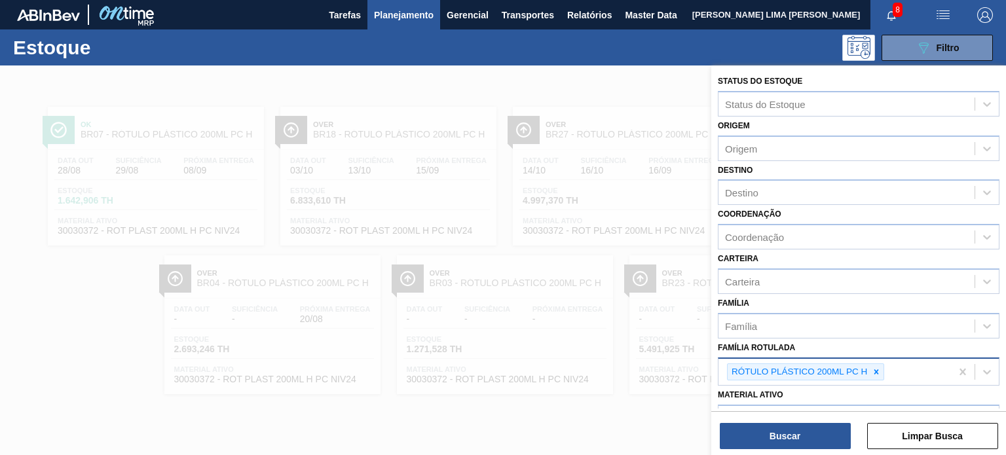
click at [877, 372] on icon at bounding box center [876, 372] width 9 height 9
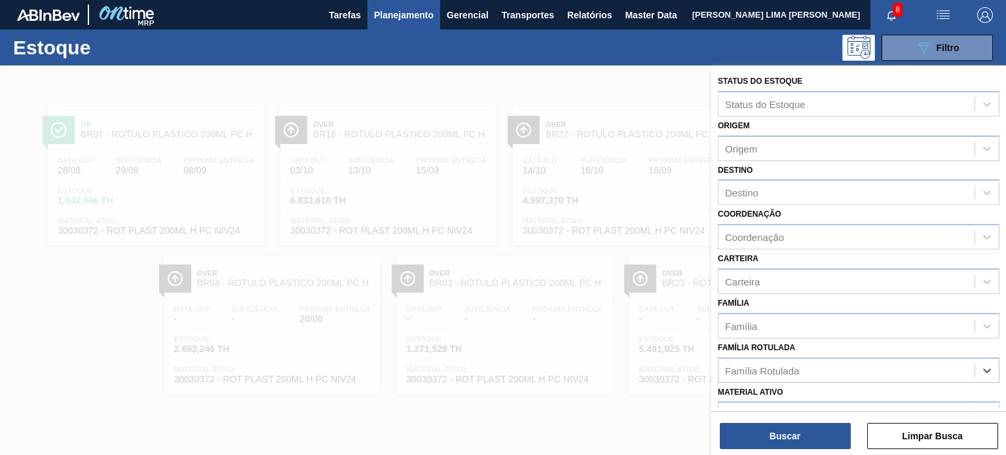
paste Rotulada "RÓTULO PLÁSTICO GCA ZERO 200ML H"
type Rotulada "RÓTULO PLÁSTICO GCA ZERO 200ML H"
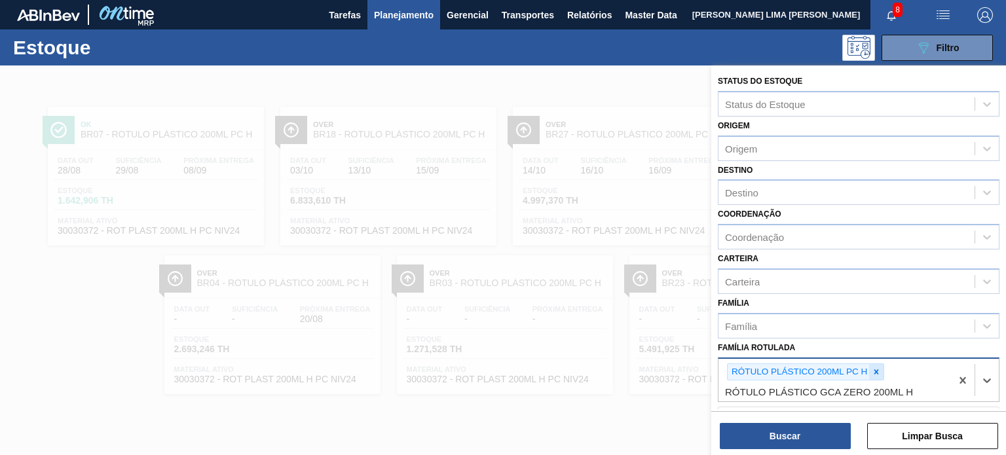
click at [875, 371] on icon at bounding box center [877, 372] width 5 height 5
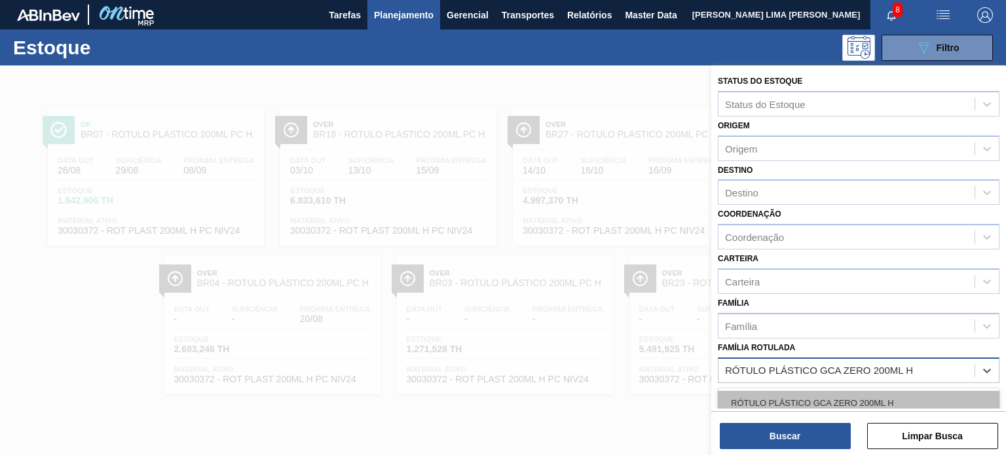
click at [835, 393] on div "RÓTULO PLÁSTICO GCA ZERO 200ML H" at bounding box center [859, 403] width 282 height 24
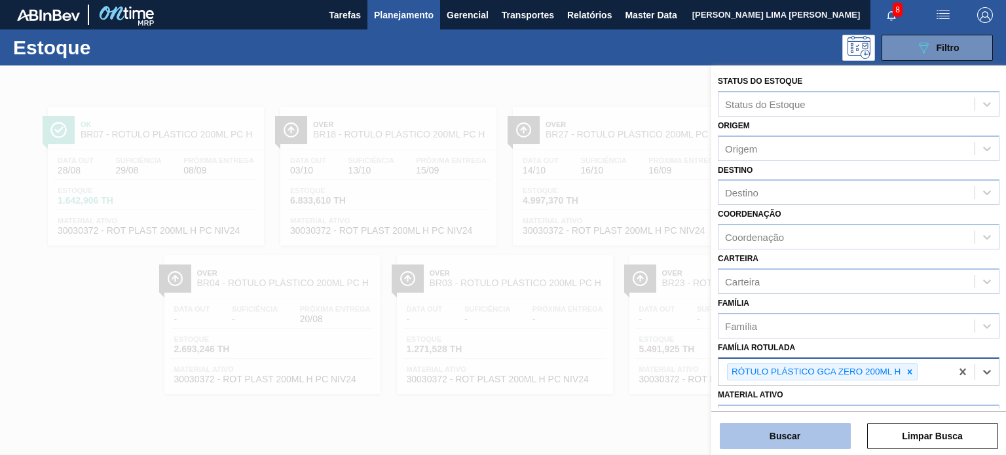
click at [813, 434] on button "Buscar" at bounding box center [785, 436] width 131 height 26
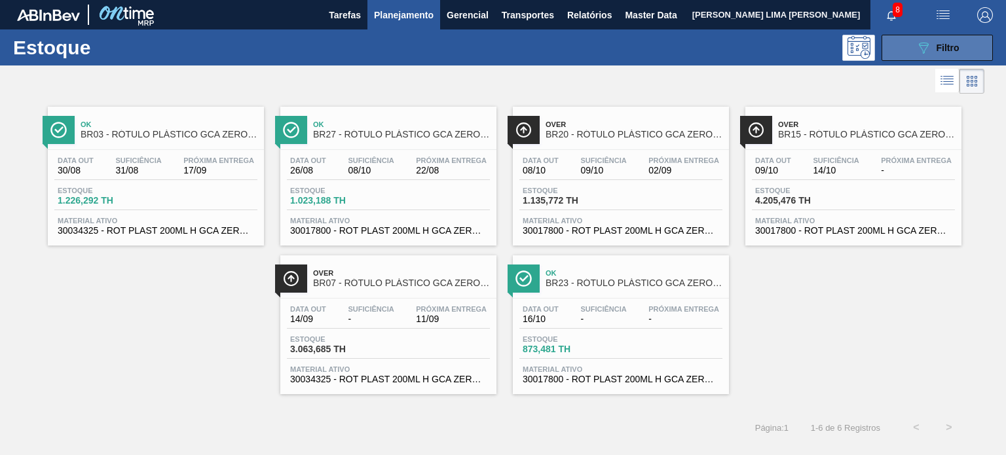
click at [940, 45] on span "Filtro" at bounding box center [948, 48] width 23 height 10
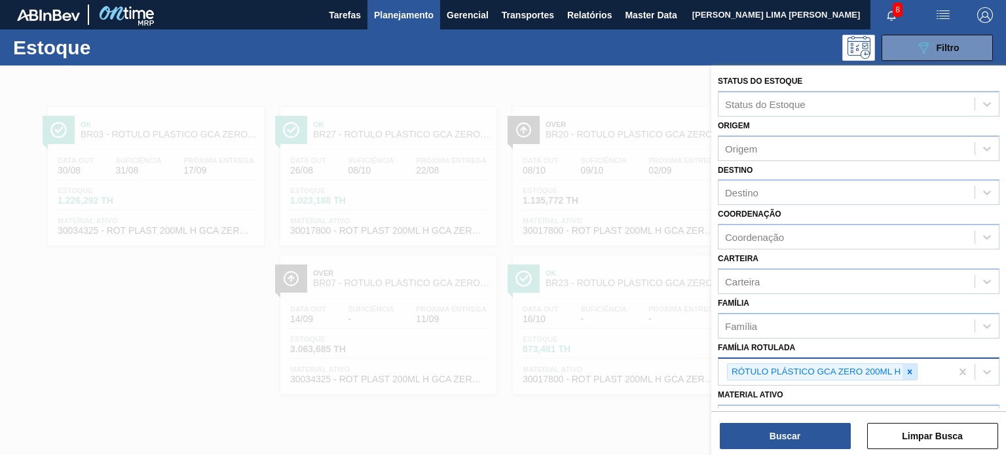
click at [907, 369] on icon at bounding box center [910, 372] width 9 height 9
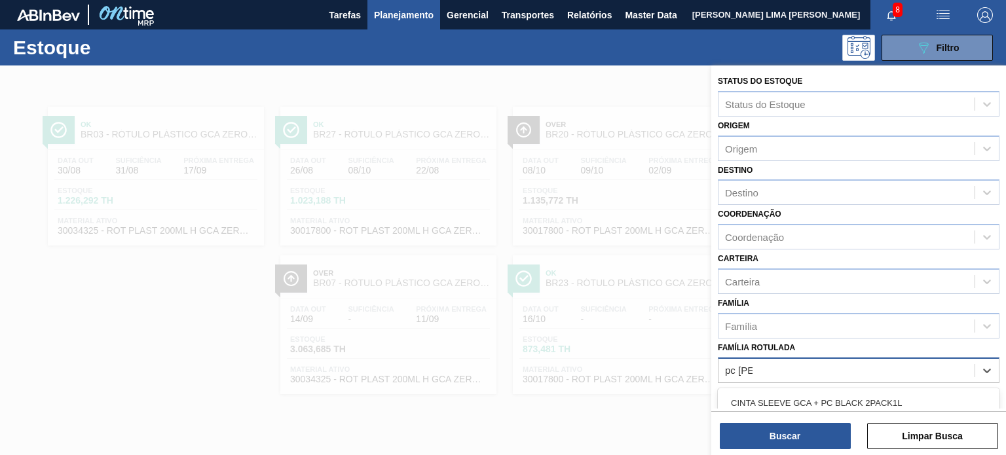
type Rotulada "pc black"
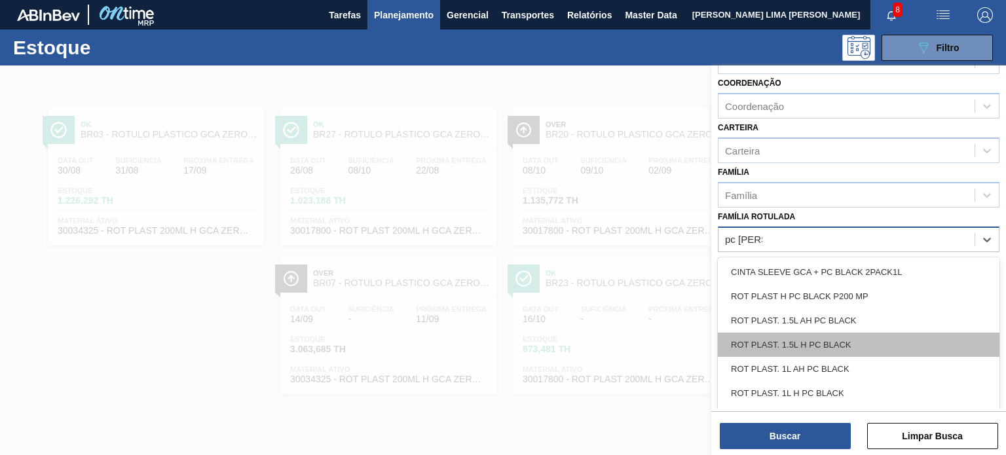
scroll to position [51, 0]
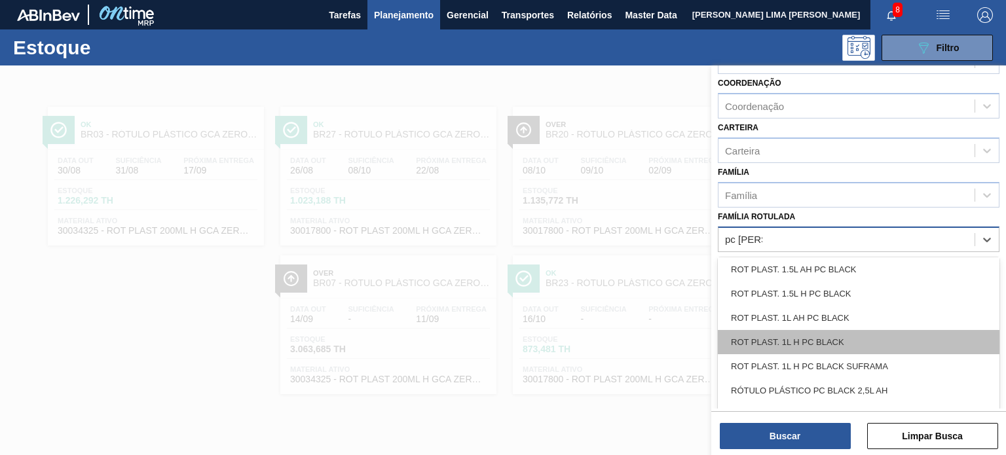
click at [883, 330] on div "ROT PLAST. 1L H PC BLACK" at bounding box center [859, 342] width 282 height 24
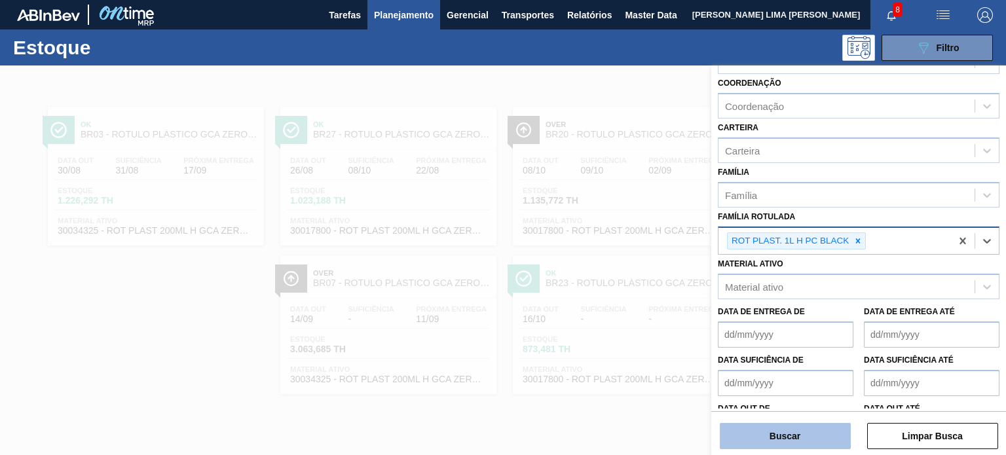
click at [814, 429] on button "Buscar" at bounding box center [785, 436] width 131 height 26
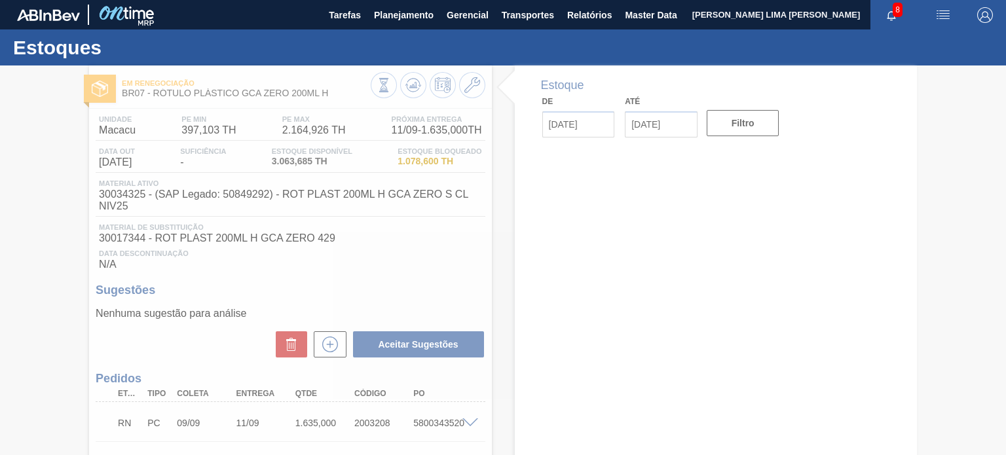
click at [405, 88] on div at bounding box center [503, 261] width 1006 height 390
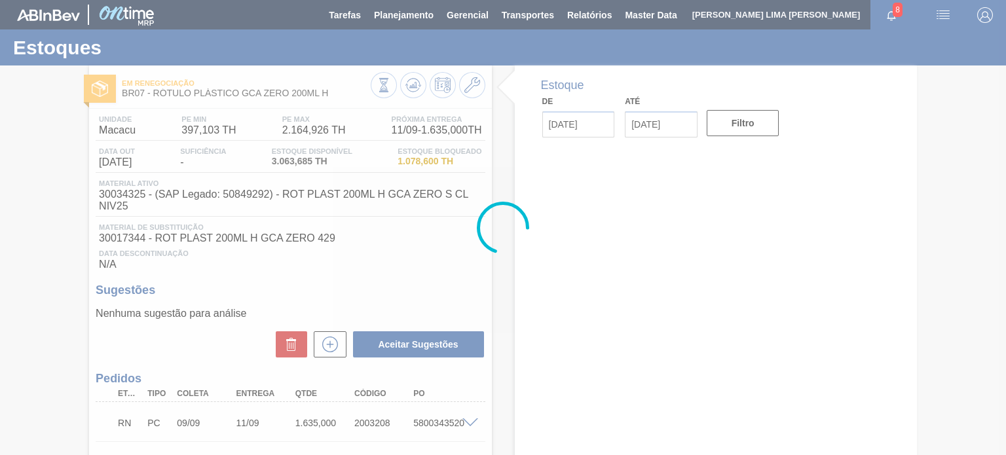
click at [405, 88] on div at bounding box center [503, 227] width 1006 height 455
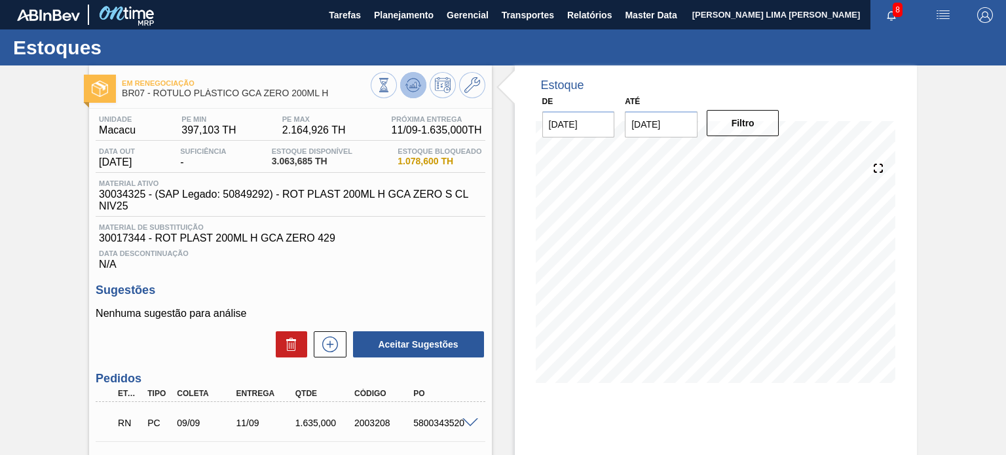
click at [391, 88] on icon at bounding box center [384, 85] width 14 height 14
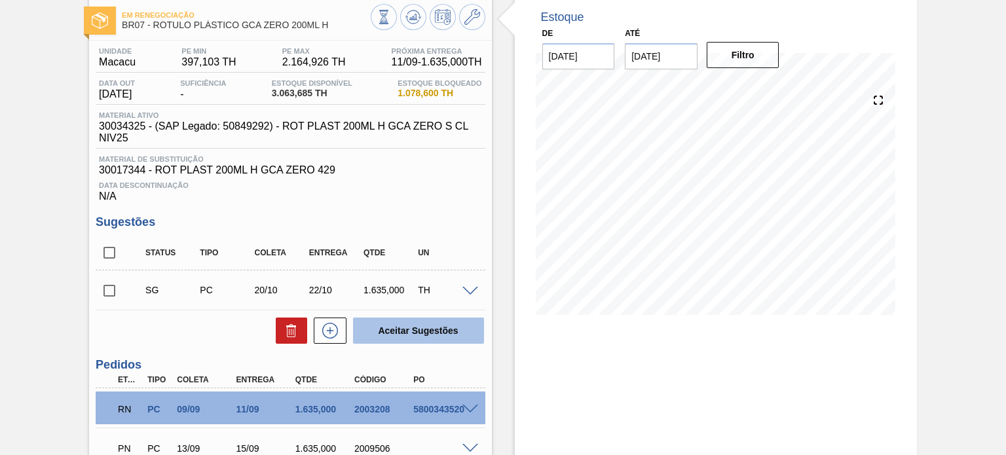
scroll to position [197, 0]
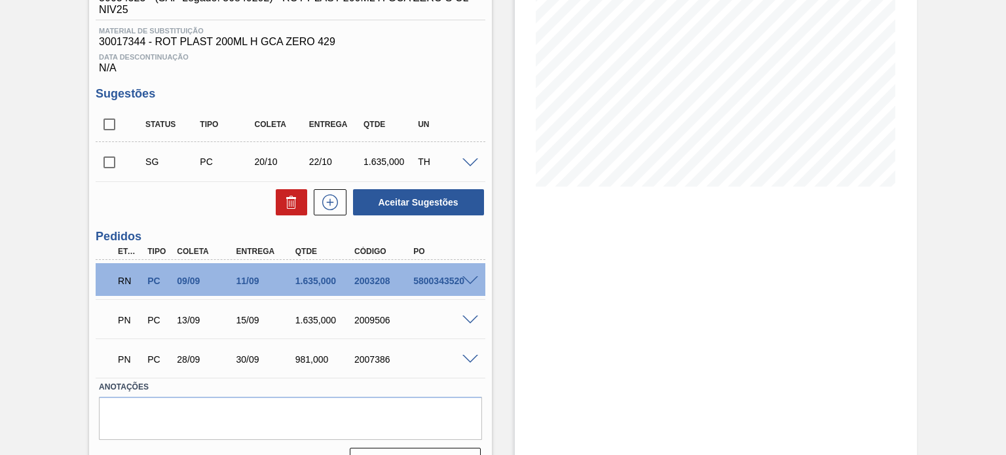
click at [468, 272] on div "RN PC 09/09 11/09 1.635,000 2003208 5800343520" at bounding box center [290, 279] width 389 height 33
click at [467, 279] on span at bounding box center [471, 282] width 16 height 10
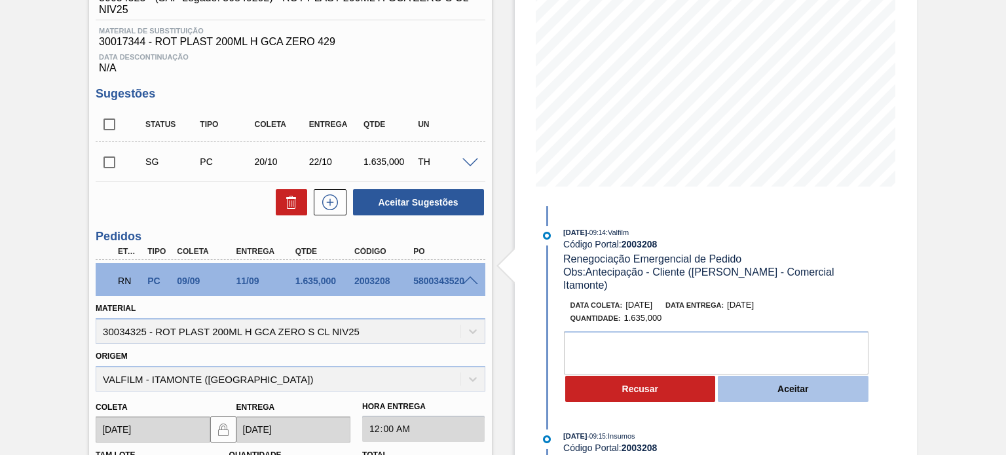
click at [806, 376] on button "Aceitar" at bounding box center [793, 389] width 151 height 26
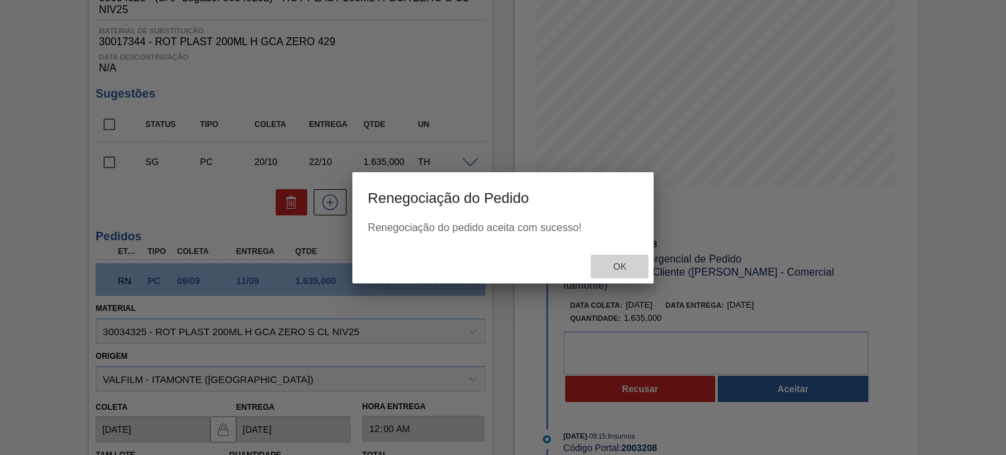
click at [624, 275] on div "Ok" at bounding box center [620, 267] width 58 height 24
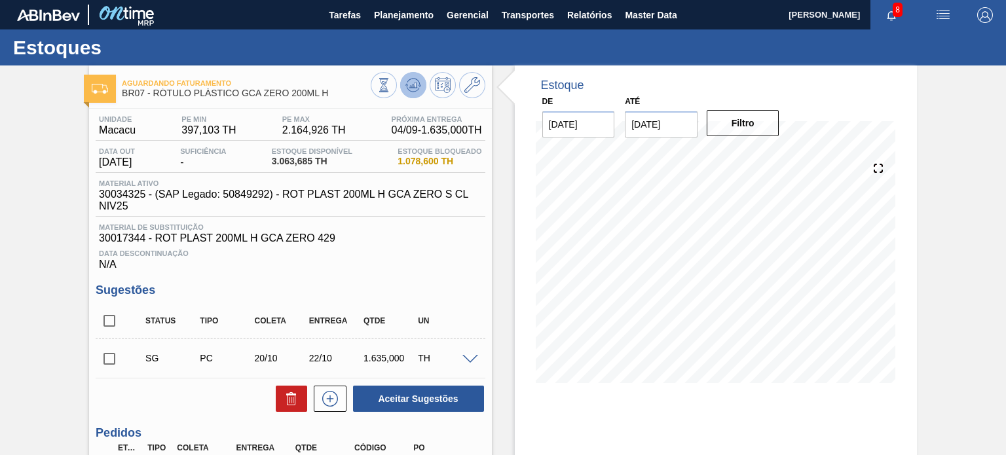
click at [391, 85] on icon at bounding box center [384, 85] width 14 height 14
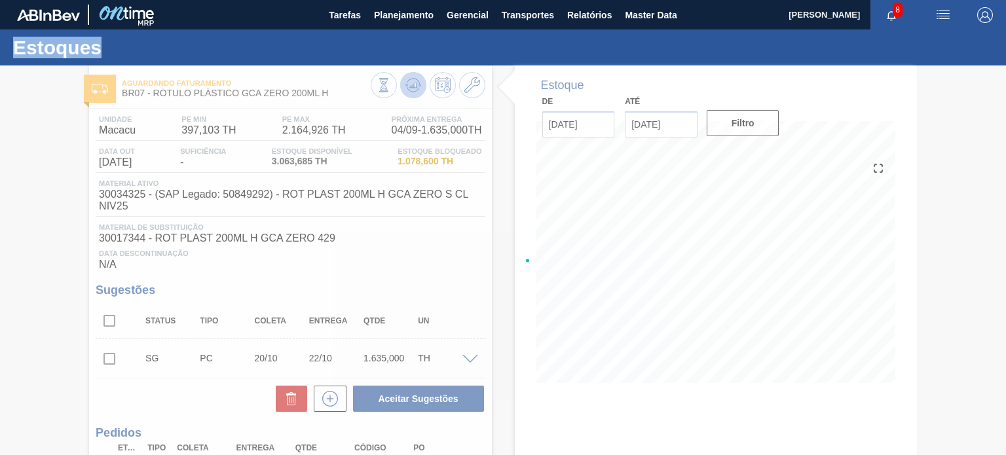
click at [404, 85] on div at bounding box center [503, 261] width 1006 height 390
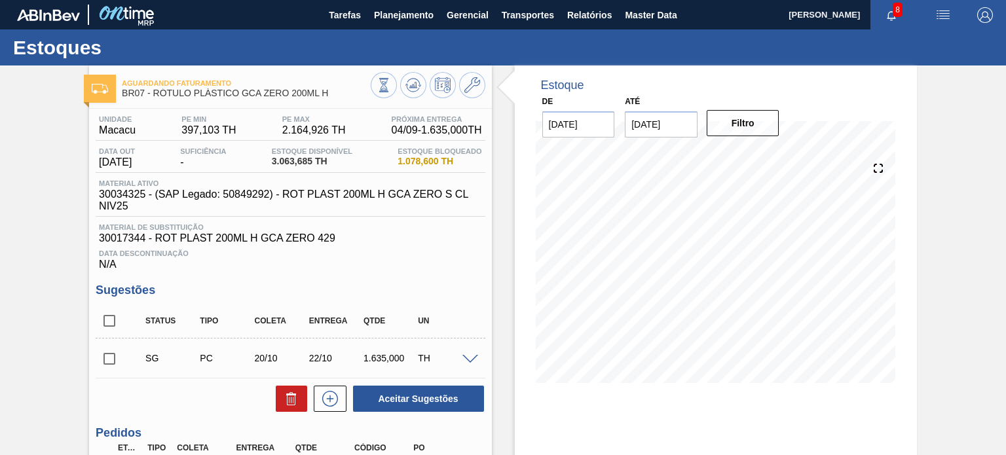
click at [492, 227] on div "Estoque De 15/08/2025 Até 31/01/2026 Filtro 15/08 Projeção de Estoque 3,063.685…" at bounding box center [704, 374] width 425 height 617
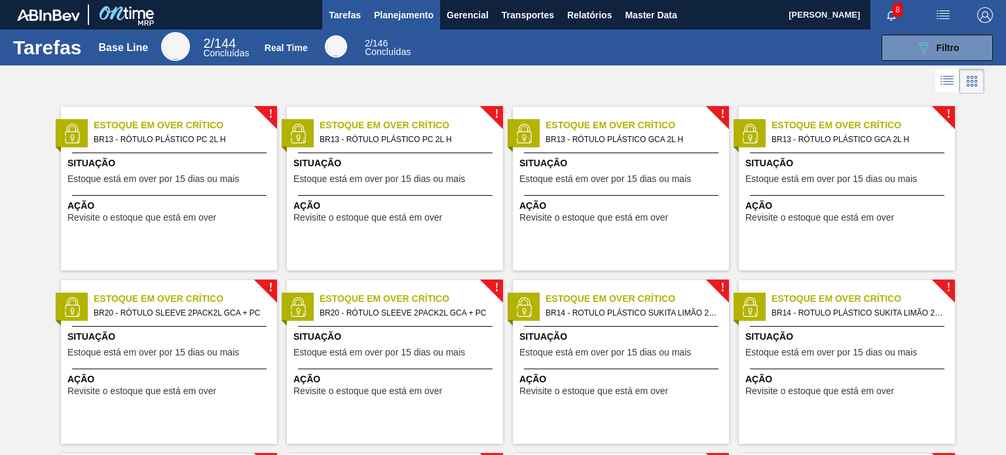
click at [389, 15] on span "Planejamento" at bounding box center [404, 15] width 60 height 16
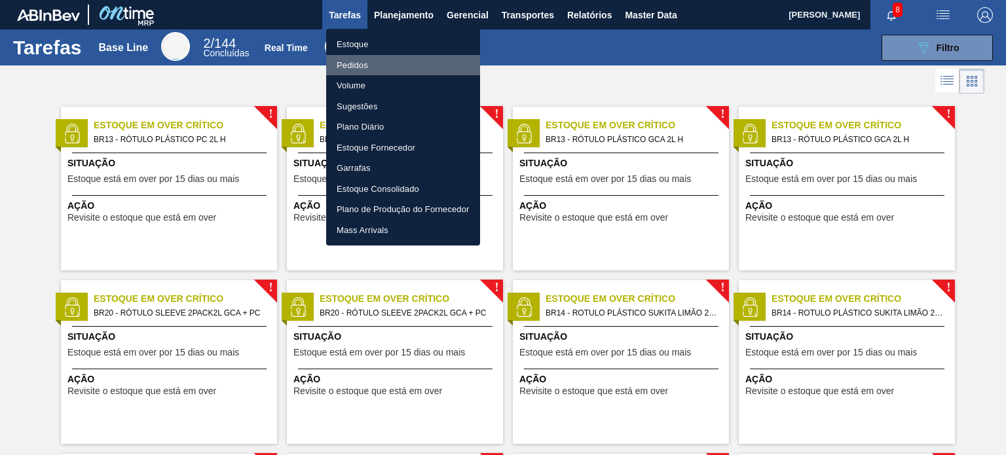
click at [357, 64] on li "Pedidos" at bounding box center [403, 65] width 154 height 21
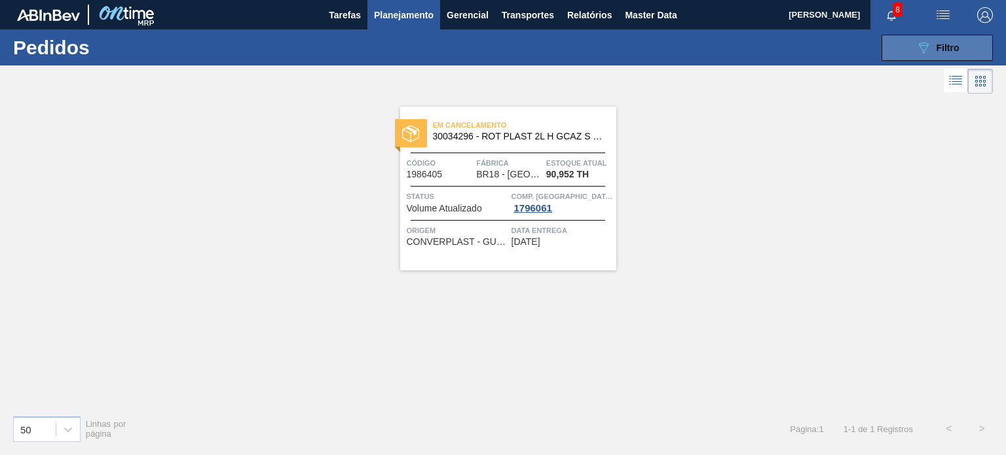
click at [915, 47] on button "089F7B8B-B2A5-4AFE-B5C0-19BA573D28AC Filtro" at bounding box center [937, 48] width 111 height 26
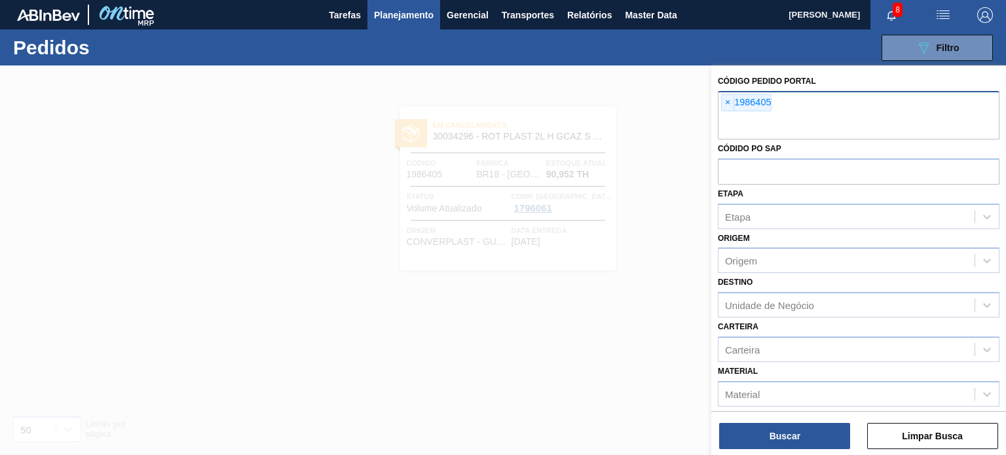
click at [724, 108] on span "×" at bounding box center [728, 103] width 12 height 16
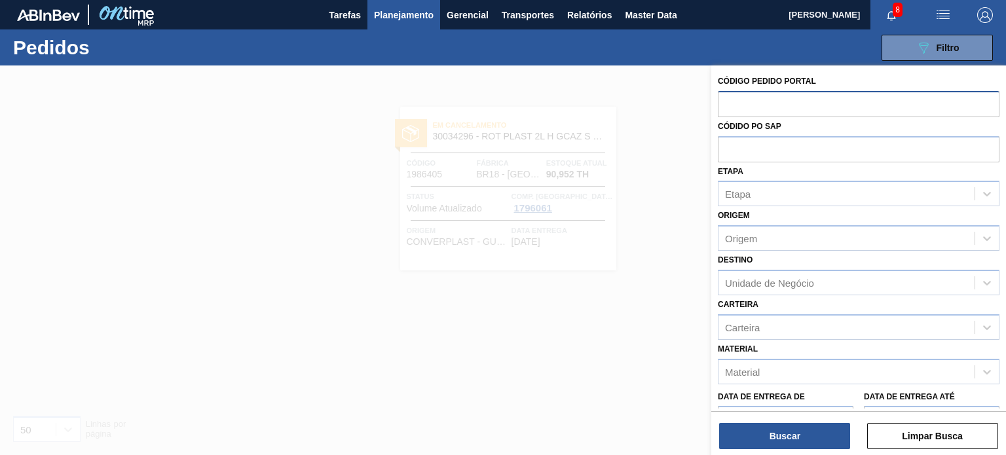
paste input "1984098"
type input "1984098"
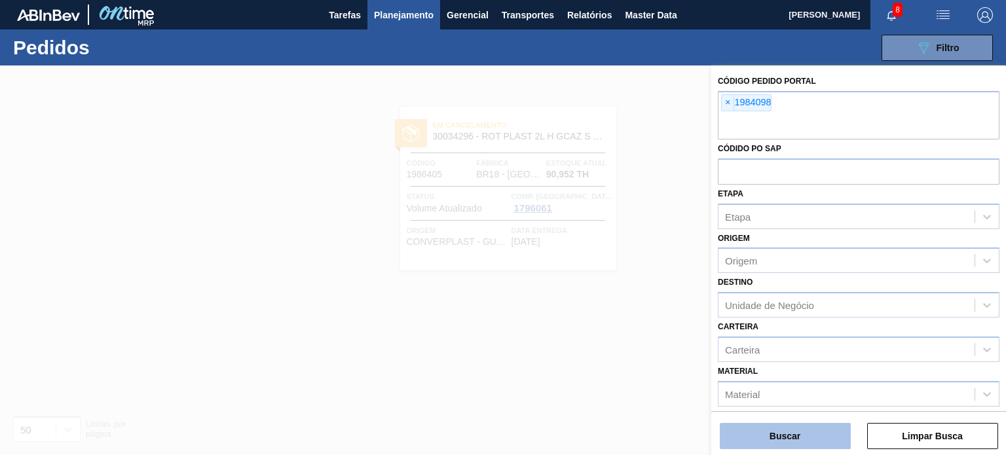
click at [784, 447] on div "Código Pedido Portal × 1984098 Códido PO SAP Etapa Etapa Origem Origem Destino …" at bounding box center [859, 262] width 295 height 392
click at [784, 447] on button "Buscar" at bounding box center [785, 436] width 131 height 26
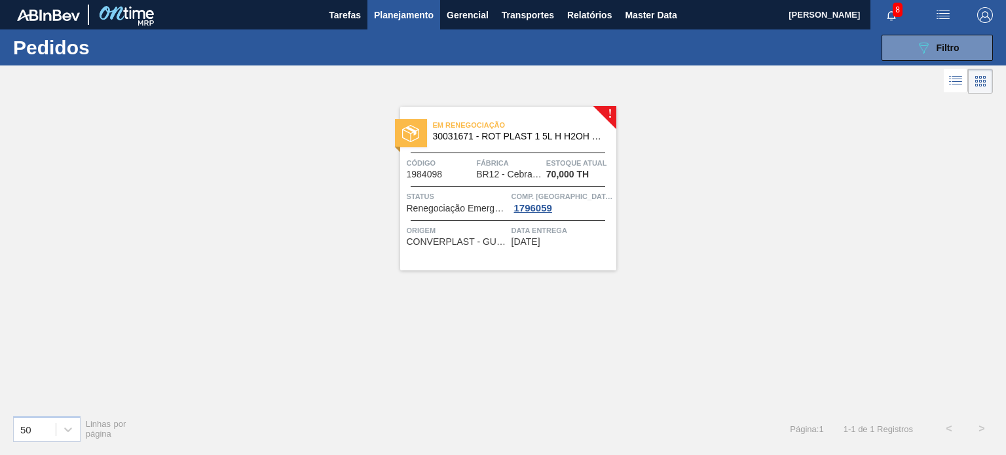
click at [406, 26] on button "Planejamento" at bounding box center [404, 14] width 73 height 29
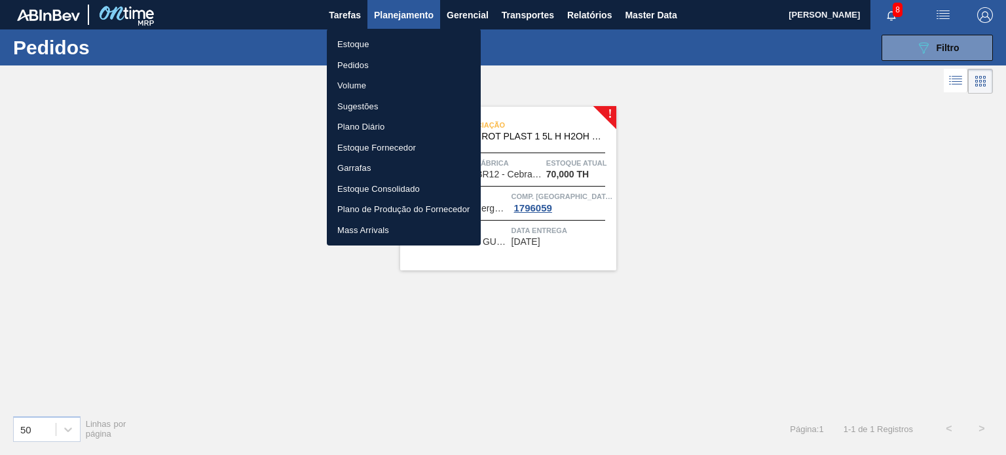
click at [359, 48] on li "Estoque" at bounding box center [404, 44] width 154 height 21
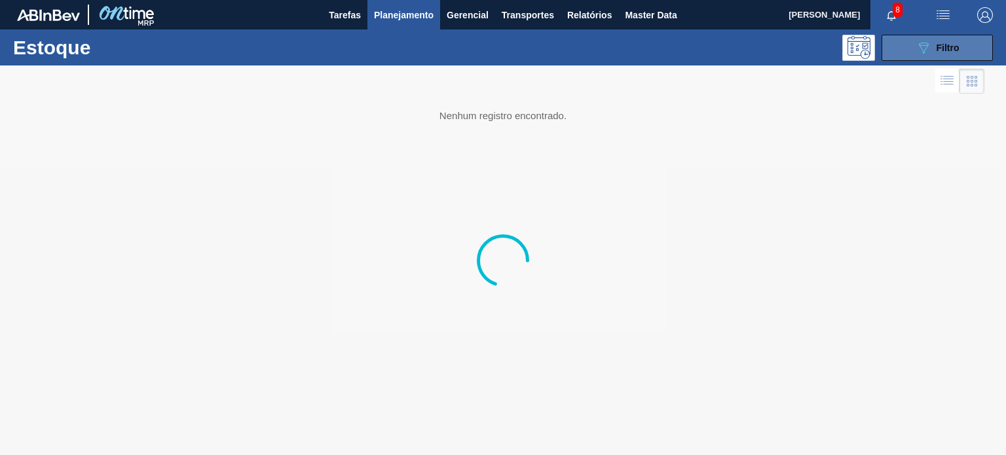
click at [963, 54] on button "089F7B8B-B2A5-4AFE-B5C0-19BA573D28AC Filtro" at bounding box center [937, 48] width 111 height 26
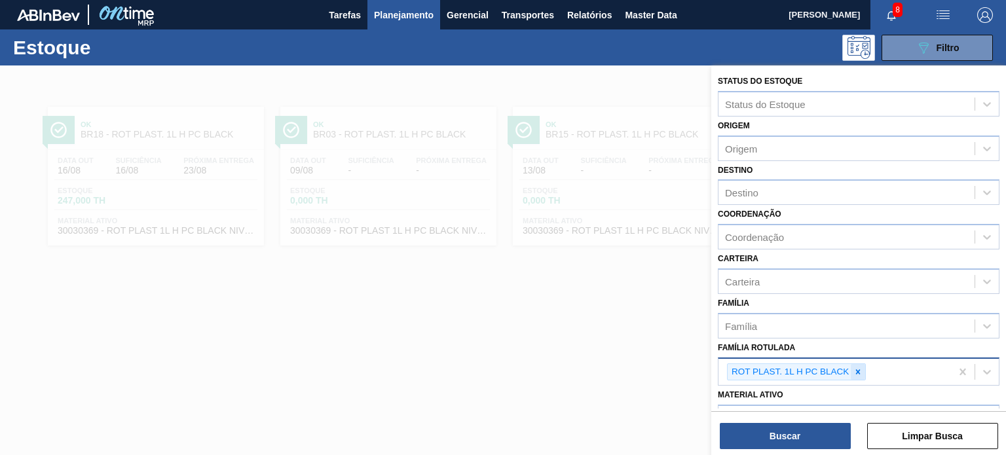
click at [860, 368] on icon at bounding box center [858, 372] width 9 height 9
type Rotulada "gca 1,5"
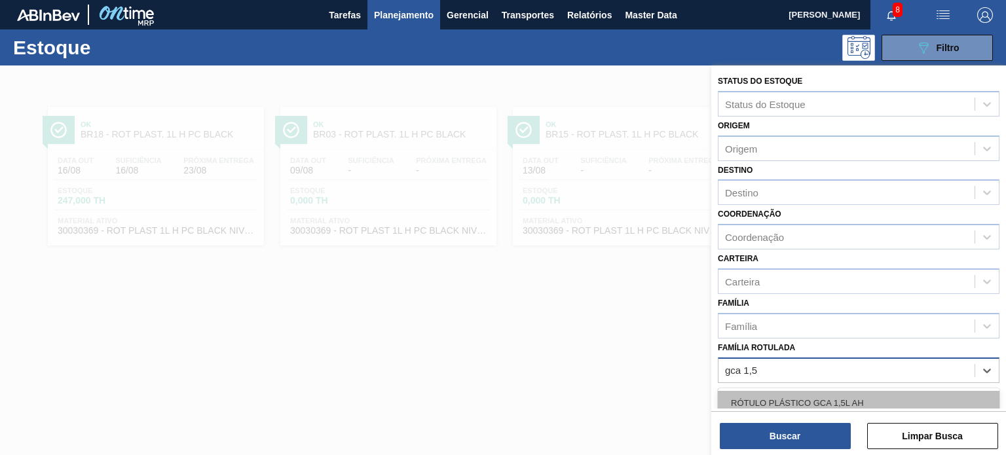
click at [851, 395] on div "RÓTULO PLÁSTICO GCA 1,5L AH" at bounding box center [859, 403] width 282 height 24
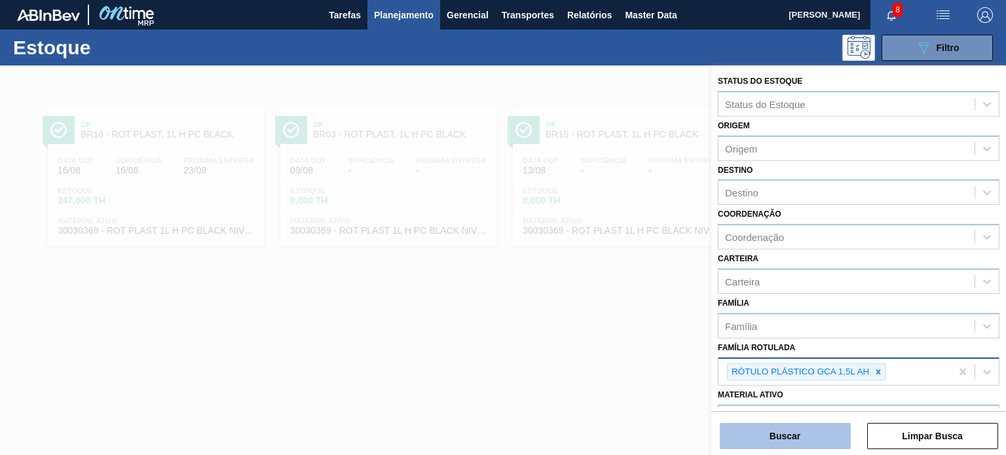
click at [828, 434] on button "Buscar" at bounding box center [785, 436] width 131 height 26
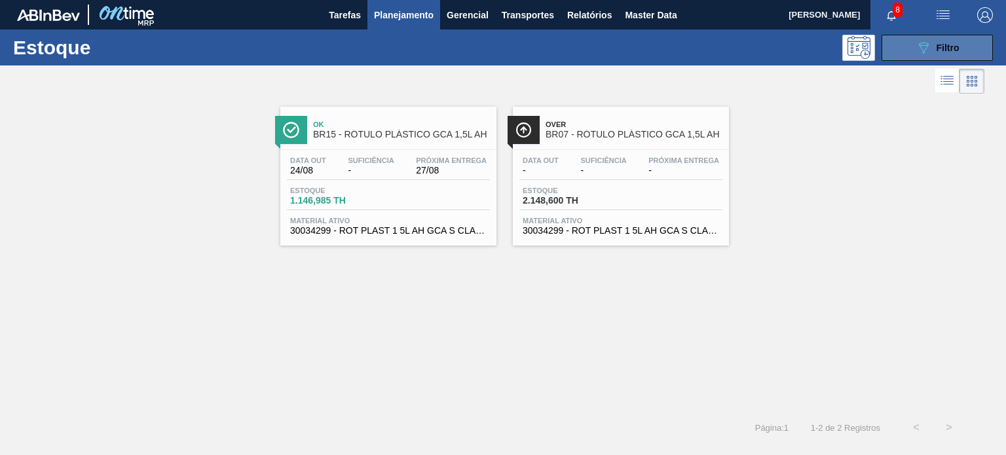
click at [915, 60] on button "089F7B8B-B2A5-4AFE-B5C0-19BA573D28AC Filtro" at bounding box center [937, 48] width 111 height 26
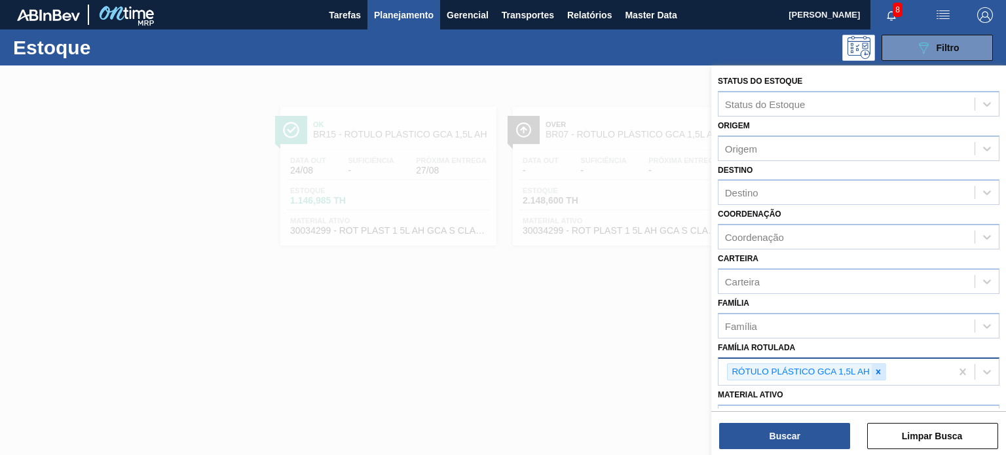
click at [881, 373] on icon at bounding box center [878, 372] width 9 height 9
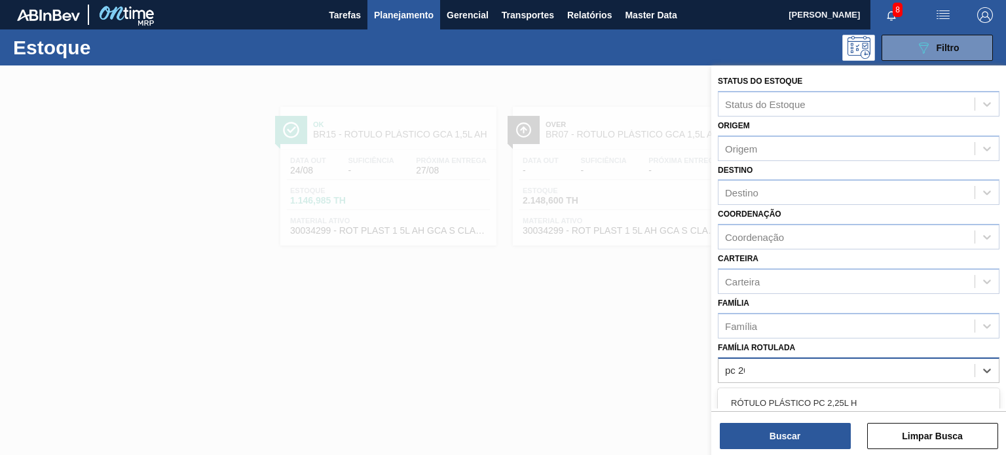
type Rotulada "pc 200"
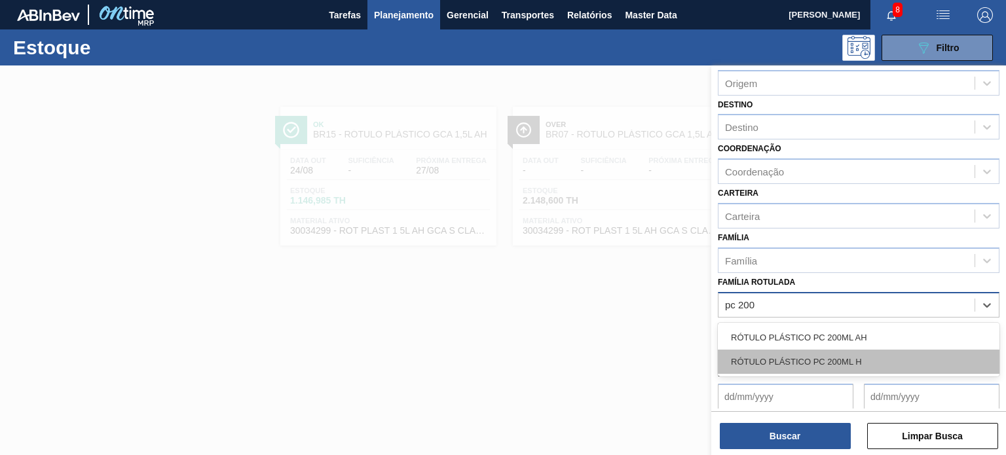
click at [894, 360] on div "RÓTULO PLÁSTICO PC 200ML H" at bounding box center [859, 362] width 282 height 24
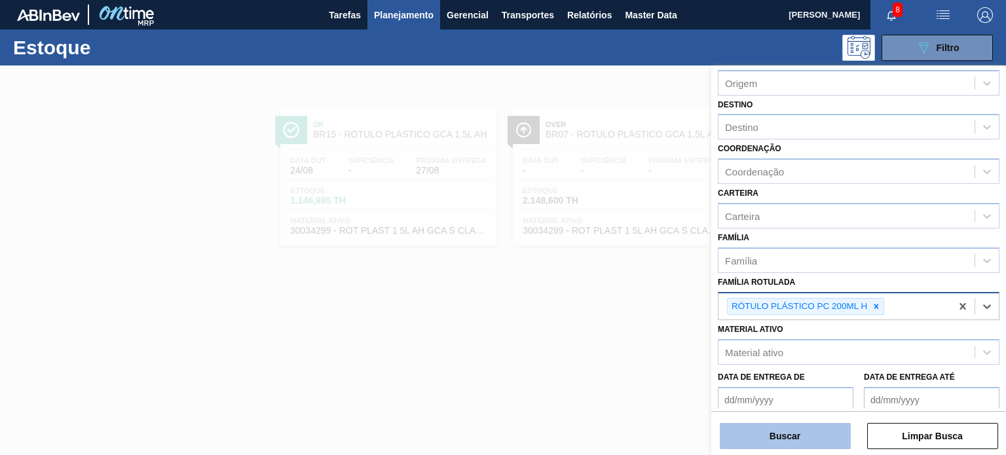
click at [833, 437] on button "Buscar" at bounding box center [785, 436] width 131 height 26
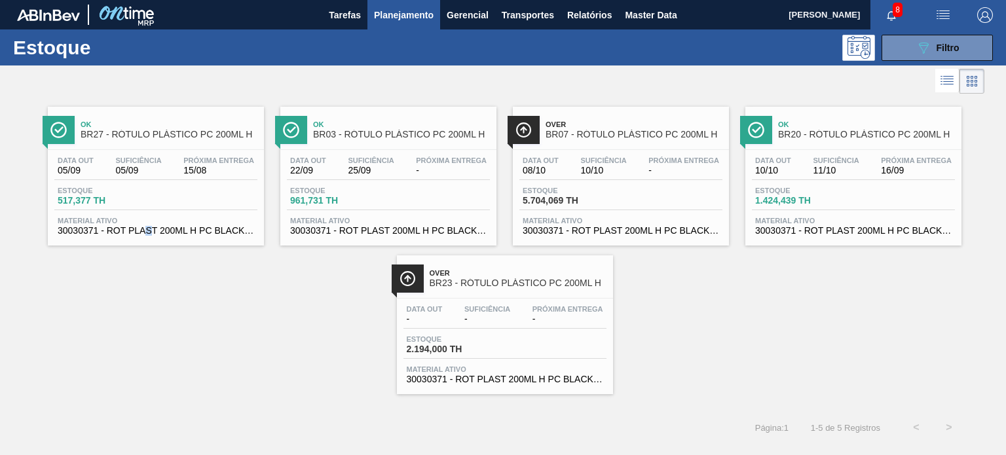
drag, startPoint x: 181, startPoint y: 147, endPoint x: 149, endPoint y: 314, distance: 170.3
click at [149, 314] on div "Ok BR27 - RÓTULO PLÁSTICO PC 200ML H Data out 05/09 Suficiência 05/09 Próxima E…" at bounding box center [503, 245] width 1006 height 297
click at [974, 52] on button "089F7B8B-B2A5-4AFE-B5C0-19BA573D28AC Filtro" at bounding box center [937, 48] width 111 height 26
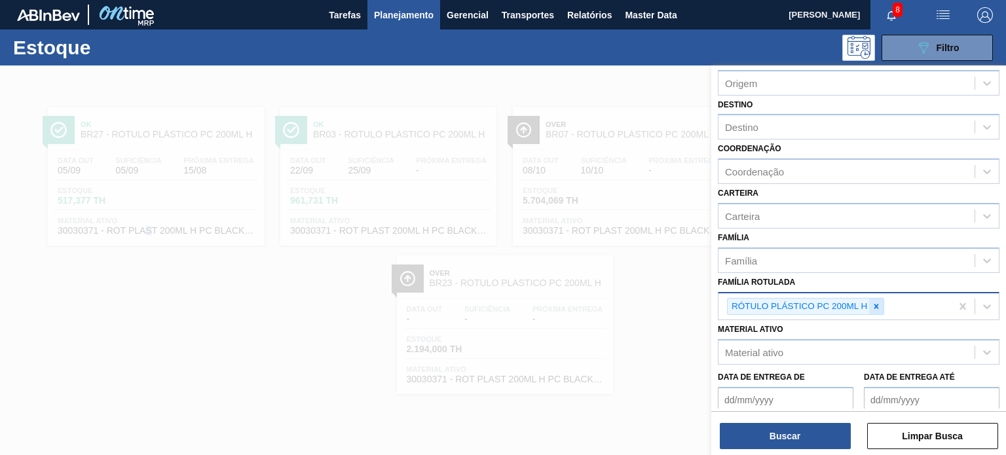
click at [882, 303] on div at bounding box center [876, 307] width 14 height 16
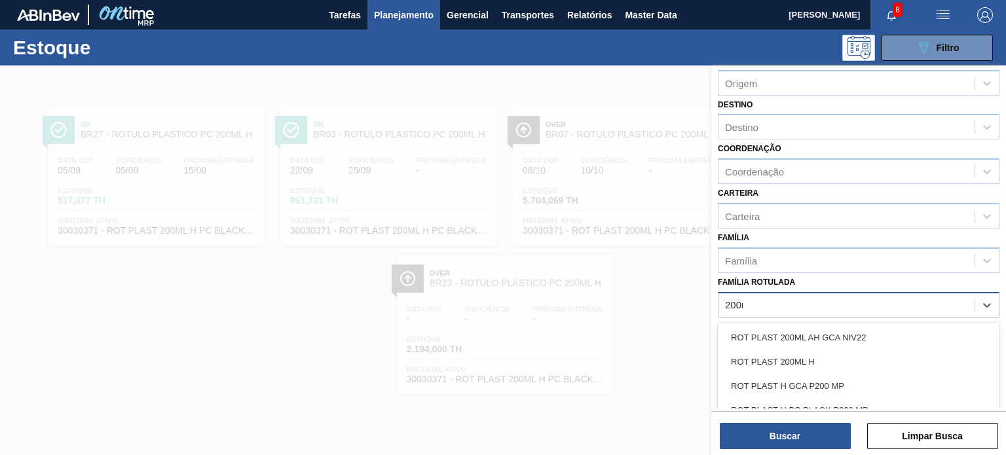
type Rotulada "200ml"
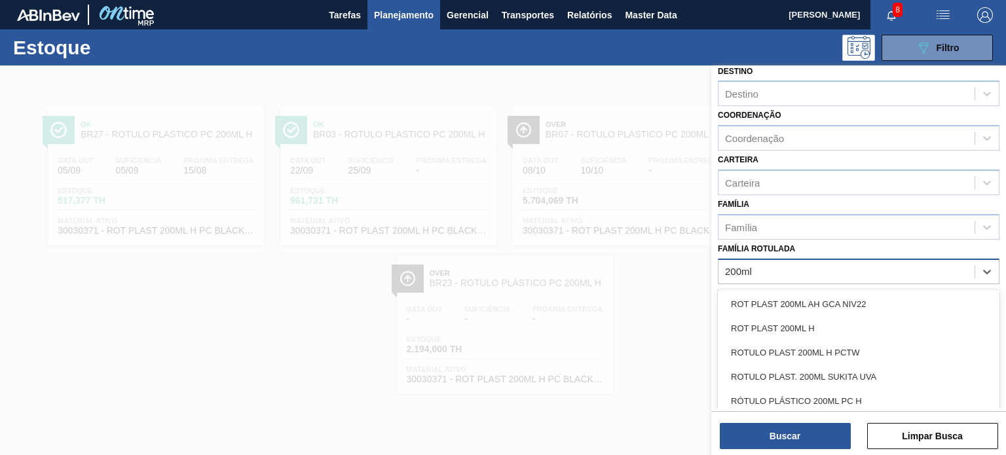
scroll to position [131, 0]
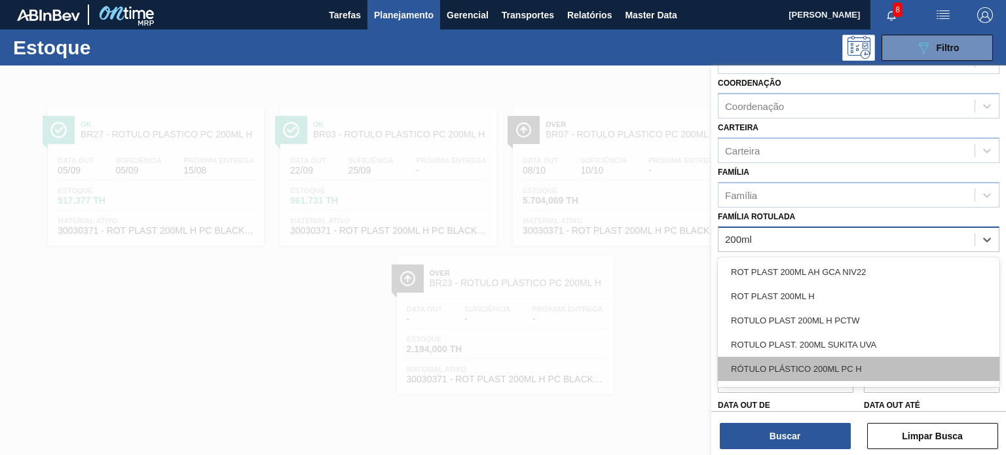
click at [845, 361] on div "RÓTULO PLÁSTICO 200ML PC H" at bounding box center [859, 369] width 282 height 24
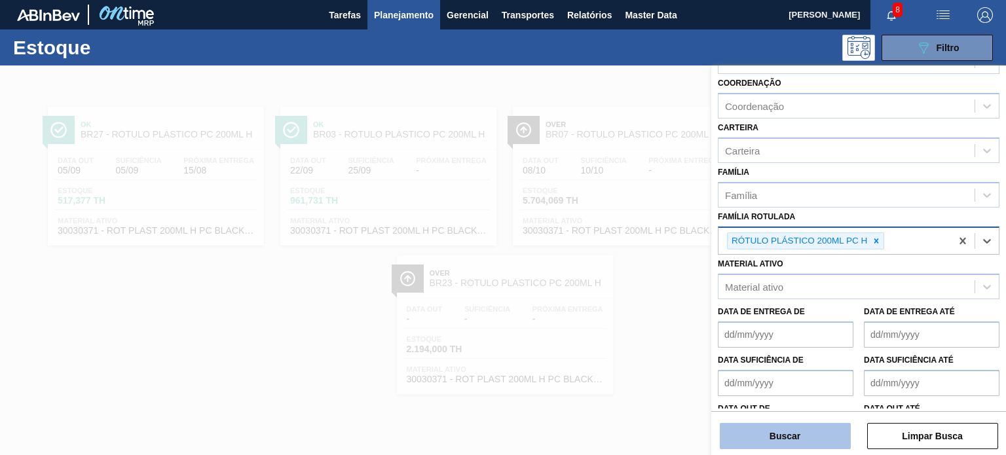
click at [805, 430] on button "Buscar" at bounding box center [785, 436] width 131 height 26
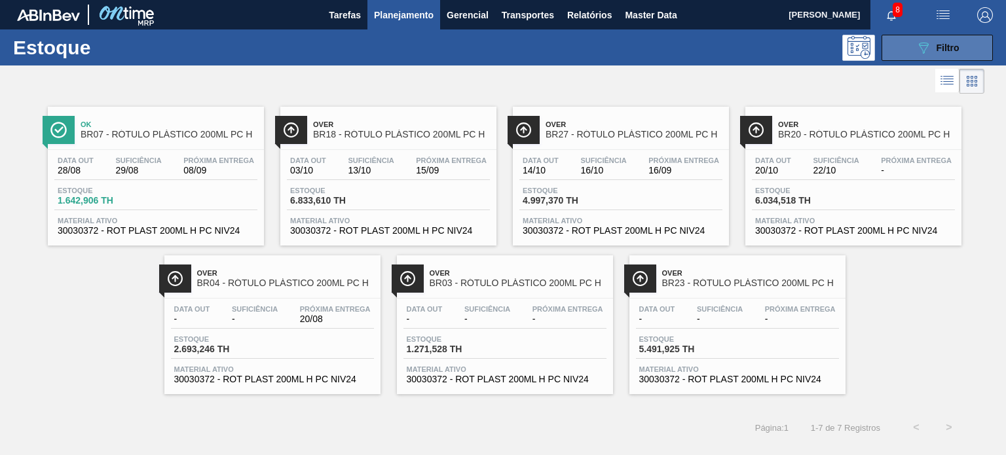
click at [917, 43] on icon "089F7B8B-B2A5-4AFE-B5C0-19BA573D28AC" at bounding box center [924, 48] width 16 height 16
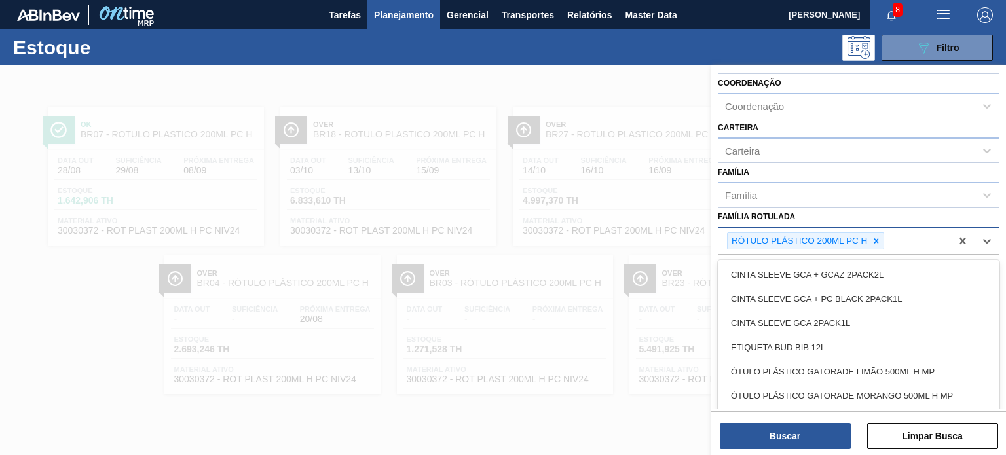
click at [873, 229] on div "RÓTULO PLÁSTICO 200ML PC H" at bounding box center [835, 241] width 233 height 27
click at [875, 237] on icon at bounding box center [876, 241] width 9 height 9
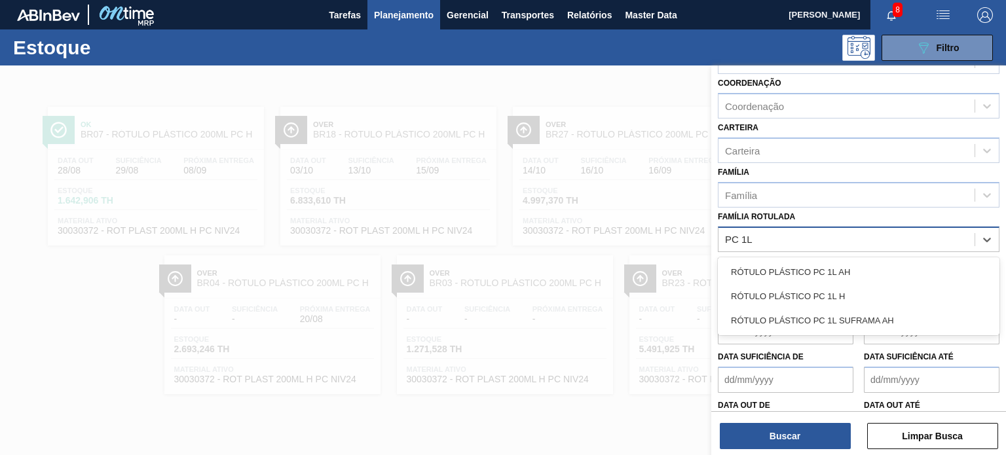
type Rotulada "PC 1L H"
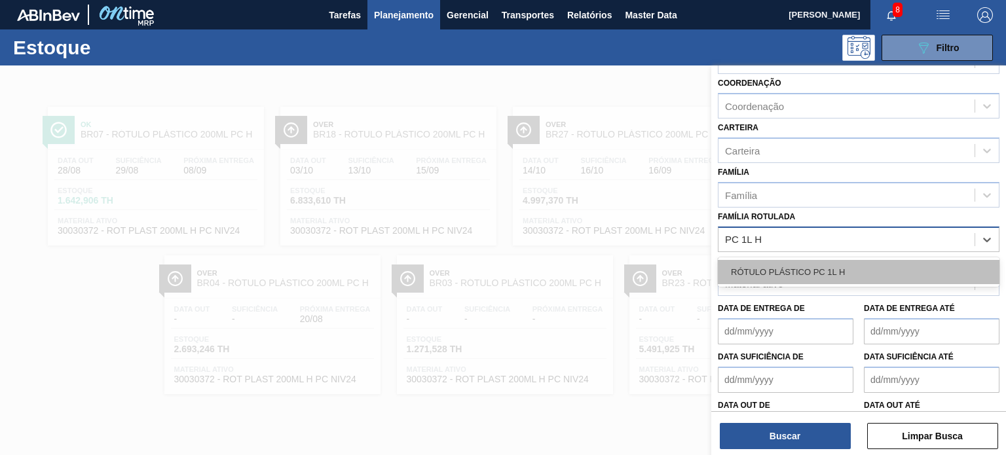
click at [724, 271] on div "RÓTULO PLÁSTICO PC 1L H" at bounding box center [859, 272] width 282 height 24
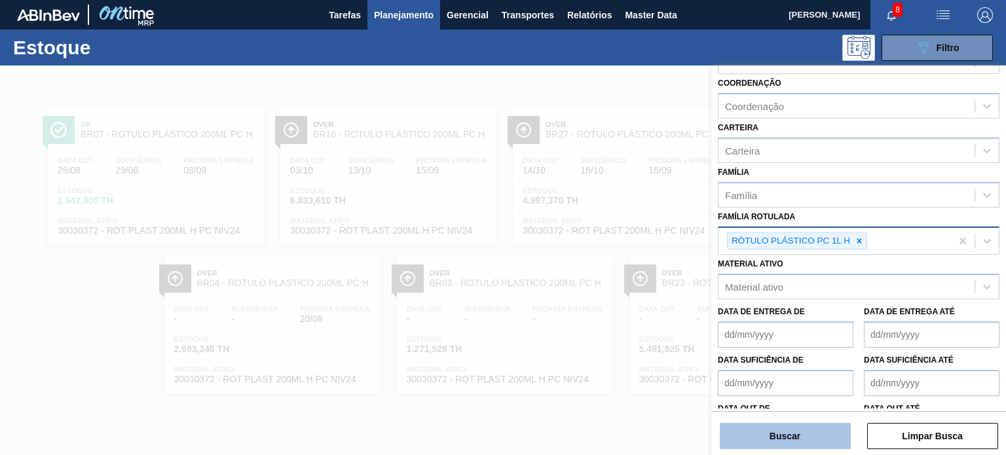
click at [767, 436] on button "Buscar" at bounding box center [785, 436] width 131 height 26
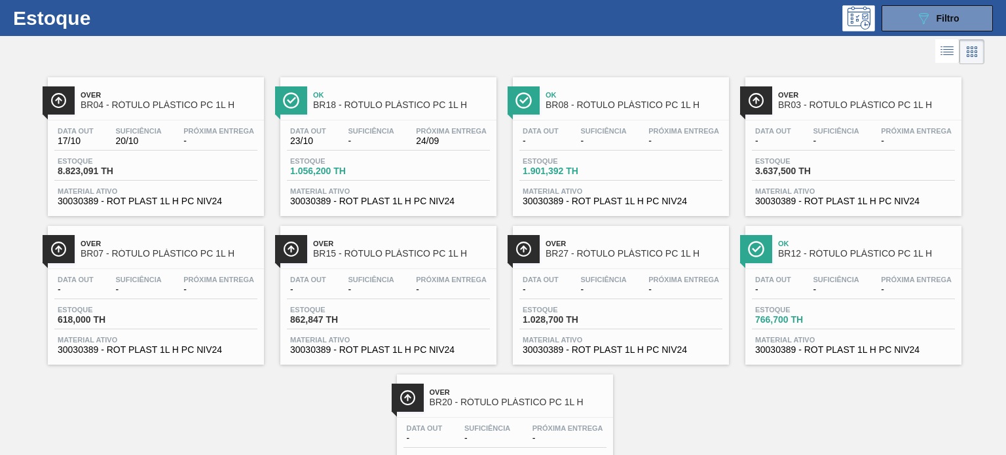
scroll to position [0, 0]
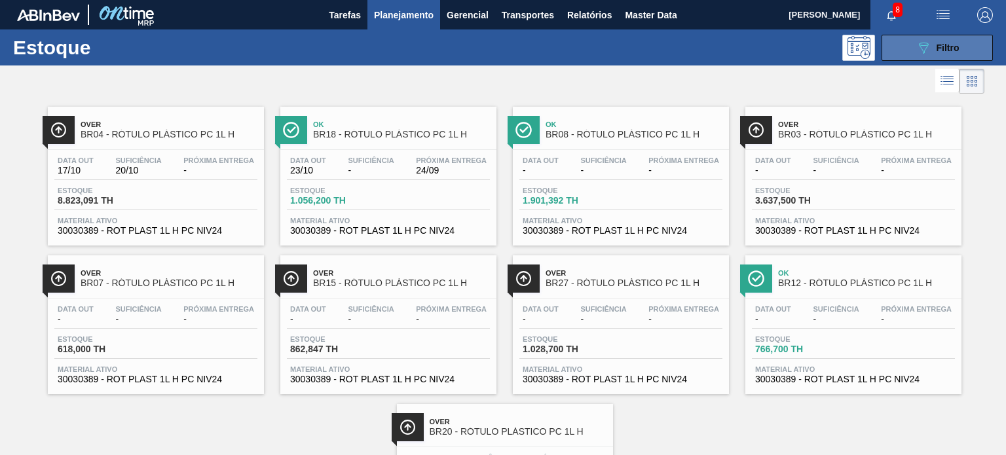
click at [945, 41] on div "089F7B8B-B2A5-4AFE-B5C0-19BA573D28AC Filtro" at bounding box center [938, 48] width 44 height 16
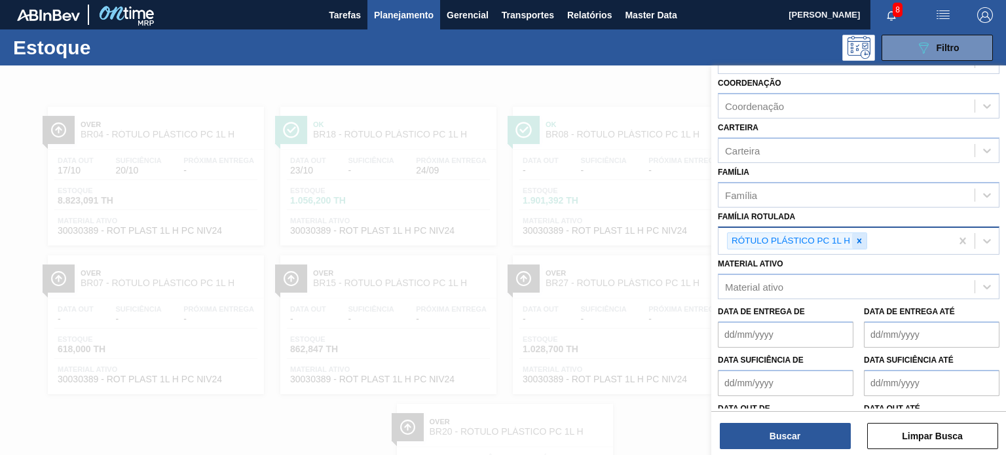
click at [856, 241] on icon at bounding box center [859, 241] width 9 height 9
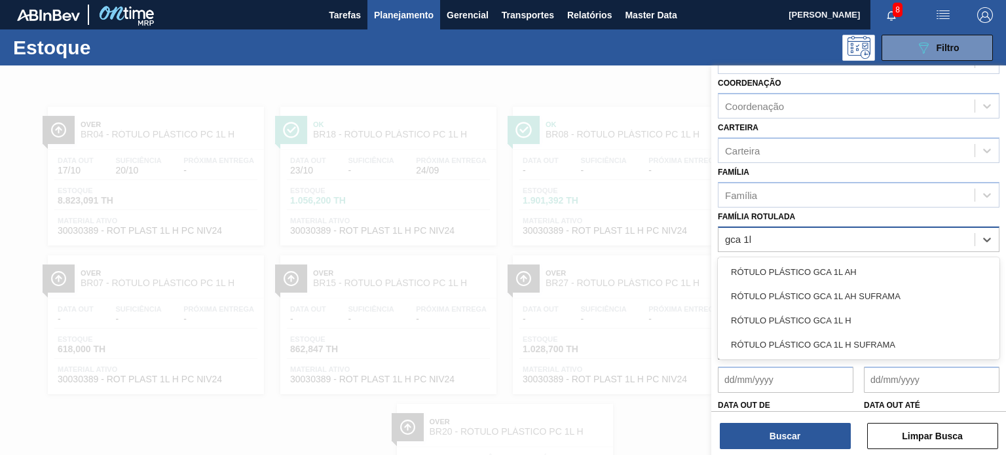
type Rotulada "gca 1l h"
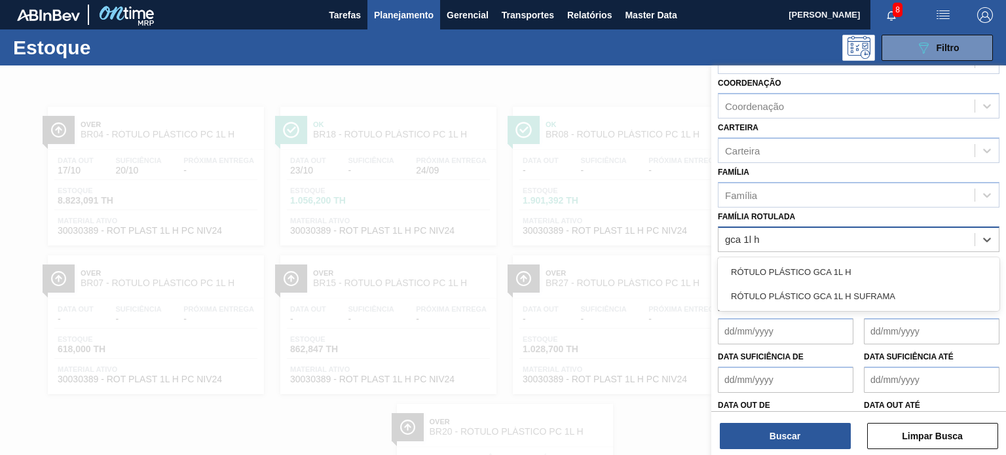
drag, startPoint x: 826, startPoint y: 261, endPoint x: 813, endPoint y: 313, distance: 52.8
click at [826, 261] on div "RÓTULO PLÁSTICO GCA 1L H" at bounding box center [859, 272] width 282 height 24
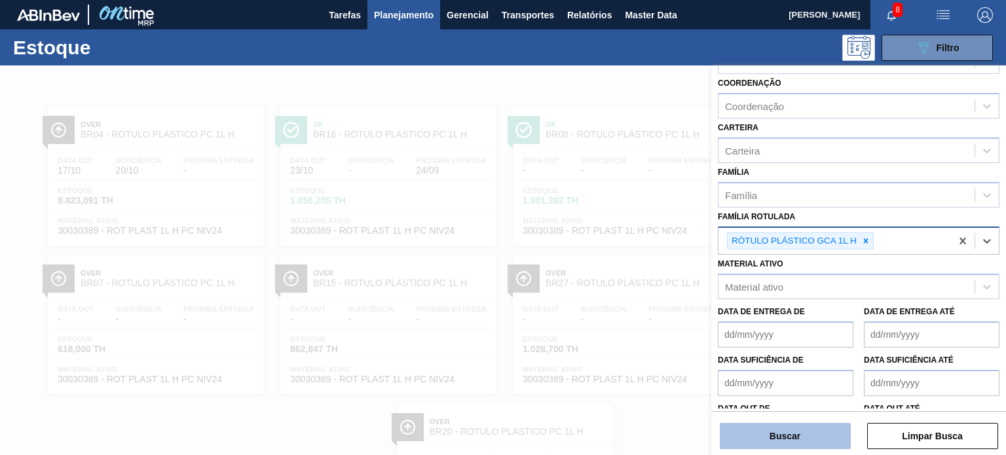
click at [810, 437] on button "Buscar" at bounding box center [785, 436] width 131 height 26
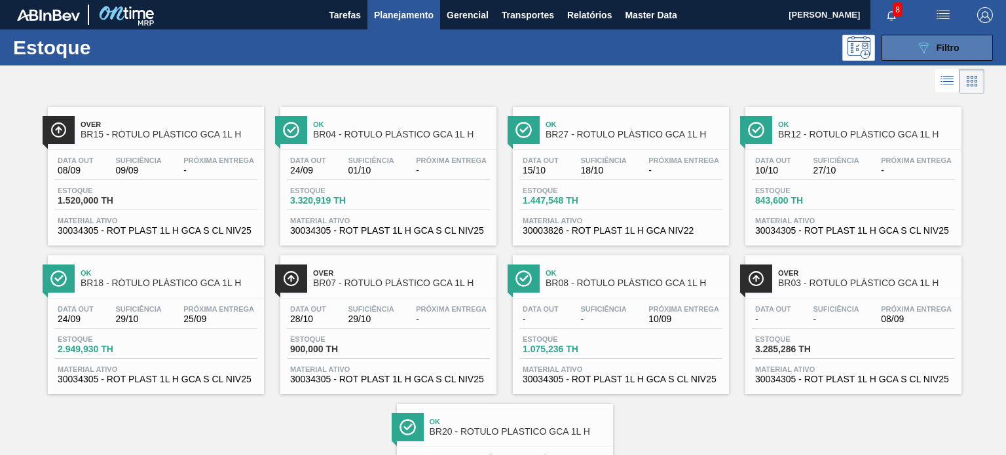
click at [925, 48] on icon "089F7B8B-B2A5-4AFE-B5C0-19BA573D28AC" at bounding box center [924, 48] width 16 height 16
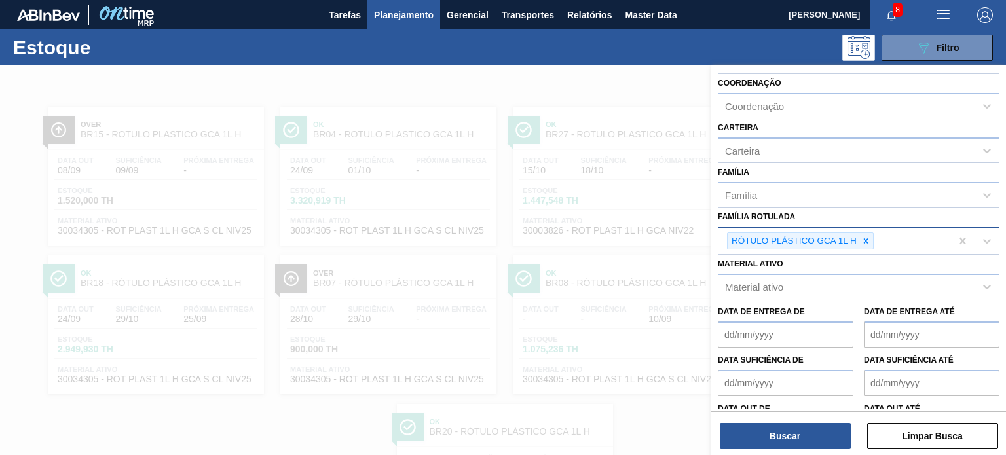
click at [870, 240] on div at bounding box center [866, 241] width 14 height 16
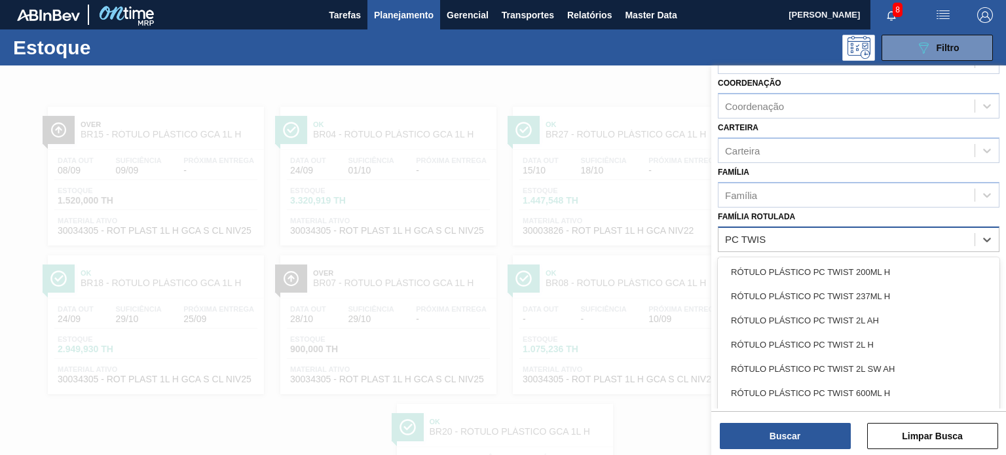
type Rotulada "PC TWIST"
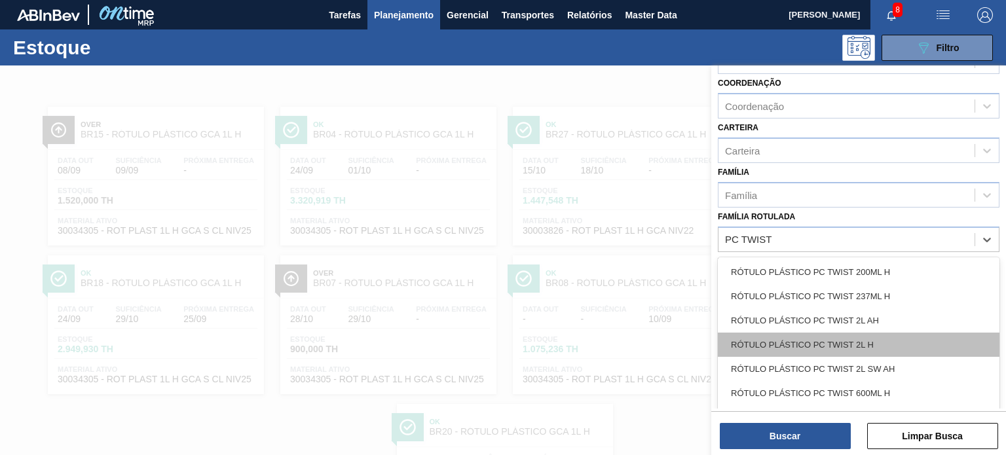
click at [841, 341] on div "RÓTULO PLÁSTICO PC TWIST 2L H" at bounding box center [859, 345] width 282 height 24
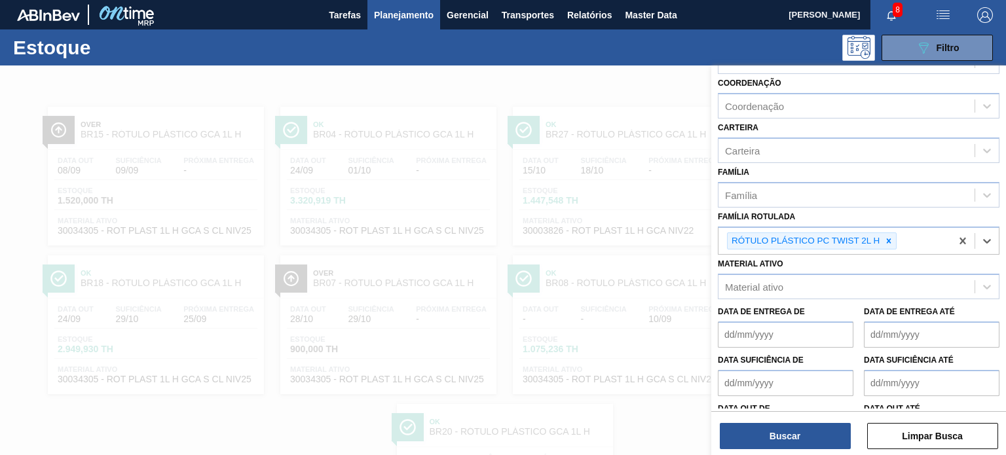
click at [822, 419] on div "Buscar Limpar Busca" at bounding box center [859, 429] width 295 height 37
click at [818, 427] on button "Buscar" at bounding box center [785, 436] width 131 height 26
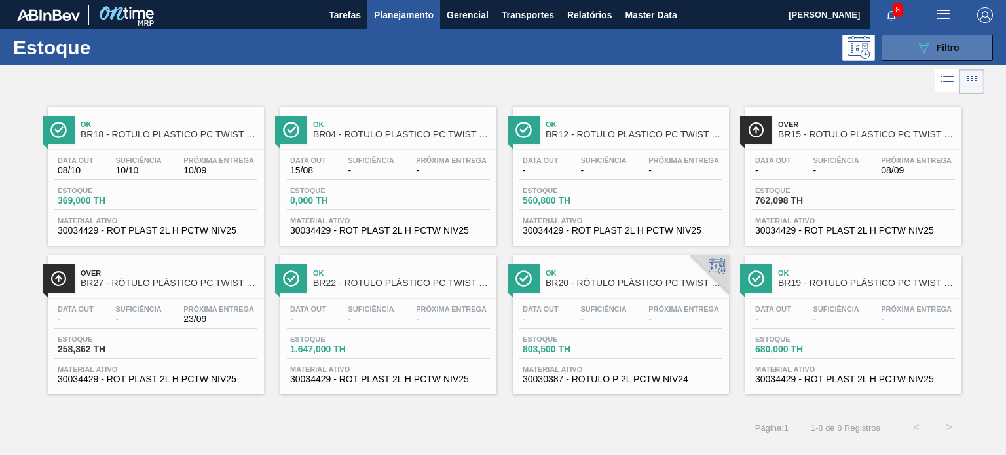
click at [916, 39] on button "089F7B8B-B2A5-4AFE-B5C0-19BA573D28AC Filtro" at bounding box center [937, 48] width 111 height 26
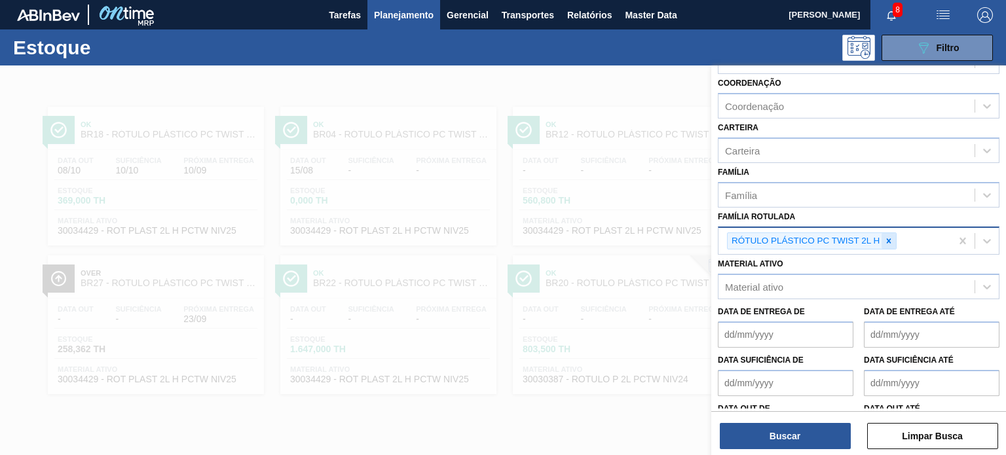
click at [888, 240] on icon at bounding box center [889, 241] width 9 height 9
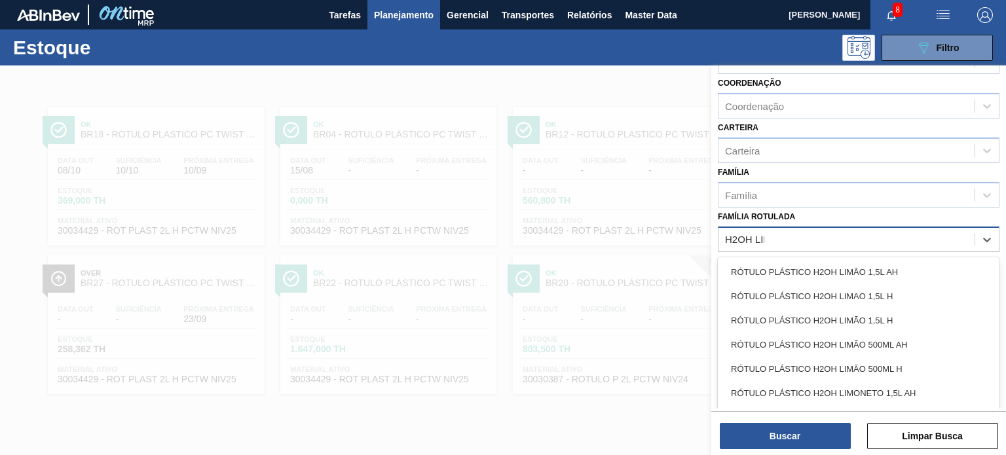
type Rotulada "H2OH LIMO"
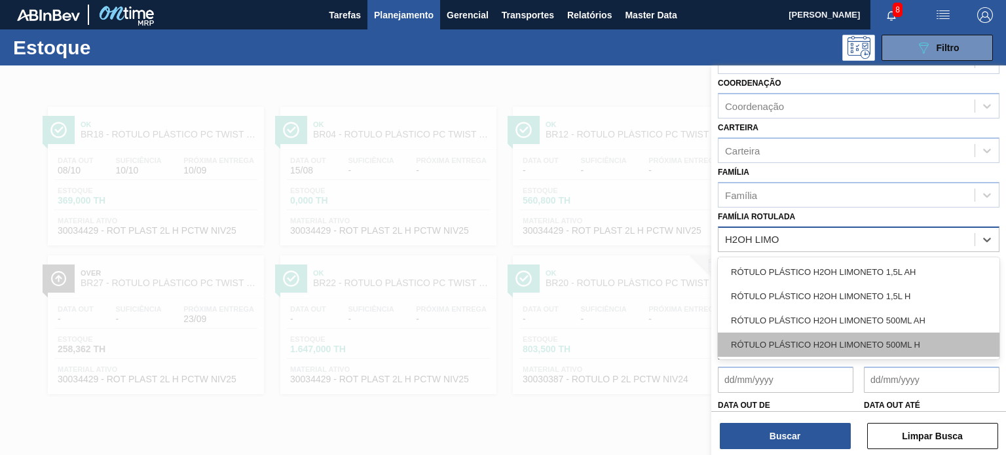
click at [886, 346] on div "RÓTULO PLÁSTICO H2OH LIMONETO 500ML H" at bounding box center [859, 345] width 282 height 24
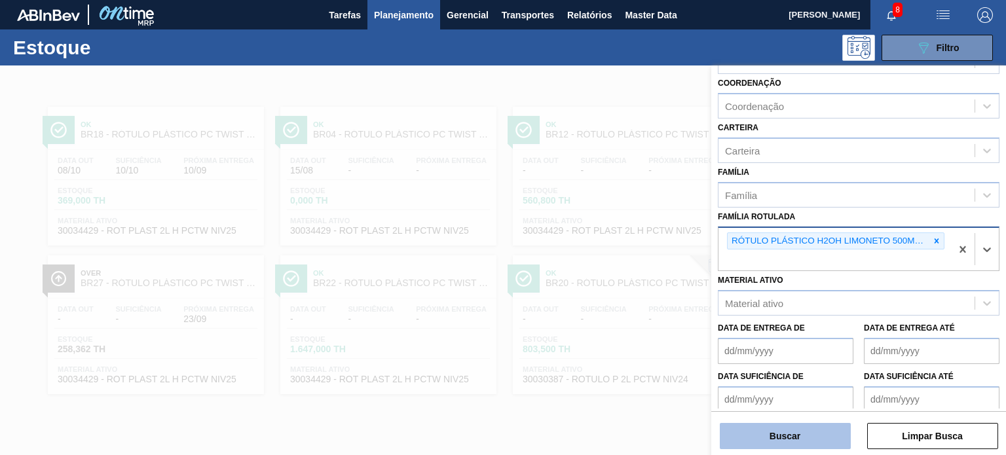
click at [805, 423] on div "Buscar Limpar Busca" at bounding box center [859, 429] width 295 height 37
click at [801, 432] on button "Buscar" at bounding box center [785, 436] width 131 height 26
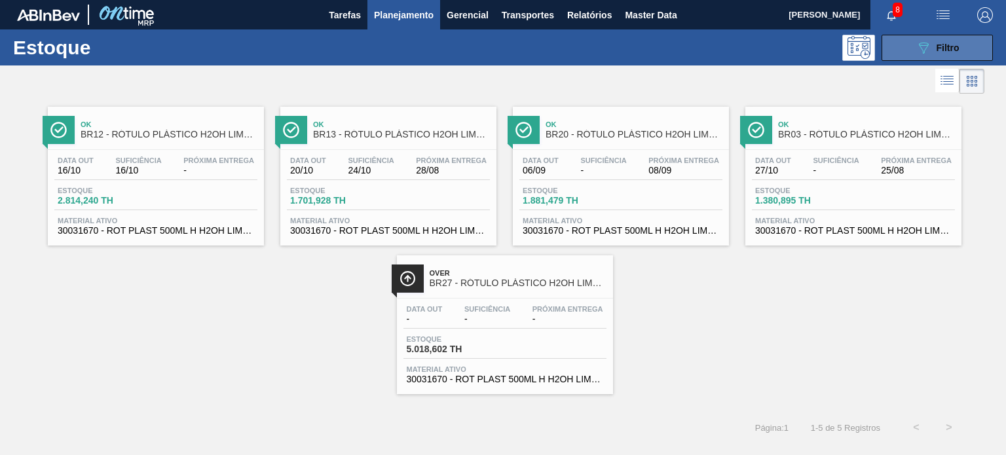
click at [907, 46] on button "089F7B8B-B2A5-4AFE-B5C0-19BA573D28AC Filtro" at bounding box center [937, 48] width 111 height 26
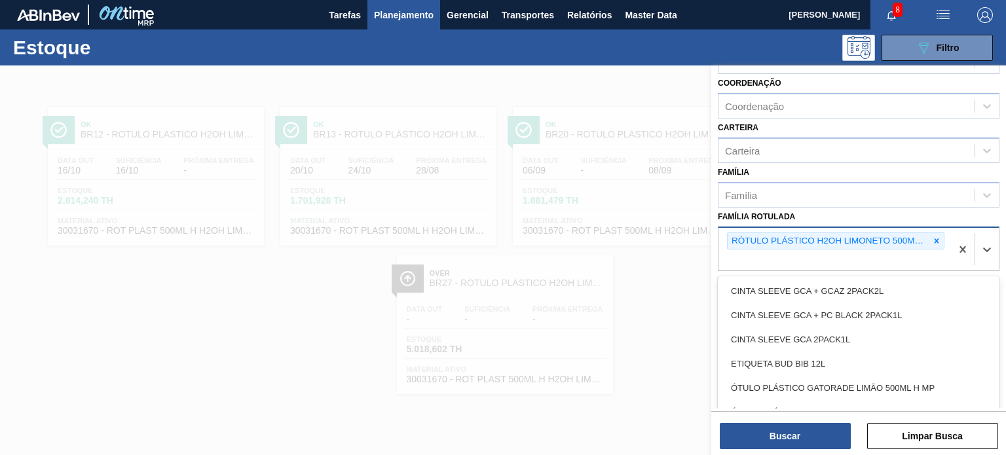
click at [936, 229] on div "RÓTULO PLÁSTICO H2OH LIMONETO 500ML H" at bounding box center [835, 249] width 233 height 43
click at [936, 238] on icon at bounding box center [937, 240] width 5 height 5
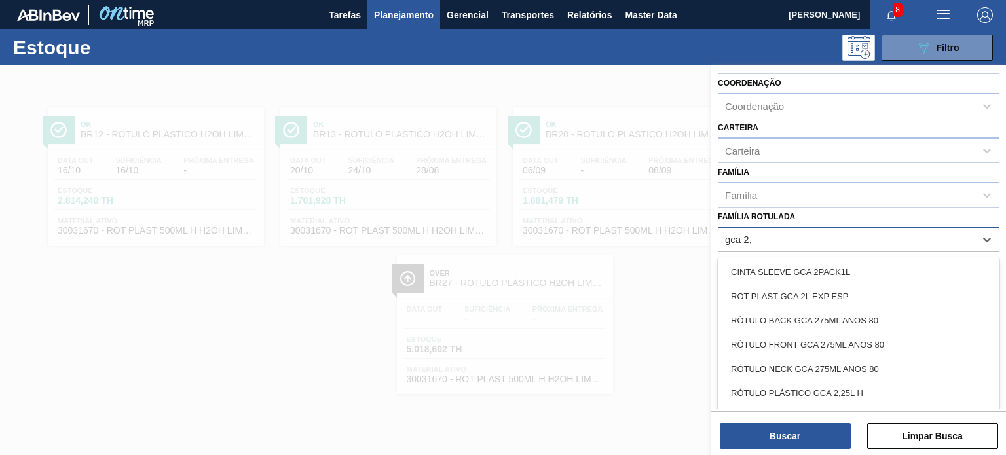
type Rotulada "gca 2,5"
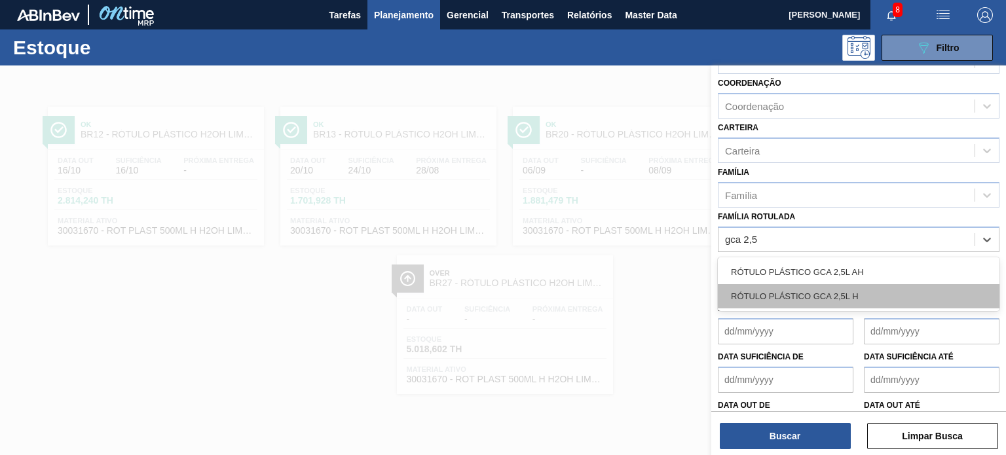
click at [868, 287] on div "RÓTULO PLÁSTICO GCA 2,5L H" at bounding box center [859, 296] width 282 height 24
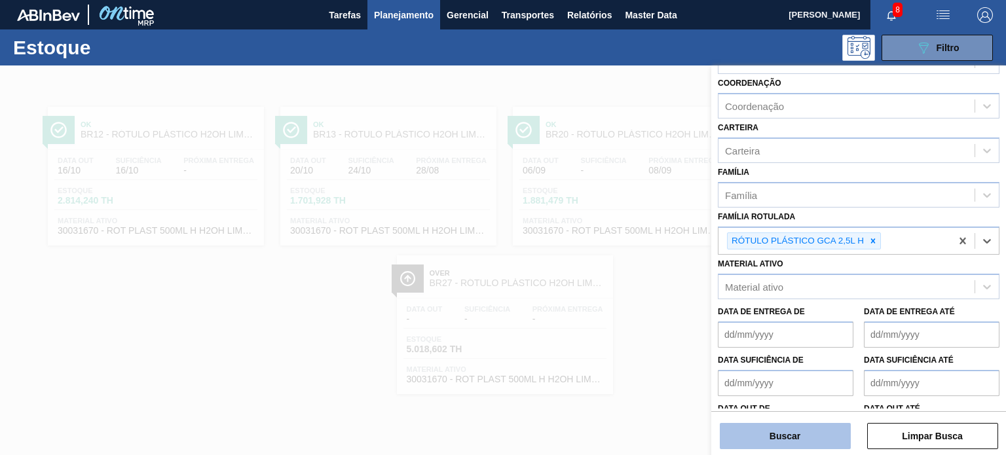
click at [816, 430] on button "Buscar" at bounding box center [785, 436] width 131 height 26
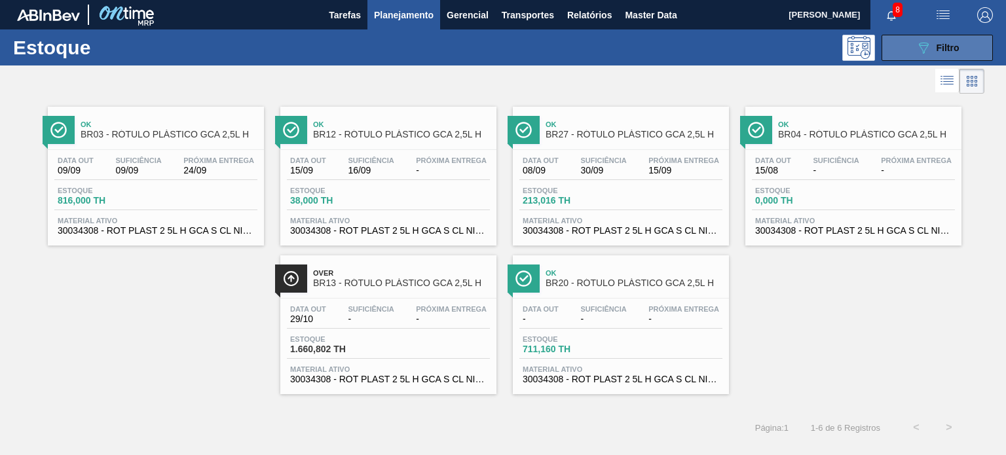
click at [907, 48] on button "089F7B8B-B2A5-4AFE-B5C0-19BA573D28AC Filtro" at bounding box center [937, 48] width 111 height 26
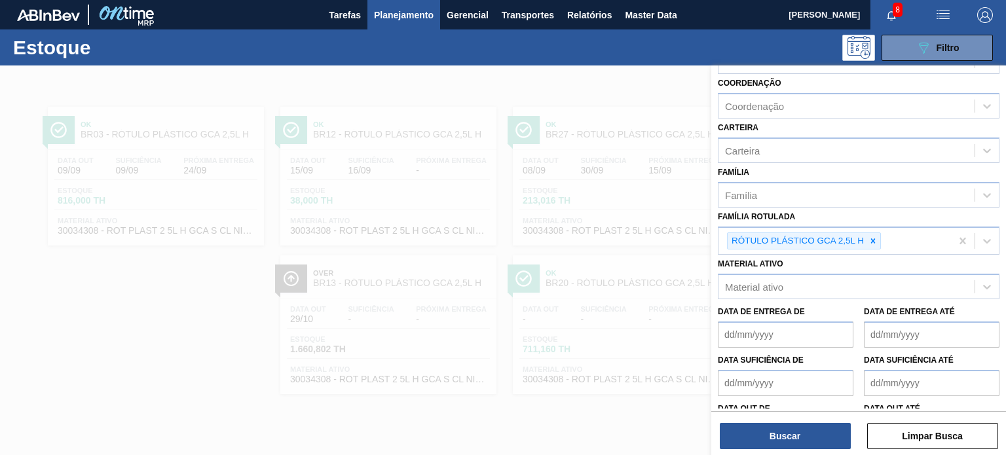
click at [518, 256] on div at bounding box center [503, 293] width 1006 height 455
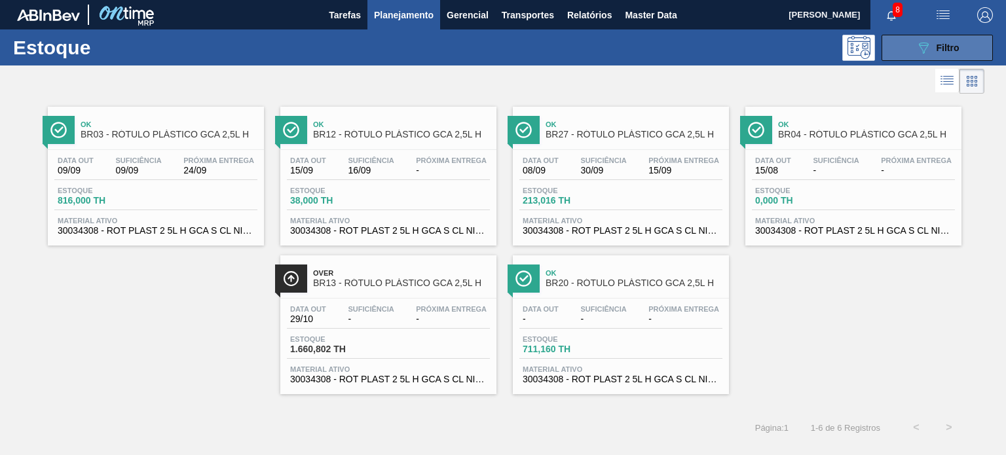
click at [934, 49] on div "089F7B8B-B2A5-4AFE-B5C0-19BA573D28AC Filtro" at bounding box center [938, 48] width 44 height 16
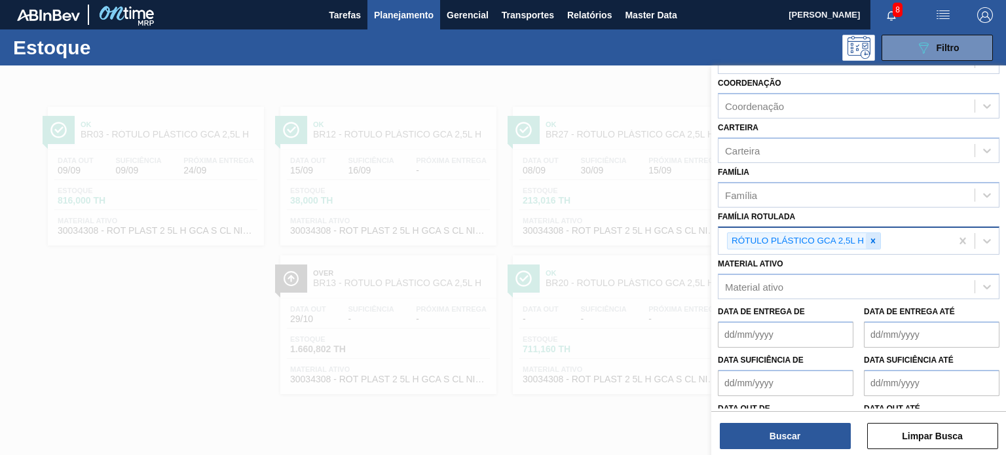
click at [872, 240] on icon at bounding box center [873, 241] width 9 height 9
paste Rotulada "RÓTULO PLÁSTICO GCA 2L H"
type Rotulada "RÓTULO PLÁSTICO GCA 2L H"
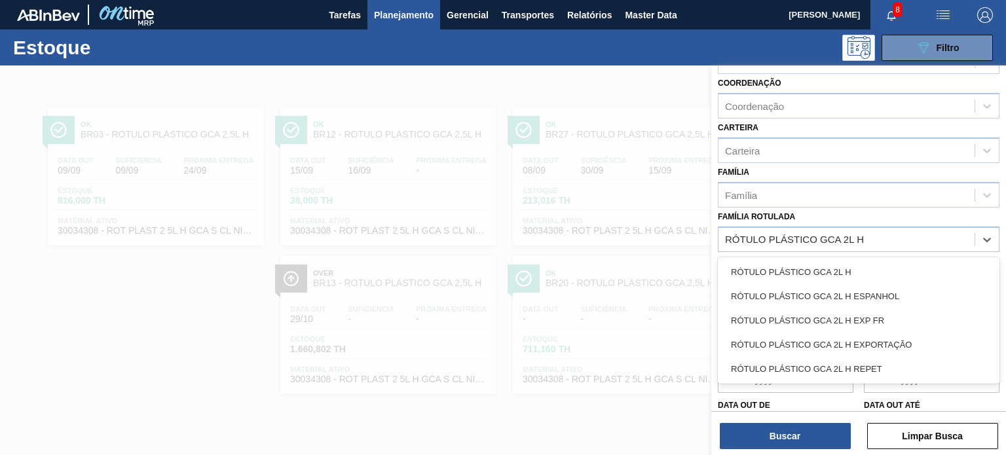
drag, startPoint x: 818, startPoint y: 275, endPoint x: 812, endPoint y: 372, distance: 96.5
click at [818, 275] on div "RÓTULO PLÁSTICO GCA 2L H" at bounding box center [859, 272] width 282 height 24
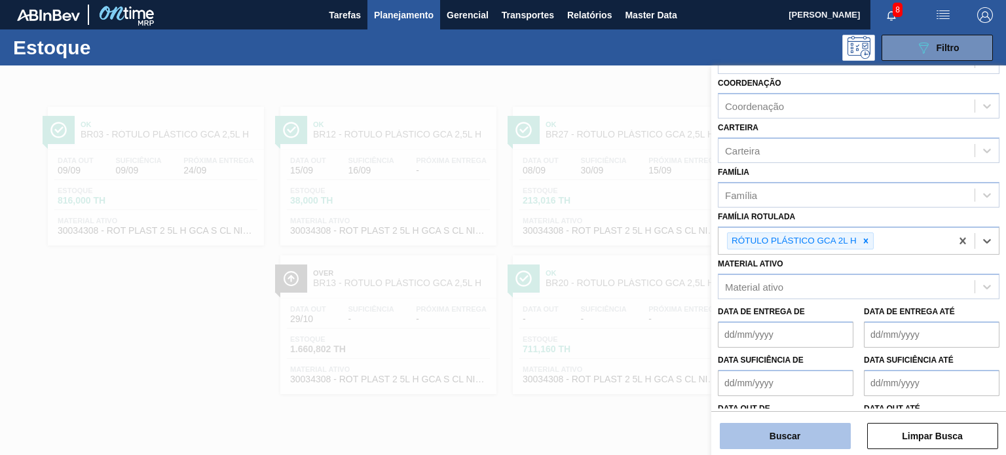
click at [790, 430] on button "Buscar" at bounding box center [785, 436] width 131 height 26
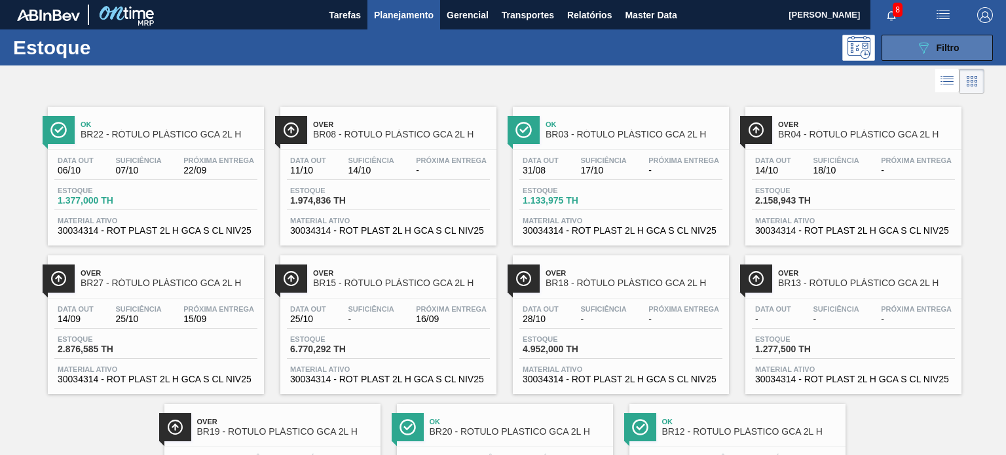
click at [920, 57] on button "089F7B8B-B2A5-4AFE-B5C0-19BA573D28AC Filtro" at bounding box center [937, 48] width 111 height 26
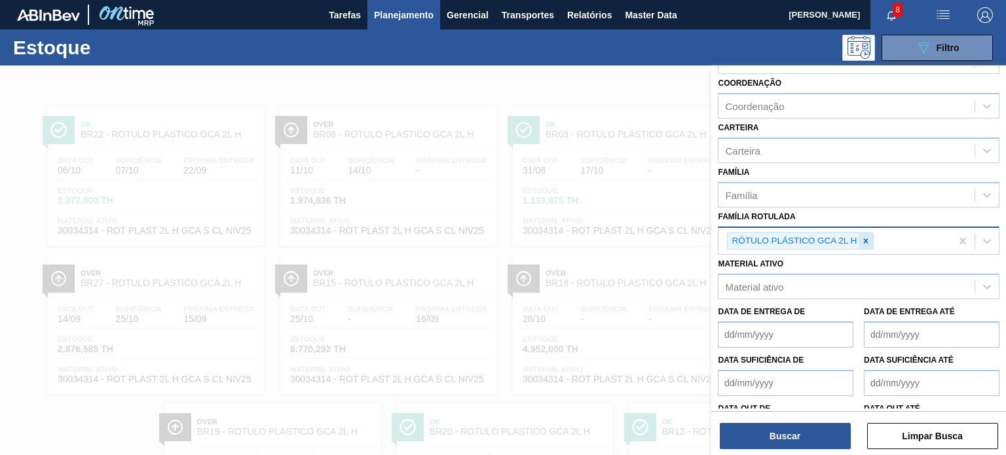
click at [868, 242] on icon at bounding box center [866, 241] width 9 height 9
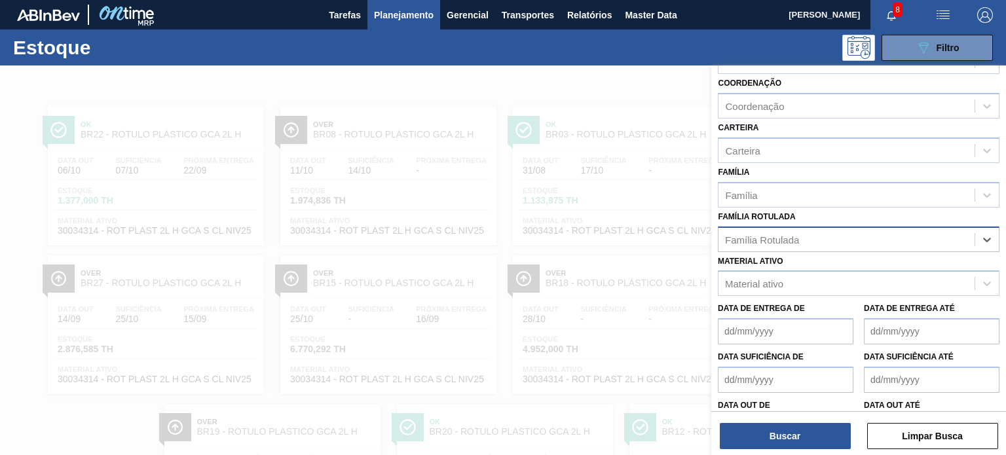
paste Rotulada "RÓTULO PLÁSTICO SODA 2L H"
type Rotulada "RÓTULO PLÁSTICO SODA 2L H"
click at [827, 261] on div "RÓTULO PLÁSTICO SODA 2L H" at bounding box center [859, 272] width 282 height 24
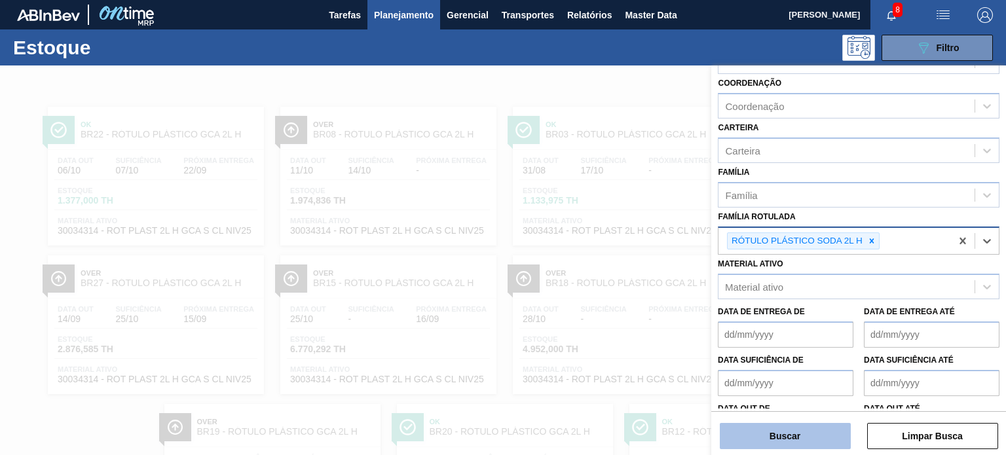
click at [792, 429] on button "Buscar" at bounding box center [785, 436] width 131 height 26
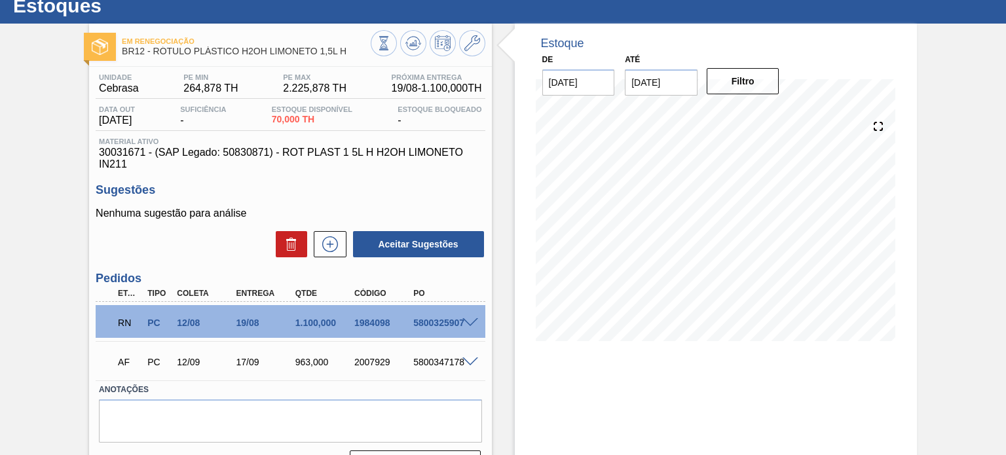
scroll to position [66, 0]
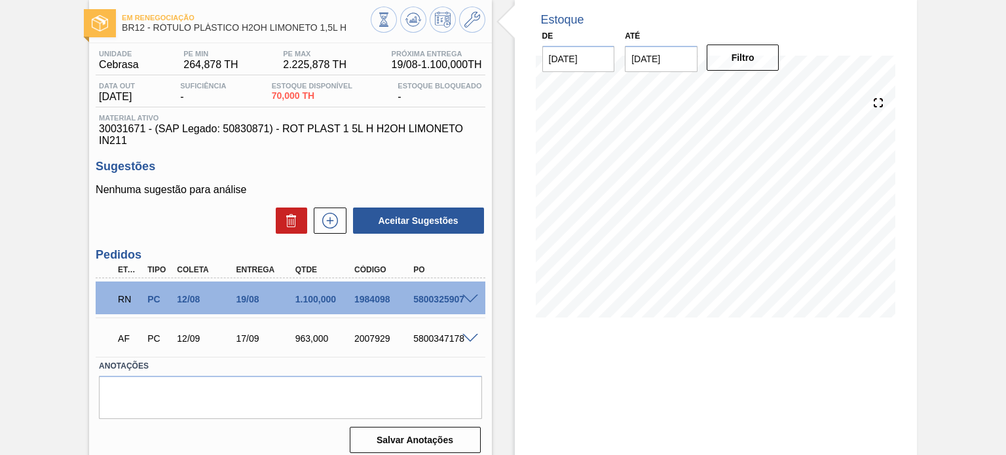
click at [472, 299] on span at bounding box center [471, 300] width 16 height 10
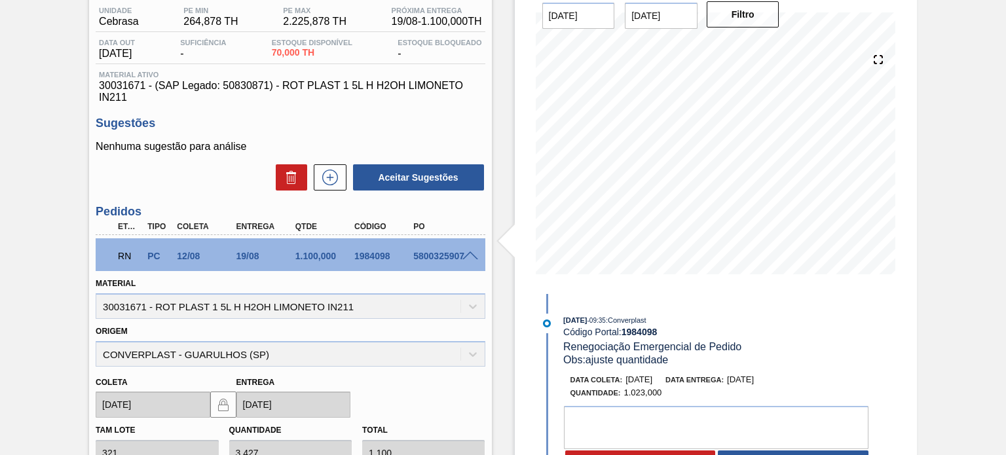
scroll to position [131, 0]
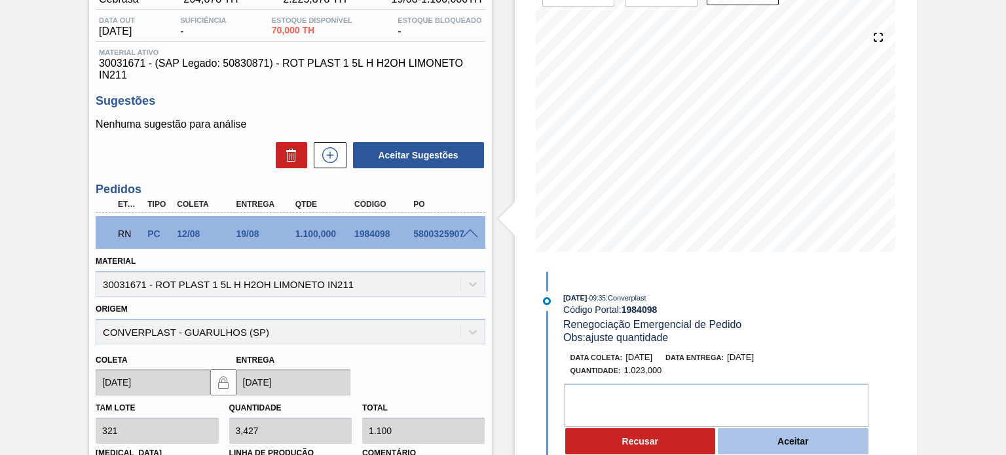
click at [783, 444] on button "Aceitar" at bounding box center [793, 442] width 151 height 26
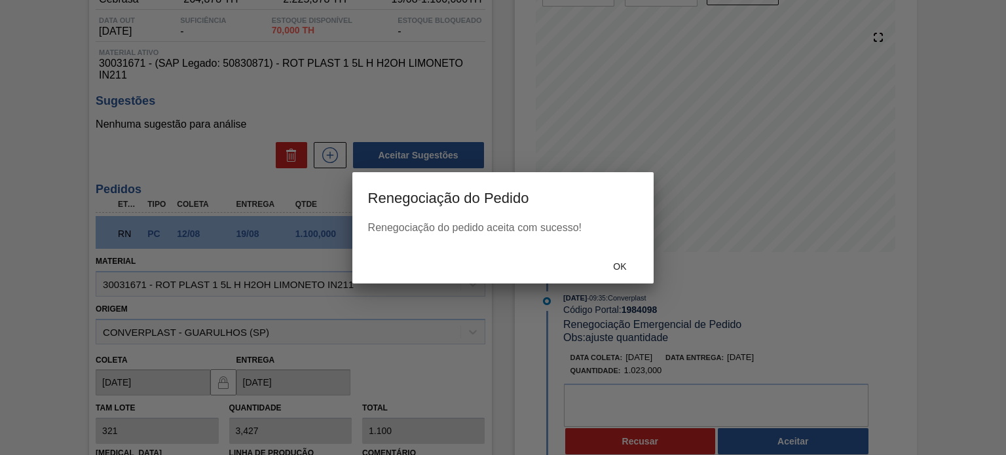
click at [619, 269] on span "Ok" at bounding box center [620, 266] width 34 height 10
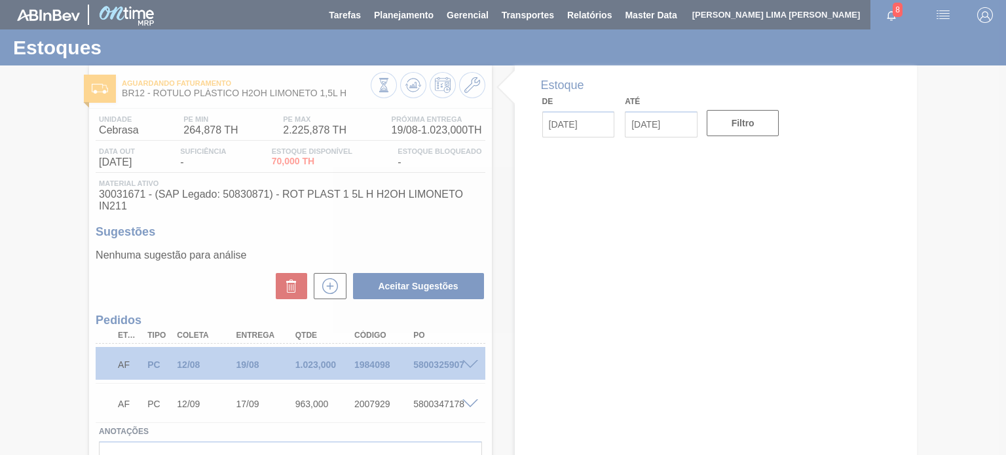
click at [413, 85] on div at bounding box center [503, 227] width 1006 height 455
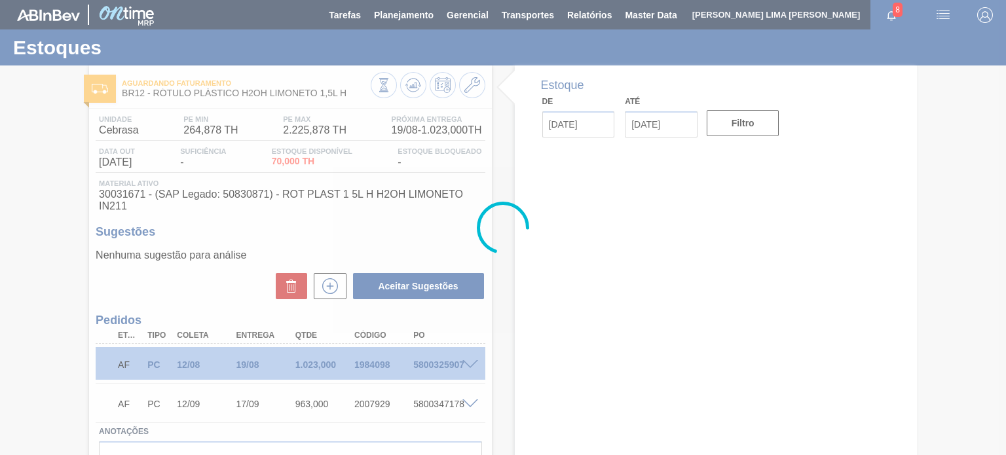
click at [413, 85] on div at bounding box center [503, 227] width 1006 height 455
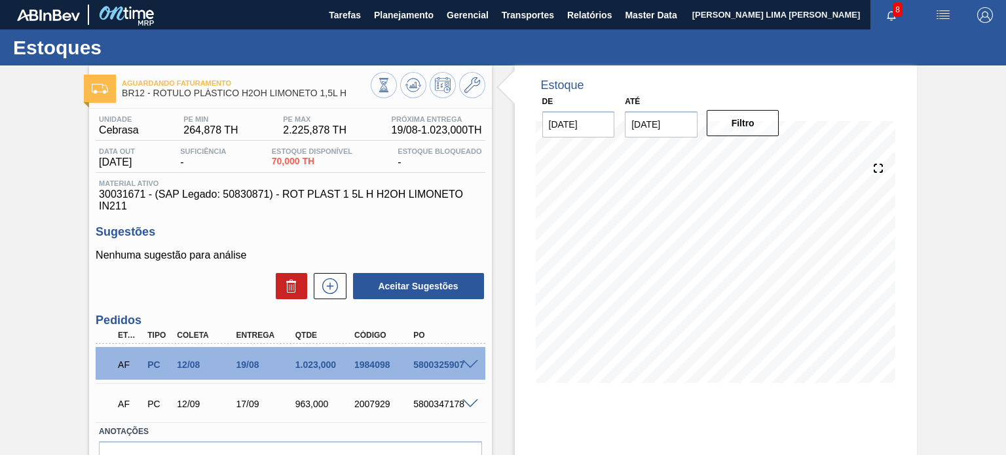
click at [391, 85] on icon at bounding box center [384, 85] width 14 height 14
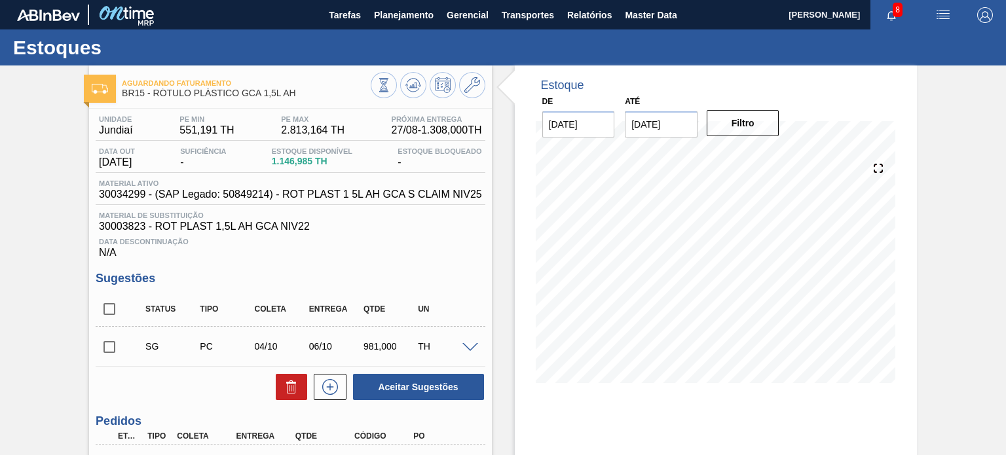
click at [959, 176] on div "Aguardando Faturamento BR15 - RÓTULO PLÁSTICO GCA 1,5L AH Unidade Jundiaí PE MI…" at bounding box center [503, 348] width 1006 height 565
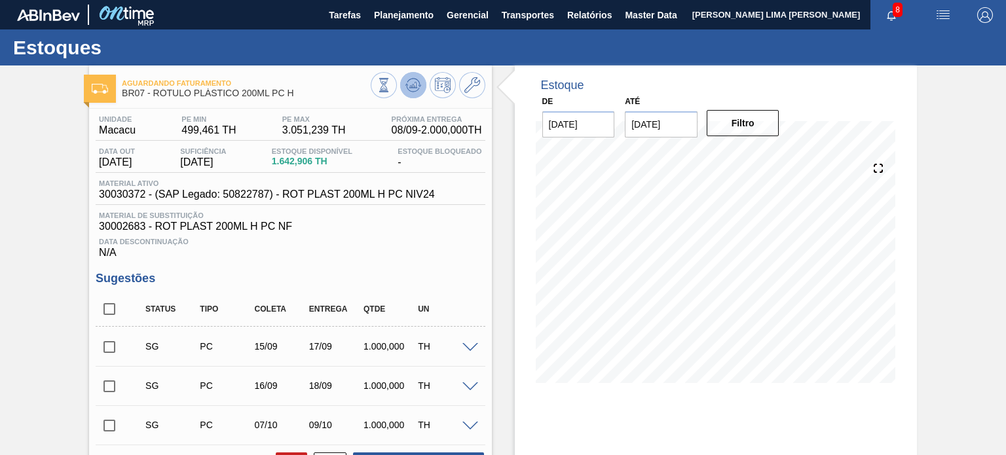
click at [424, 86] on button at bounding box center [413, 85] width 26 height 26
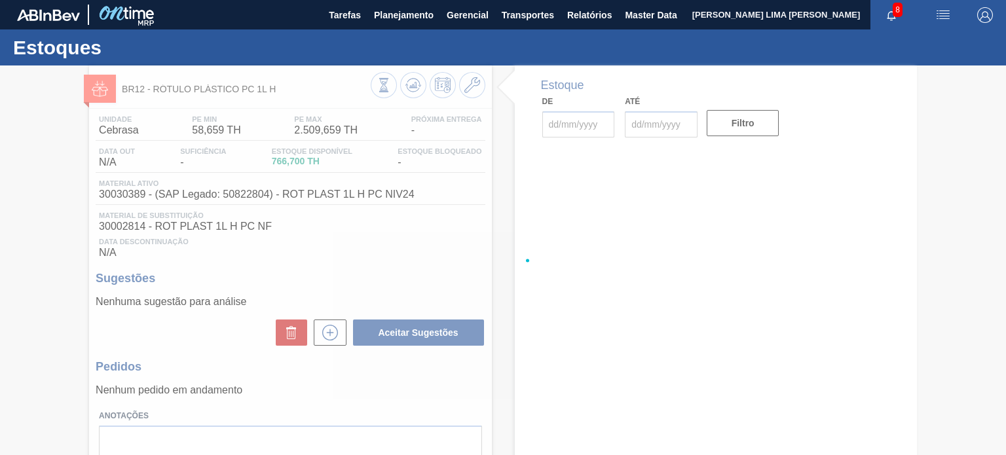
type input "[DATE]"
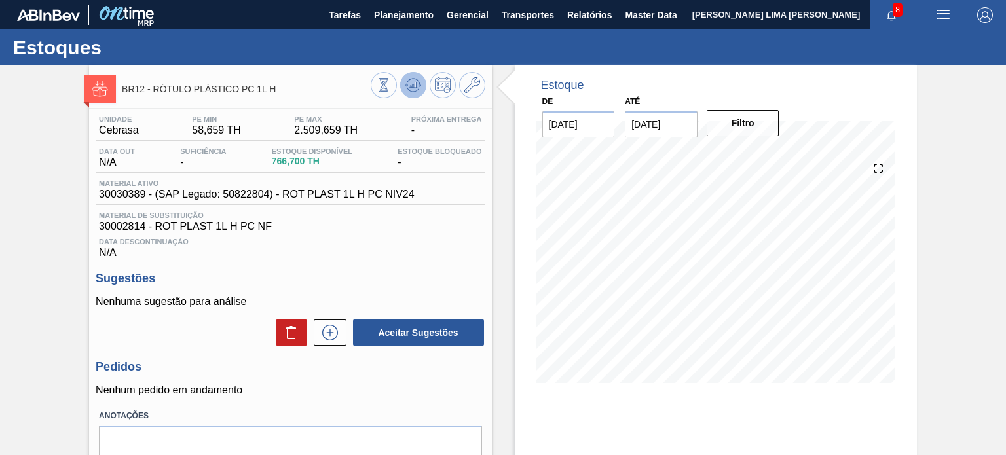
click at [411, 94] on button at bounding box center [413, 85] width 26 height 26
drag, startPoint x: 281, startPoint y: 88, endPoint x: 154, endPoint y: 86, distance: 127.1
click at [154, 86] on span "BR12 - RÓTULO PLÁSTICO PC 1L H" at bounding box center [246, 90] width 248 height 10
copy span "RÓTULO PLÁSTICO PC 1L H"
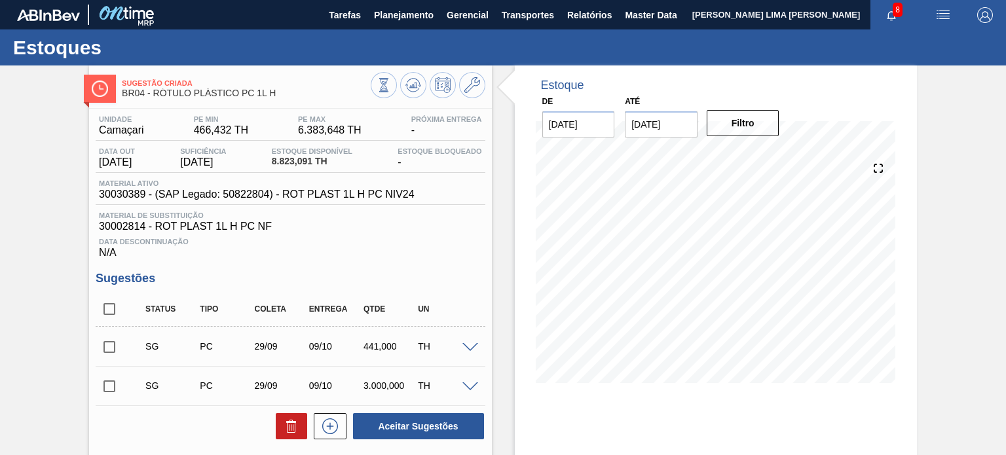
click at [515, 116] on div "Estoque De [DATE] Até [DATE] Filtro" at bounding box center [716, 234] width 402 height 337
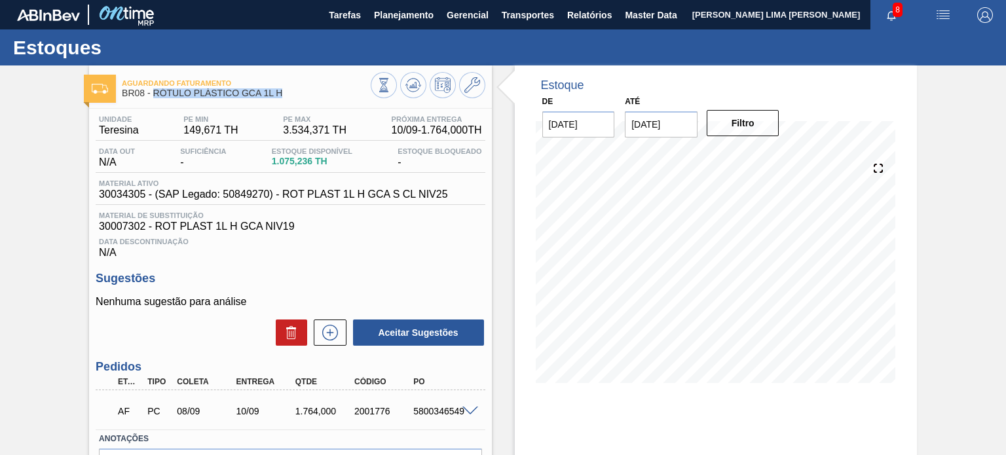
drag, startPoint x: 287, startPoint y: 94, endPoint x: 153, endPoint y: 96, distance: 133.7
click at [153, 96] on span "BR08 - RÓTULO PLÁSTICO GCA 1L H" at bounding box center [246, 93] width 248 height 10
copy span "RÓTULO PLÁSTICO GCA 1L H"
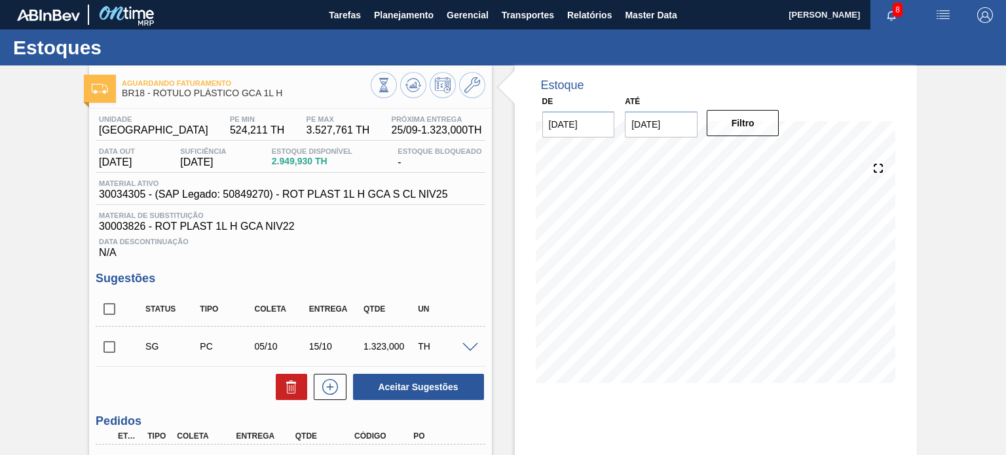
click at [972, 296] on div "Aguardando Faturamento BR18 - RÓTULO PLÁSTICO GCA 1L H Unidade Pernambuco PE MI…" at bounding box center [503, 329] width 1006 height 526
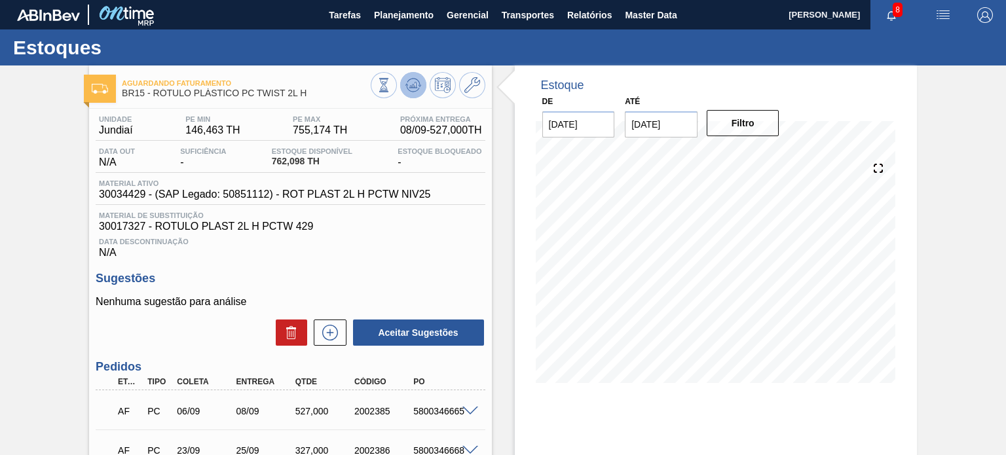
click at [391, 88] on icon at bounding box center [384, 85] width 14 height 14
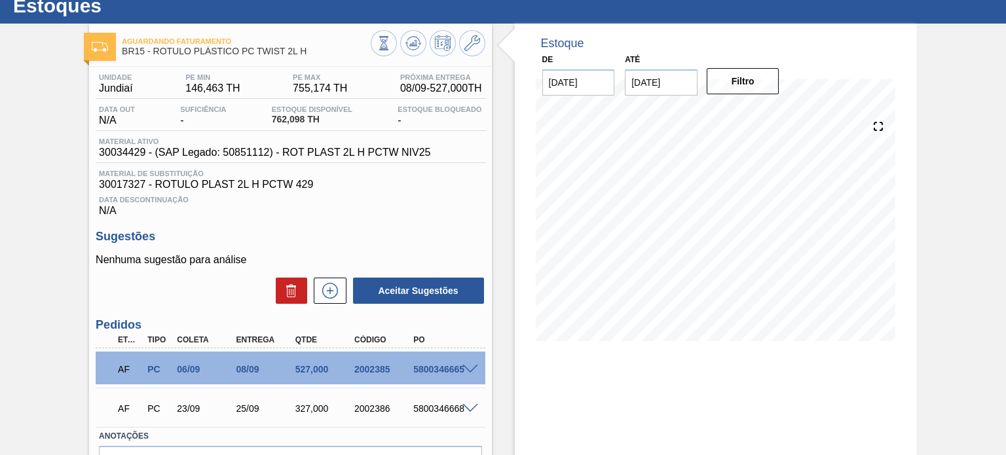
scroll to position [66, 0]
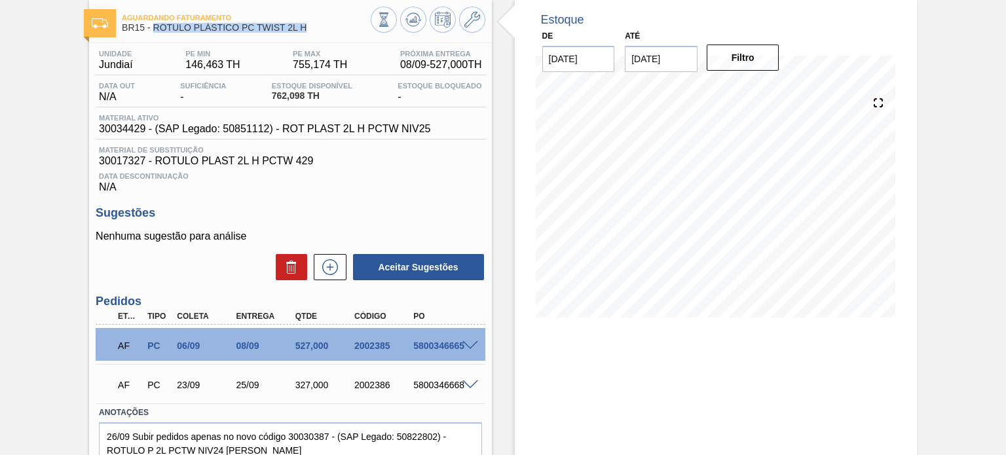
drag, startPoint x: 317, startPoint y: 35, endPoint x: 153, endPoint y: 33, distance: 163.8
click at [153, 33] on div "Aguardando Faturamento BR15 - RÓTULO PLÁSTICO PC TWIST 2L H" at bounding box center [246, 23] width 248 height 29
copy span "RÓTULO PLÁSTICO PC TWIST 2L H"
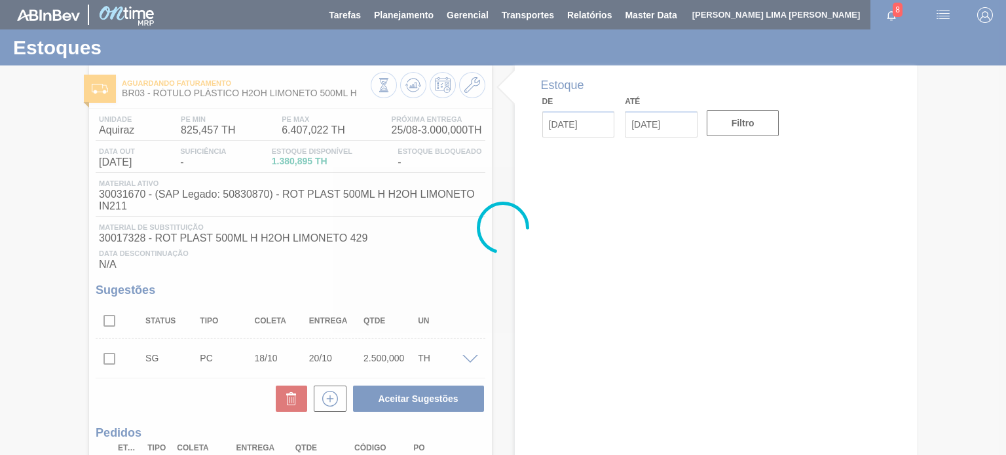
click at [414, 86] on div at bounding box center [503, 227] width 1006 height 455
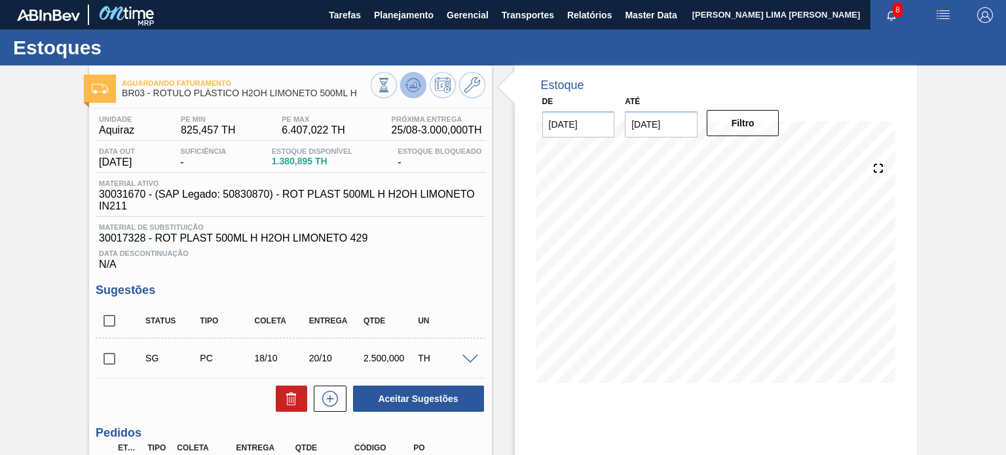
click at [414, 88] on icon at bounding box center [413, 85] width 9 height 6
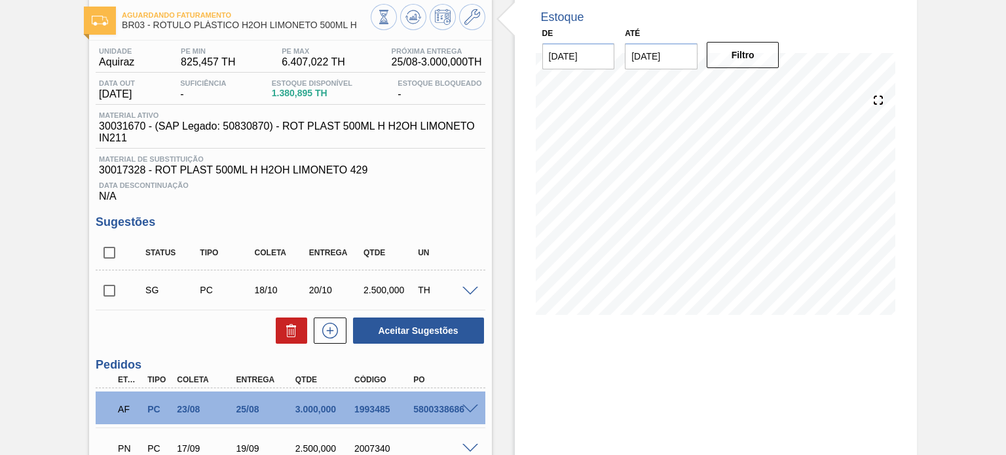
scroll to position [56, 0]
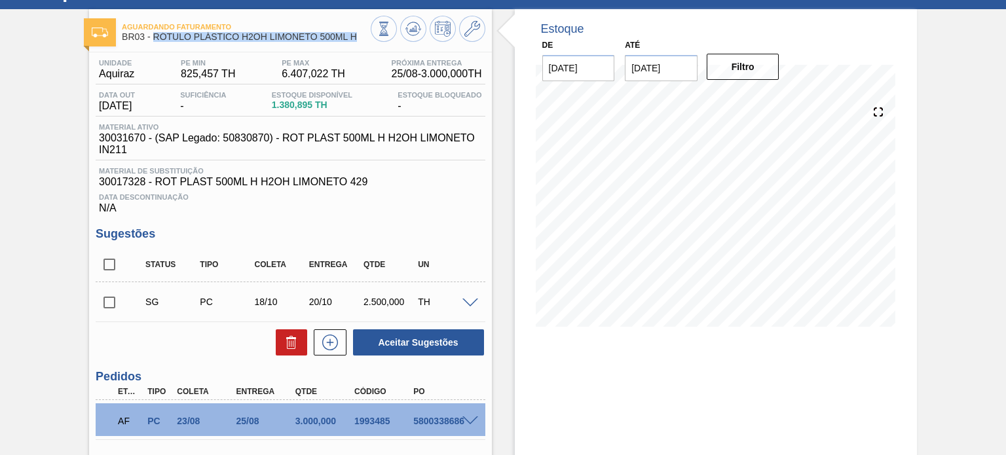
drag, startPoint x: 358, startPoint y: 36, endPoint x: 152, endPoint y: 42, distance: 205.8
click at [152, 42] on div "Aguardando Faturamento BR03 - RÓTULO PLÁSTICO H2OH LIMONETO 500ML H" at bounding box center [246, 32] width 248 height 29
copy span "RÓTULO PLÁSTICO H2OH LIMONETO 500ML H"
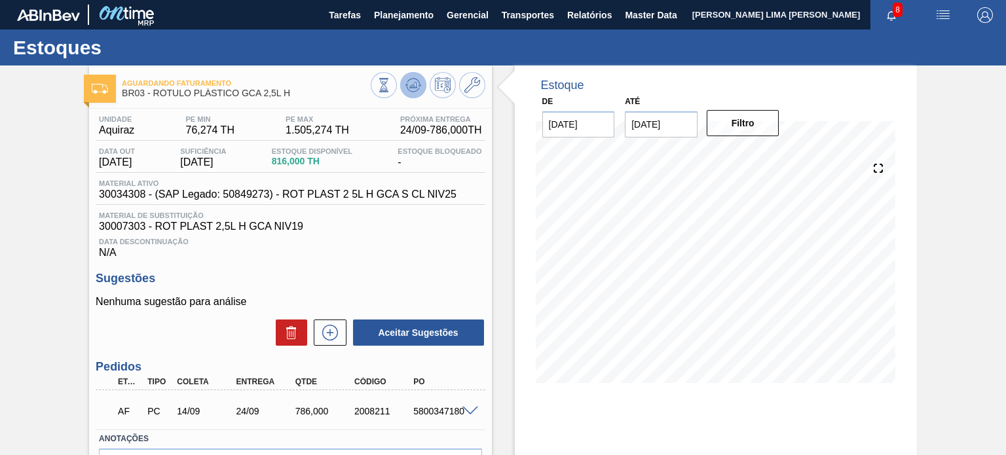
click at [391, 90] on icon at bounding box center [384, 85] width 14 height 14
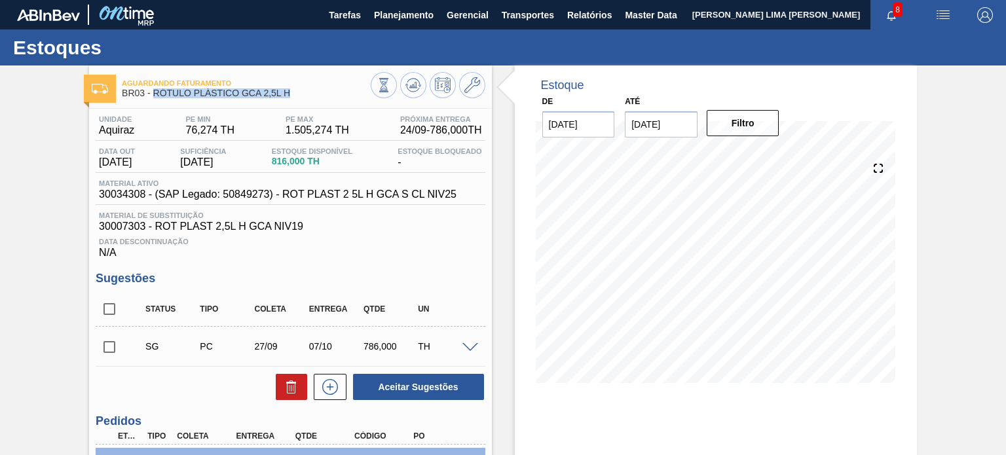
drag, startPoint x: 288, startPoint y: 96, endPoint x: 155, endPoint y: 97, distance: 132.4
click at [155, 97] on span "BR03 - RÓTULO PLÁSTICO GCA 2,5L H" at bounding box center [246, 93] width 248 height 10
copy span "RÓTULO PLÁSTICO GCA 2,5L H"
click at [457, 240] on span "Data Descontinuação" at bounding box center [290, 242] width 383 height 8
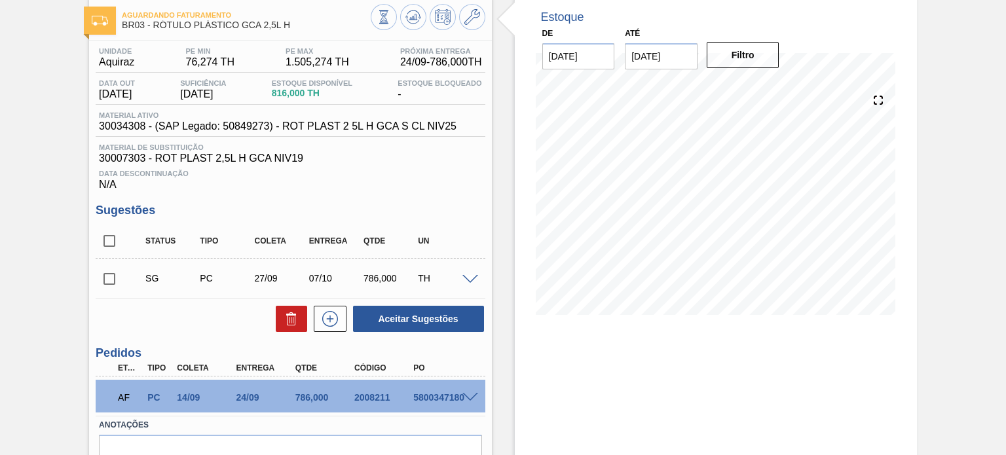
scroll to position [136, 0]
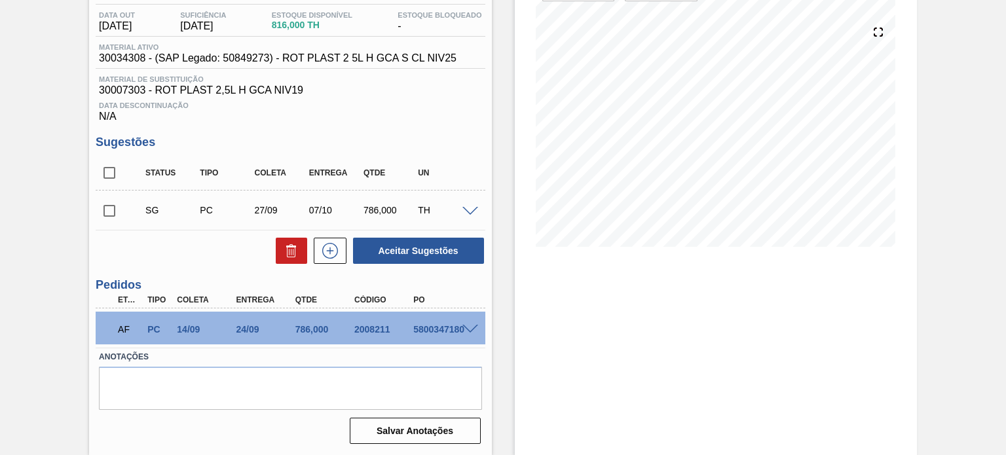
click at [368, 335] on div "AF PC 14/09 24/09 786,000 2008211 5800347180" at bounding box center [286, 328] width 354 height 26
copy div "2008211"
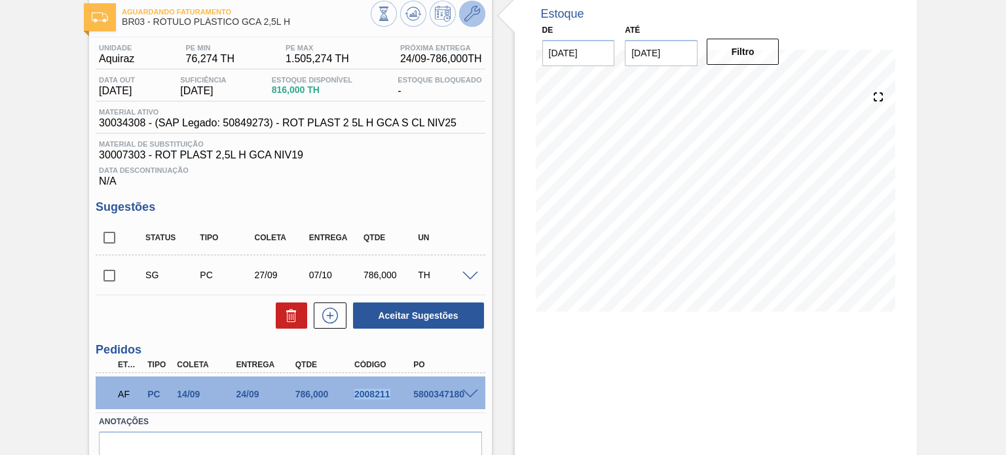
scroll to position [0, 0]
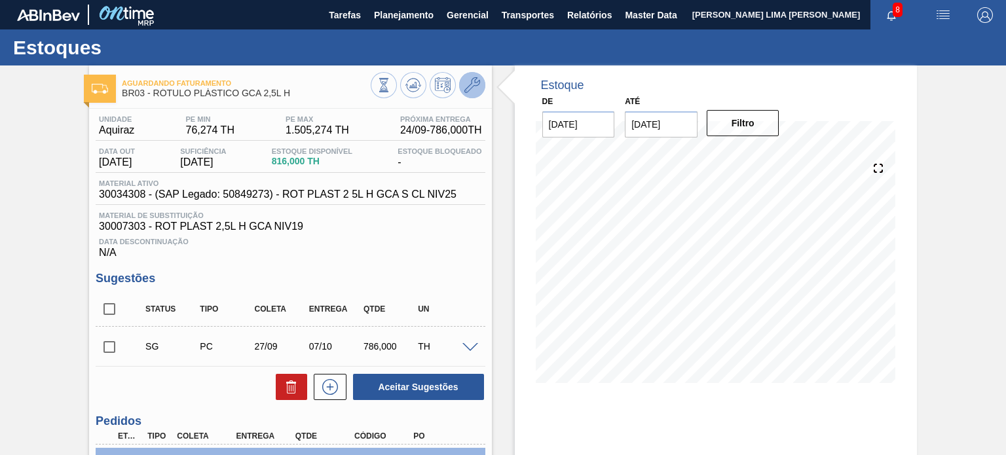
click at [474, 83] on icon at bounding box center [473, 85] width 16 height 16
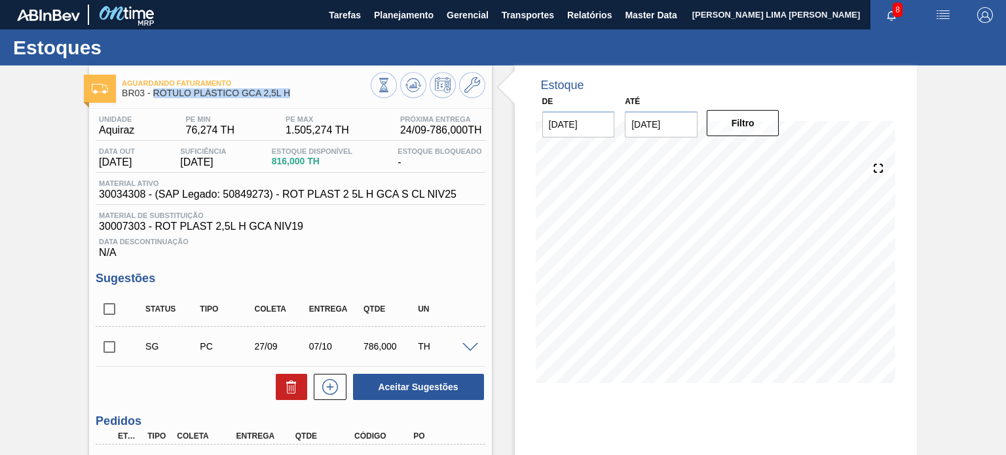
drag, startPoint x: 256, startPoint y: 99, endPoint x: 153, endPoint y: 100, distance: 103.5
click at [153, 100] on div "Aguardando Faturamento BR03 - RÓTULO PLÁSTICO GCA 2,5L H" at bounding box center [246, 88] width 248 height 29
copy span "RÓTULO PLÁSTICO GCA 2,5L H"
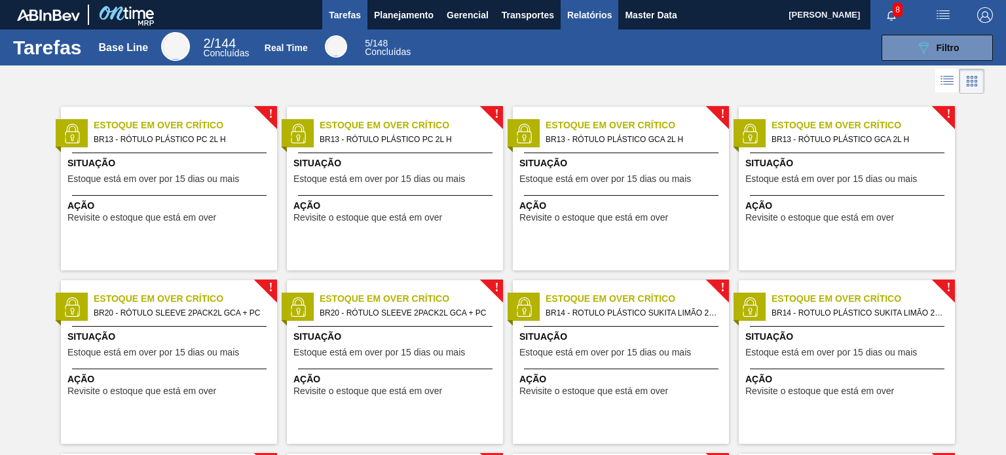
click at [572, 17] on span "Relatórios" at bounding box center [589, 15] width 45 height 16
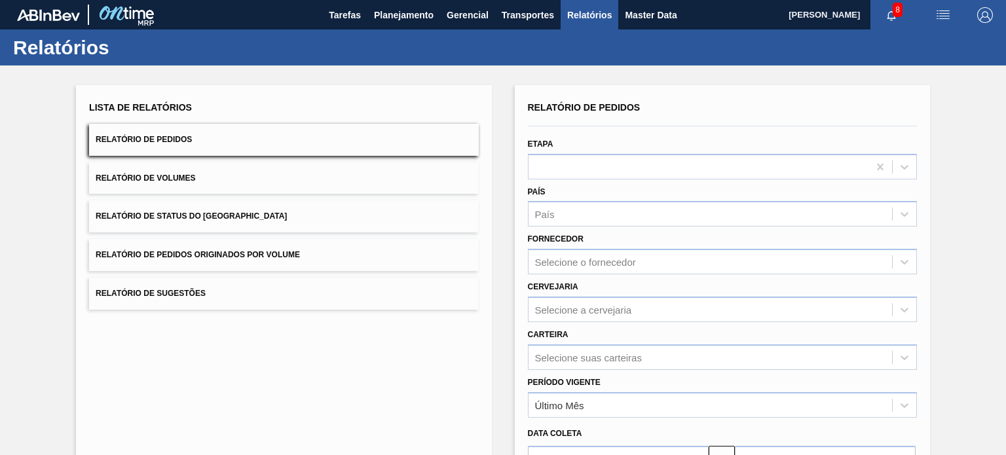
click at [288, 172] on button "Relatório de Volumes" at bounding box center [283, 178] width 389 height 32
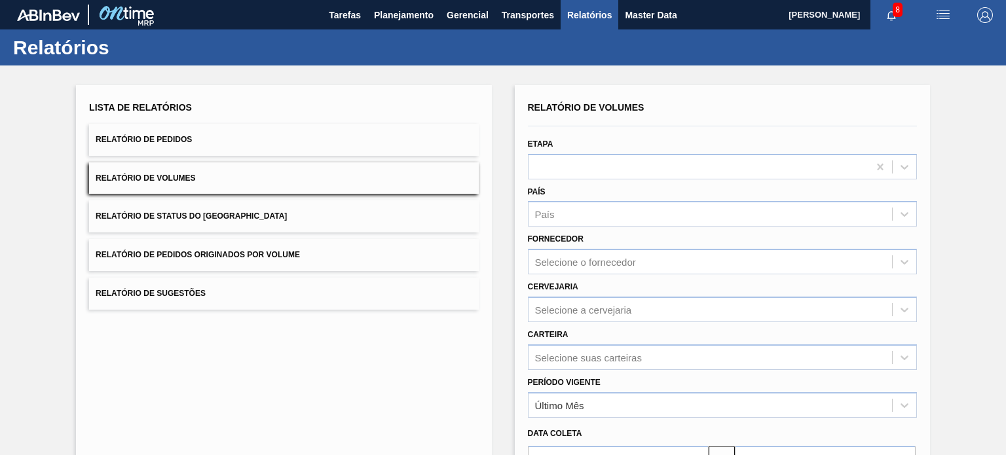
click at [280, 218] on button "Relatório de Status do [GEOGRAPHIC_DATA]" at bounding box center [283, 216] width 389 height 32
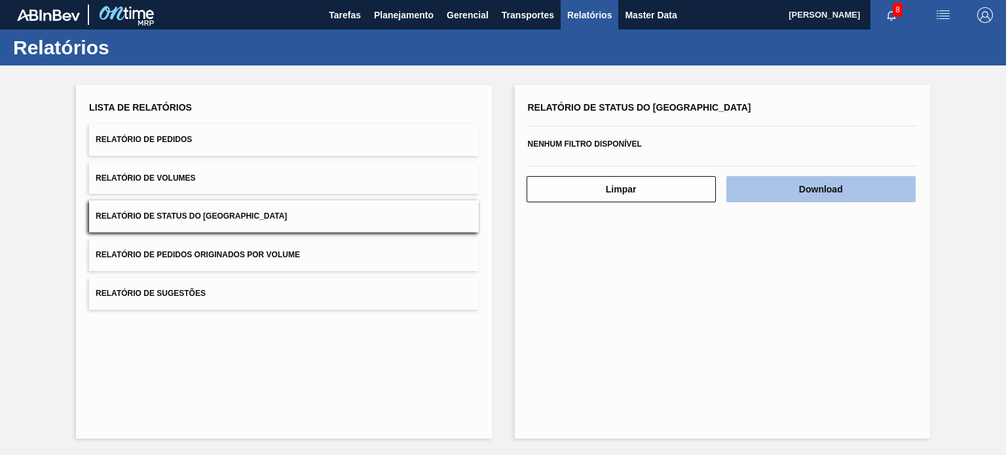
click at [791, 193] on button "Download" at bounding box center [821, 189] width 189 height 26
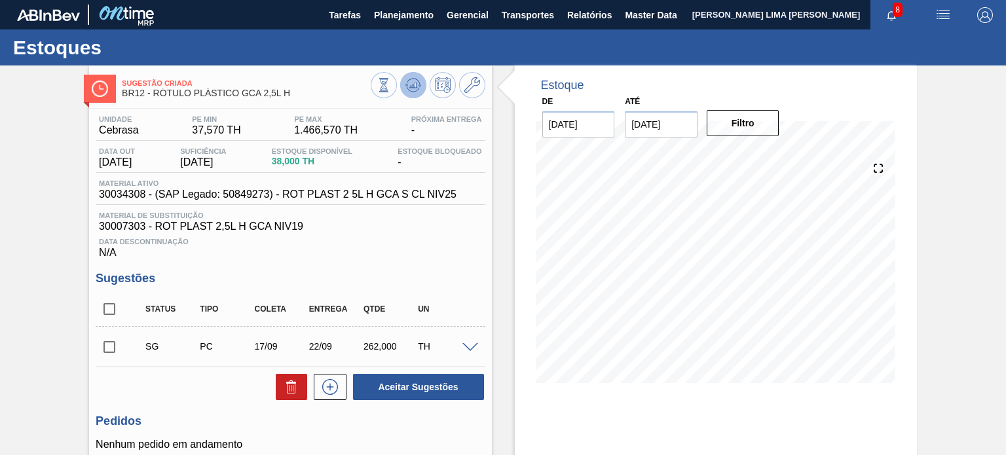
click at [391, 83] on icon at bounding box center [384, 85] width 14 height 14
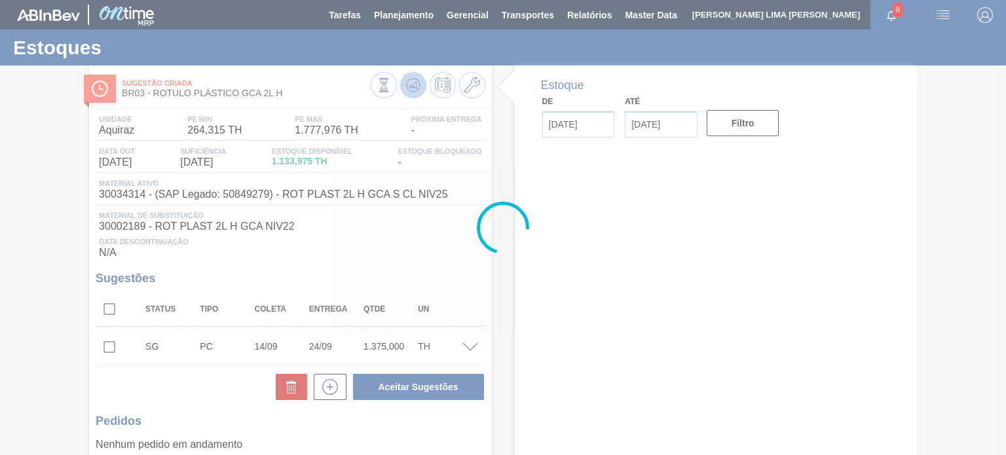
click at [415, 86] on icon at bounding box center [415, 85] width 1 height 5
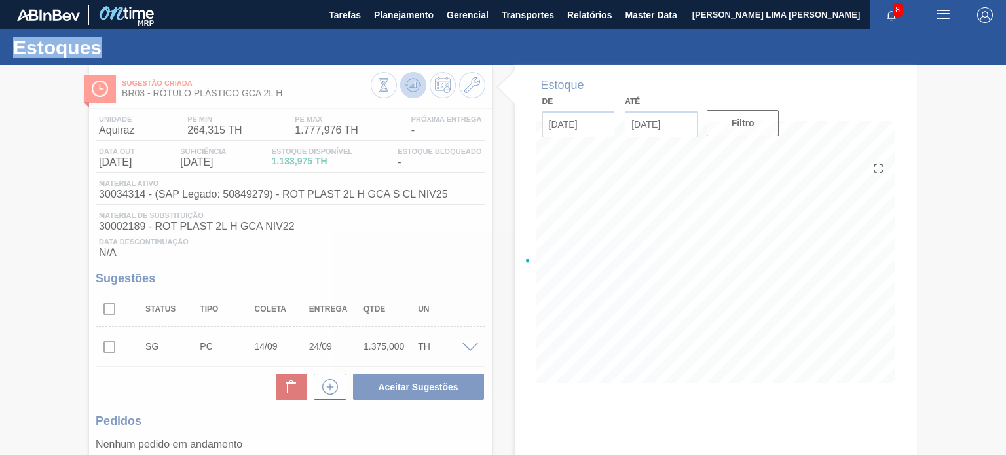
click at [415, 86] on div at bounding box center [503, 261] width 1006 height 390
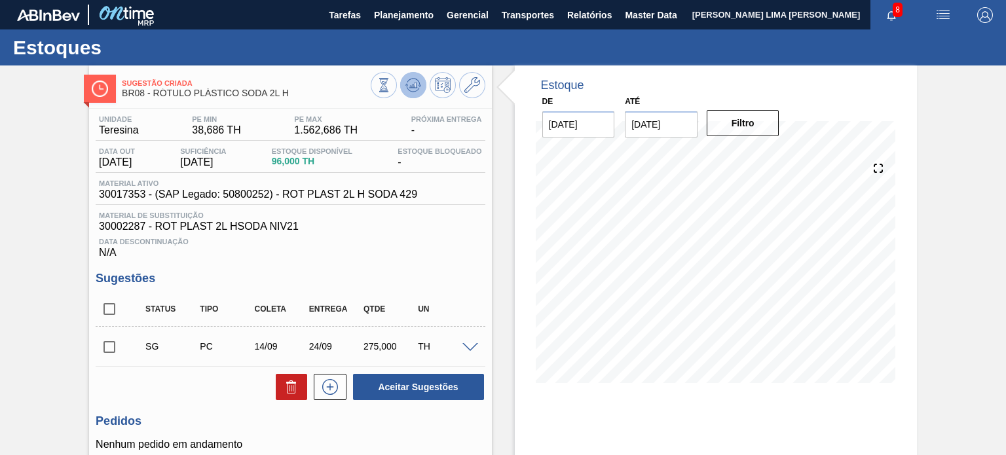
click at [389, 79] on g at bounding box center [383, 78] width 9 height 1
drag, startPoint x: 287, startPoint y: 94, endPoint x: 152, endPoint y: 96, distance: 135.0
click at [152, 96] on span "BR08 - RÓTULO PLÁSTICO SODA 2L H" at bounding box center [246, 93] width 248 height 10
copy span "RÓTULO PLÁSTICO SODA 2L H"
